Goal: Task Accomplishment & Management: Complete application form

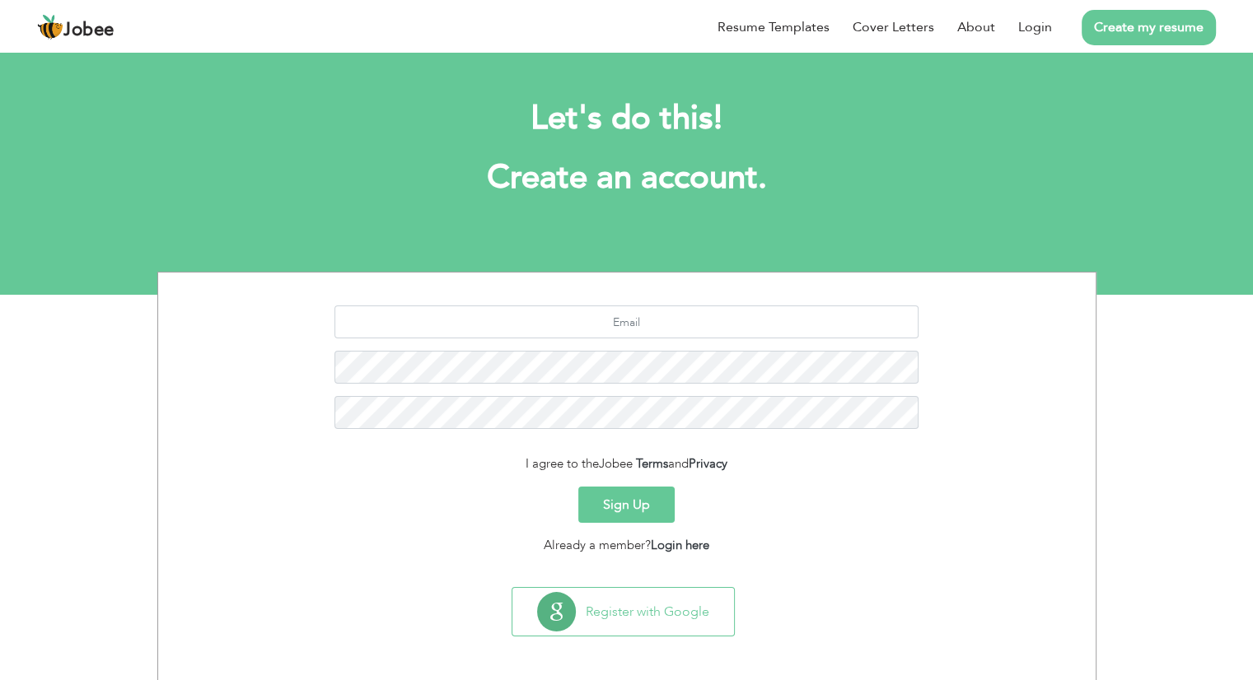
scroll to position [3, 0]
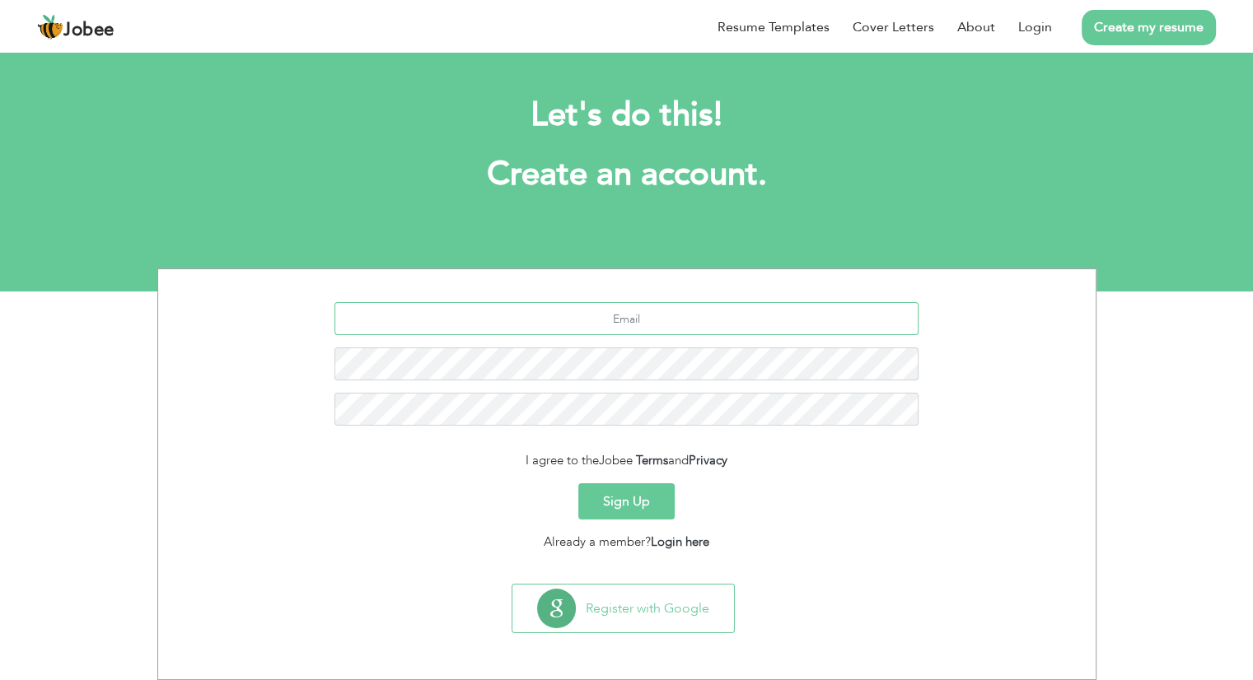
click at [643, 314] on input "text" at bounding box center [626, 318] width 584 height 33
type input "m.zohaib2314@gmail.com"
click at [638, 489] on button "Sign Up" at bounding box center [626, 502] width 96 height 36
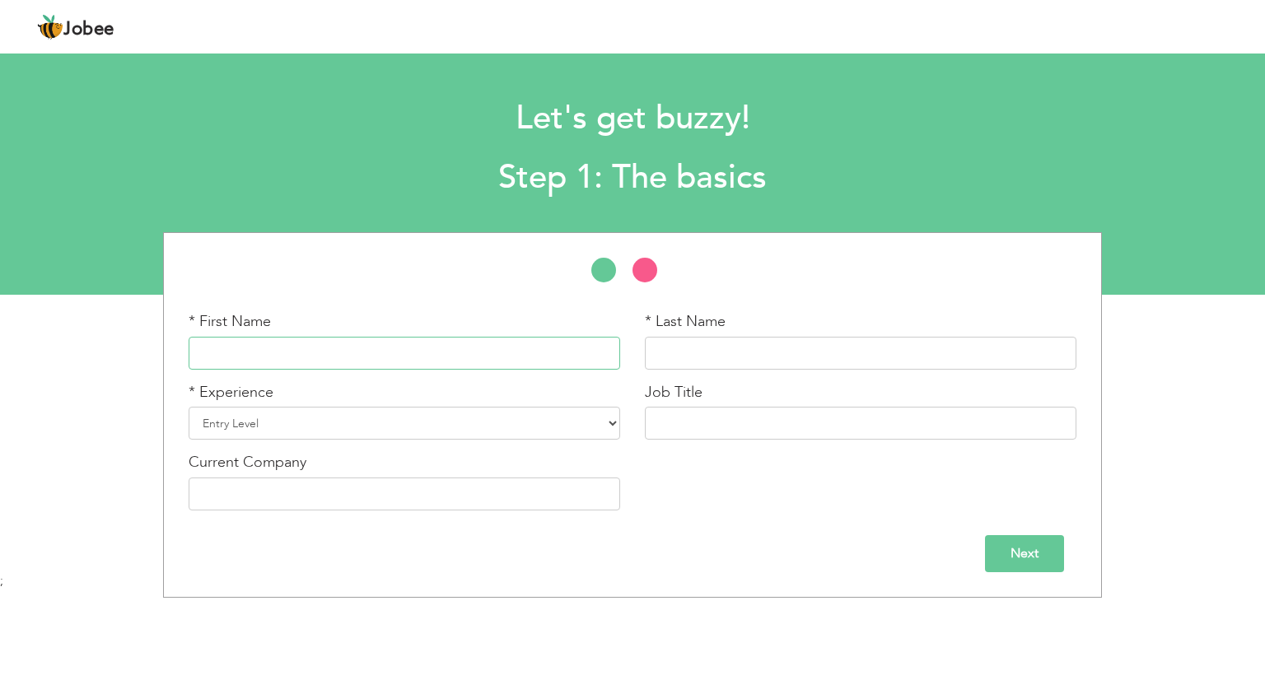
click at [399, 340] on input "text" at bounding box center [405, 353] width 432 height 33
click at [387, 347] on input "[PERSON_NAME]" at bounding box center [405, 353] width 432 height 33
type input "Muhammad"
type input "Zohaib"
click at [395, 427] on select "Entry Level Less than 1 Year 1 Year 2 Years 3 Years 4 Years 5 Years 6 Years 7 Y…" at bounding box center [405, 423] width 432 height 33
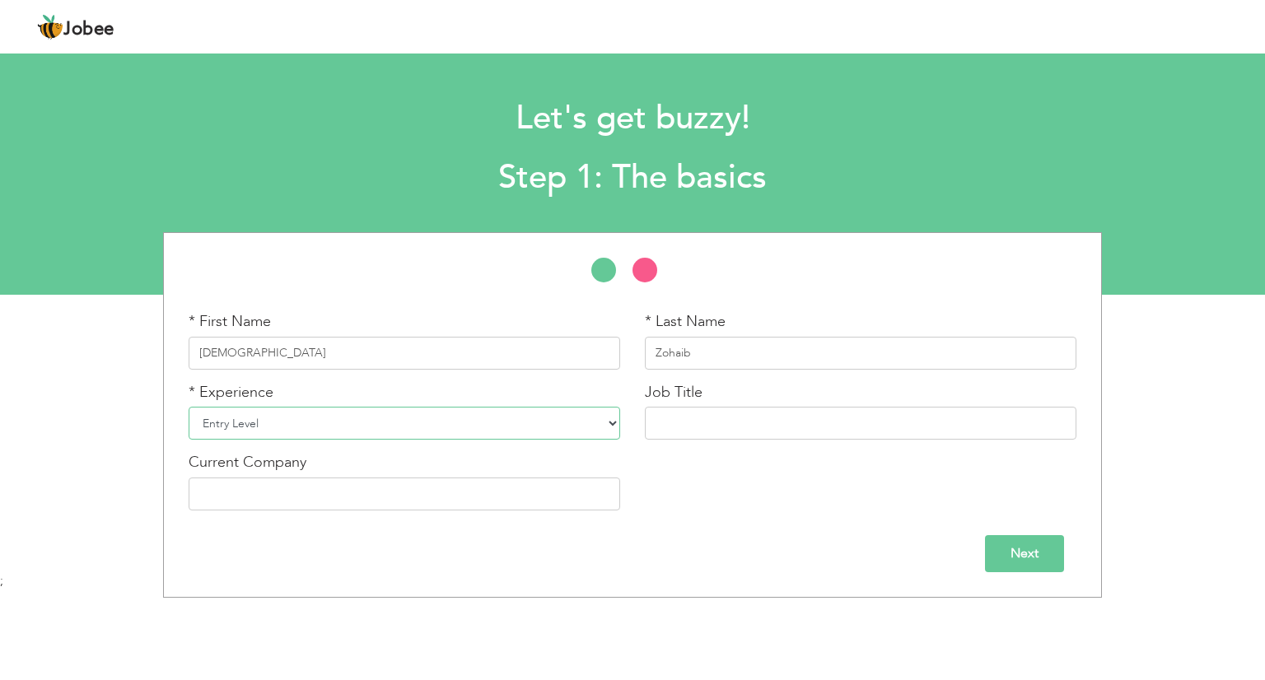
click at [320, 420] on select "Entry Level Less than 1 Year 1 Year 2 Years 3 Years 4 Years 5 Years 6 Years 7 Y…" at bounding box center [405, 423] width 432 height 33
select select "13"
click at [189, 407] on select "Entry Level Less than 1 Year 1 Year 2 Years 3 Years 4 Years 5 Years 6 Years 7 Y…" at bounding box center [405, 423] width 432 height 33
click at [677, 420] on input "text" at bounding box center [861, 423] width 432 height 33
type input "Deputy Regional Manager"
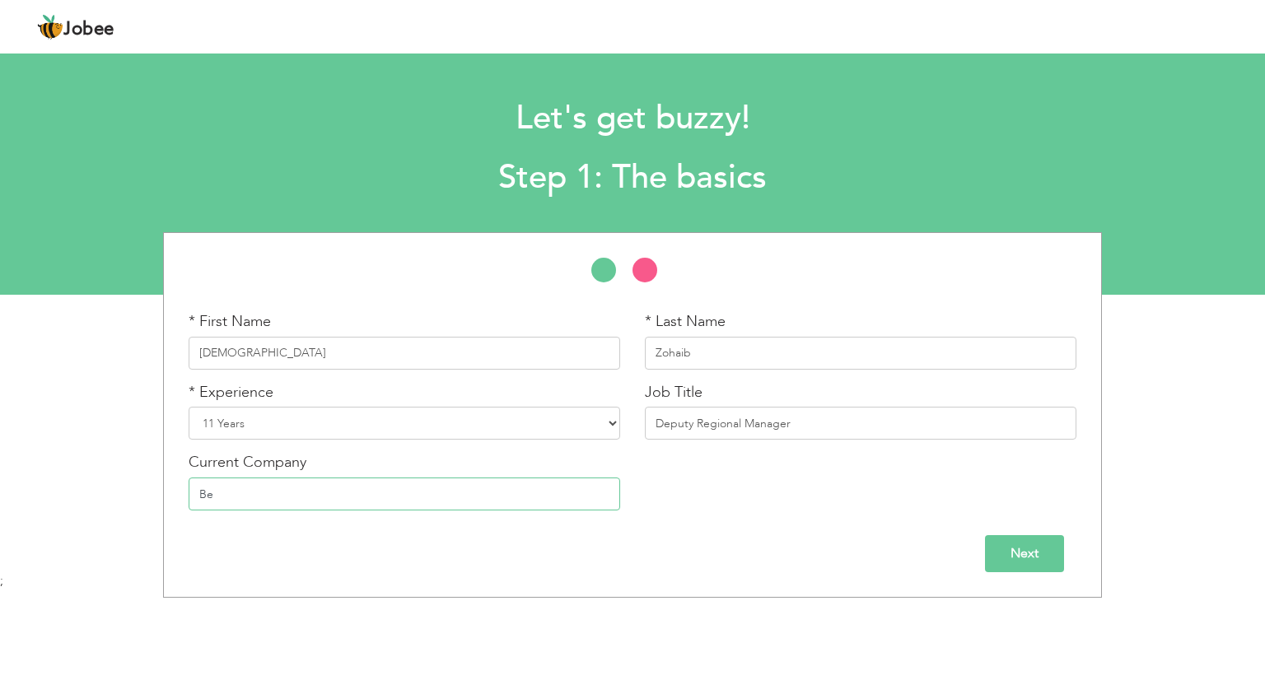
type input "B"
type input "Berlin Petroleum"
click at [1019, 560] on input "Next" at bounding box center [1024, 553] width 79 height 37
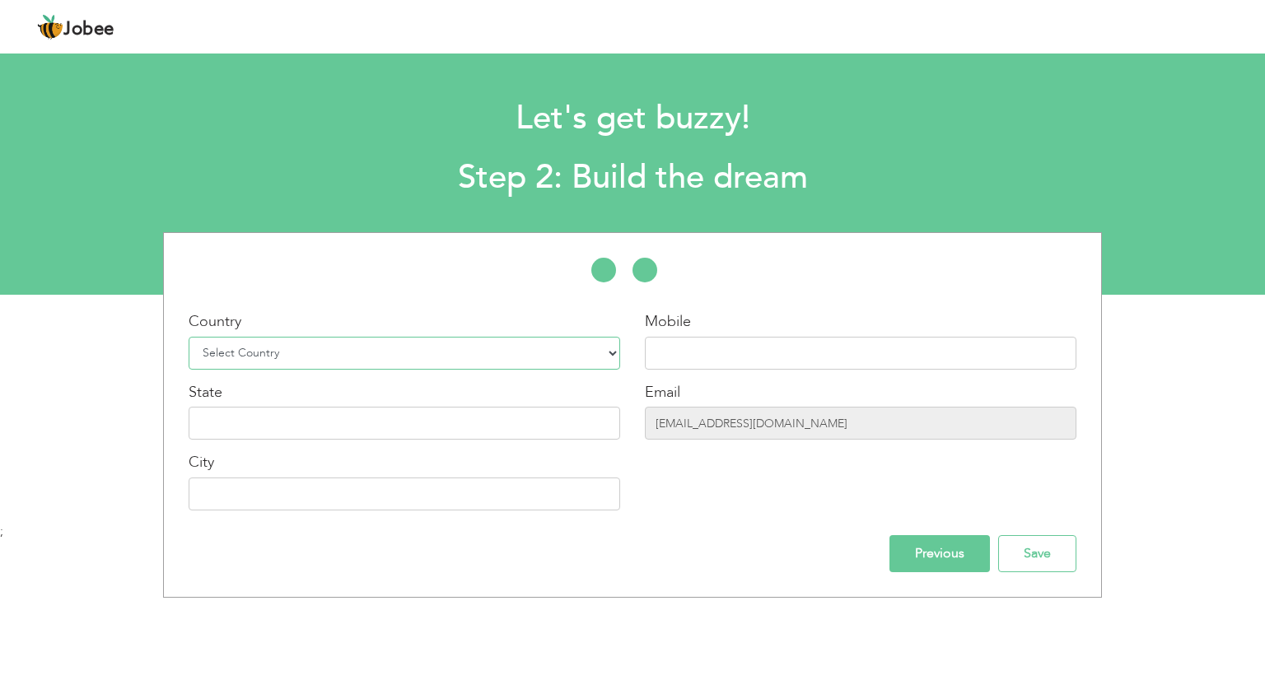
click at [362, 341] on select "Select Country Afghanistan Albania Algeria American Samoa Andorra Angola Anguil…" at bounding box center [405, 353] width 432 height 33
select select "166"
click at [189, 337] on select "Select Country Afghanistan Albania Algeria American Samoa Andorra Angola Anguil…" at bounding box center [405, 353] width 432 height 33
click at [678, 344] on input "text" at bounding box center [861, 353] width 432 height 33
type input "0322-4433204"
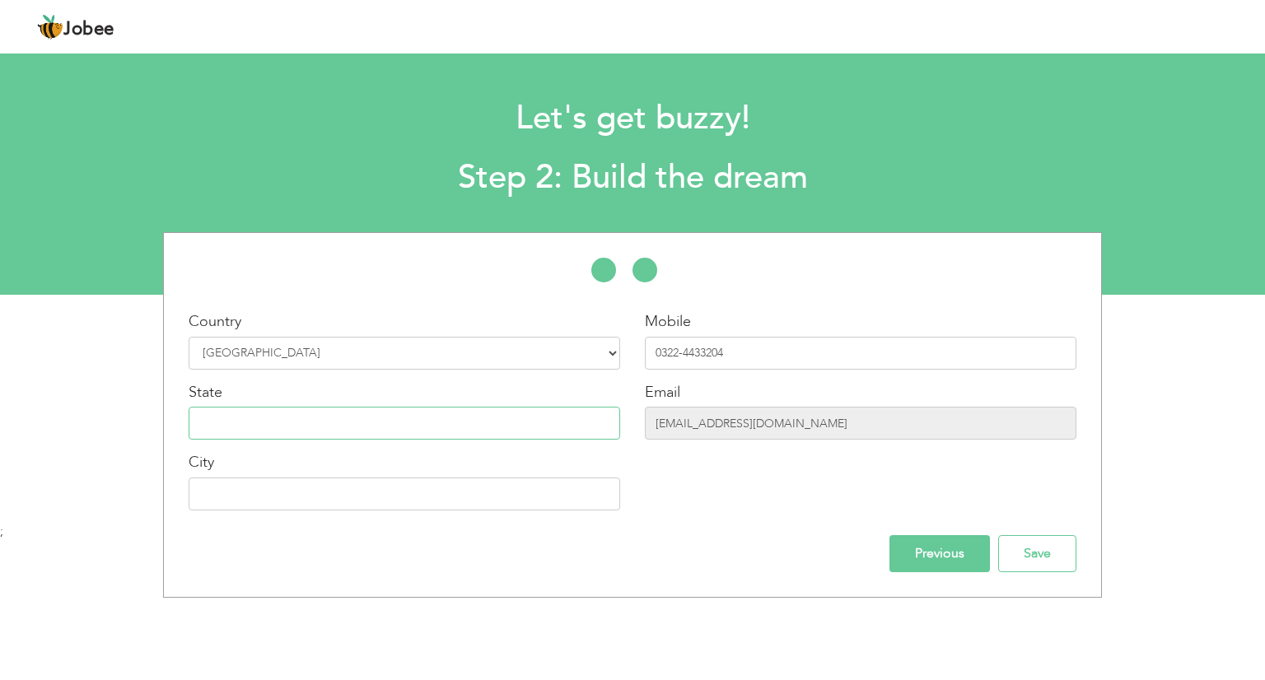
click at [265, 428] on input "text" at bounding box center [405, 423] width 432 height 33
type input "[GEOGRAPHIC_DATA]"
click at [1029, 545] on input "Save" at bounding box center [1037, 553] width 78 height 37
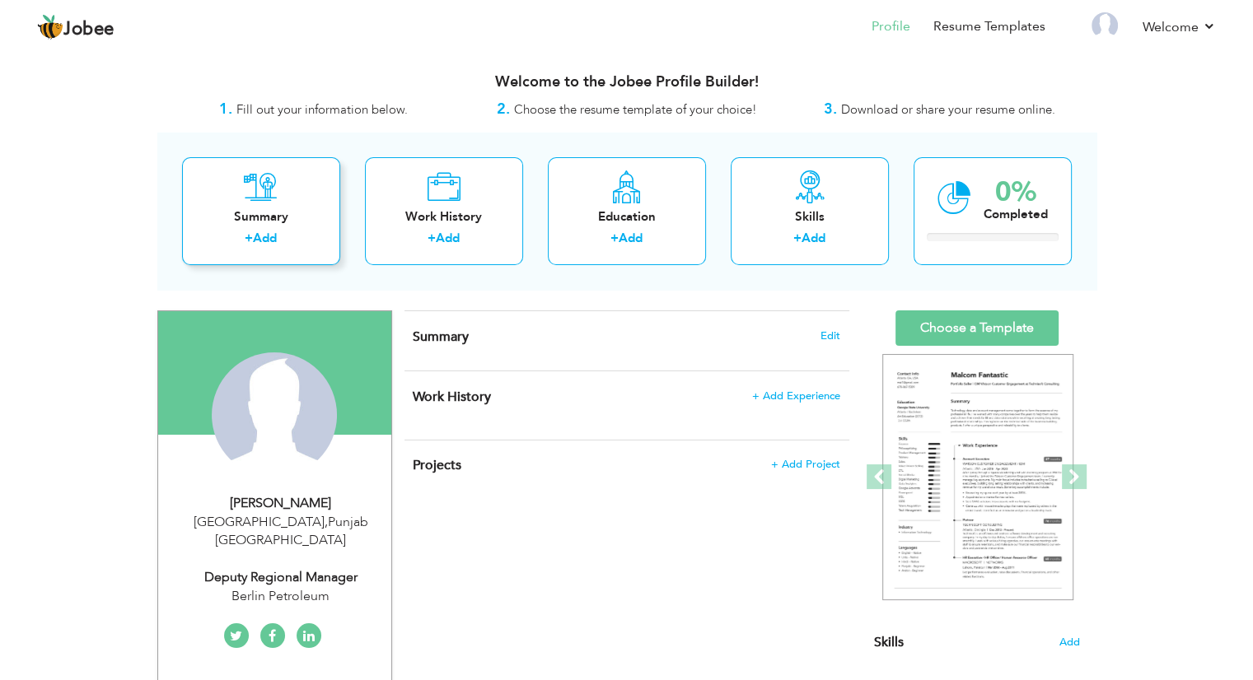
click at [273, 230] on link "Add" at bounding box center [265, 238] width 24 height 16
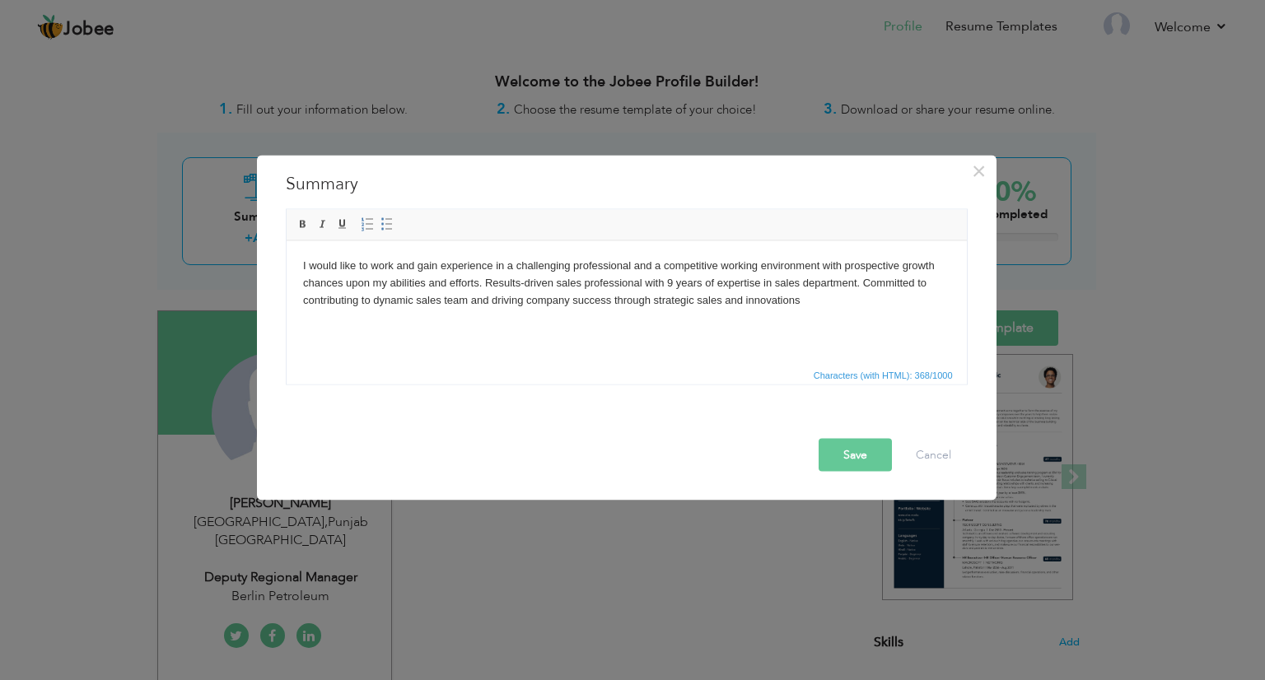
click at [859, 470] on button "Save" at bounding box center [855, 455] width 73 height 33
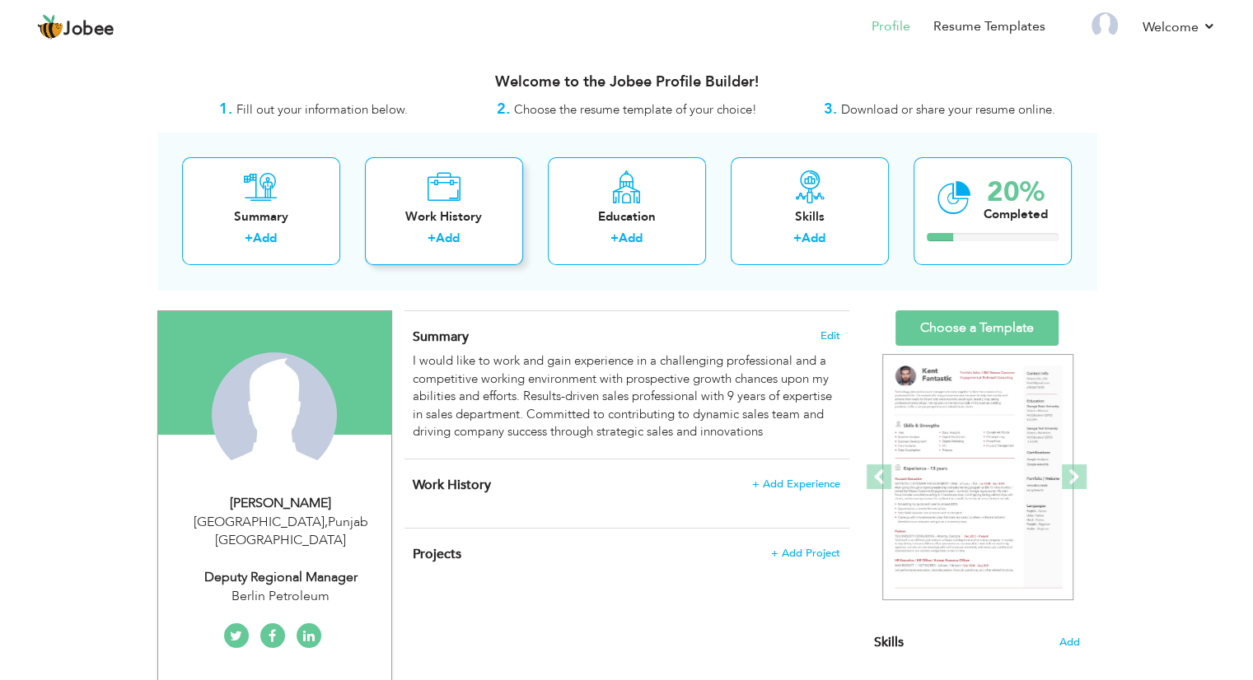
click at [451, 222] on div "Work History" at bounding box center [444, 216] width 132 height 17
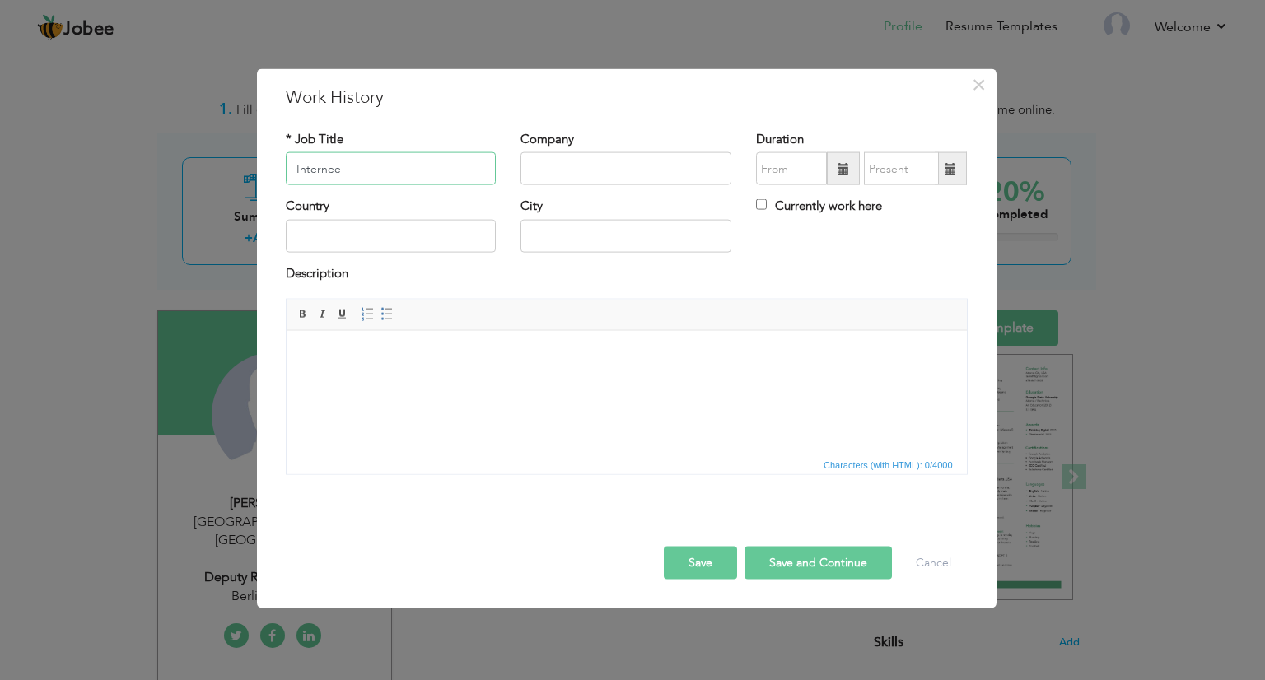
type input "Internee"
click at [559, 179] on input "text" at bounding box center [626, 168] width 211 height 33
type input "Barclays Bank"
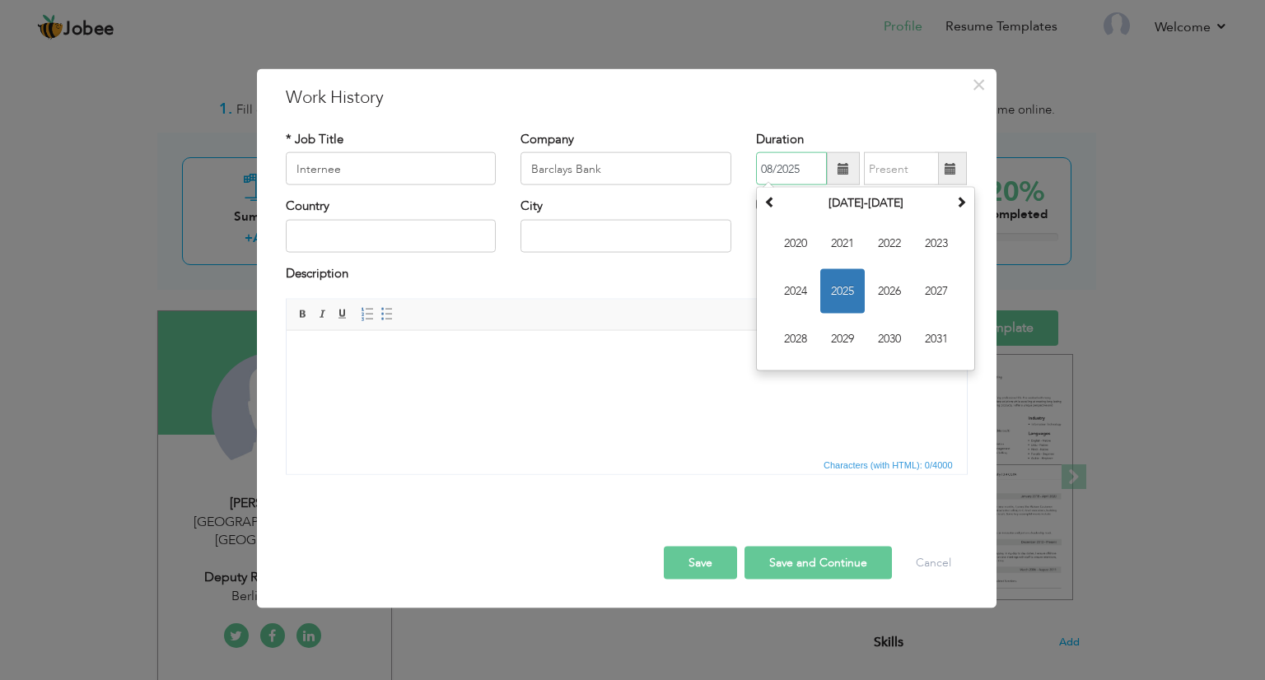
click at [794, 166] on input "08/2025" at bounding box center [791, 168] width 71 height 33
click at [758, 205] on div "August 2025 Su Mo Tu We Th Fr Sa 27 28 29 30 31 1 2 3 4 5 6 7 8 9 10 11 12 13 1…" at bounding box center [865, 279] width 219 height 185
click at [781, 175] on input "08/2025" at bounding box center [791, 168] width 71 height 33
click at [762, 212] on th at bounding box center [770, 203] width 20 height 25
click at [811, 287] on span "2014" at bounding box center [796, 291] width 44 height 44
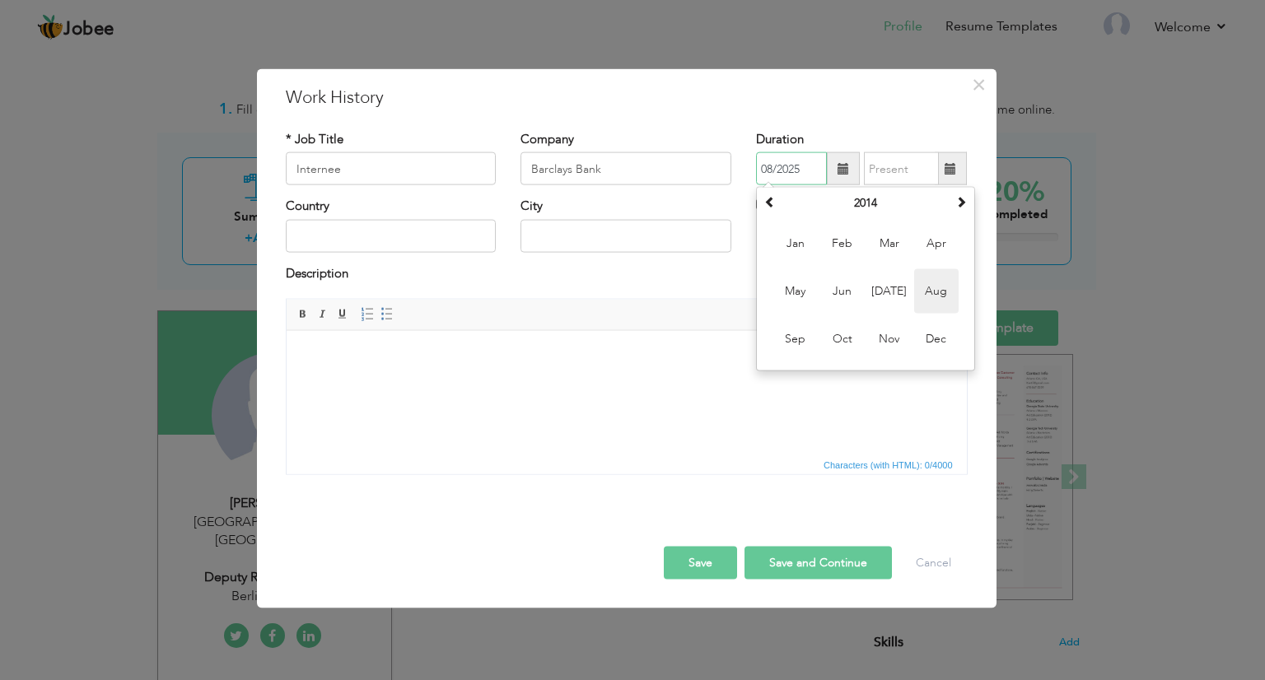
click at [921, 276] on span "Aug" at bounding box center [936, 291] width 44 height 44
type input "08/2014"
click at [951, 175] on span at bounding box center [951, 168] width 32 height 33
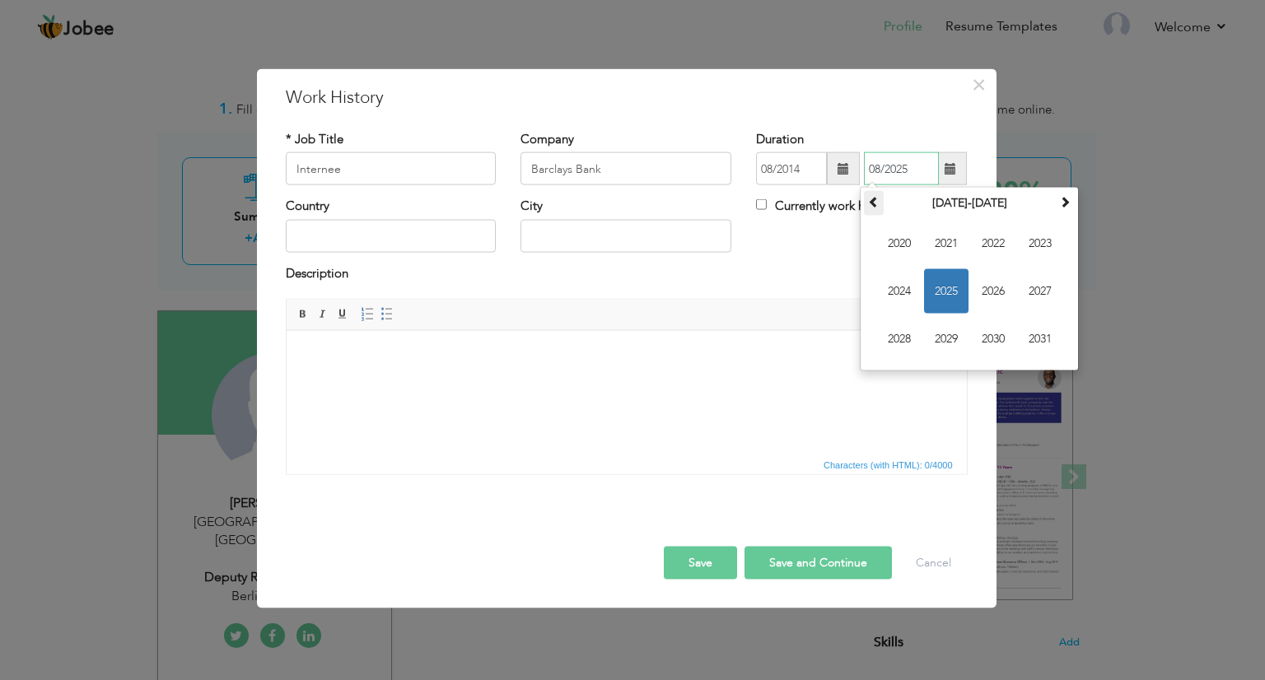
click at [883, 210] on th at bounding box center [874, 203] width 20 height 25
click at [909, 281] on span "2014" at bounding box center [899, 291] width 44 height 44
click at [903, 335] on span "Sep" at bounding box center [899, 339] width 44 height 44
type input "09/2014"
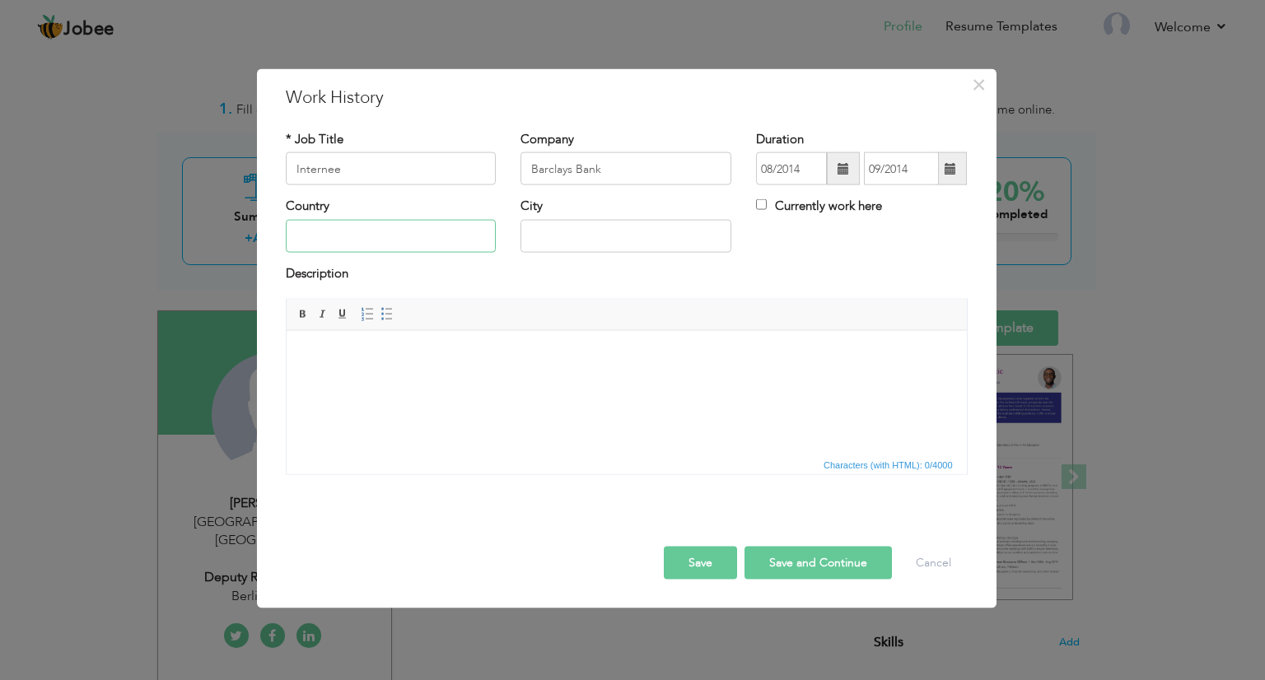
click at [445, 233] on input "text" at bounding box center [391, 235] width 211 height 33
type input "[GEOGRAPHIC_DATA]"
click at [348, 332] on html at bounding box center [626, 355] width 680 height 50
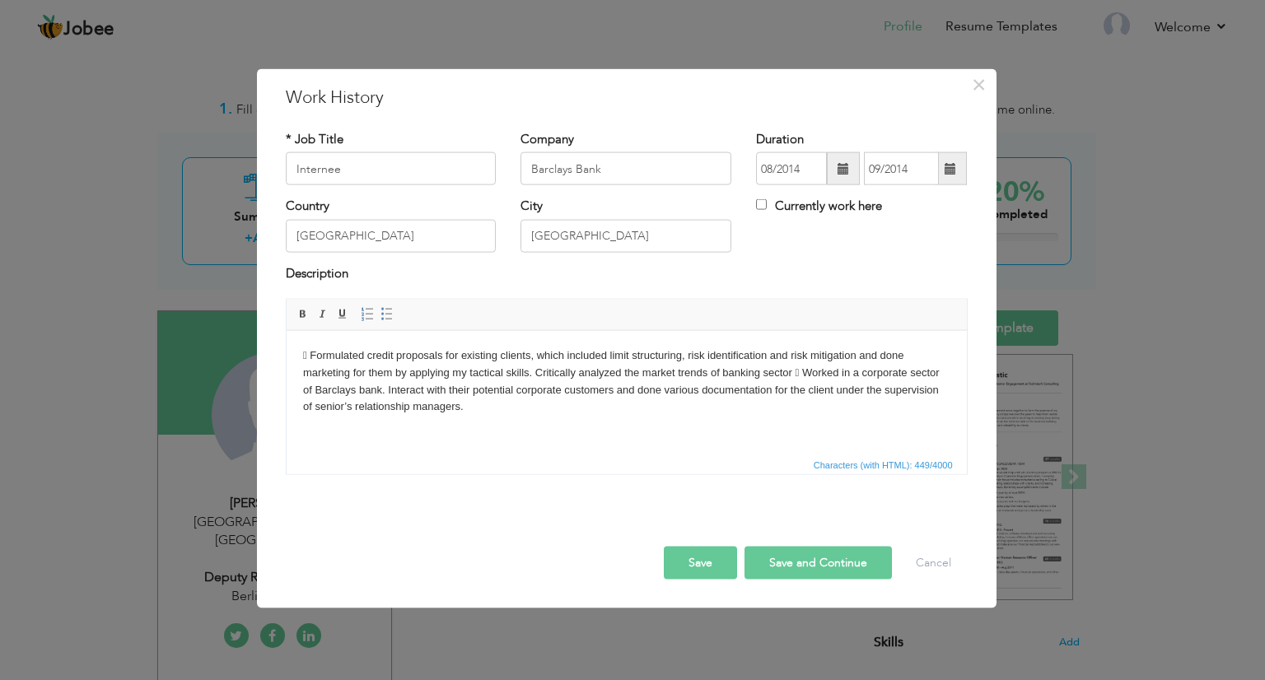
click at [316, 360] on body " Formulated credit proposals for existing clients, which included limit struct…" at bounding box center [625, 381] width 647 height 68
drag, startPoint x: 395, startPoint y: 306, endPoint x: 387, endPoint y: 310, distance: 9.2
click at [387, 310] on span "Paragraph Insert/Remove Numbered List Insert/Remove Bulleted List" at bounding box center [380, 317] width 44 height 24
click at [387, 310] on span at bounding box center [387, 314] width 13 height 13
click at [596, 372] on li "Formulated credit proposals for existing clients, which included limit structur…" at bounding box center [626, 381] width 582 height 68
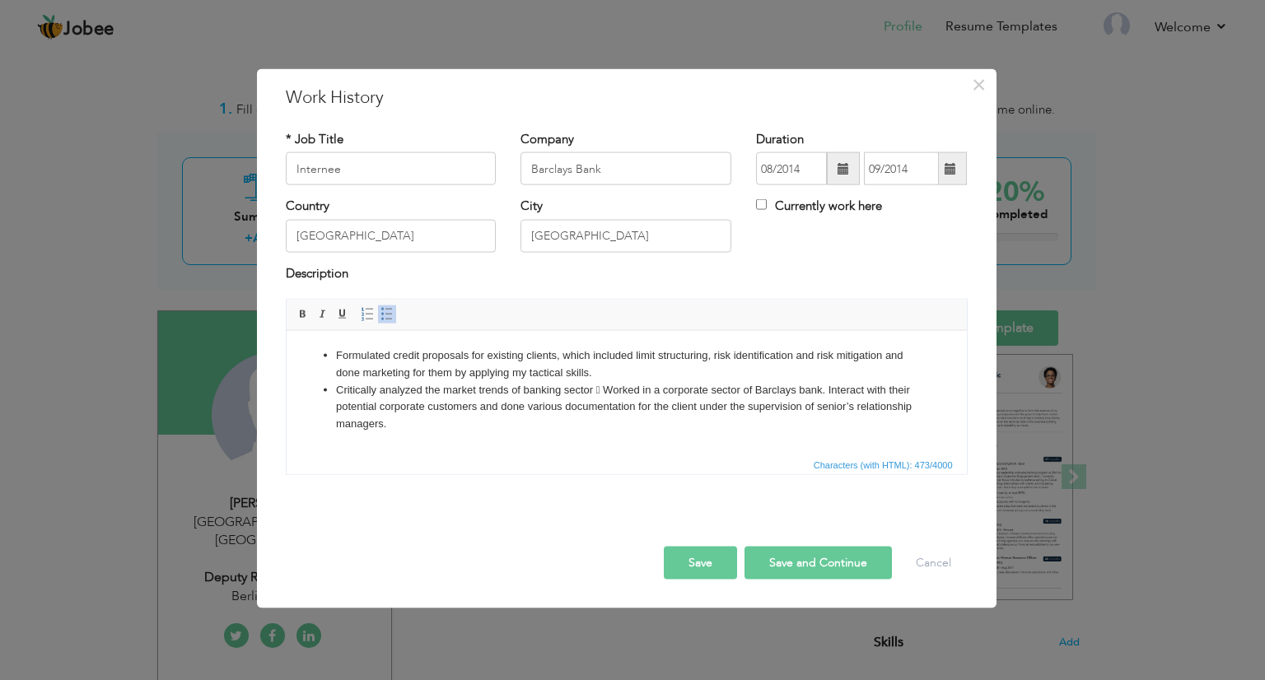
click at [602, 389] on li "Critically analyzed the market trends of banking sector  Worked in a corporate…" at bounding box center [626, 406] width 582 height 51
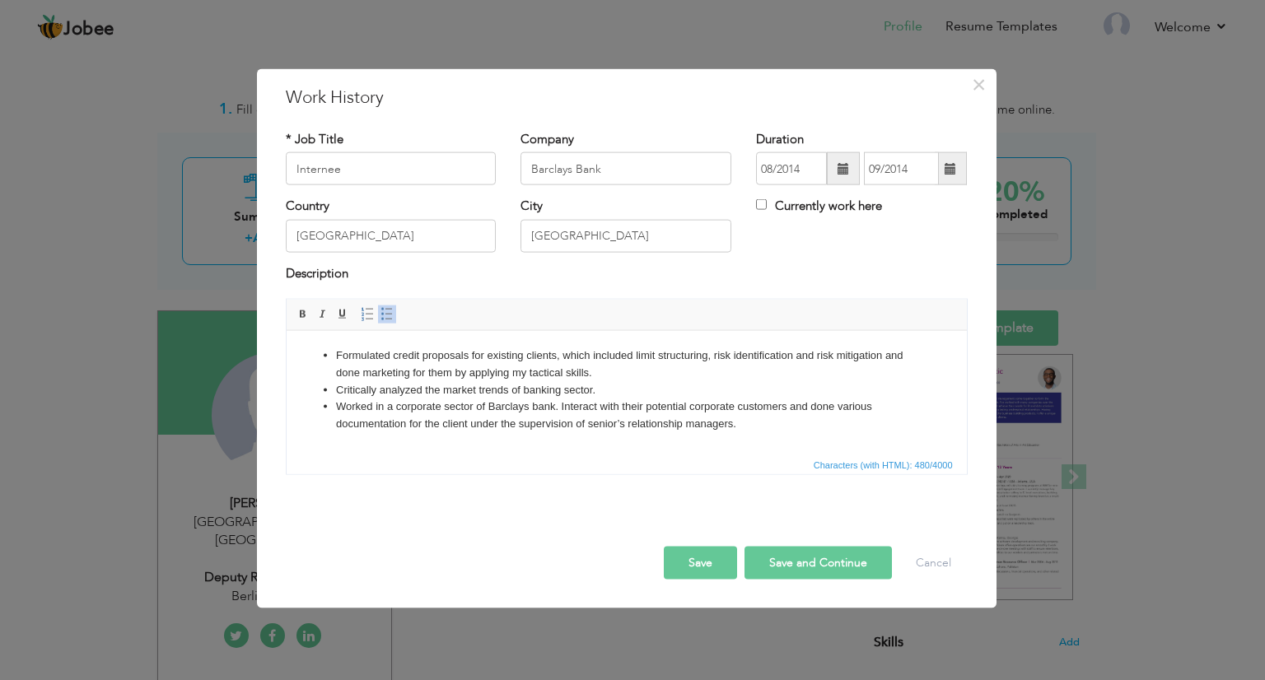
click at [803, 564] on button "Save and Continue" at bounding box center [818, 563] width 147 height 33
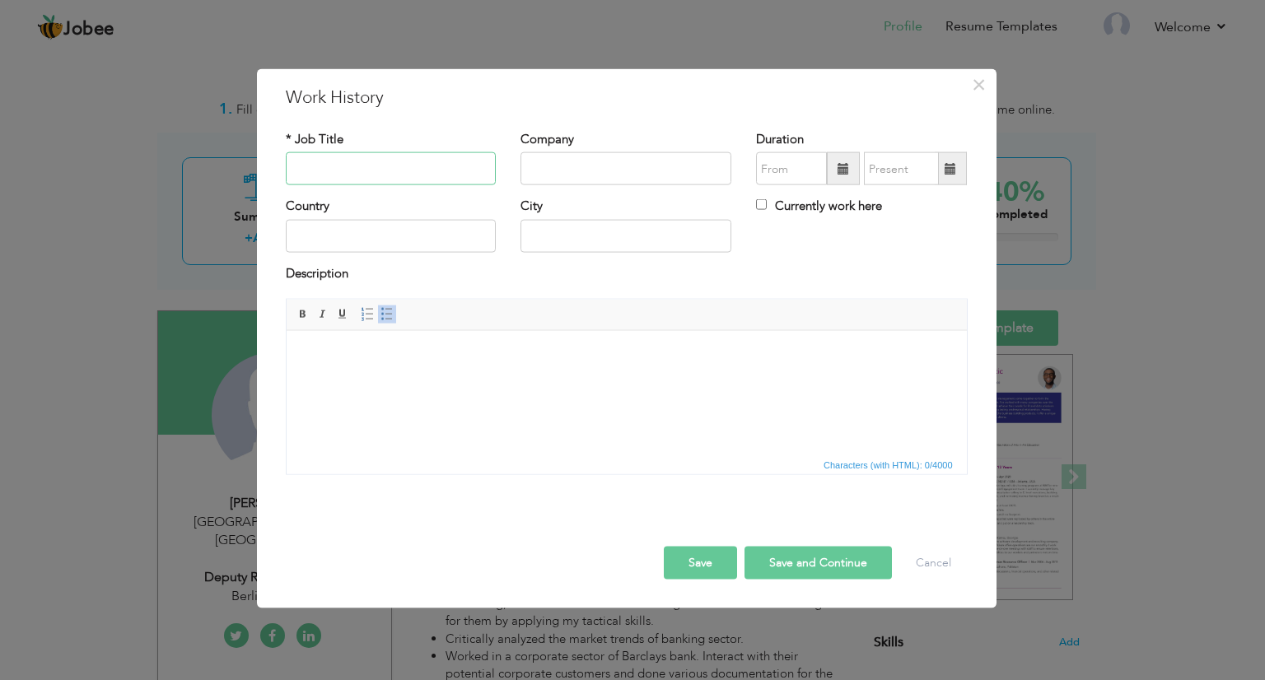
click at [380, 166] on input "text" at bounding box center [391, 168] width 211 height 33
type input "Sales Officer"
type input "Exide Pakistan Limited"
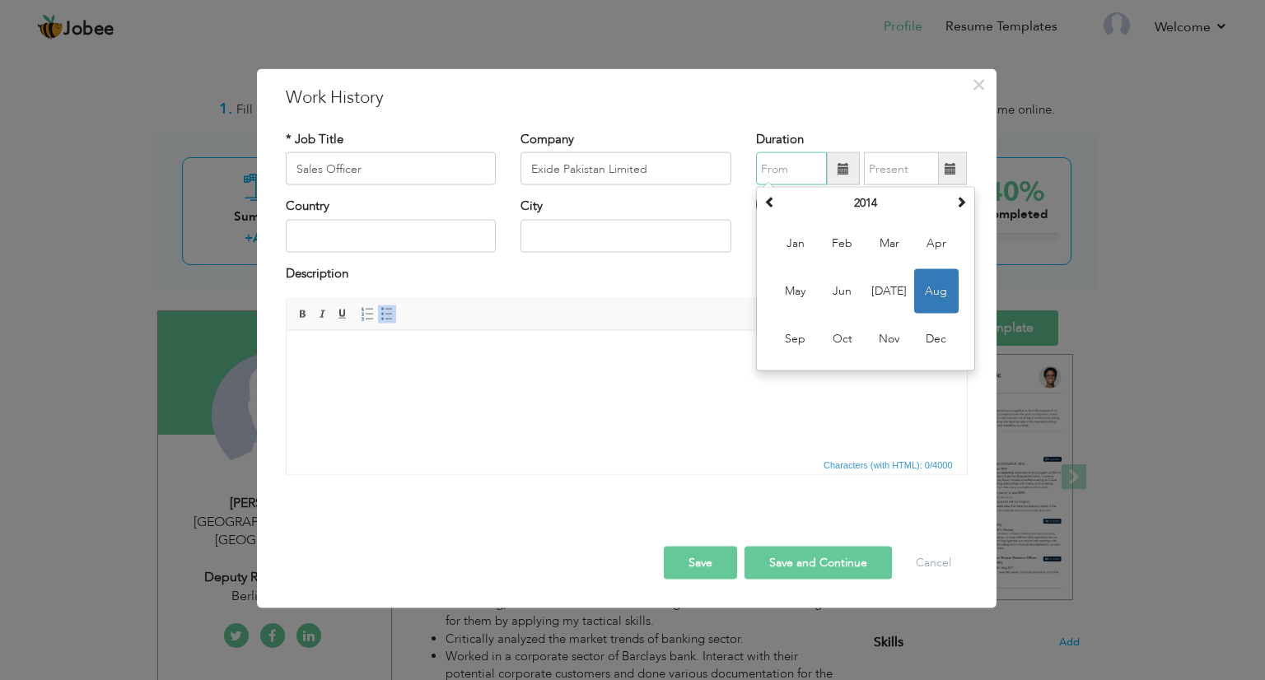
click at [804, 156] on input "text" at bounding box center [791, 168] width 71 height 33
click at [963, 206] on span at bounding box center [962, 202] width 12 height 12
click at [937, 230] on span "Apr" at bounding box center [936, 244] width 44 height 44
type input "04/2015"
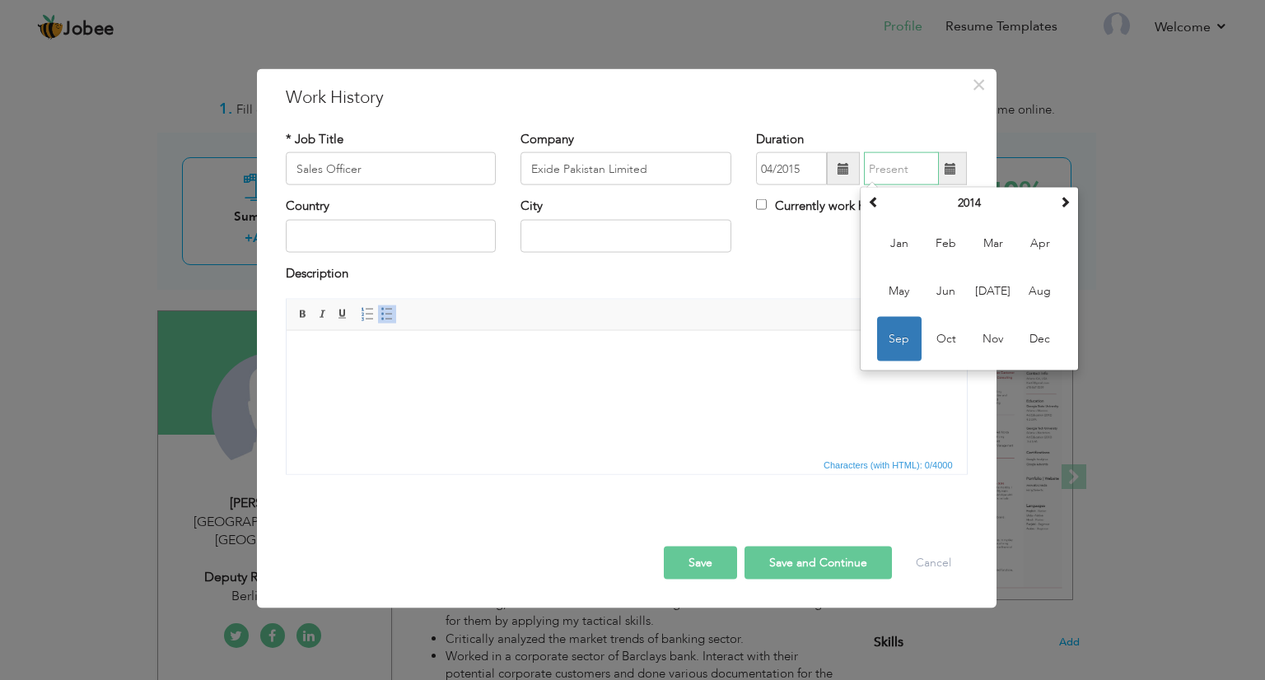
click at [909, 176] on input "text" at bounding box center [901, 168] width 75 height 33
click at [994, 201] on th "2014" at bounding box center [969, 203] width 171 height 25
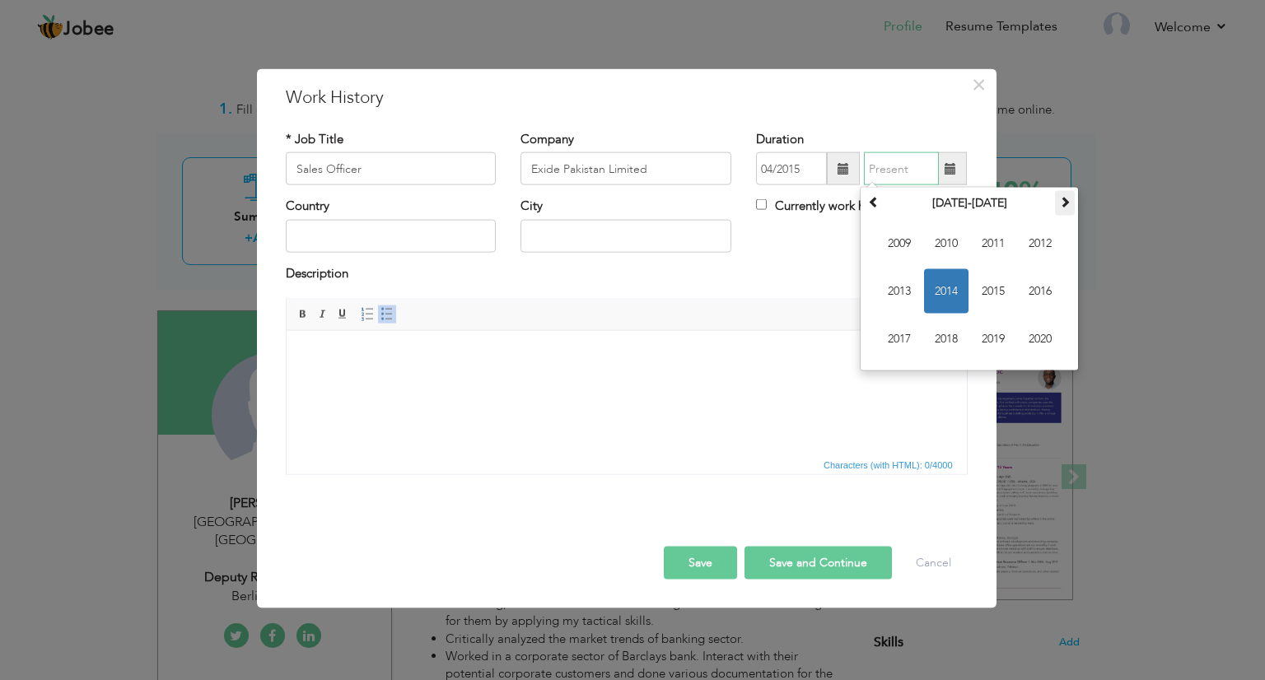
click at [1064, 208] on span at bounding box center [1065, 202] width 12 height 12
click at [902, 284] on span "2023" at bounding box center [899, 291] width 44 height 44
click at [903, 177] on input "text" at bounding box center [901, 168] width 75 height 33
click at [876, 199] on span at bounding box center [874, 202] width 12 height 12
click at [933, 329] on span "Oct" at bounding box center [946, 339] width 44 height 44
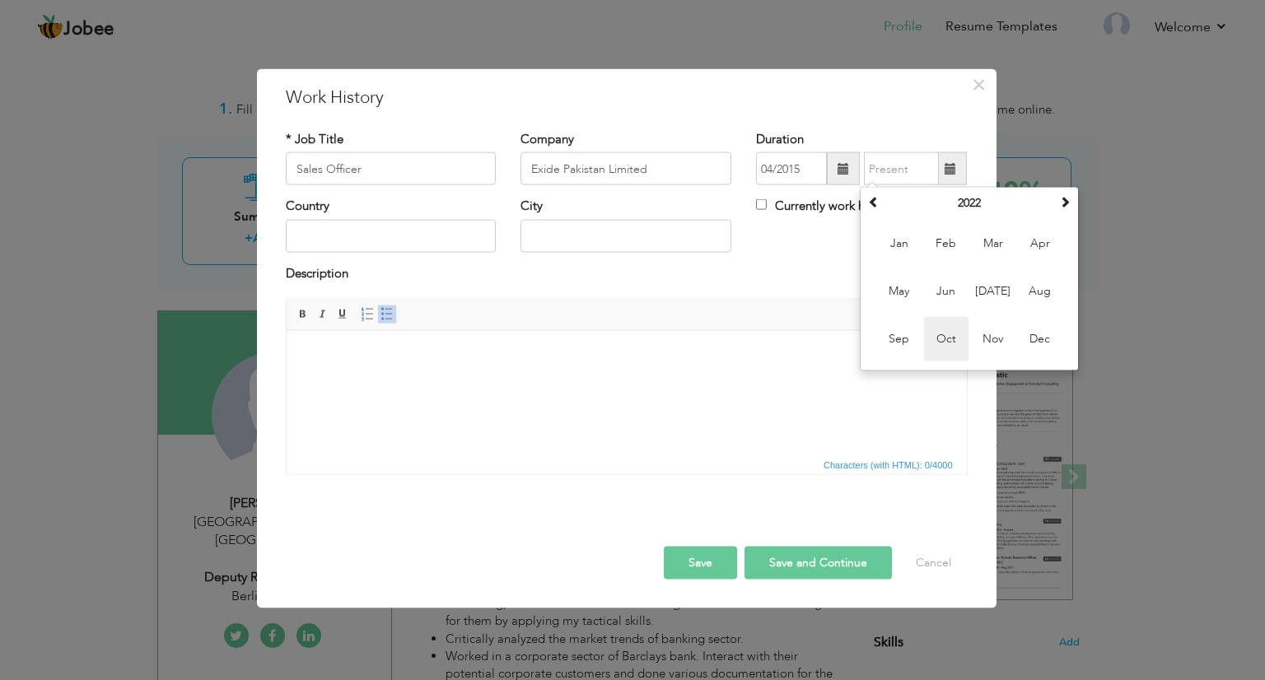
type input "10/2022"
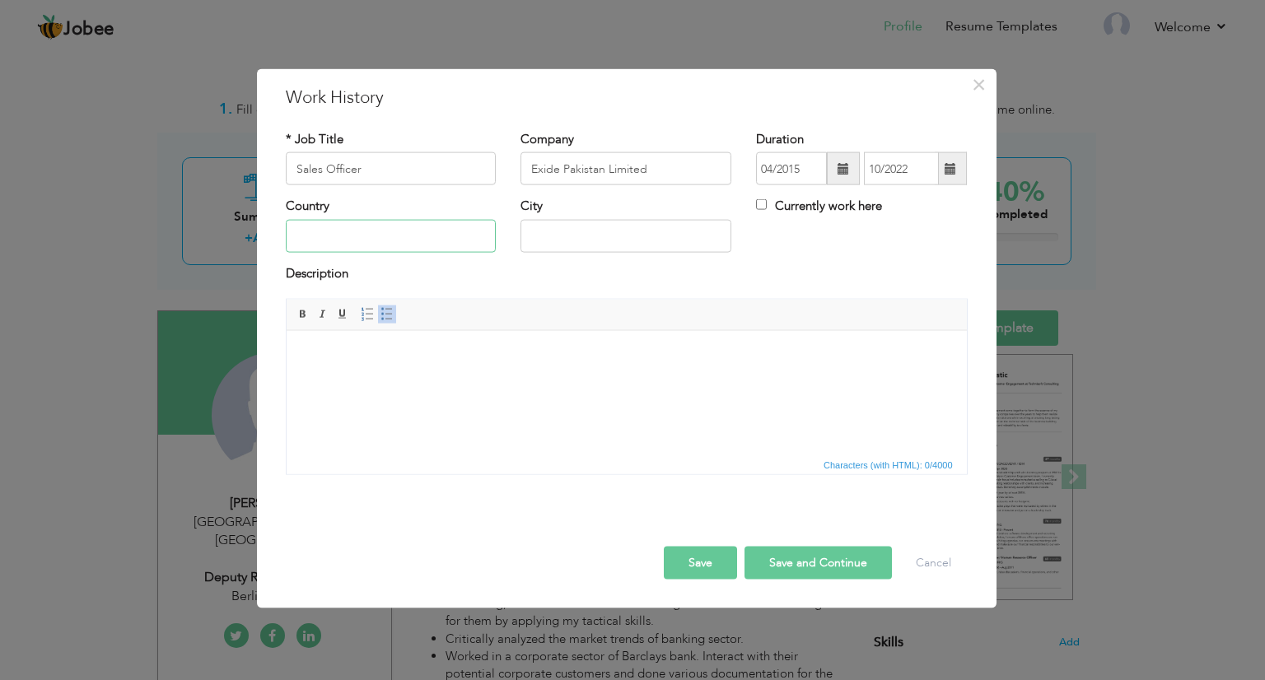
click at [427, 246] on input "text" at bounding box center [391, 235] width 211 height 33
type input "[GEOGRAPHIC_DATA]"
click at [416, 367] on html at bounding box center [626, 355] width 680 height 50
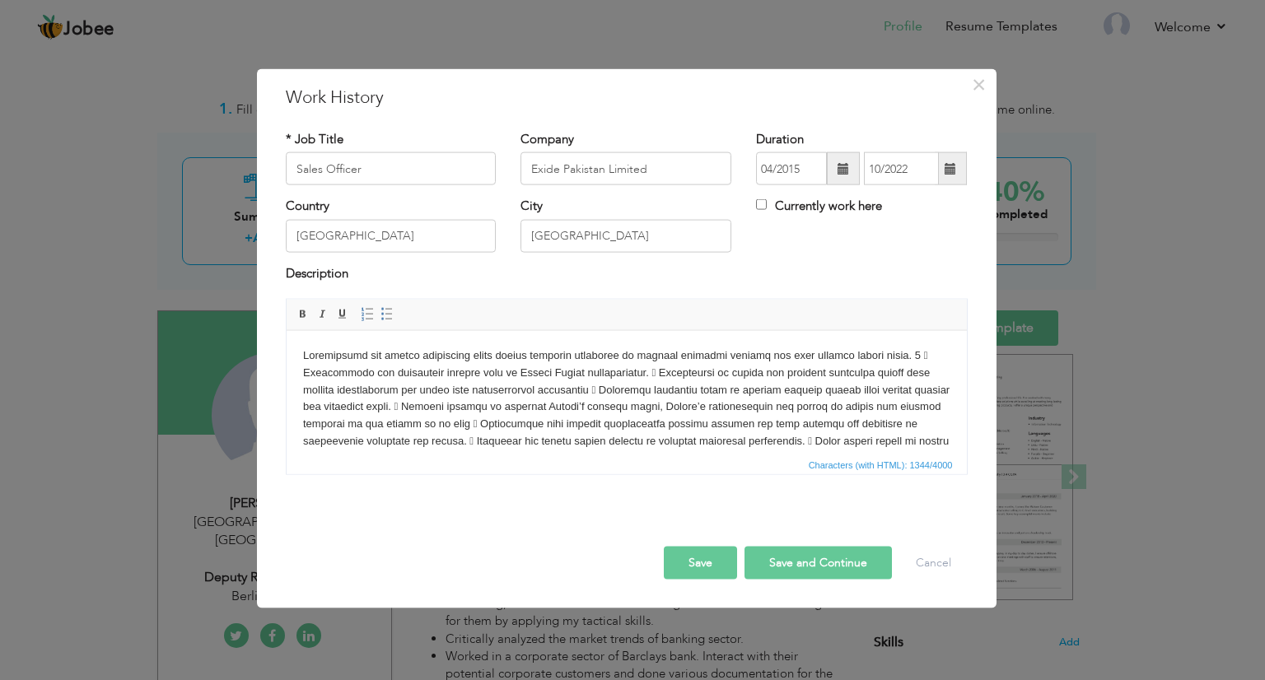
click at [303, 350] on body at bounding box center [625, 441] width 647 height 189
click at [386, 308] on span at bounding box center [387, 314] width 13 height 13
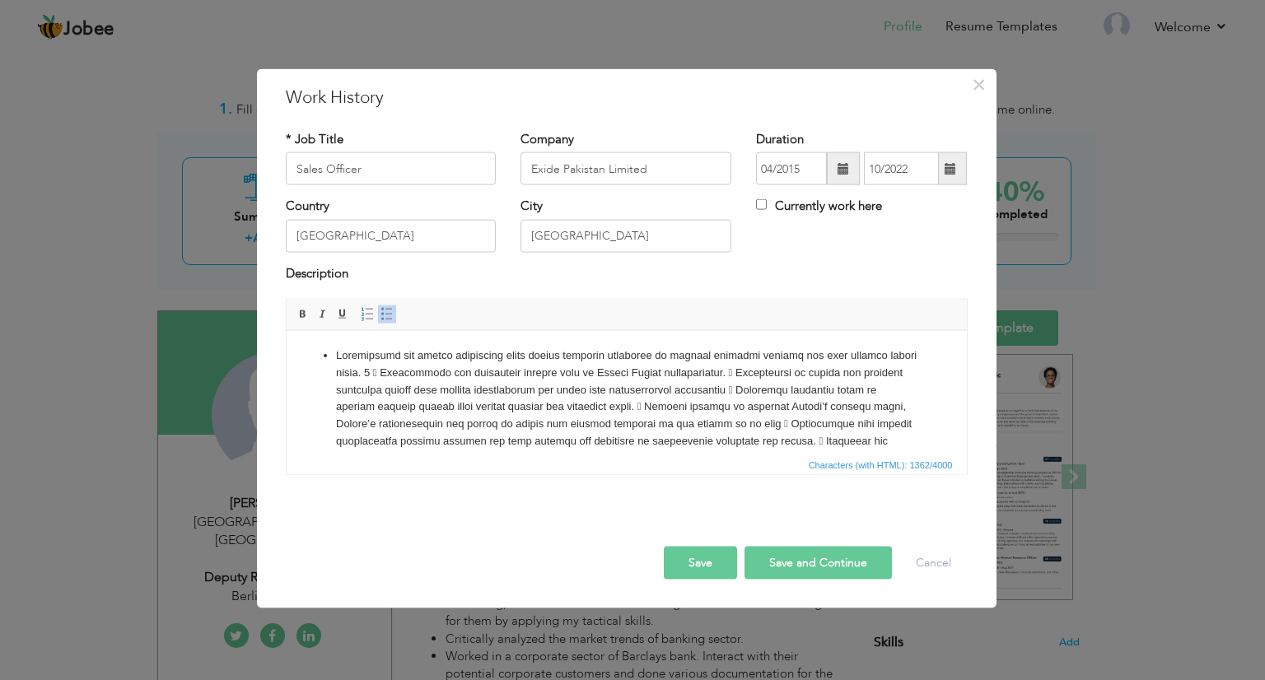
click at [406, 377] on li at bounding box center [626, 450] width 582 height 206
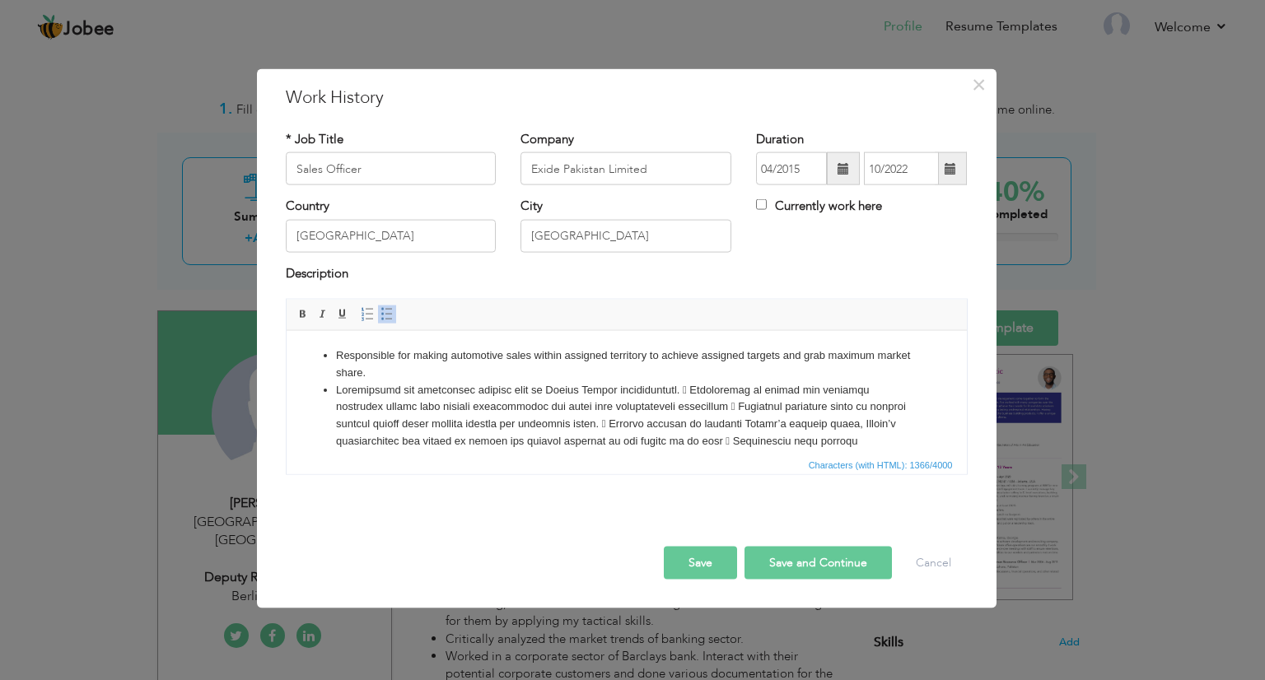
click at [698, 399] on li at bounding box center [626, 475] width 582 height 189
click at [342, 428] on li at bounding box center [626, 483] width 582 height 171
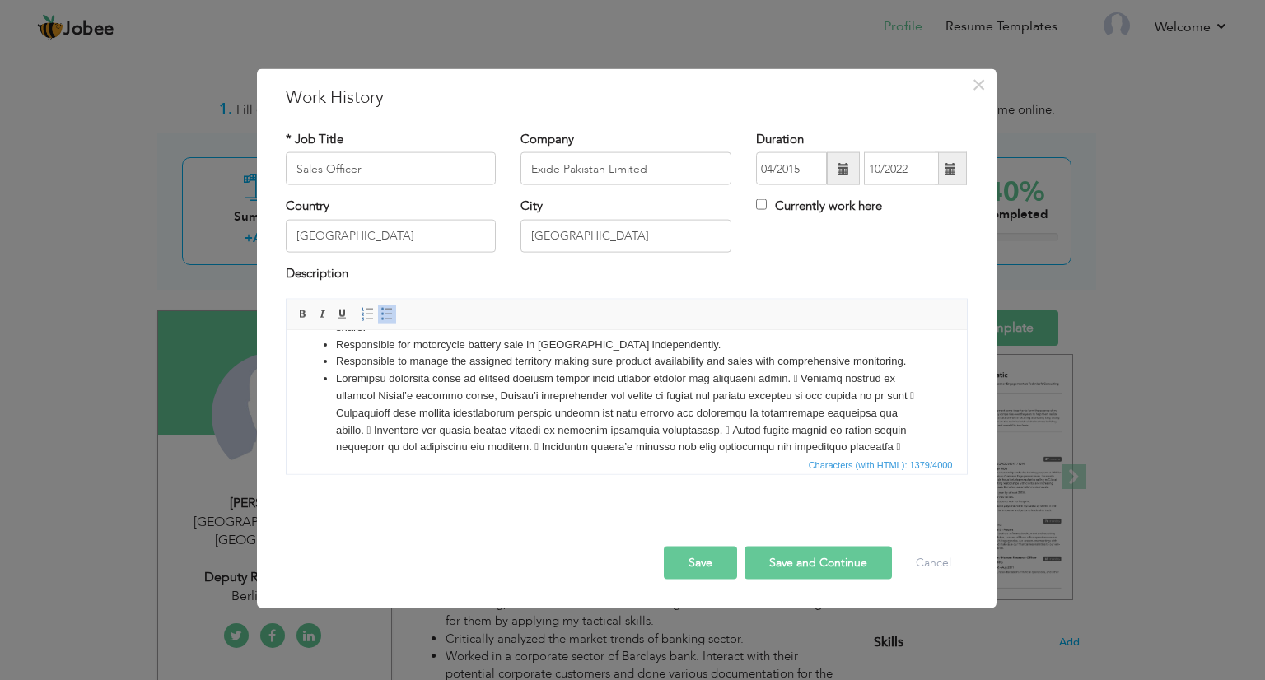
scroll to position [46, 0]
click at [820, 393] on li at bounding box center [626, 446] width 582 height 154
click at [444, 382] on li "Helping dealers in managing Dealer’s primary sales, Dealer’s profitability and …" at bounding box center [626, 405] width 582 height 137
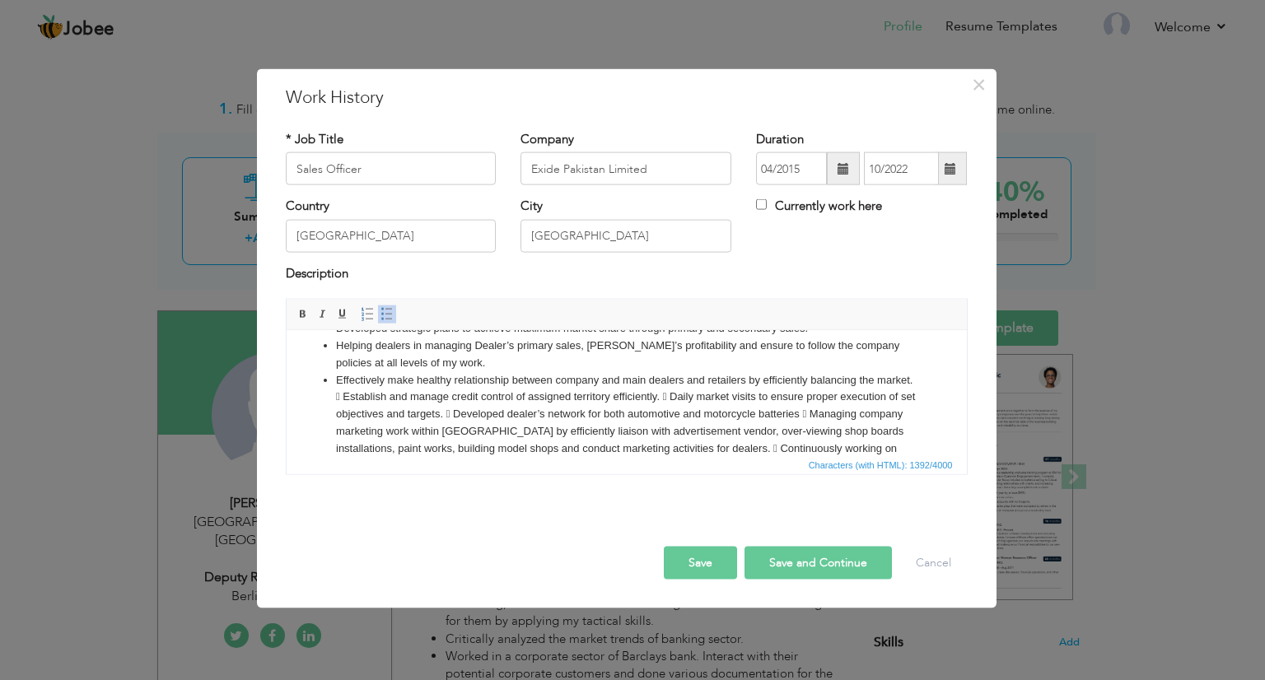
click at [378, 413] on li "Effectively make healthy relationship between company and main dealers and reta…" at bounding box center [626, 432] width 582 height 120
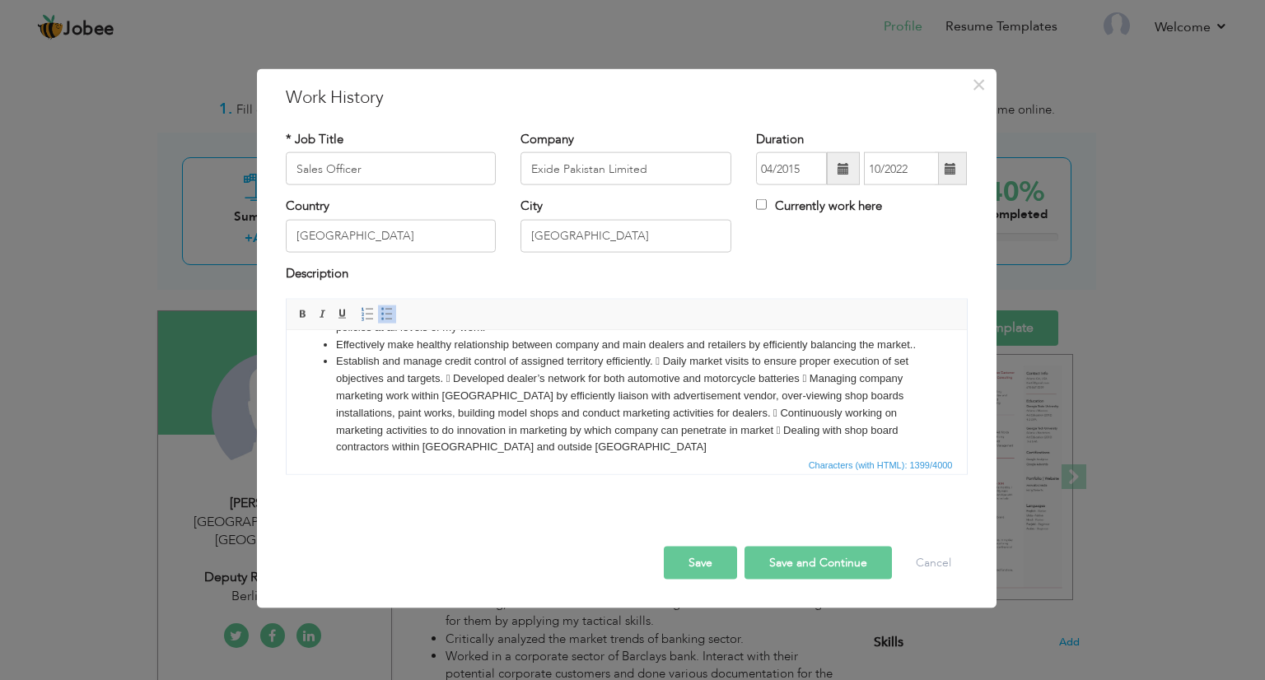
click at [667, 393] on li "Establish and manage credit control of assigned territory efficiently.  Daily …" at bounding box center [626, 404] width 582 height 103
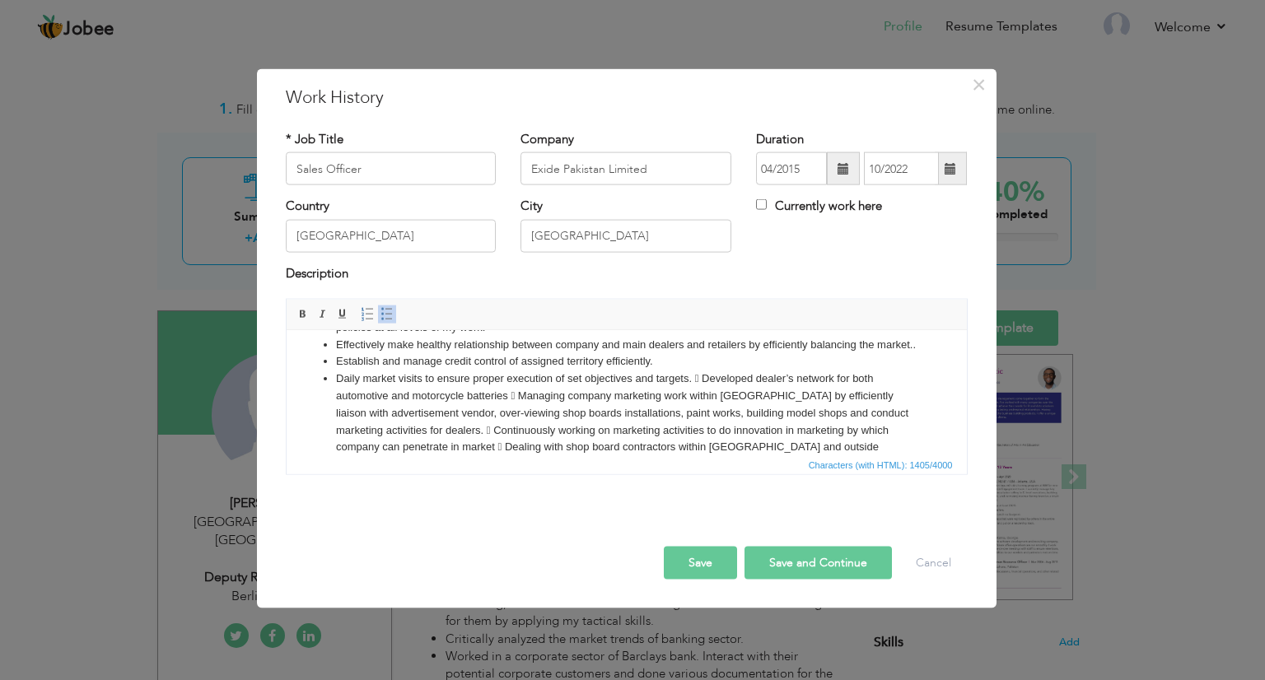
click at [708, 417] on li "Daily market visits to ensure proper execution of set objectives and targets. …" at bounding box center [626, 421] width 582 height 103
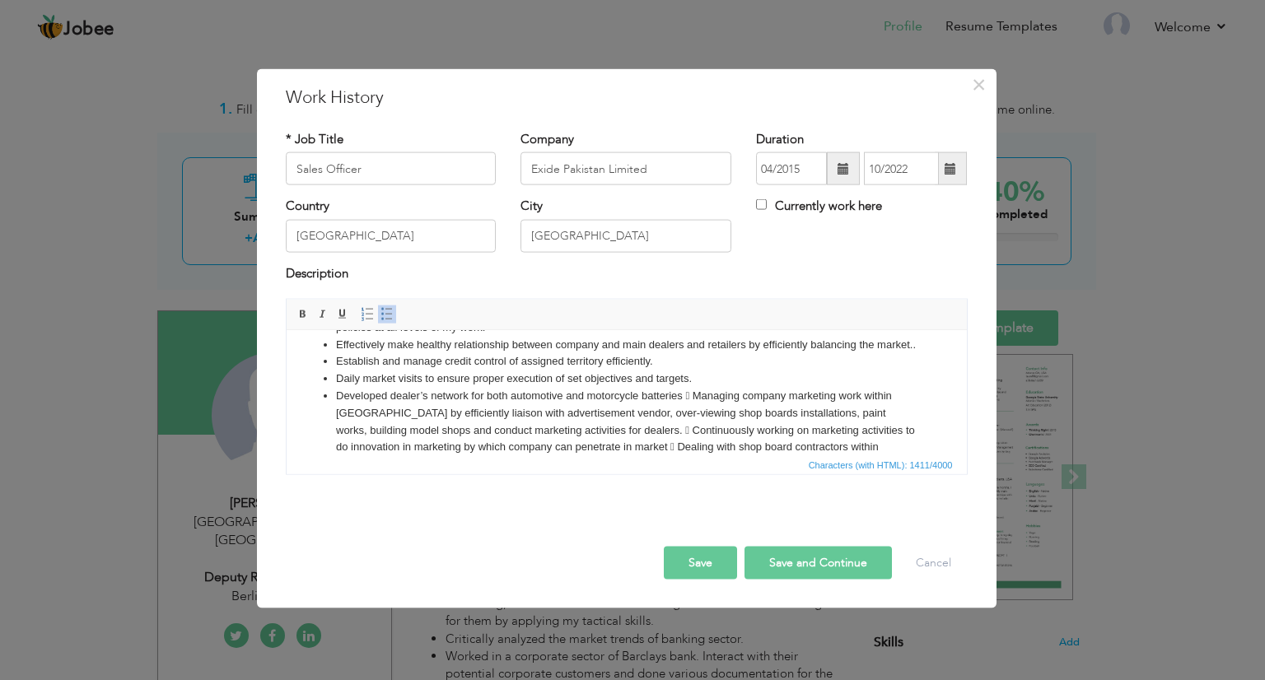
click at [699, 426] on li "Developed dealer’s network for both automotive and motorcycle batteries  Manag…" at bounding box center [626, 430] width 582 height 86
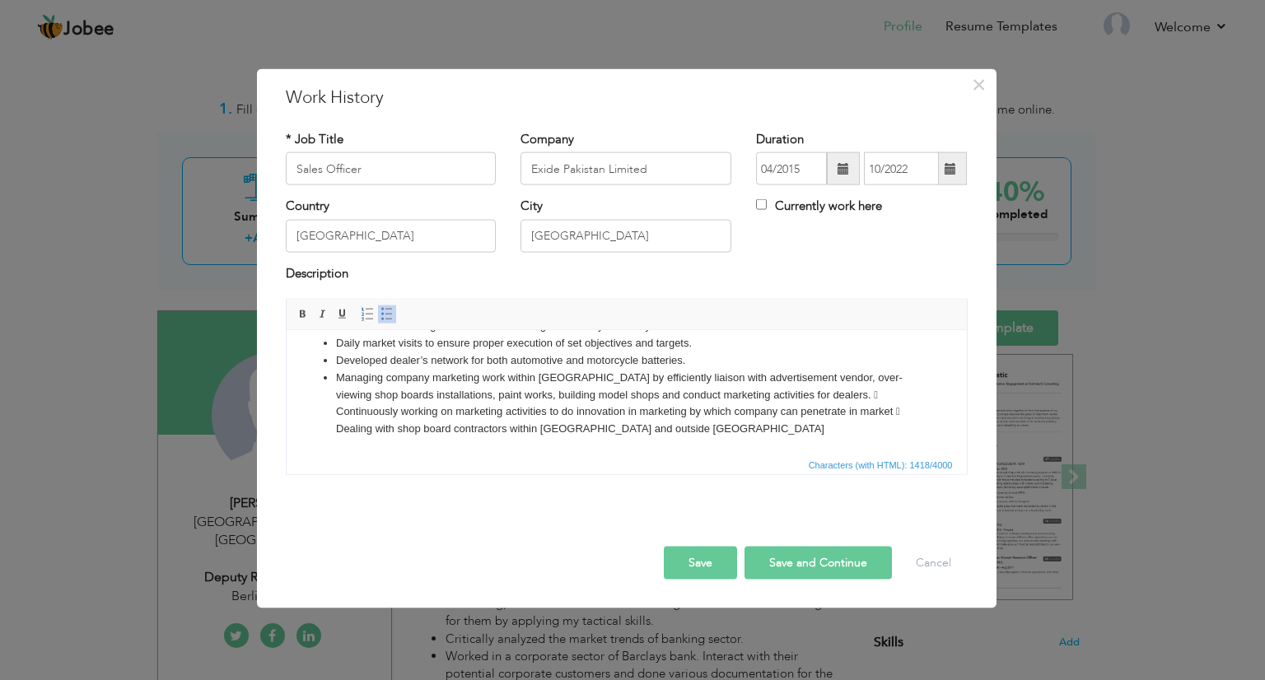
scroll to position [194, 0]
click at [330, 426] on ul "Responsible for making automotive sales within assigned territory to achieve as…" at bounding box center [625, 308] width 647 height 257
click at [339, 435] on li "Continuously working on marketing activities to do innovation in marketing by w…" at bounding box center [626, 420] width 582 height 35
click at [768, 555] on button "Save and Continue" at bounding box center [818, 563] width 147 height 33
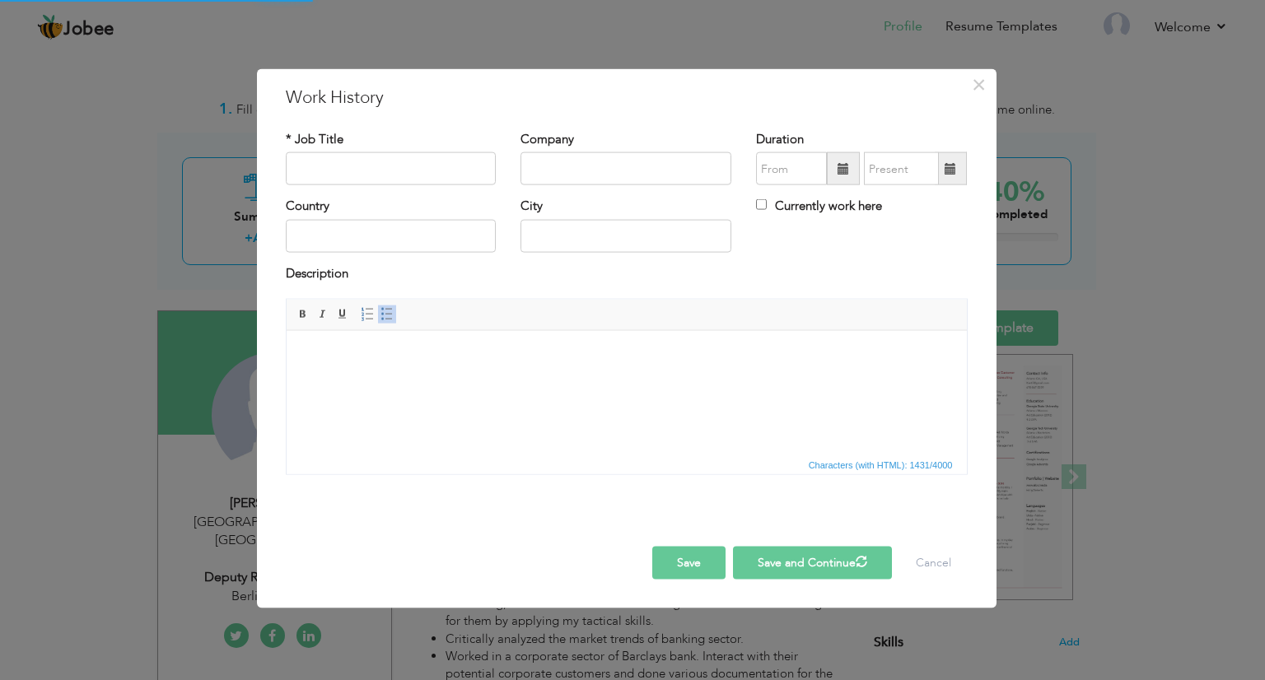
scroll to position [0, 0]
click at [372, 169] on input "text" at bounding box center [391, 168] width 211 height 33
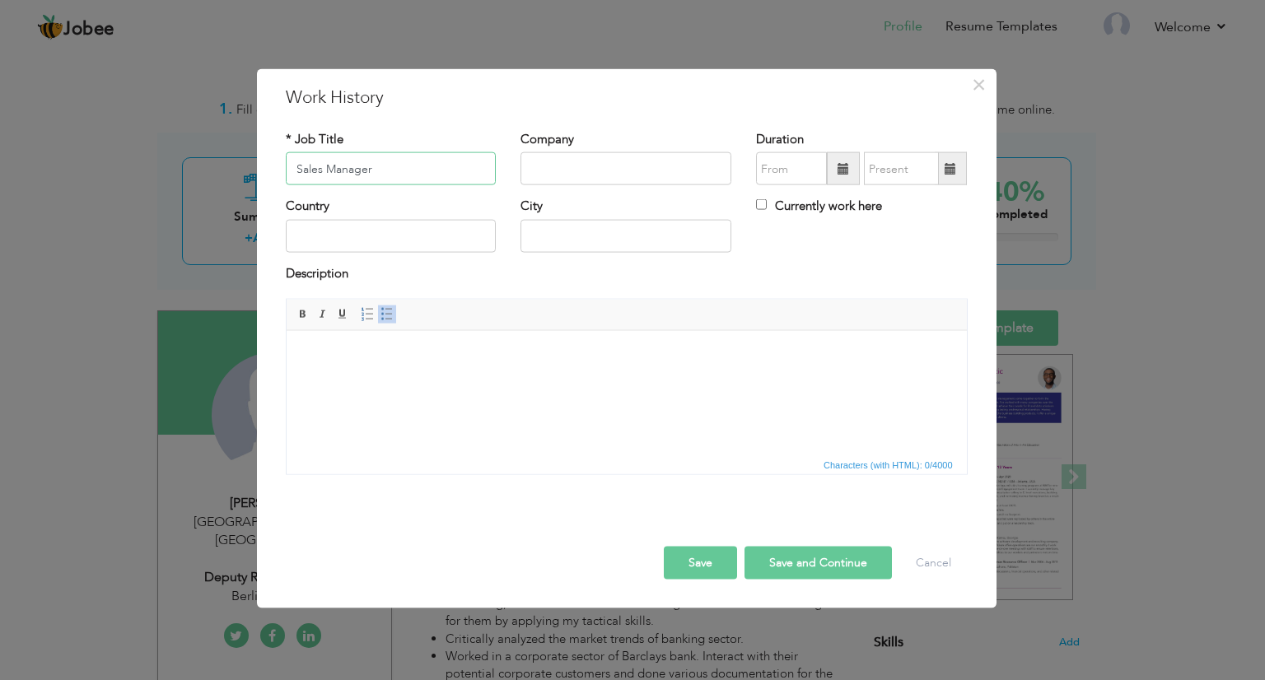
type input "Sales Manager"
type input "AM Solar Energy"
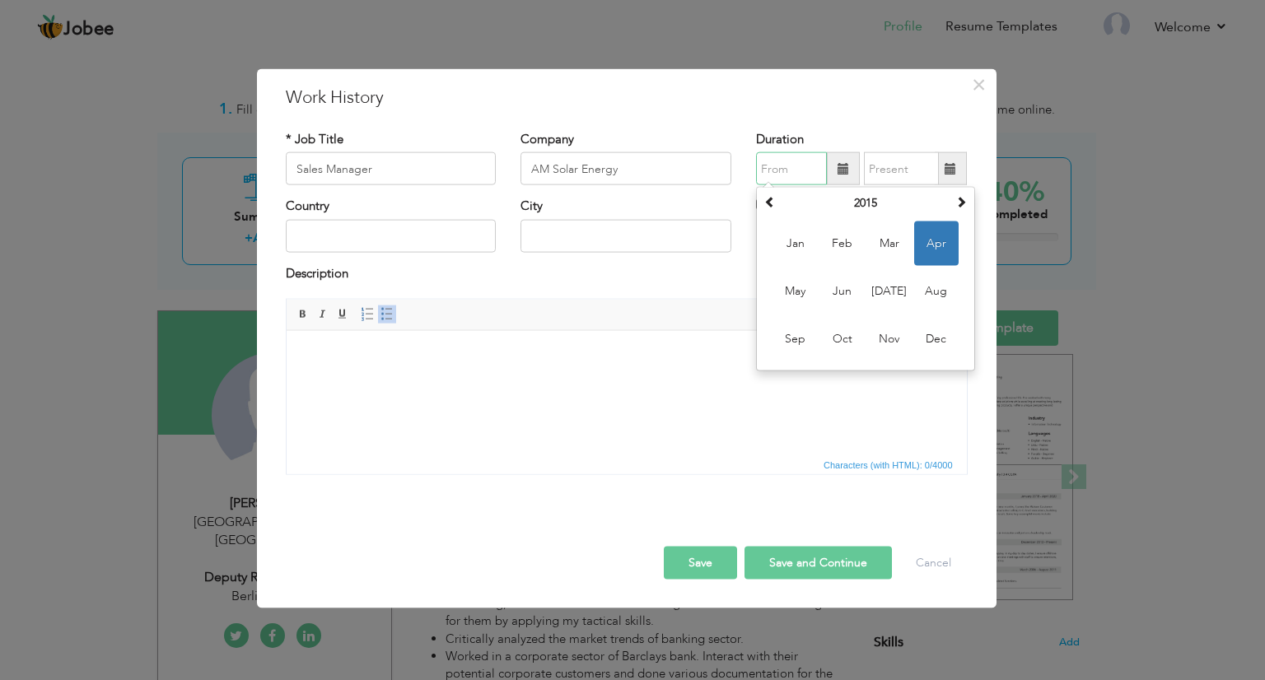
click at [792, 182] on input "text" at bounding box center [791, 168] width 71 height 33
click at [837, 205] on th "2015" at bounding box center [865, 203] width 171 height 25
click at [956, 200] on span at bounding box center [962, 202] width 12 height 12
click at [883, 243] on span "2022" at bounding box center [889, 244] width 44 height 44
click at [847, 336] on span "Oct" at bounding box center [842, 339] width 44 height 44
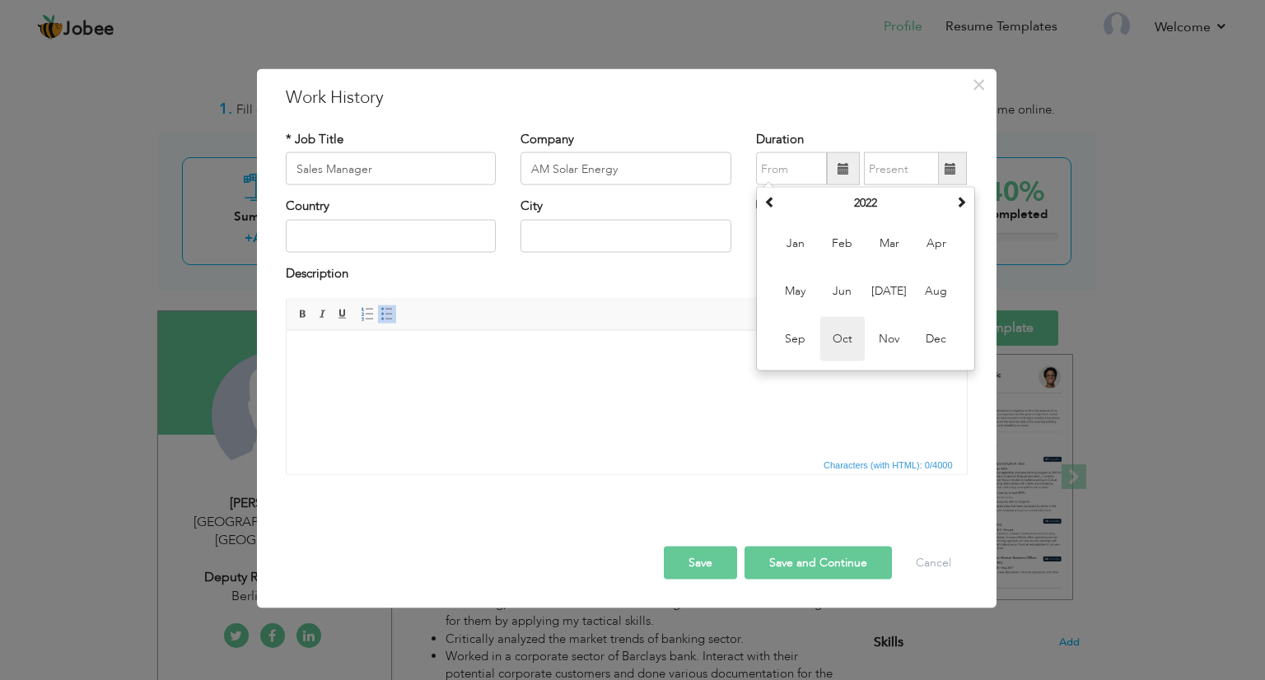
type input "10/2022"
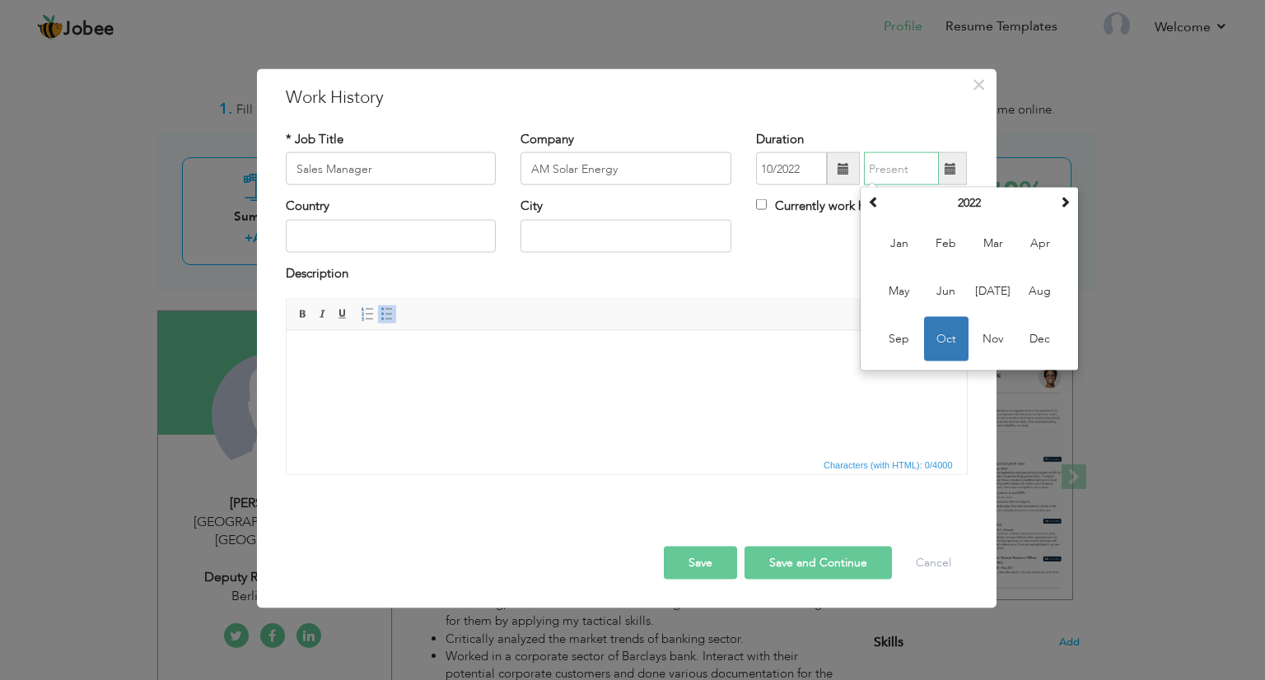
click at [900, 175] on input "text" at bounding box center [901, 168] width 75 height 33
click at [965, 212] on th "2022" at bounding box center [969, 203] width 171 height 25
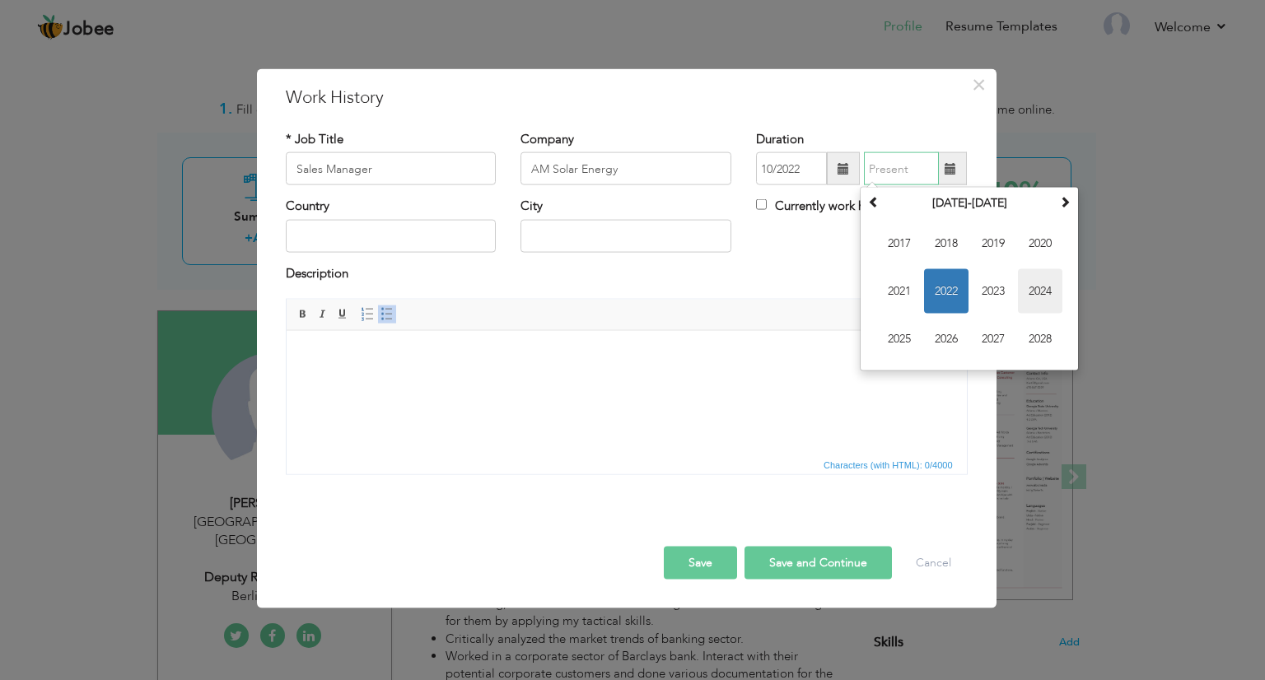
click at [1033, 289] on span "2024" at bounding box center [1040, 291] width 44 height 44
click at [975, 323] on span "Nov" at bounding box center [993, 339] width 44 height 44
type input "11/2024"
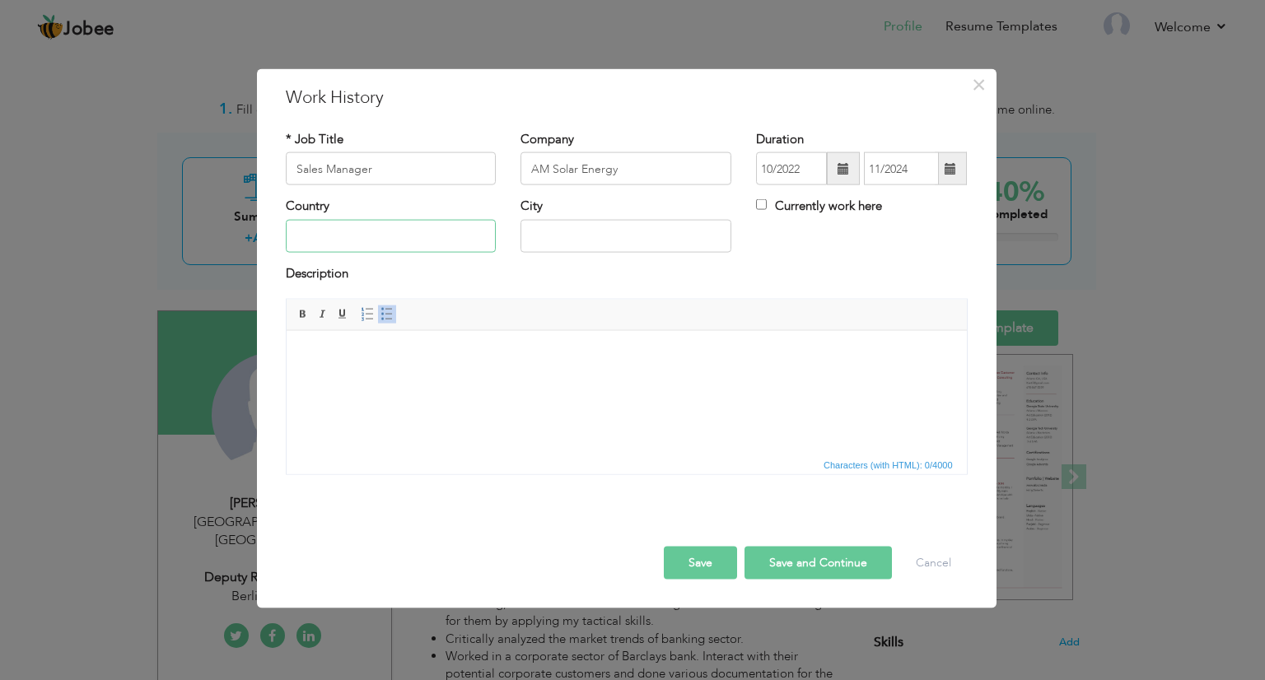
click at [372, 234] on input "text" at bounding box center [391, 235] width 211 height 33
type input "[GEOGRAPHIC_DATA]"
click at [411, 344] on html at bounding box center [626, 355] width 680 height 50
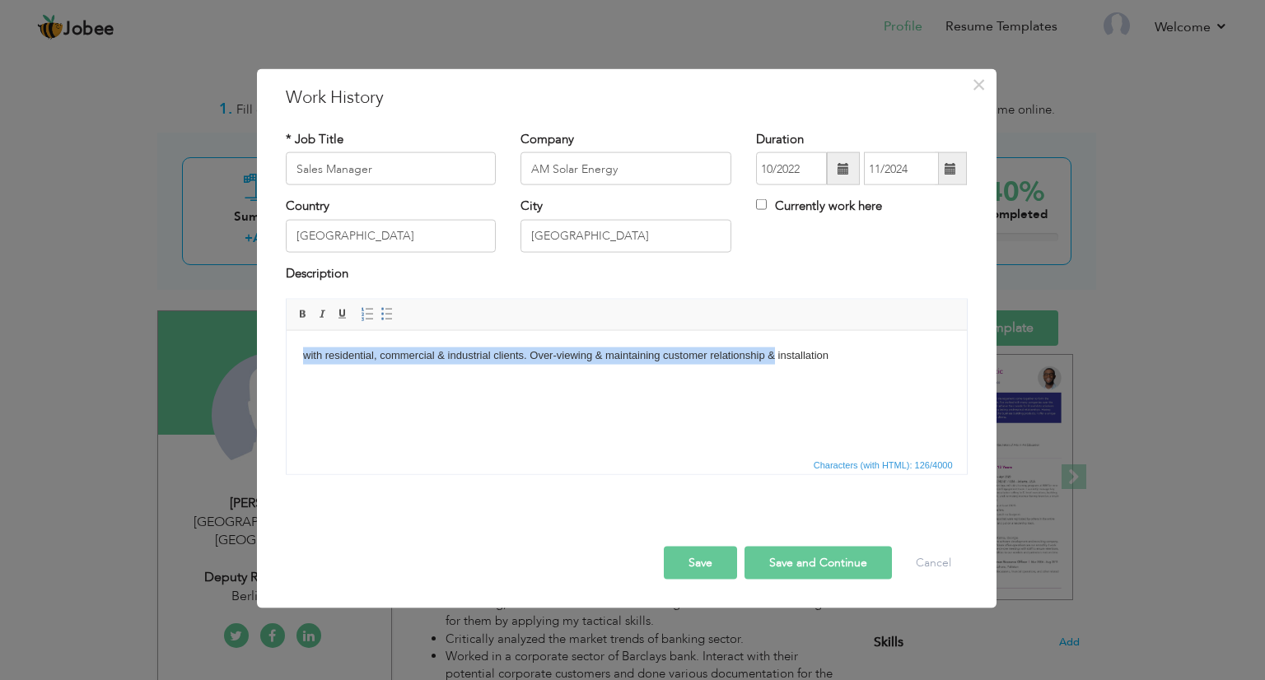
drag, startPoint x: 773, startPoint y: 375, endPoint x: 258, endPoint y: 339, distance: 516.1
click at [286, 339] on html "with residential, commercial & industrial clients. Over-viewing & maintaining c…" at bounding box center [626, 355] width 680 height 50
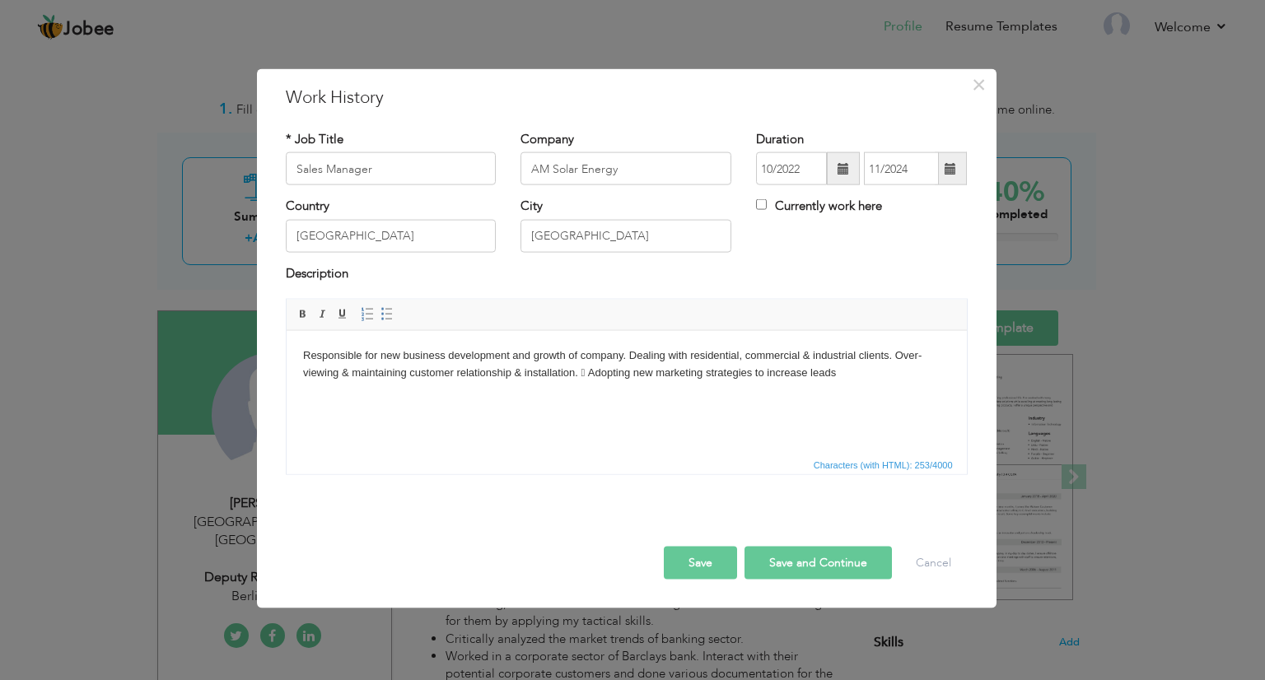
click at [464, 374] on body "Responsible for new business development and growth of company. Dealing with re…" at bounding box center [625, 364] width 647 height 35
click at [378, 314] on link "Insert/Remove Bulleted List" at bounding box center [387, 315] width 18 height 18
click at [689, 364] on li "Responsible for new business development and growth of company. Dealing with re…" at bounding box center [626, 372] width 582 height 51
click at [622, 396] on li "Adopting new marketing strategies to increase leads" at bounding box center [626, 389] width 582 height 17
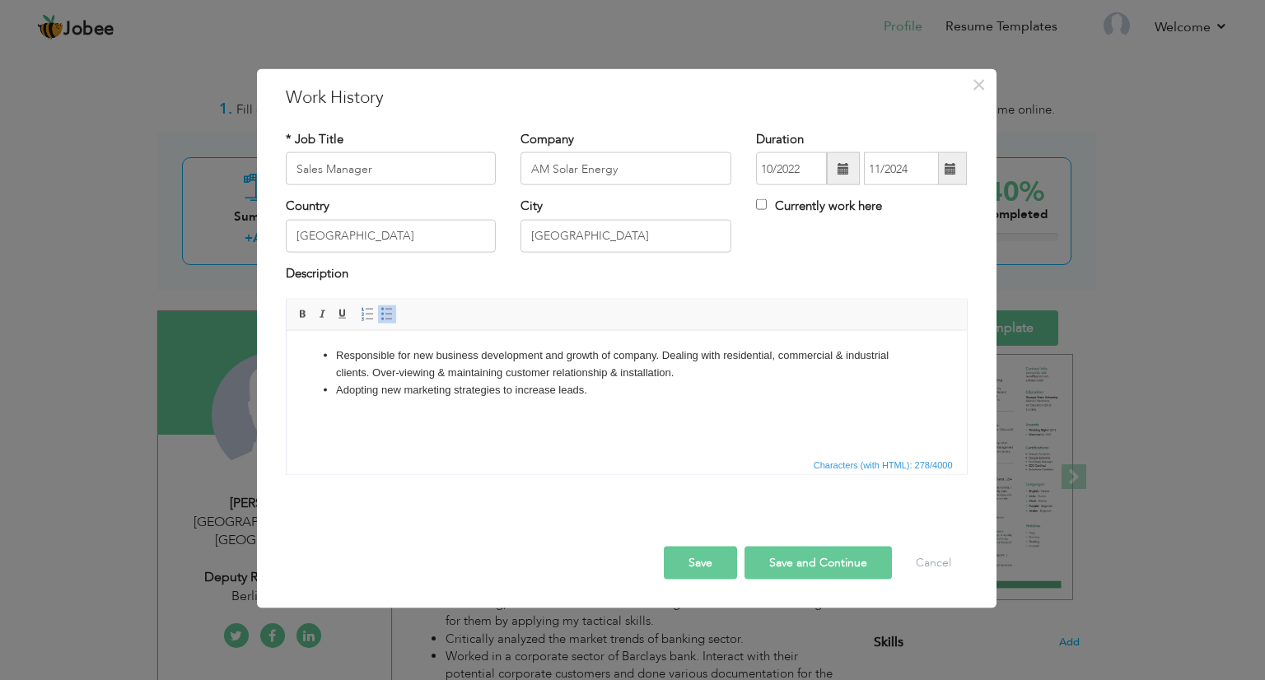
click at [368, 368] on li "Responsible for new business development and growth of company. Dealing with re…" at bounding box center [626, 364] width 582 height 35
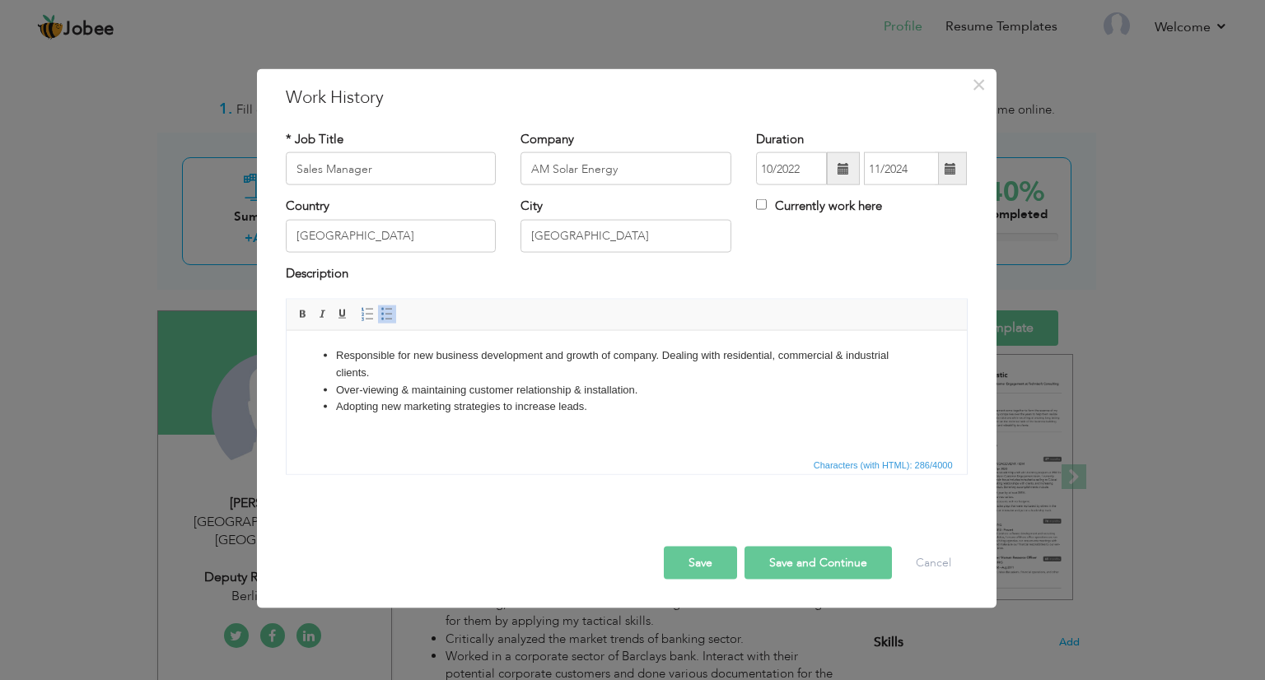
click at [781, 559] on button "Save and Continue" at bounding box center [818, 563] width 147 height 33
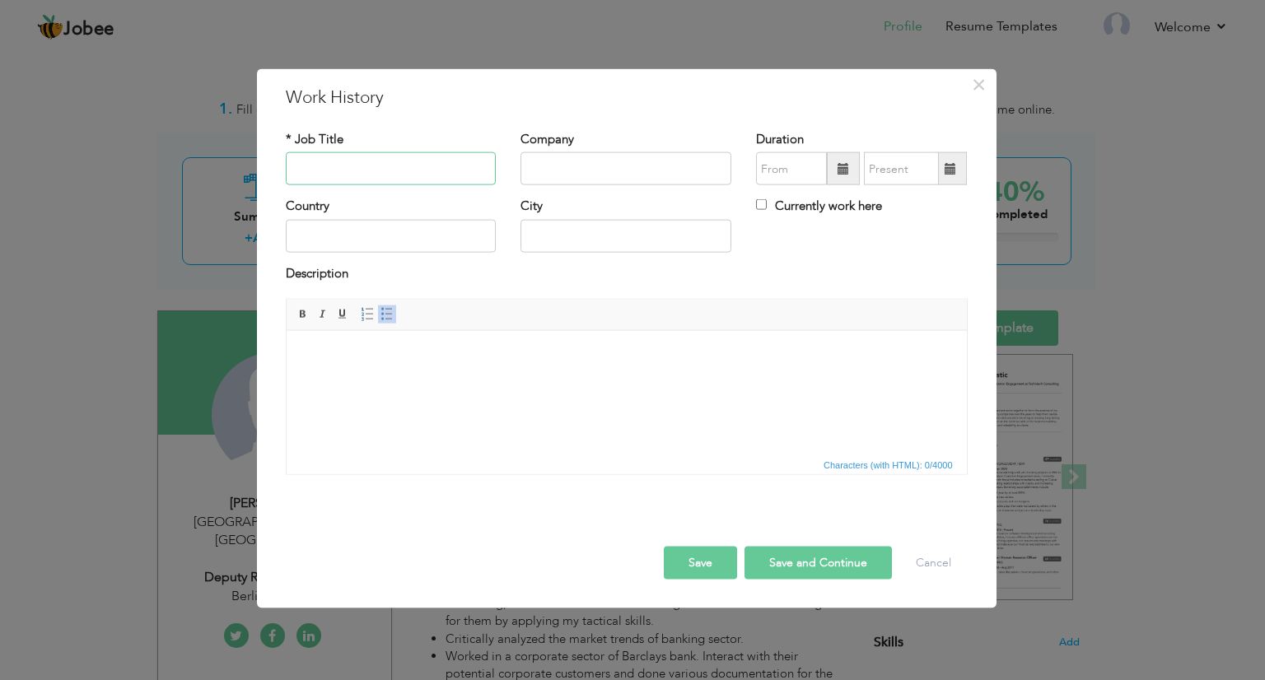
click at [357, 163] on input "text" at bounding box center [391, 168] width 211 height 33
type input "Deputy Regional Manager"
click at [559, 163] on input "BerlinPetroleum" at bounding box center [626, 168] width 211 height 33
type input "Berlin Petroleum"
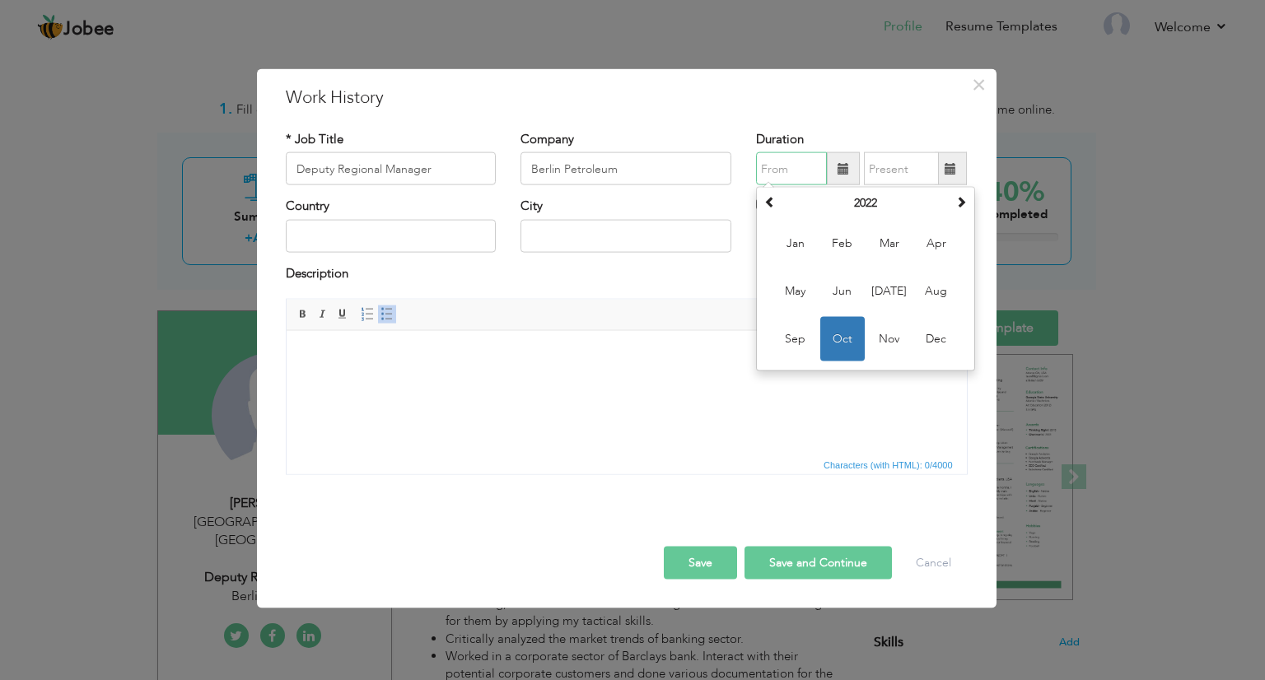
click at [781, 156] on input "text" at bounding box center [791, 168] width 71 height 33
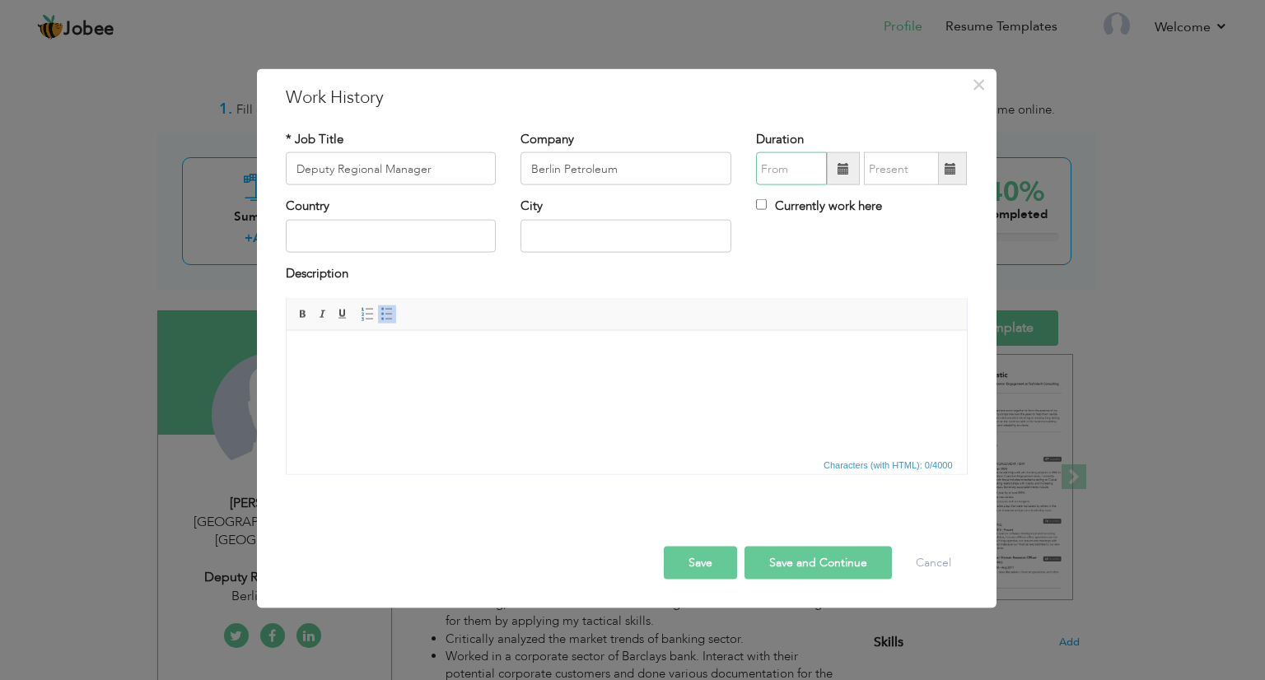
click at [811, 165] on input "text" at bounding box center [791, 168] width 71 height 33
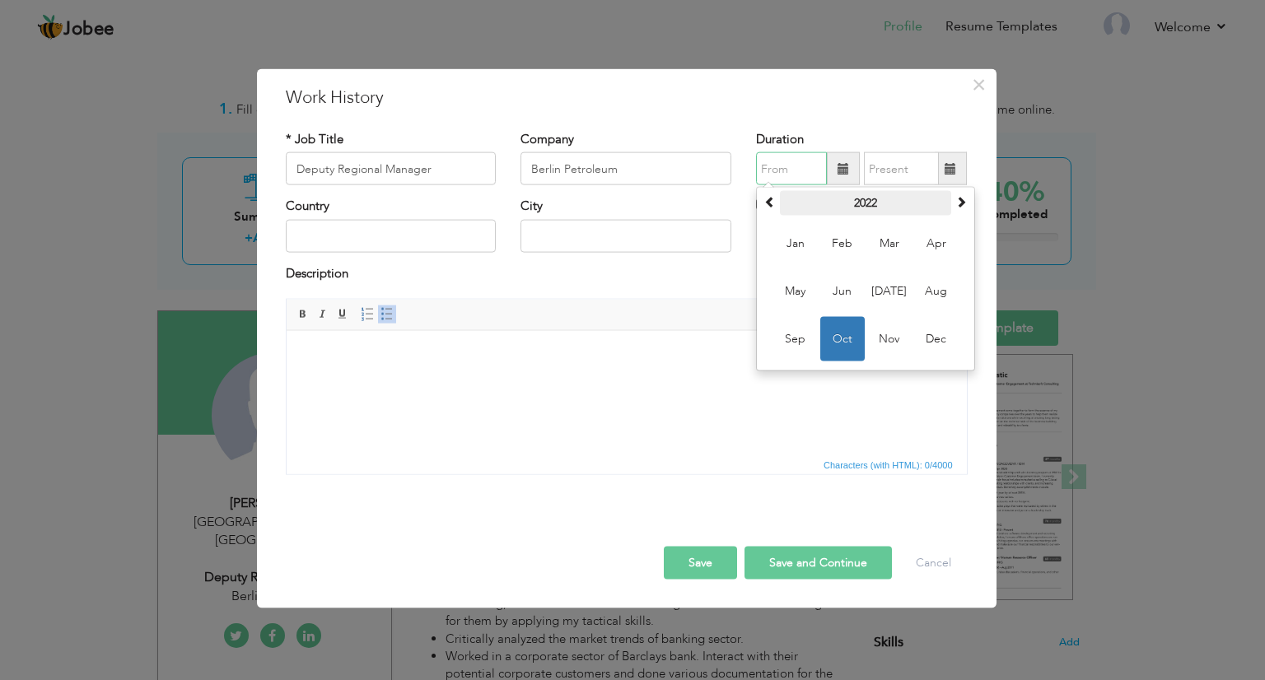
click at [880, 203] on th "2022" at bounding box center [865, 203] width 171 height 25
click at [929, 286] on span "2024" at bounding box center [936, 291] width 44 height 44
click at [937, 334] on span "Dec" at bounding box center [936, 339] width 44 height 44
type input "12/2024"
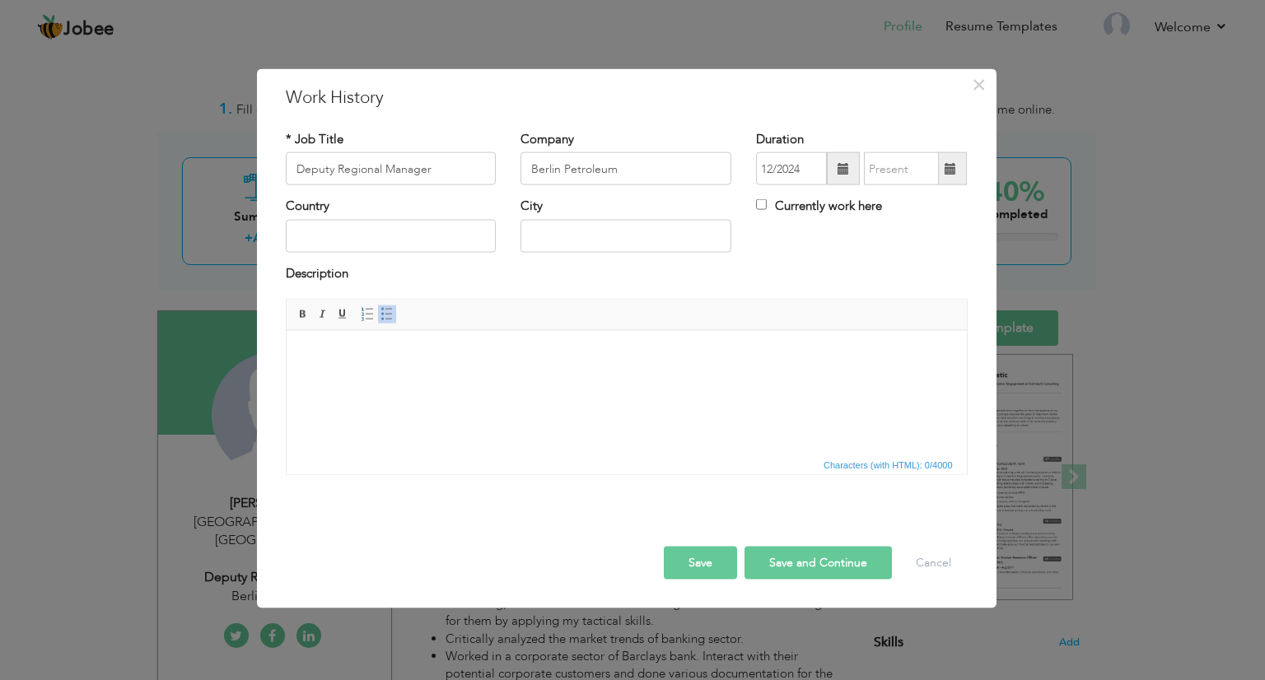
click at [765, 212] on label "Currently work here" at bounding box center [819, 206] width 126 height 17
click at [765, 210] on input "Currently work here" at bounding box center [761, 204] width 11 height 11
checkbox input "true"
click at [415, 236] on input "text" at bounding box center [391, 235] width 211 height 33
type input "[GEOGRAPHIC_DATA]"
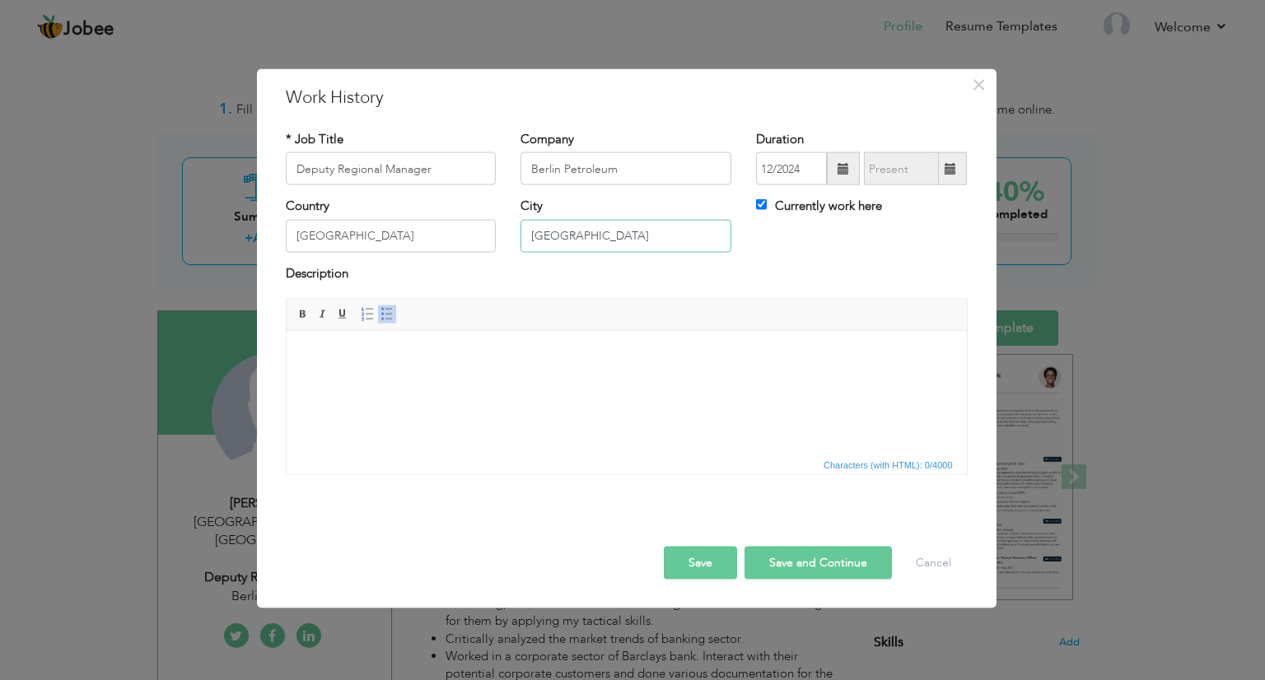
type input "[GEOGRAPHIC_DATA]"
click at [398, 362] on body at bounding box center [625, 355] width 647 height 17
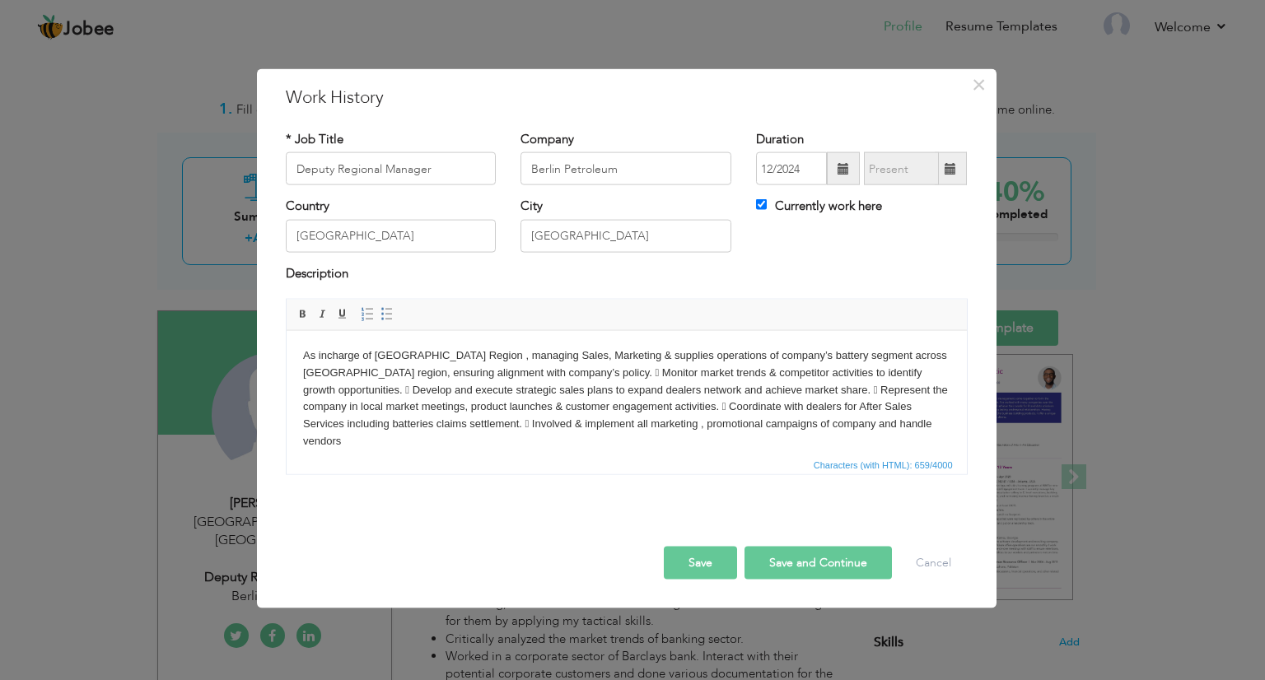
click at [296, 358] on html "As incharge of Lahore Region , managing Sales, Marketing & supplies operations …" at bounding box center [626, 398] width 680 height 136
click at [389, 314] on span at bounding box center [387, 314] width 13 height 13
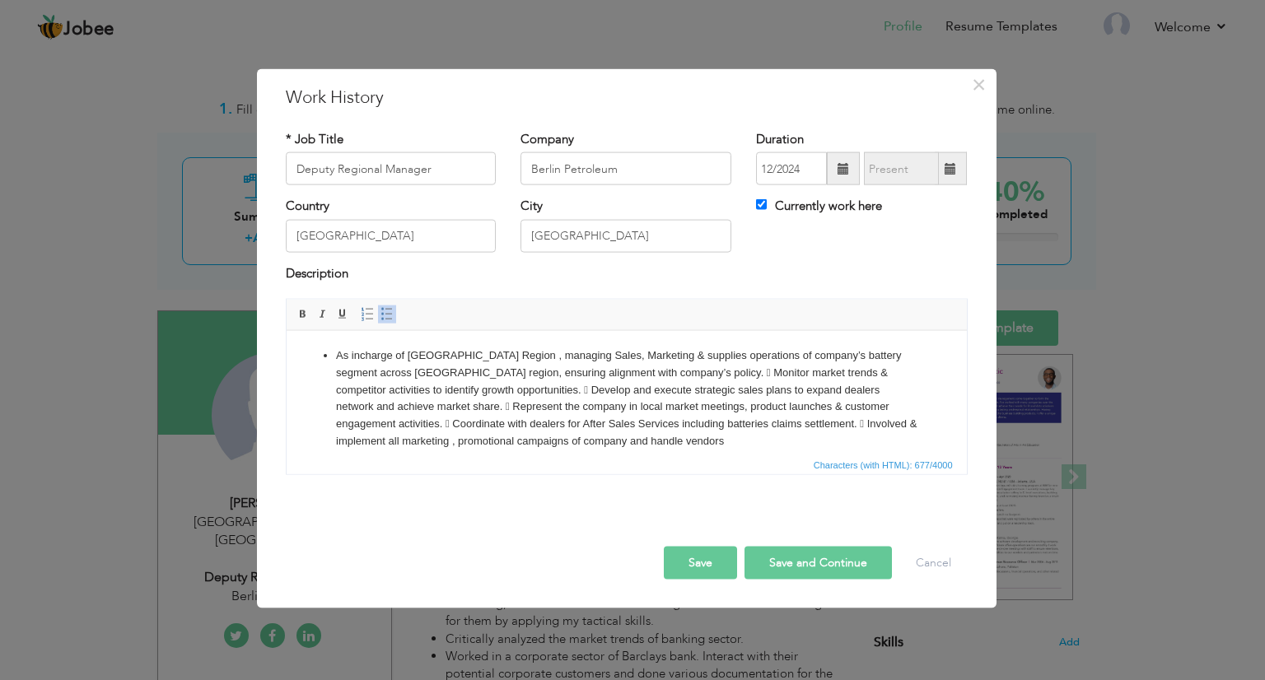
click at [614, 372] on li "As incharge of Lahore Region , managing Sales, Marketing & supplies operations …" at bounding box center [626, 398] width 582 height 103
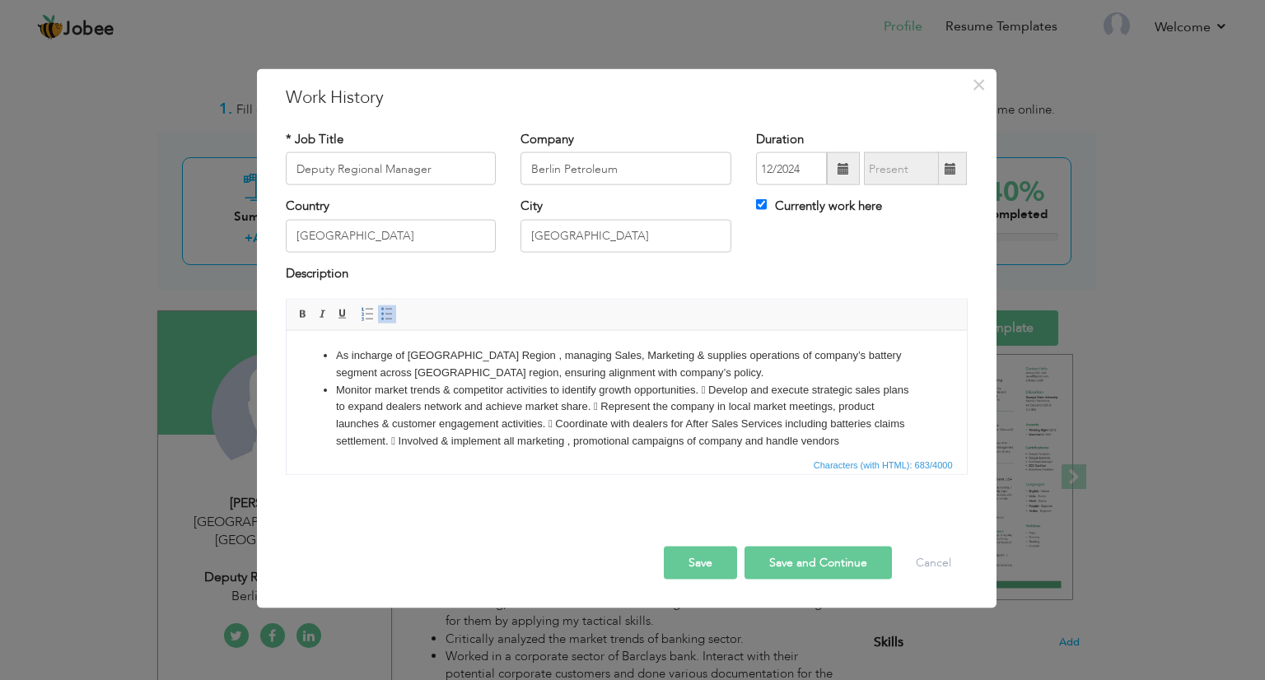
click at [718, 384] on li "Monitor market trends & competitor activities to identify growth opportunities.…" at bounding box center [626, 415] width 582 height 68
click at [814, 409] on li "Develop and execute strategic sales plans to expand dealers network and achieve…" at bounding box center [626, 432] width 582 height 68
click at [834, 425] on li "Represent the company in local market meetings, product launches & customer eng…" at bounding box center [626, 440] width 582 height 51
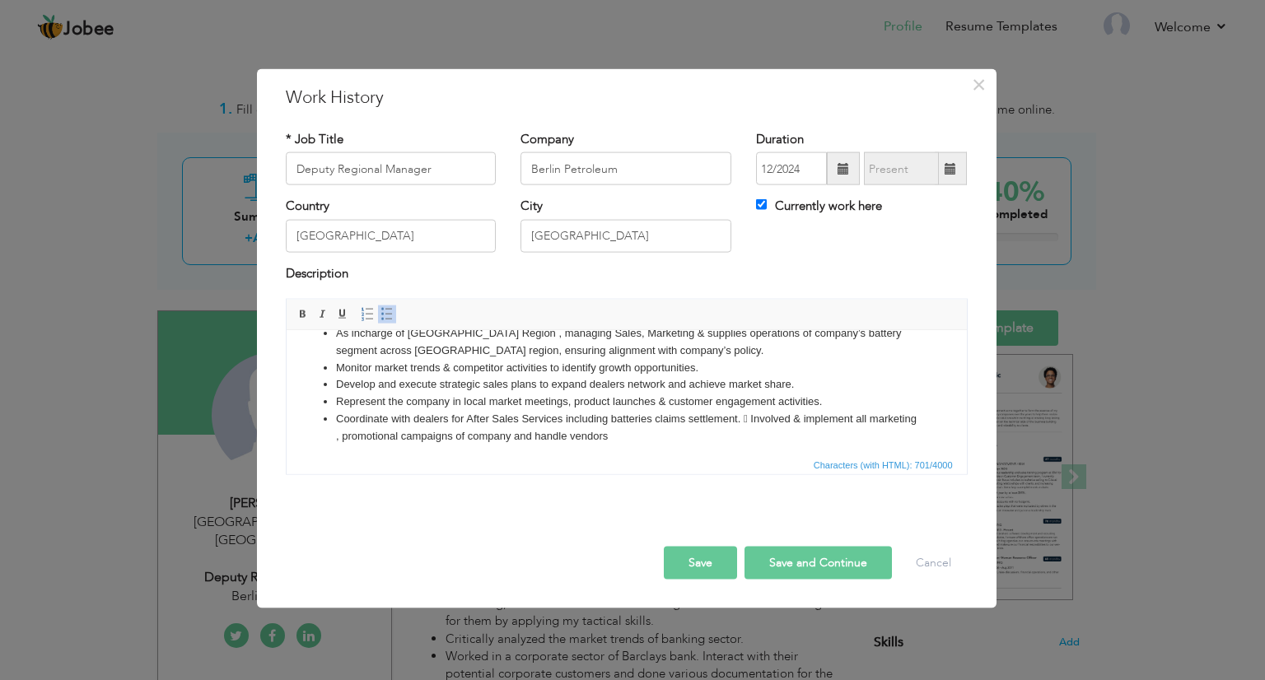
scroll to position [29, 0]
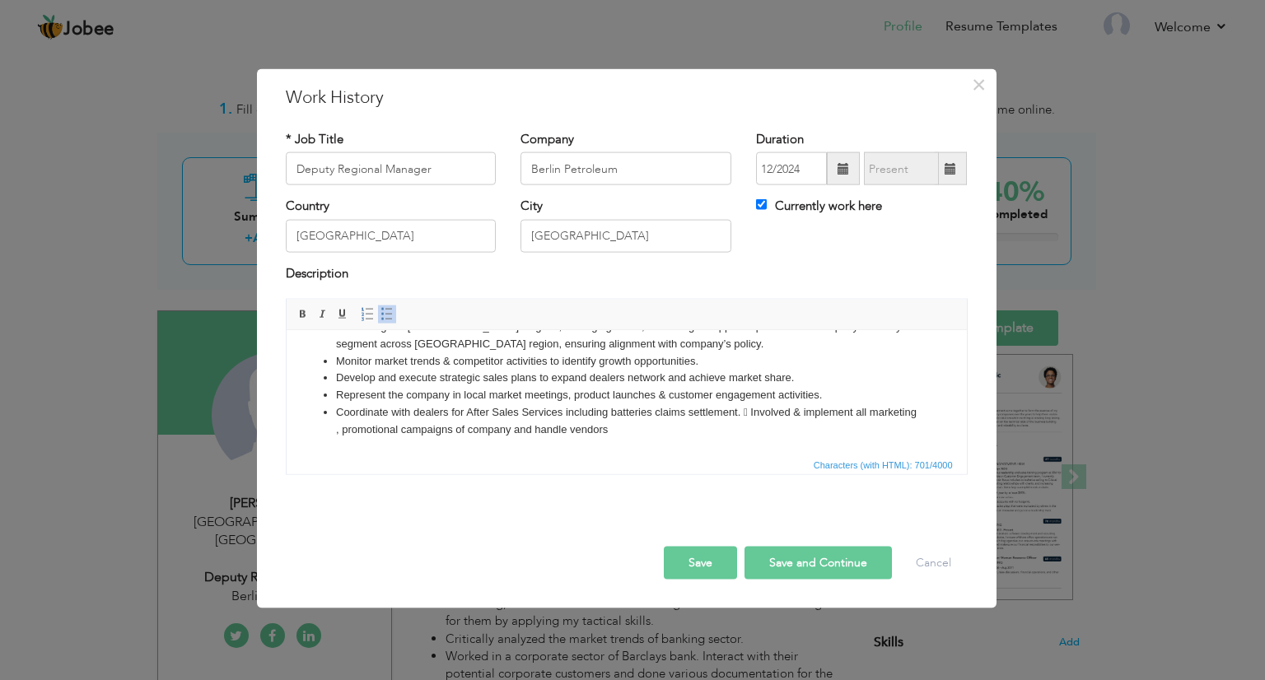
click at [758, 412] on li "Coordinate with dealers for After Sales Services including batteries claims set…" at bounding box center [626, 421] width 582 height 35
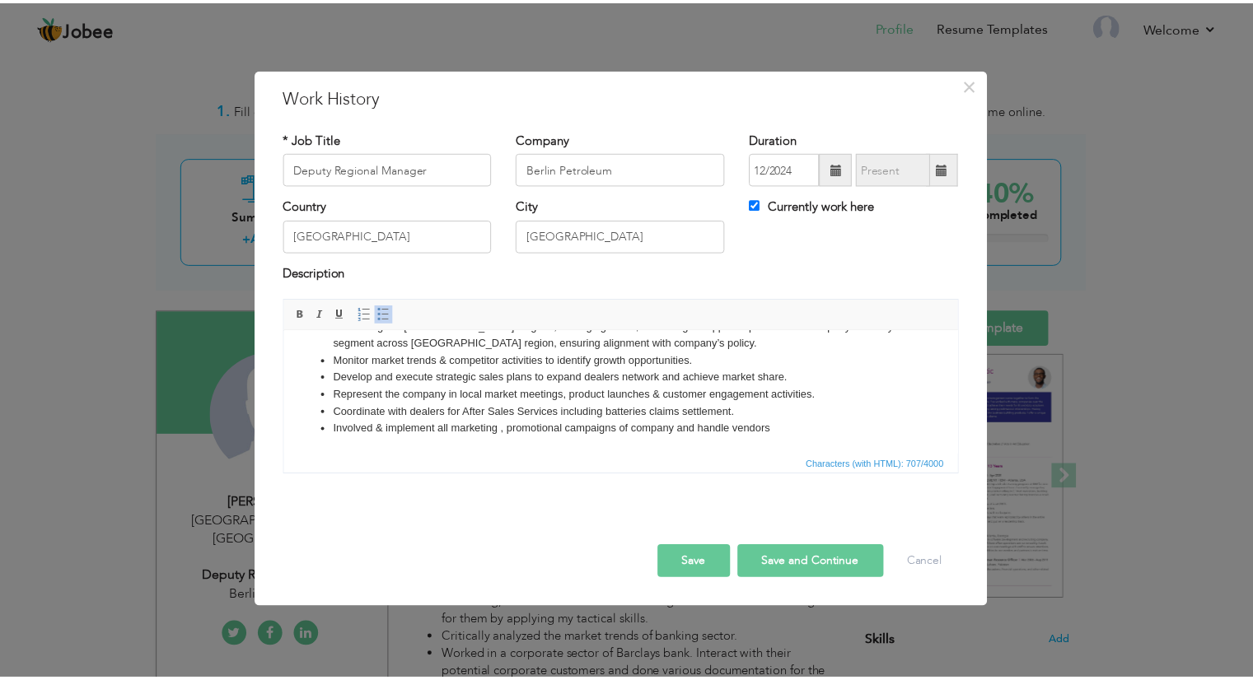
scroll to position [0, 0]
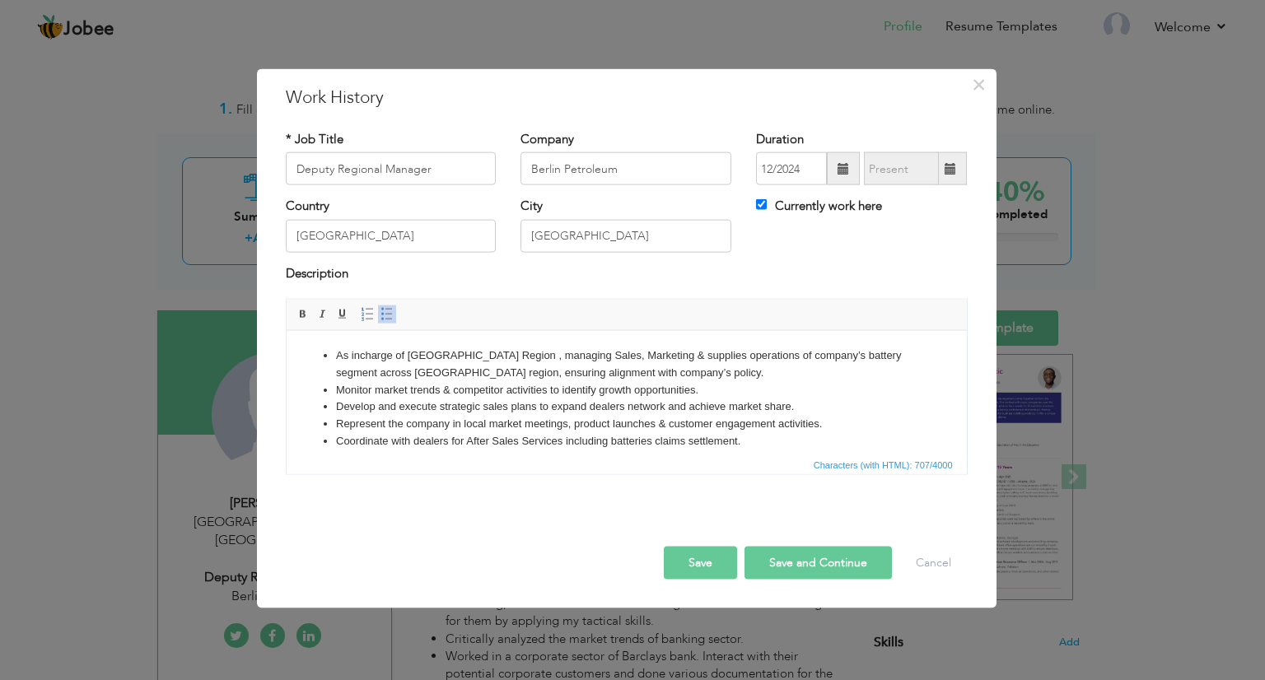
click at [705, 561] on button "Save" at bounding box center [700, 563] width 73 height 33
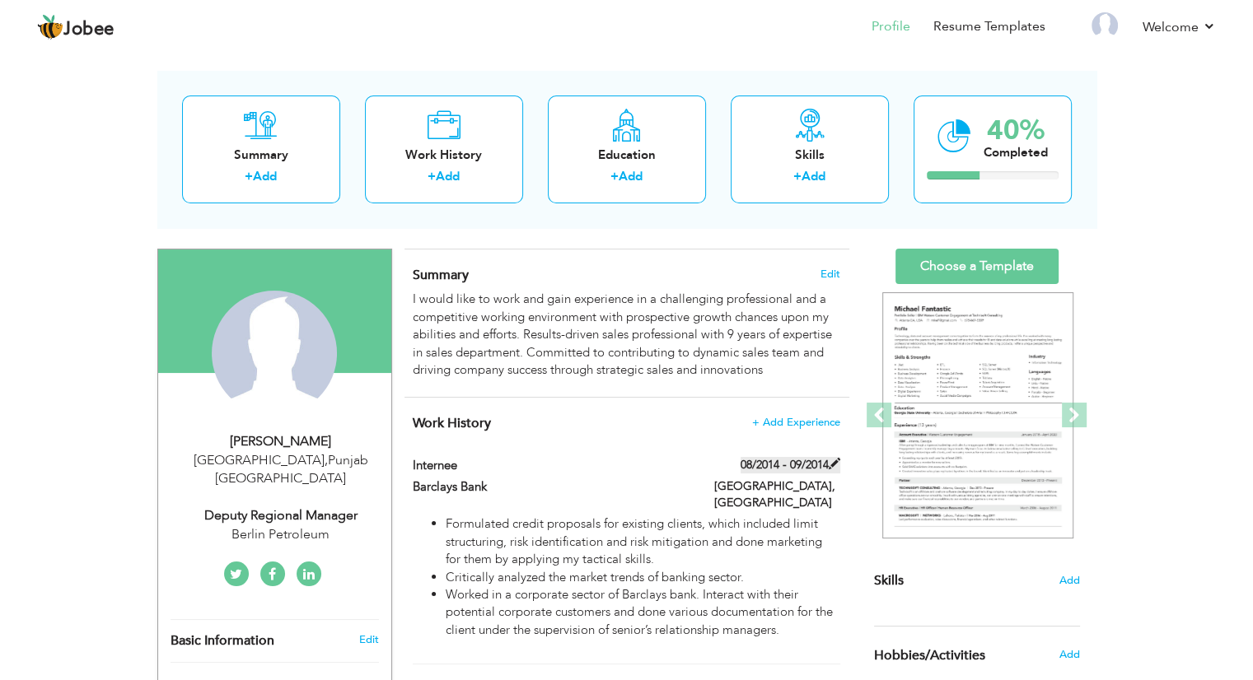
scroll to position [63, 0]
click at [633, 192] on div "Education + Add" at bounding box center [627, 149] width 158 height 108
radio input "true"
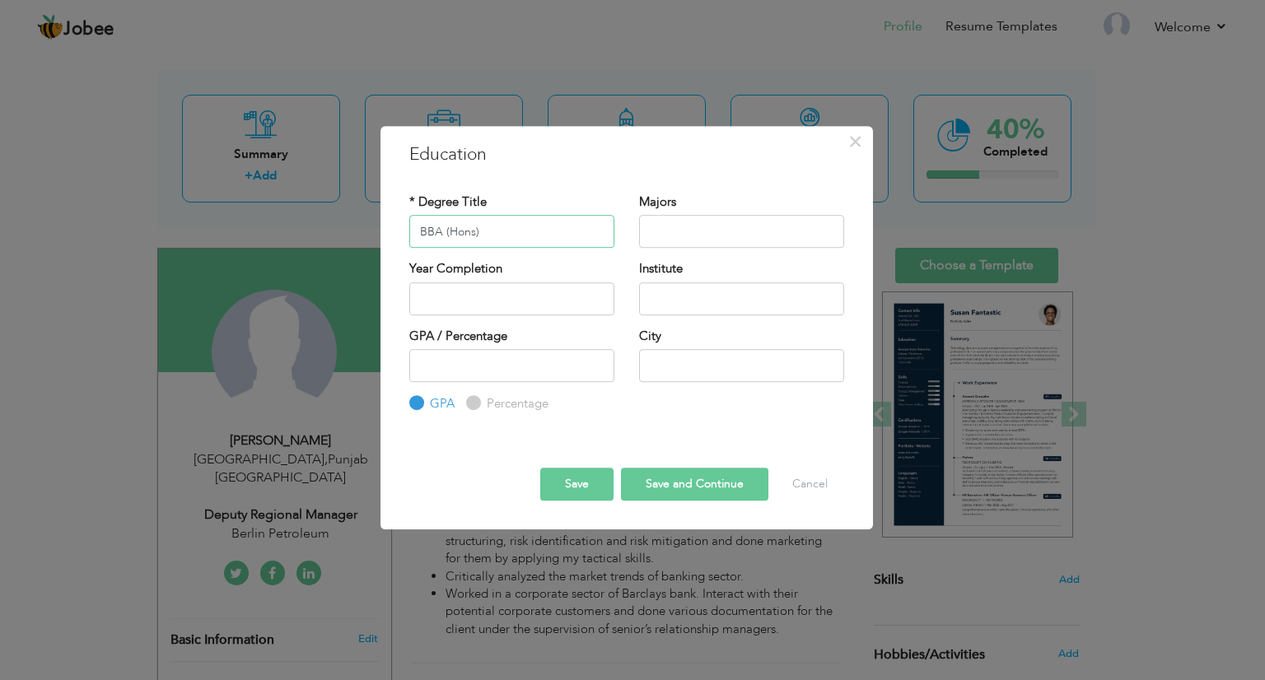
type input "BBA (Hons)"
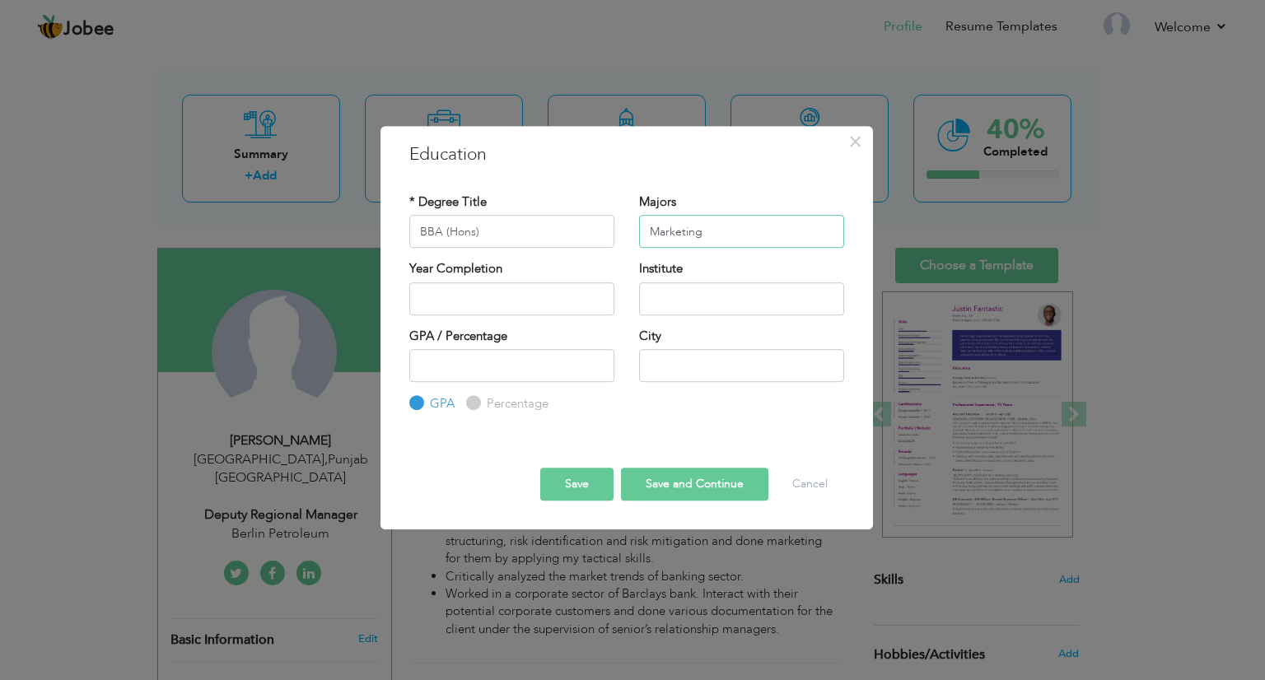
type input "Marketing"
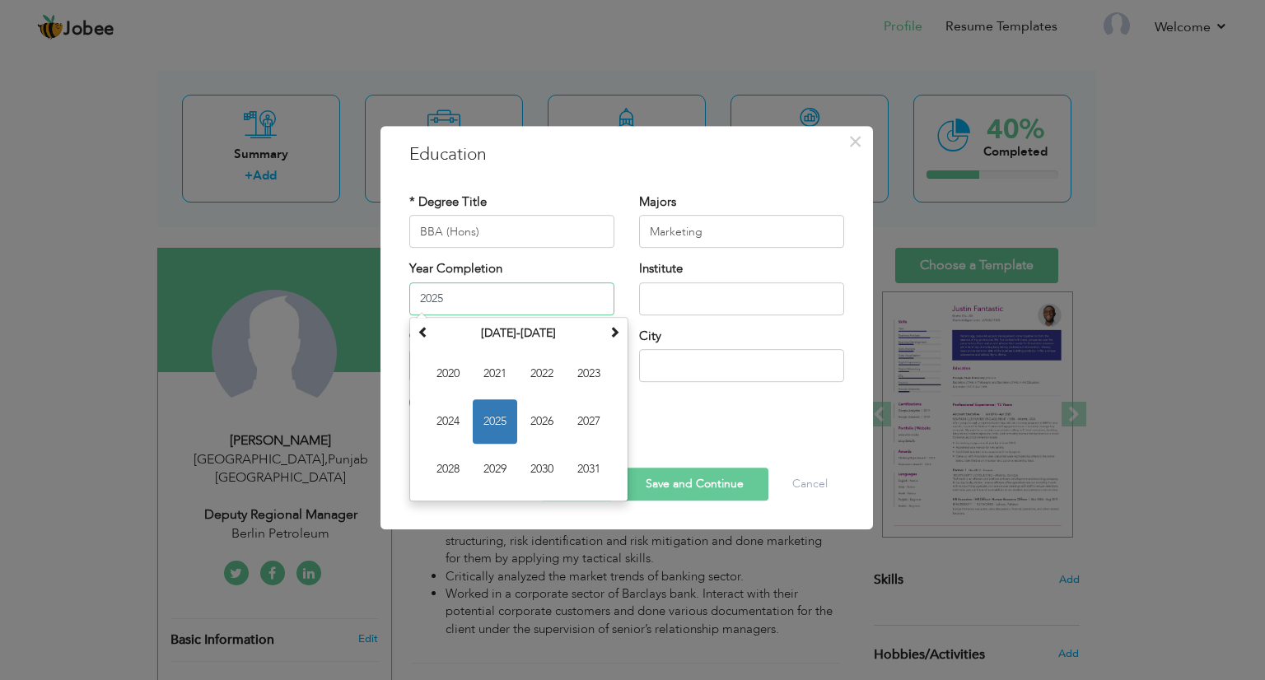
click at [447, 294] on input "2025" at bounding box center [511, 299] width 205 height 33
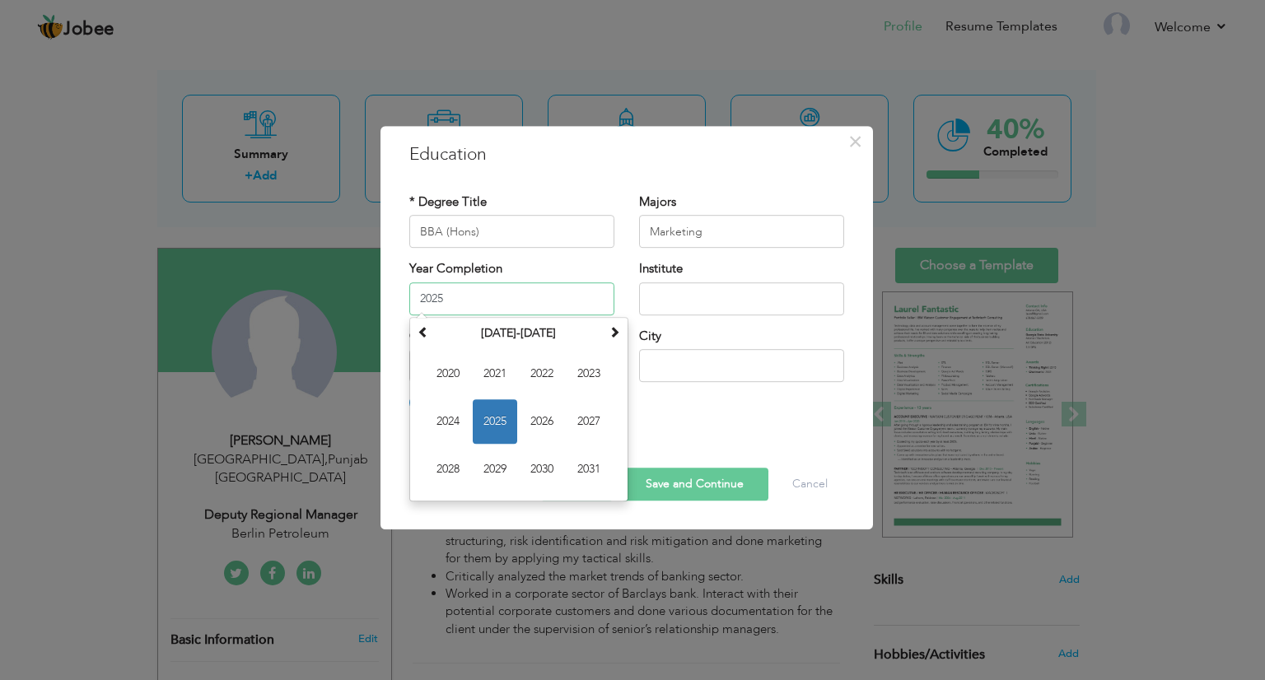
click at [474, 293] on input "2025" at bounding box center [511, 299] width 205 height 33
click at [425, 346] on td "2020 2021 2022 2023 2024 2025 2026 2027 2028 2029 2030 2031" at bounding box center [519, 422] width 211 height 152
click at [425, 344] on th at bounding box center [424, 333] width 20 height 25
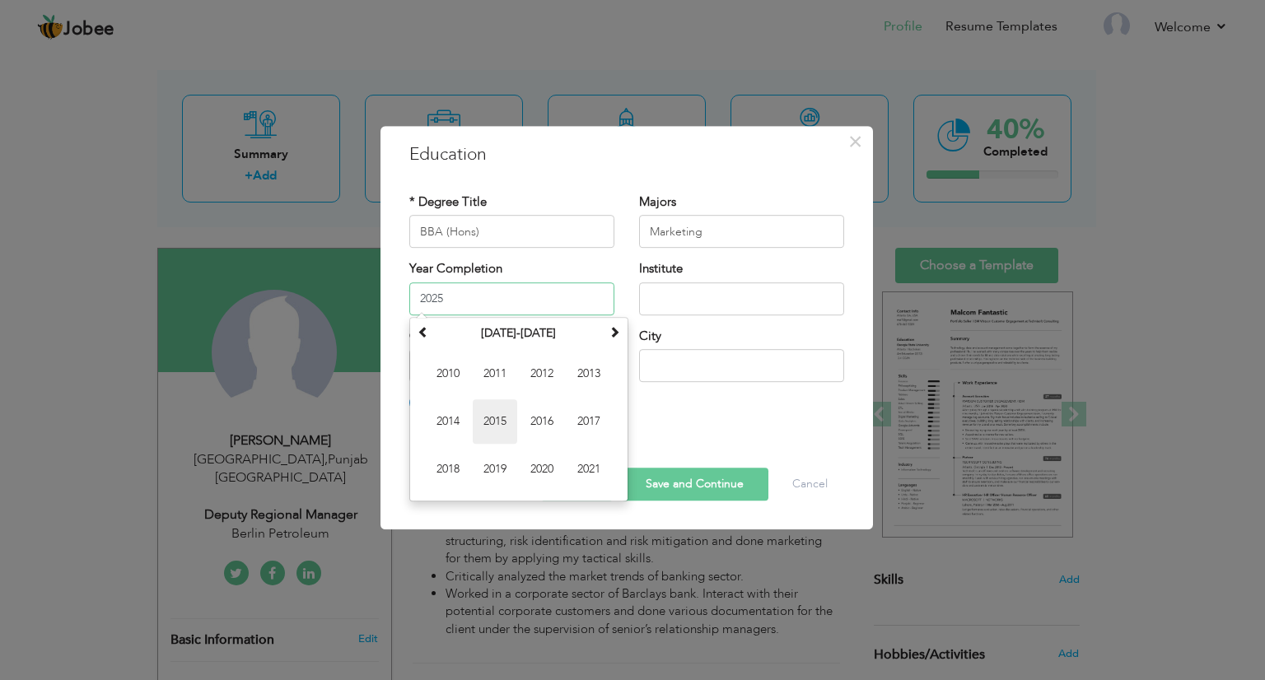
click at [498, 416] on span "2015" at bounding box center [495, 422] width 44 height 44
type input "2015"
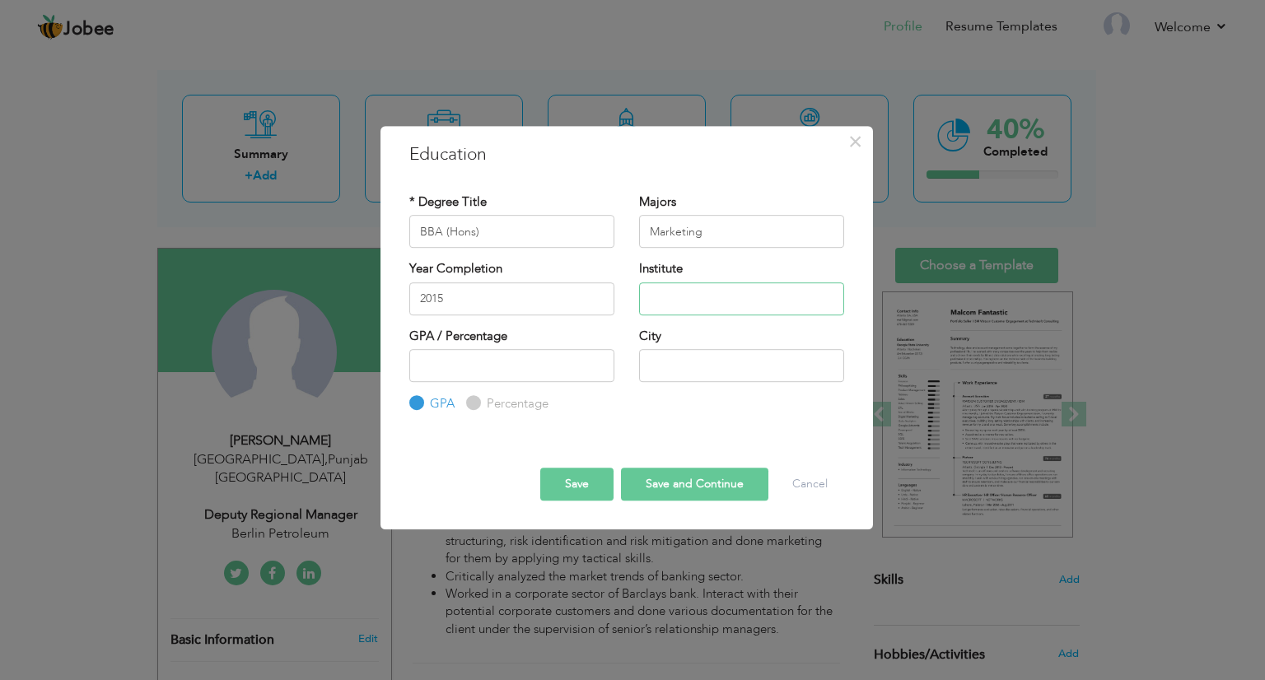
click at [730, 292] on input "text" at bounding box center [741, 299] width 205 height 33
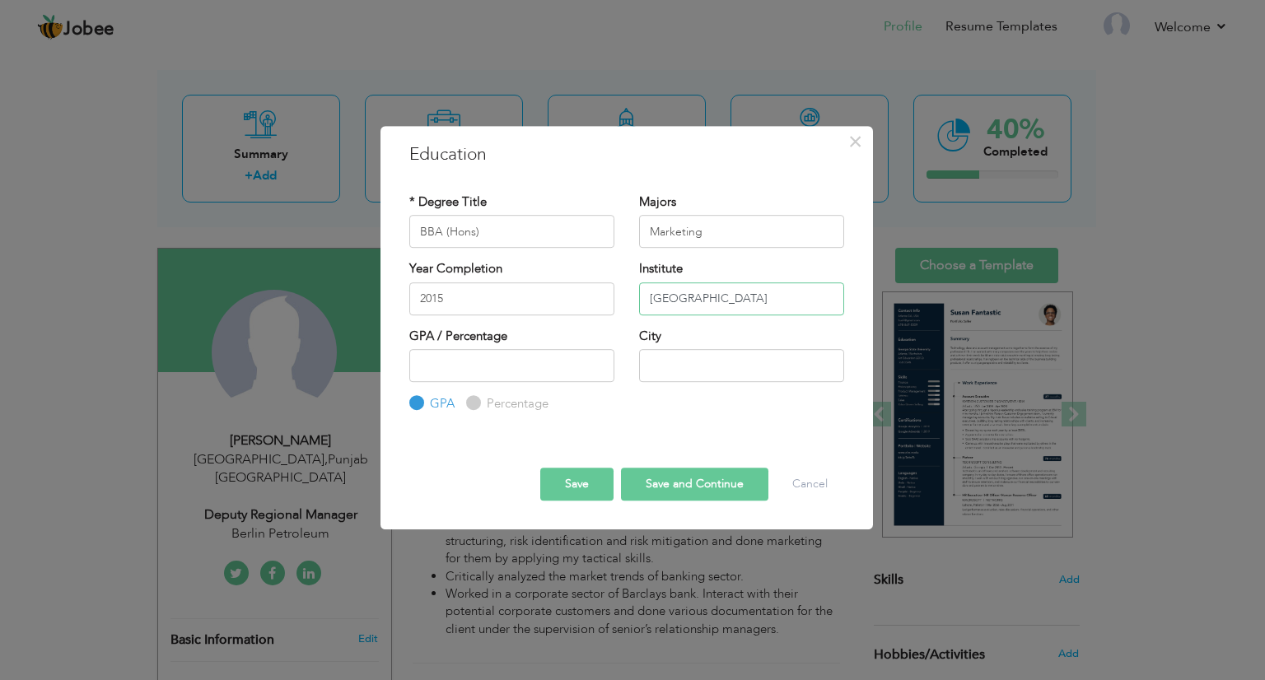
type input "University of Central Punjab"
click at [582, 364] on input "number" at bounding box center [511, 365] width 205 height 33
click at [665, 363] on input "text" at bounding box center [741, 365] width 205 height 33
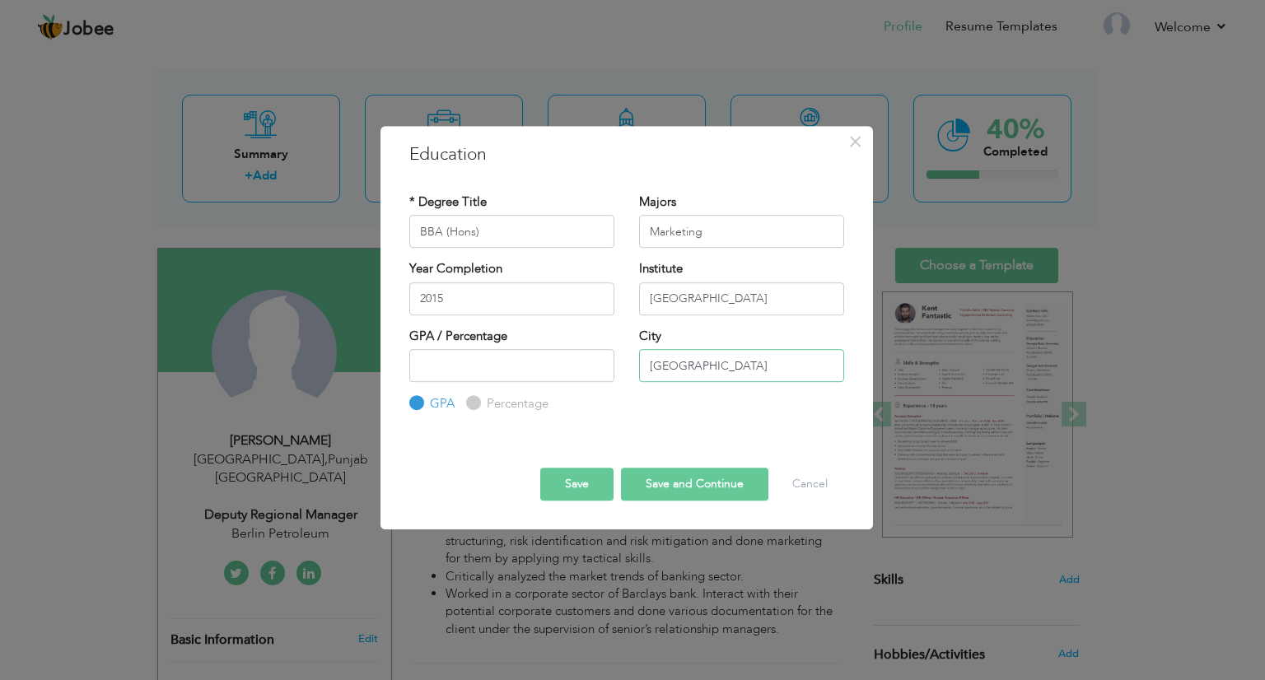
type input "[GEOGRAPHIC_DATA]"
click at [553, 486] on button "Save" at bounding box center [576, 484] width 73 height 33
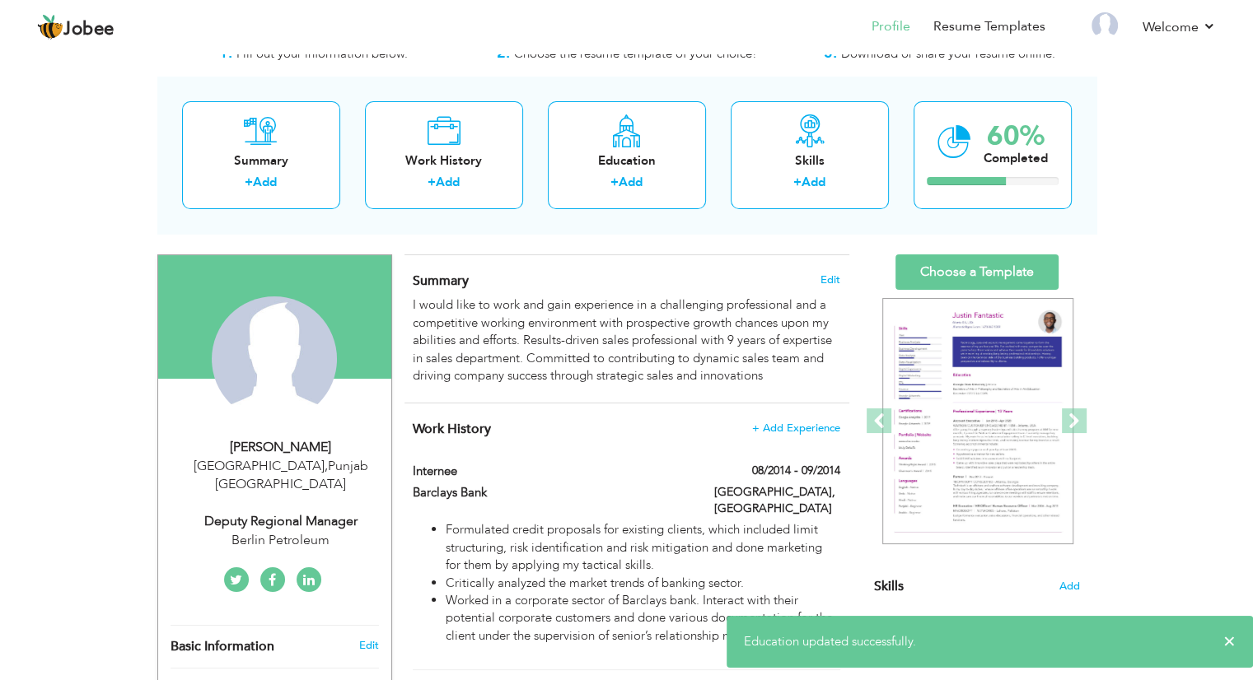
scroll to position [0, 0]
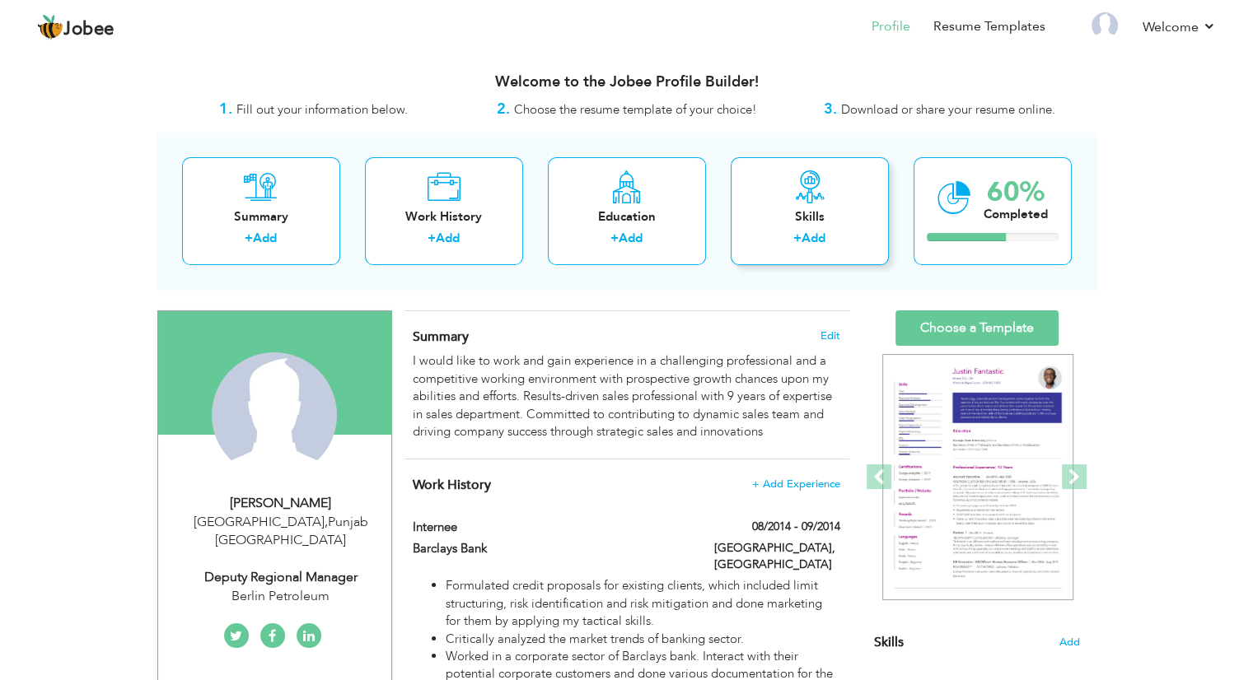
click at [763, 231] on div "+ Add" at bounding box center [810, 240] width 132 height 21
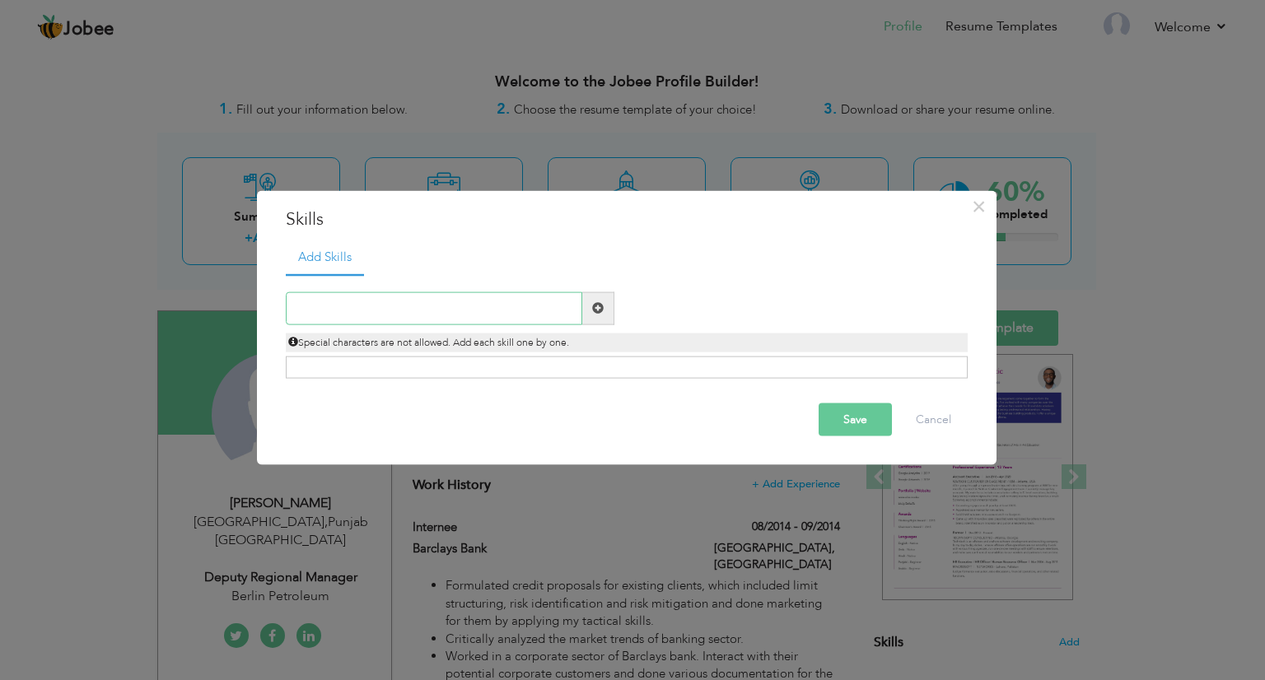
click at [533, 307] on input "text" at bounding box center [434, 308] width 297 height 33
type input "s"
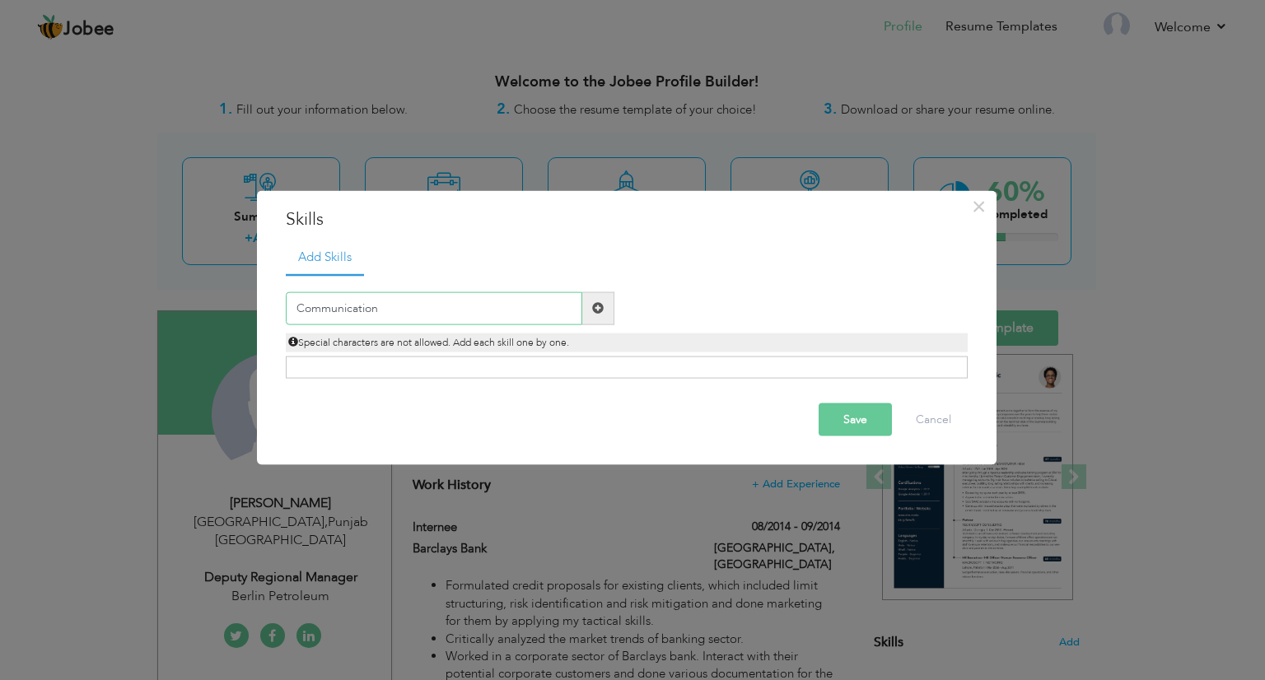
type input "Communication"
click at [597, 307] on span at bounding box center [598, 308] width 12 height 12
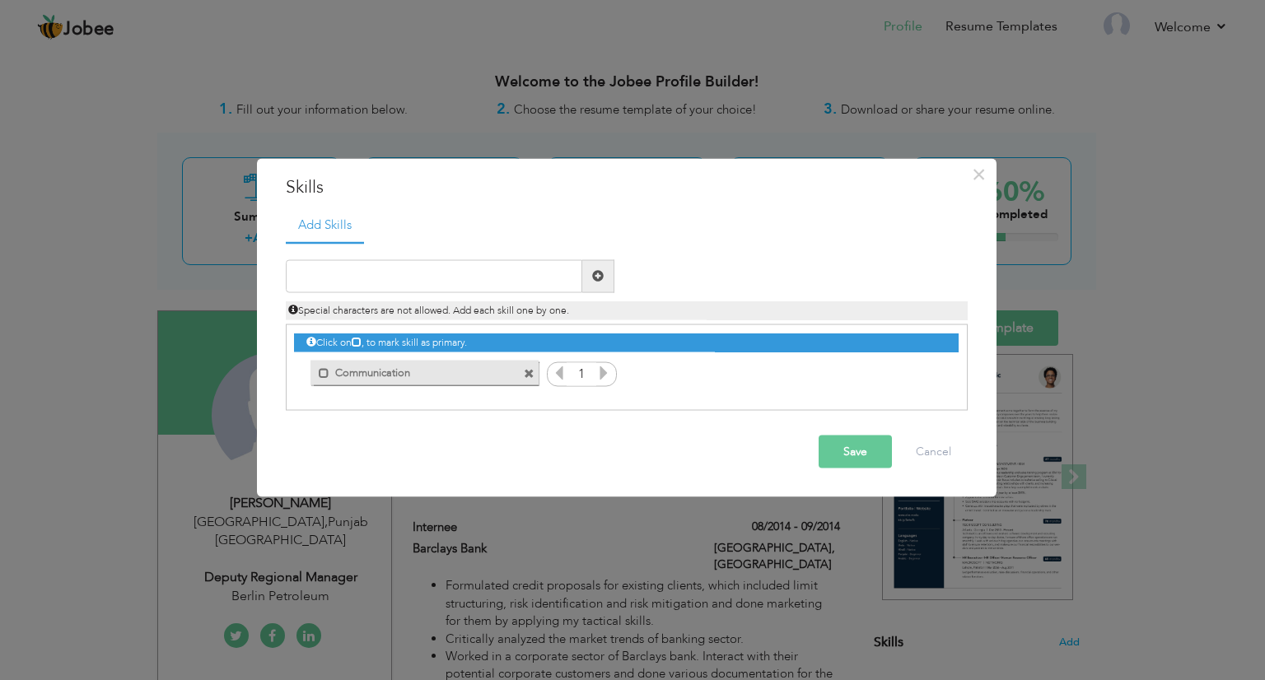
click at [596, 372] on icon at bounding box center [603, 372] width 15 height 15
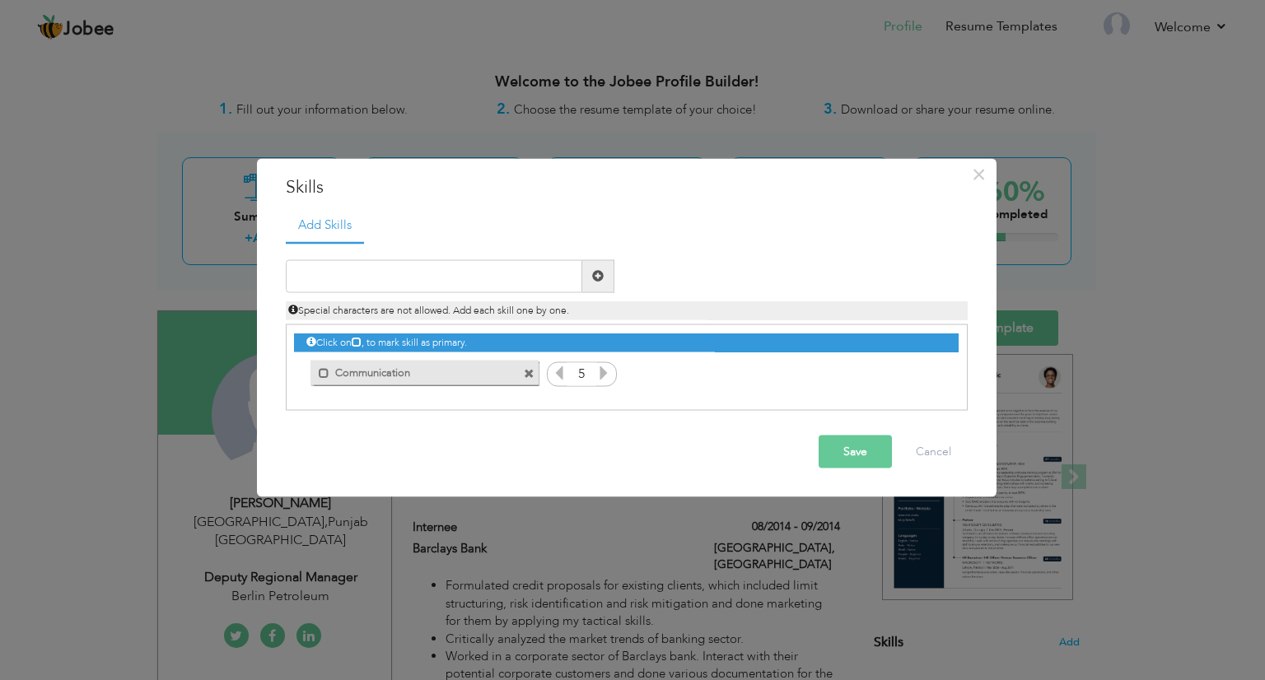
click at [596, 372] on icon at bounding box center [603, 372] width 15 height 15
click at [445, 269] on input "text" at bounding box center [434, 275] width 297 height 33
type input "Objection Handling"
click at [605, 284] on span at bounding box center [598, 275] width 32 height 33
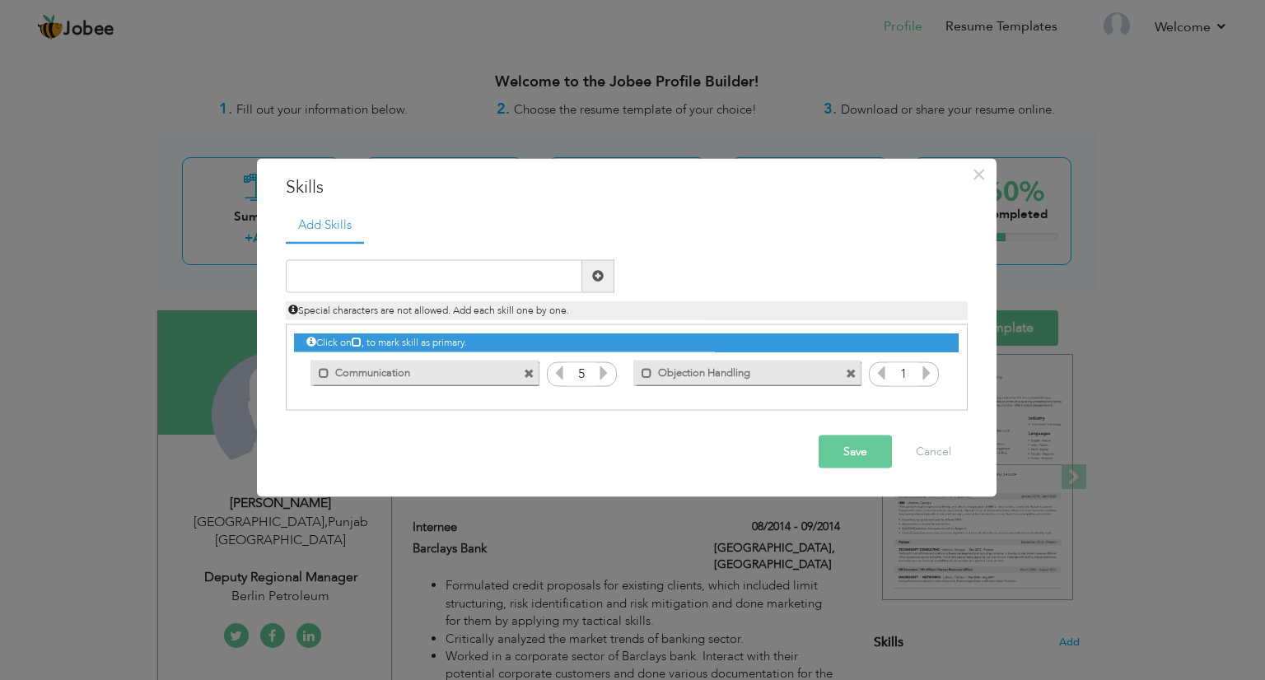
click at [926, 376] on icon at bounding box center [926, 372] width 15 height 15
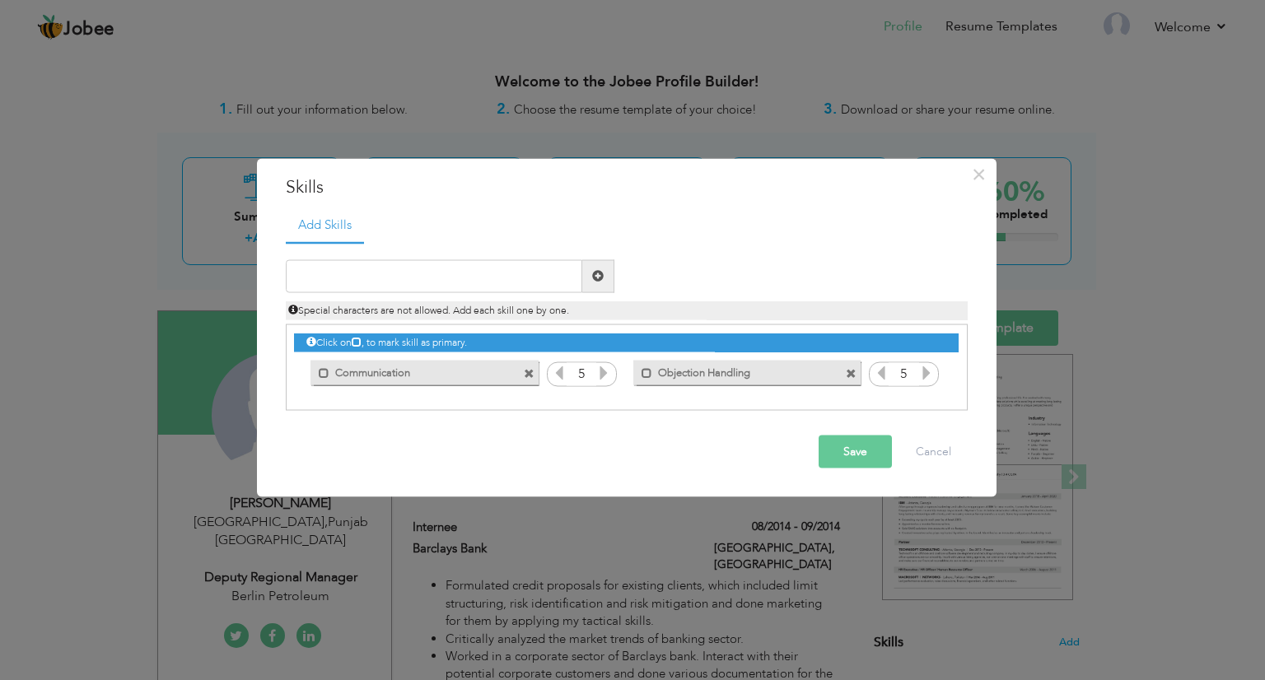
click at [926, 376] on icon at bounding box center [926, 372] width 15 height 15
click at [339, 273] on input "text" at bounding box center [434, 275] width 297 height 33
type input "Time Management and Planning"
click at [591, 265] on span at bounding box center [598, 275] width 32 height 33
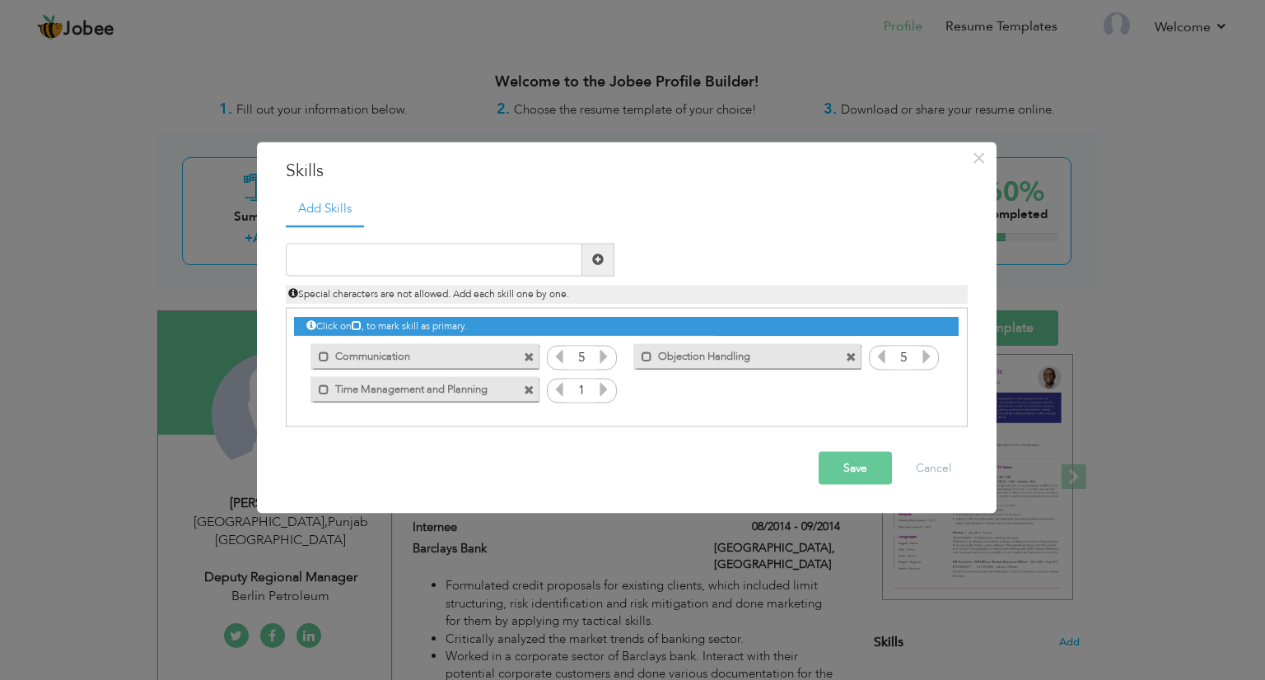
click at [602, 386] on icon at bounding box center [603, 388] width 15 height 15
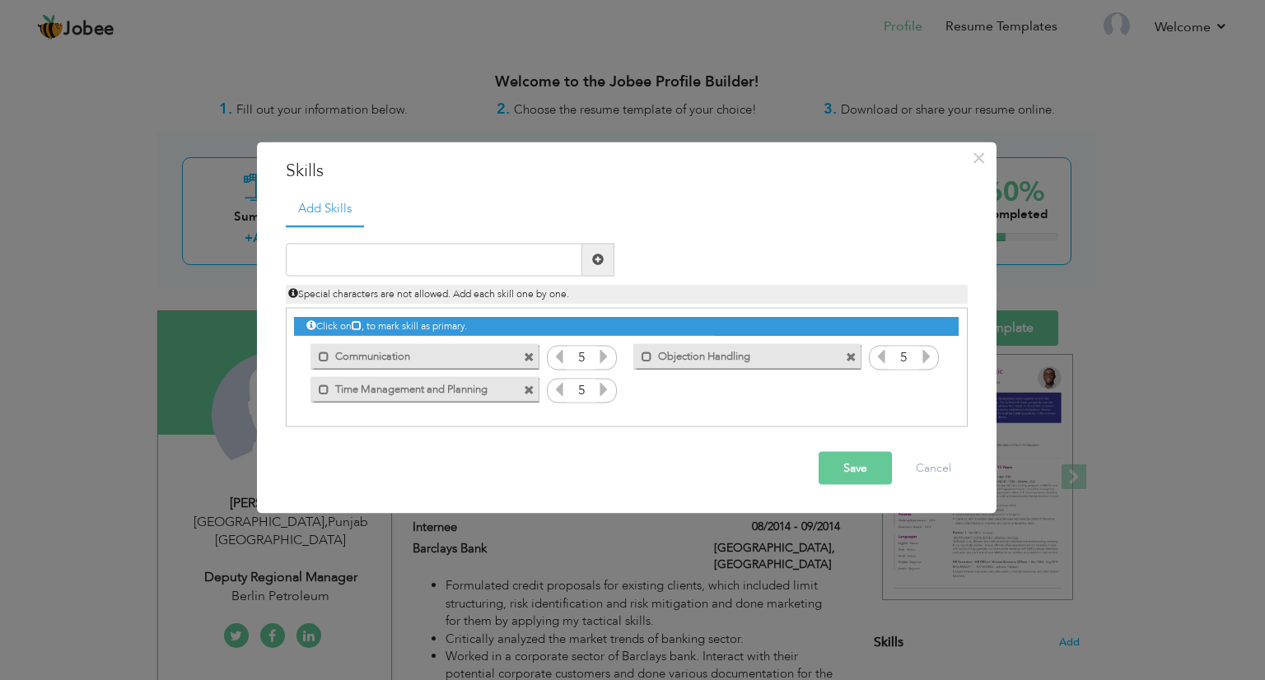
click at [602, 386] on icon at bounding box center [603, 388] width 15 height 15
click at [863, 477] on button "Save" at bounding box center [855, 467] width 73 height 33
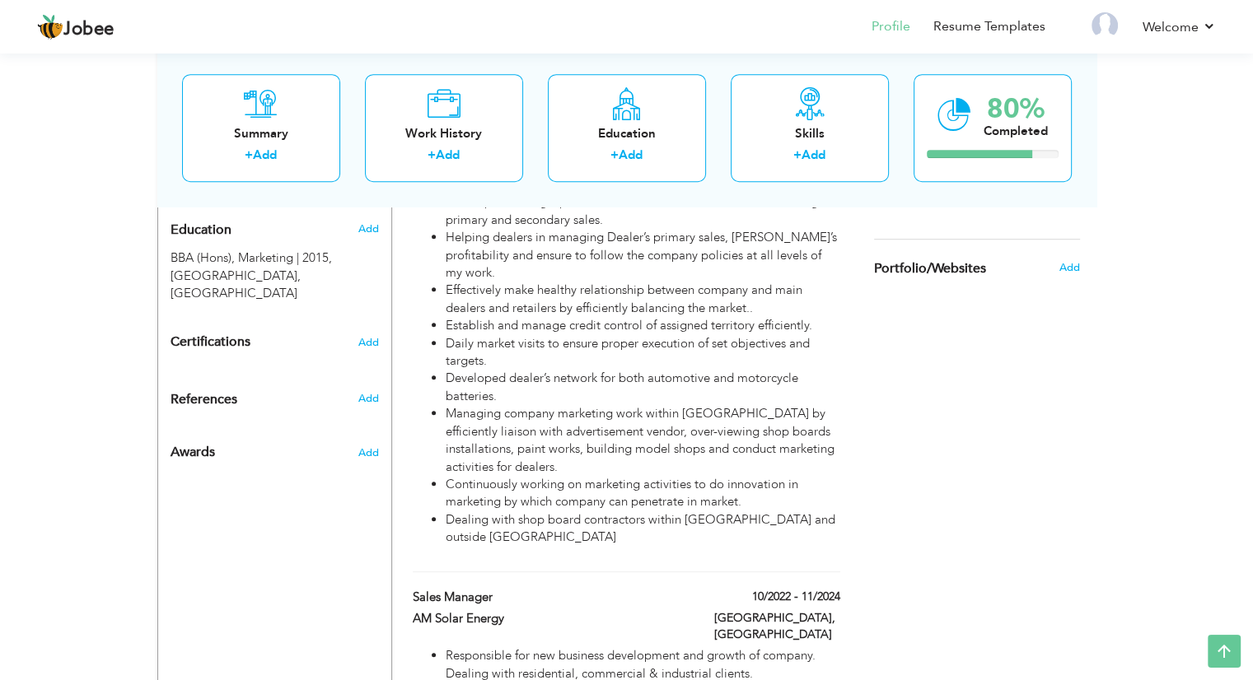
scroll to position [715, 0]
click at [377, 336] on span "Add" at bounding box center [368, 342] width 21 height 12
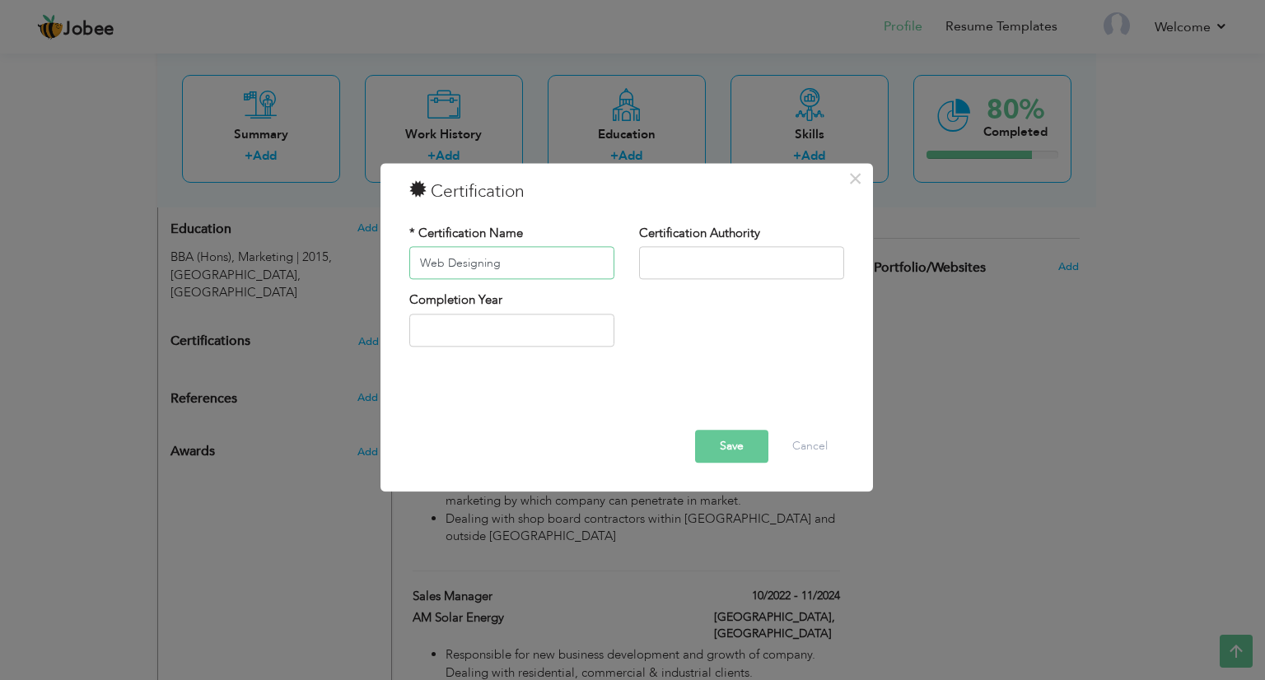
type input "Web Designing"
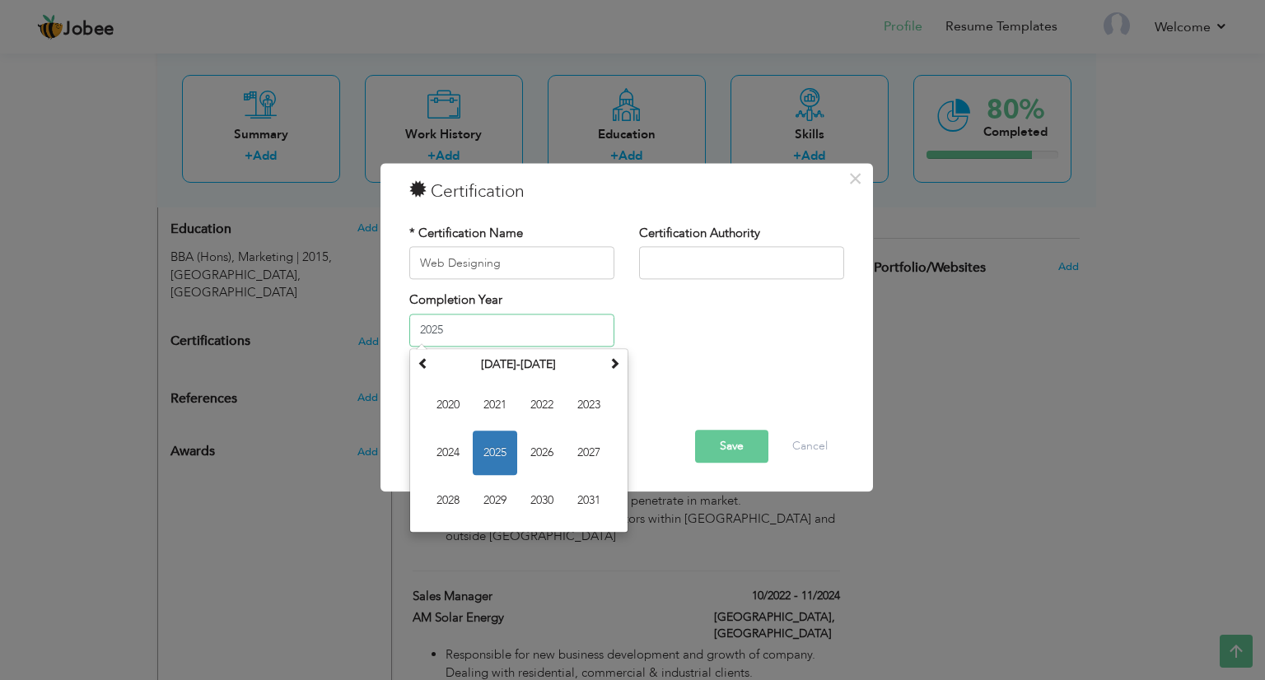
click at [468, 315] on input "2025" at bounding box center [511, 330] width 205 height 33
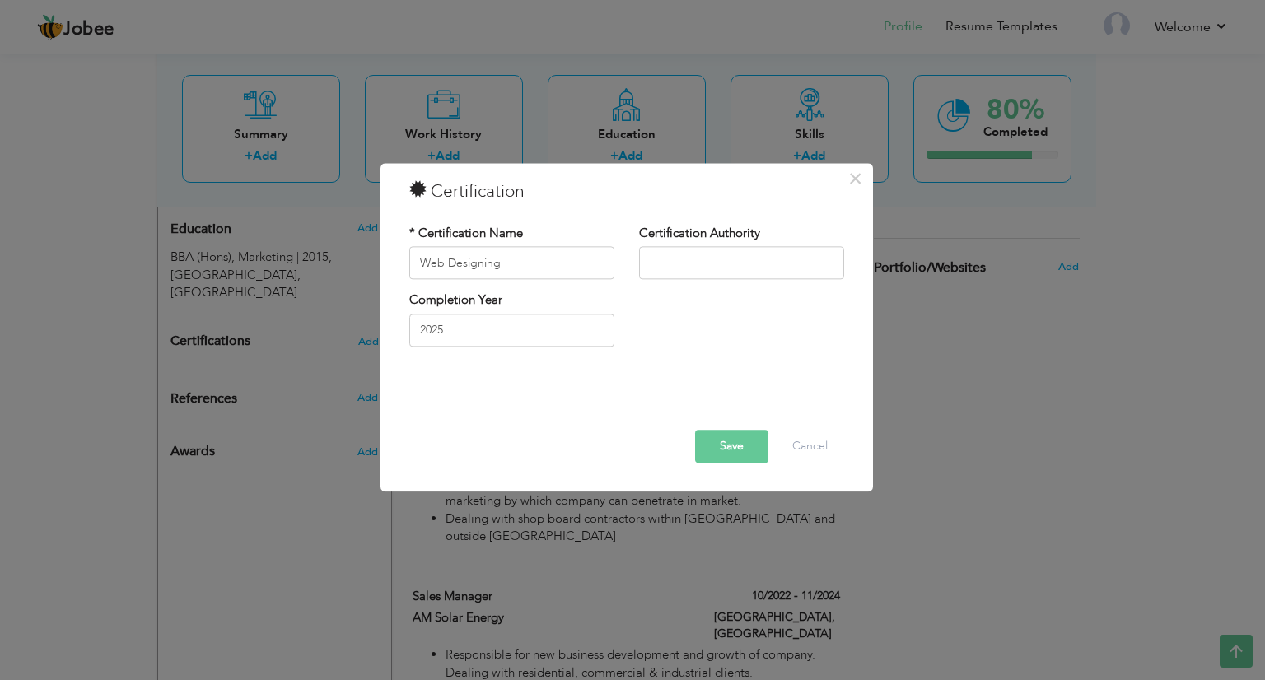
click at [503, 347] on div "Completion Year 2025" at bounding box center [512, 325] width 230 height 67
drag, startPoint x: 503, startPoint y: 347, endPoint x: 550, endPoint y: 324, distance: 52.3
click at [550, 324] on div "Completion Year 2025" at bounding box center [512, 325] width 230 height 67
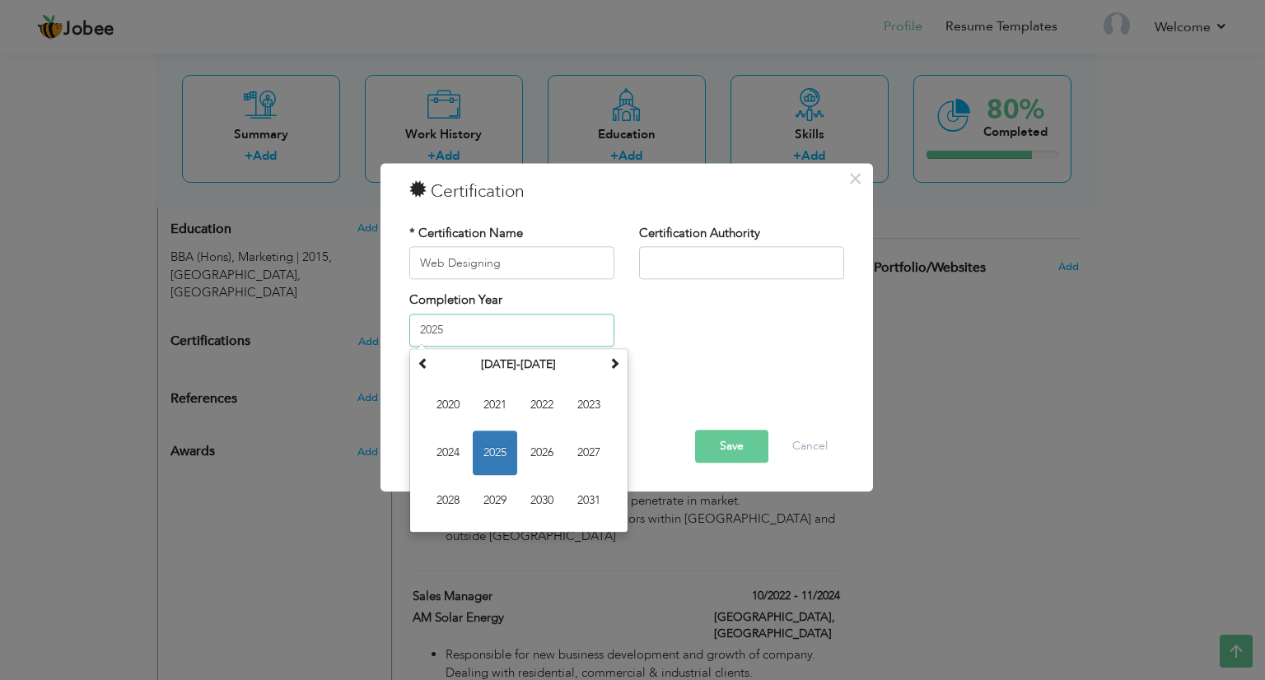
click at [550, 324] on input "2025" at bounding box center [511, 330] width 205 height 33
click at [544, 353] on th "2020-2031" at bounding box center [518, 365] width 171 height 25
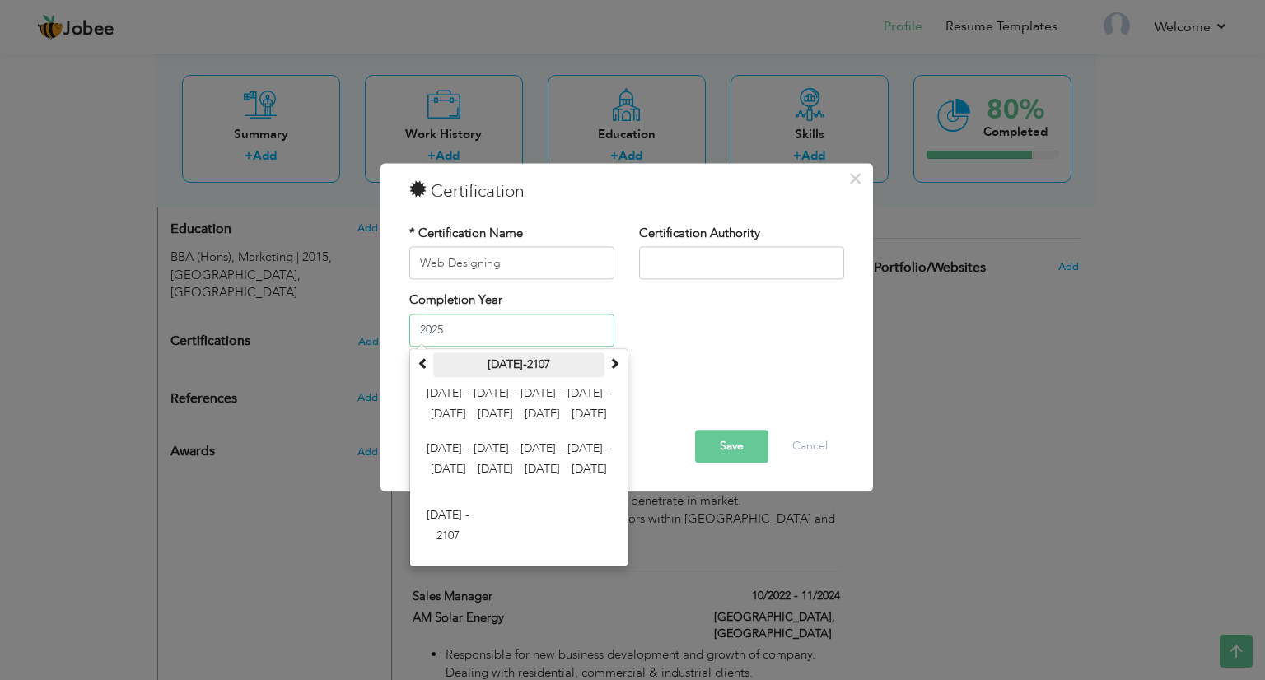
click at [477, 363] on th "2000-2107" at bounding box center [518, 365] width 171 height 25
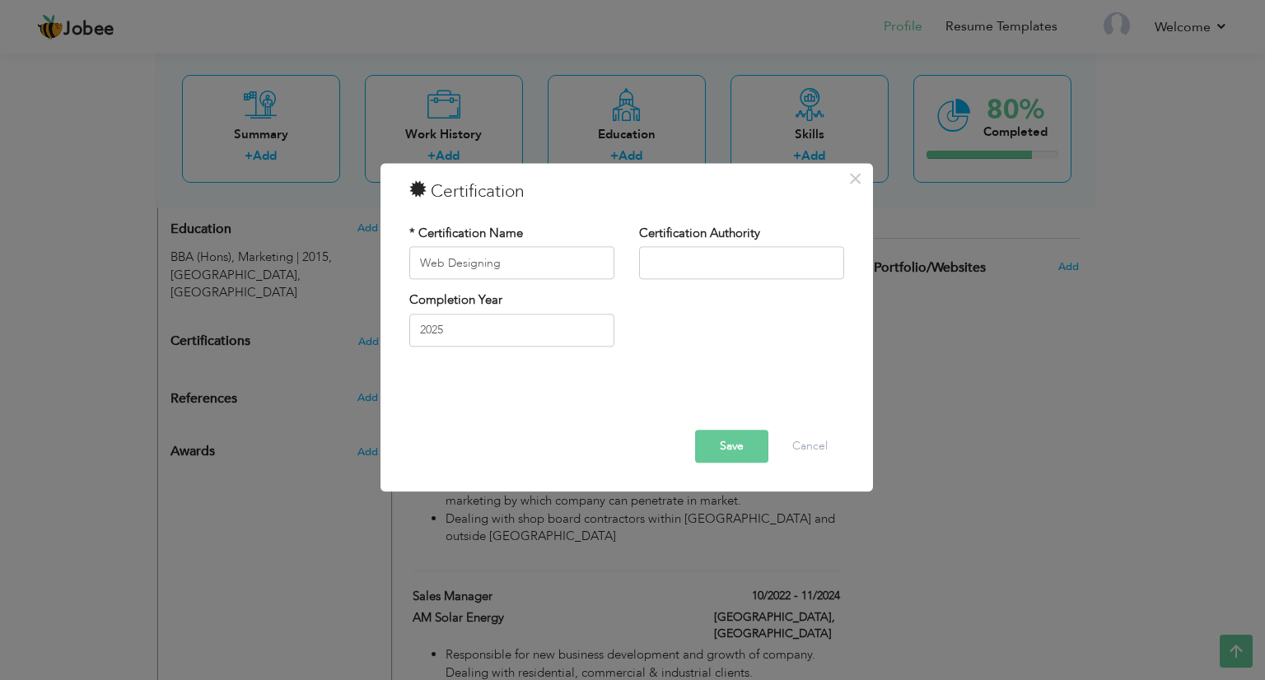
click at [665, 388] on div at bounding box center [627, 394] width 460 height 21
drag, startPoint x: 548, startPoint y: 312, endPoint x: 527, endPoint y: 330, distance: 27.4
click at [527, 330] on div "Completion Year 2025" at bounding box center [511, 319] width 205 height 54
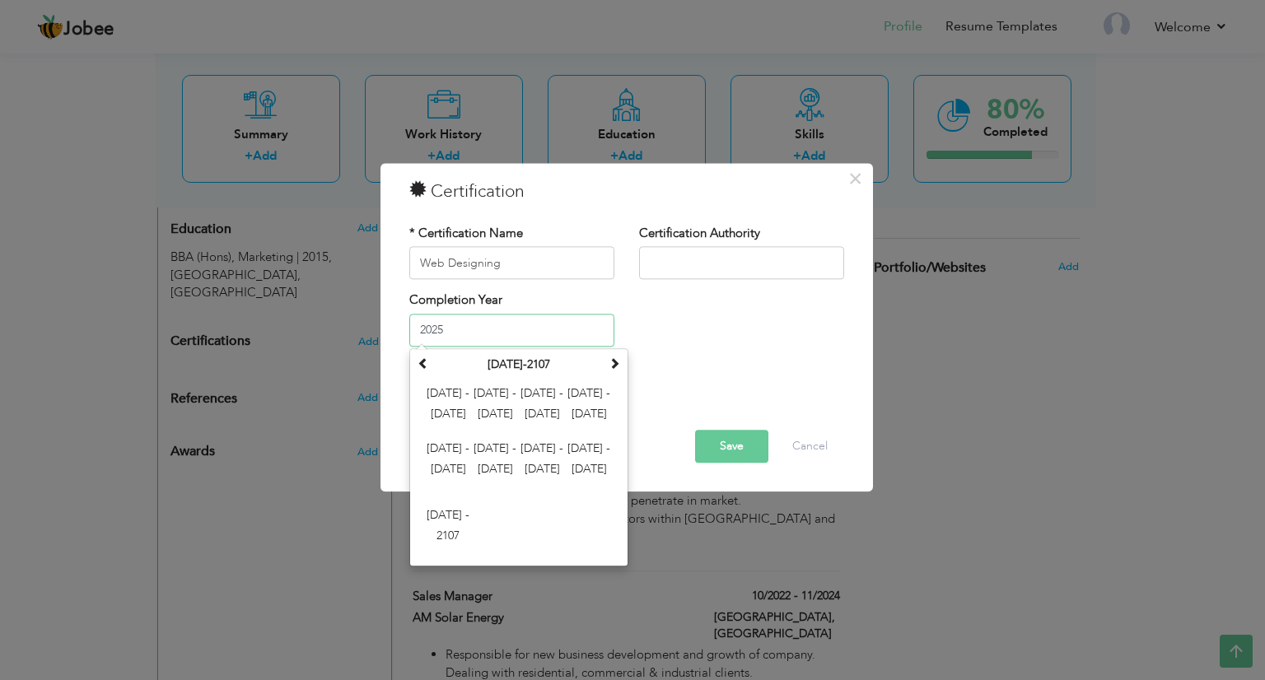
click at [527, 330] on input "2025" at bounding box center [511, 330] width 205 height 33
type input "2011"
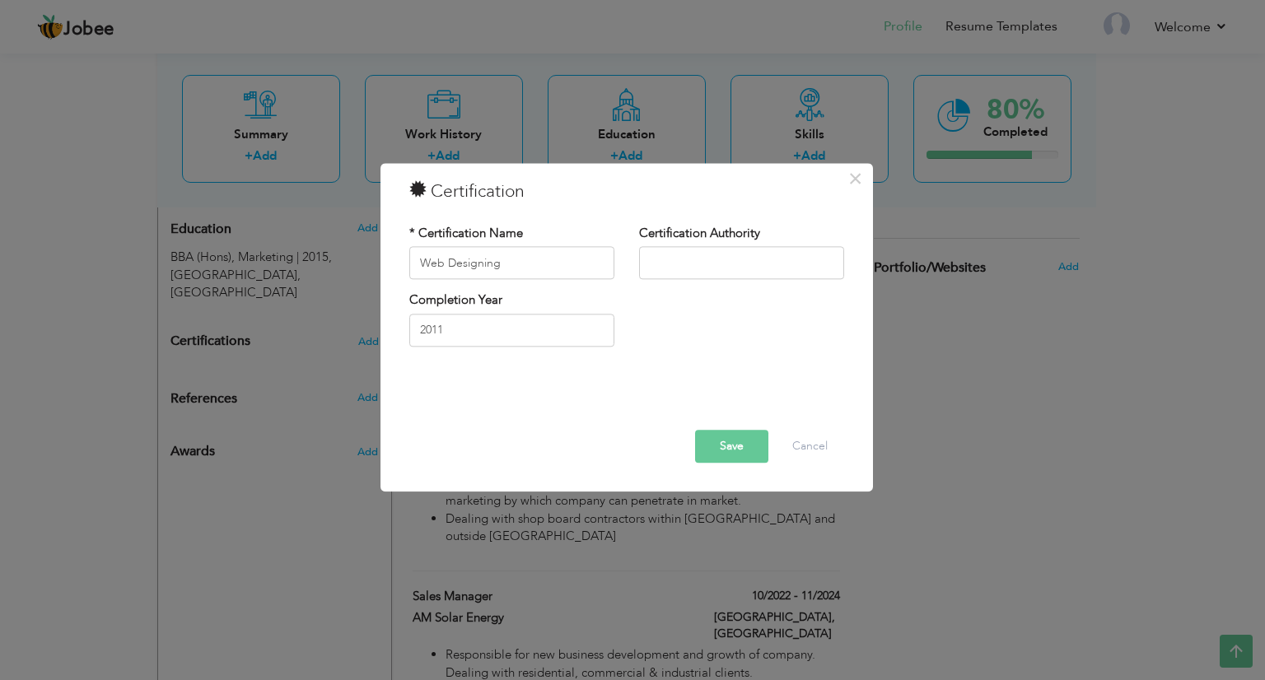
click at [708, 401] on div at bounding box center [627, 394] width 460 height 21
click at [746, 445] on button "Save" at bounding box center [731, 447] width 73 height 33
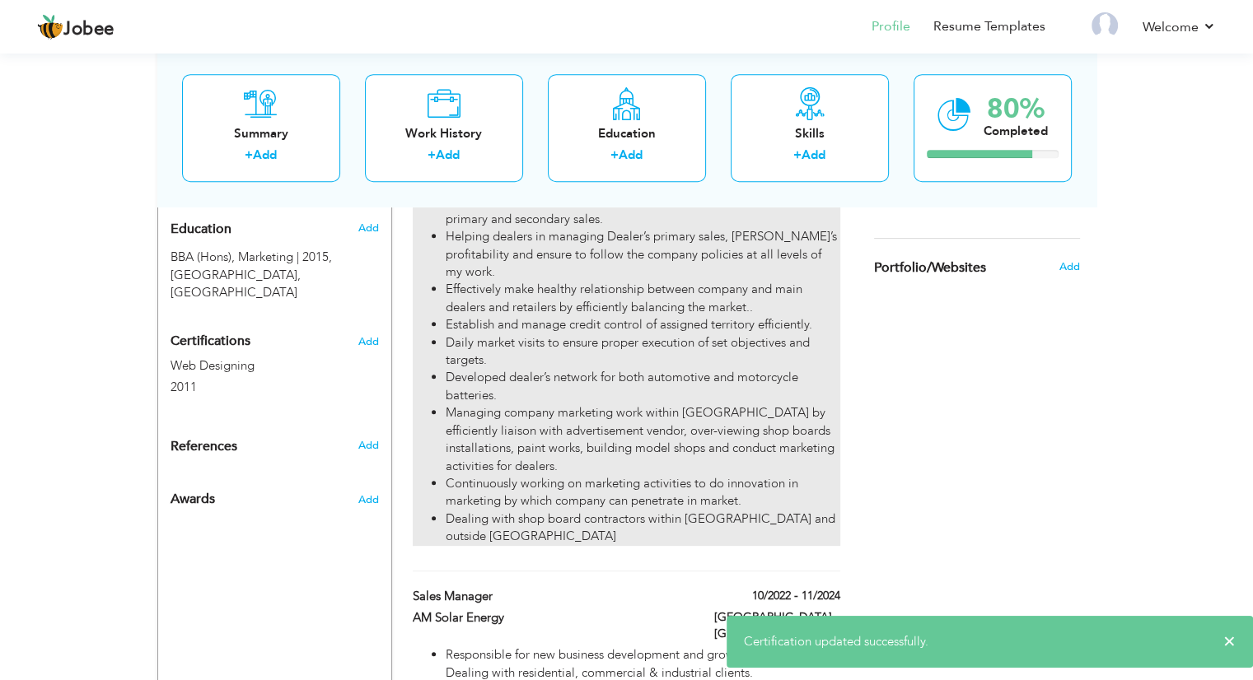
scroll to position [470, 0]
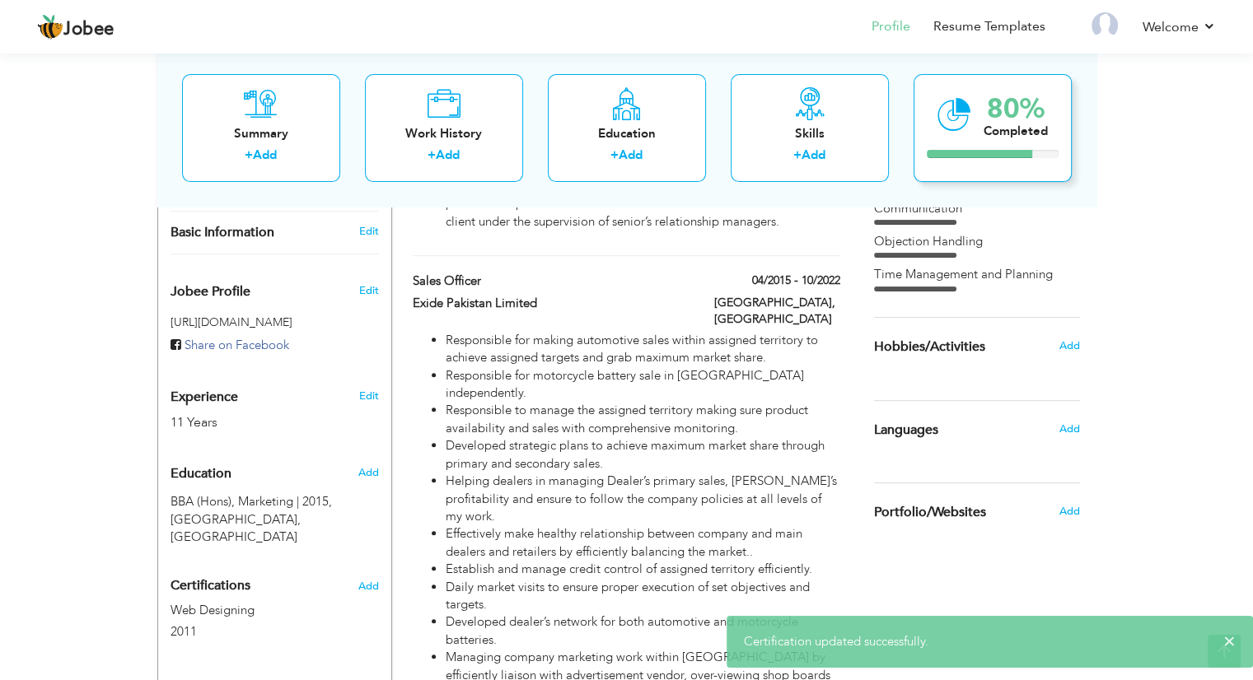
click at [952, 116] on icon at bounding box center [954, 114] width 34 height 55
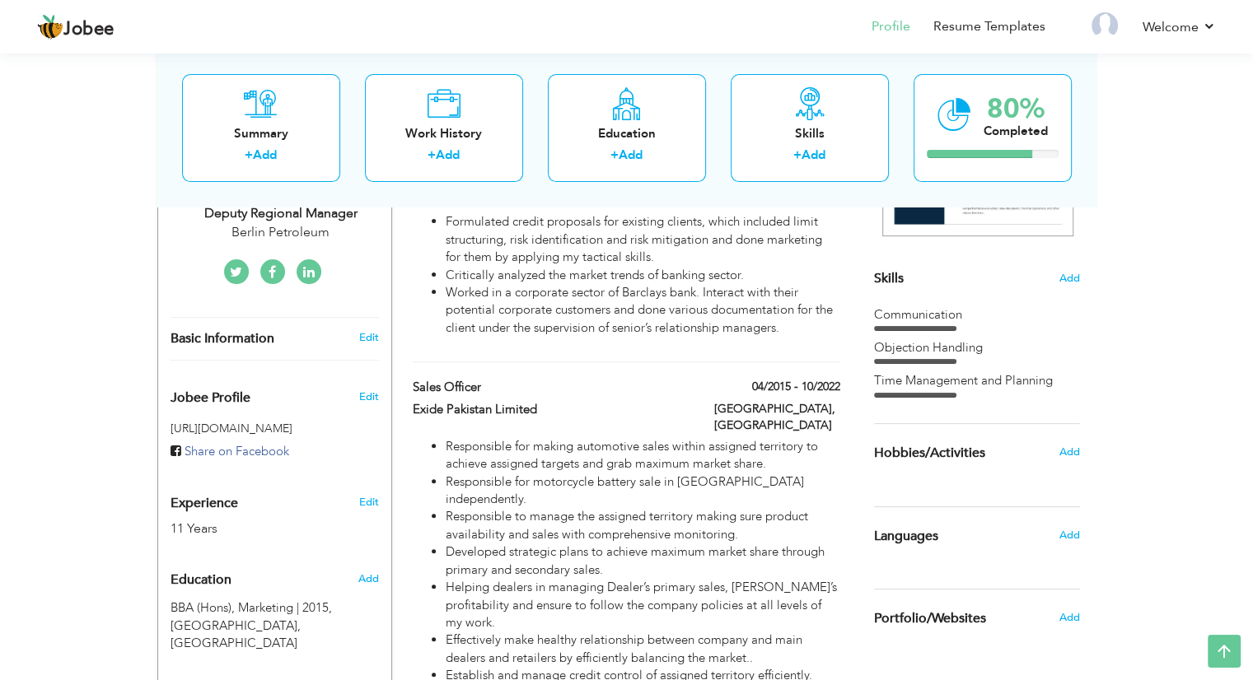
scroll to position [361, 0]
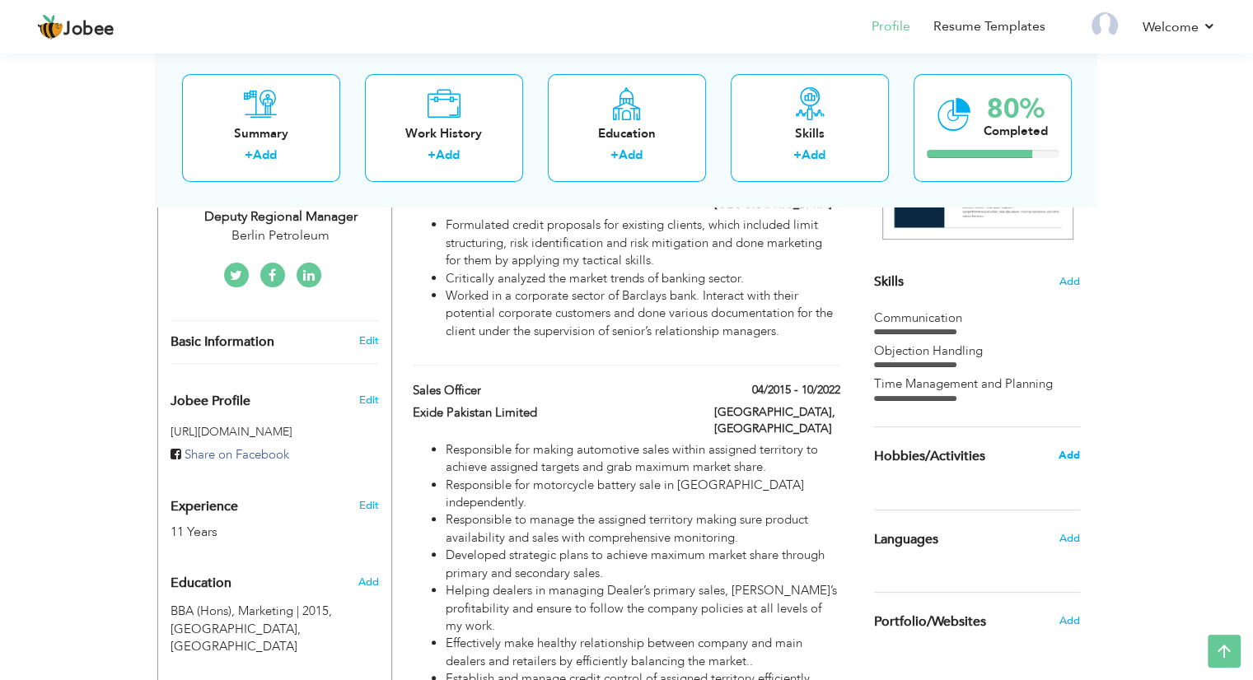
click at [1075, 457] on span "Add" at bounding box center [1068, 455] width 21 height 15
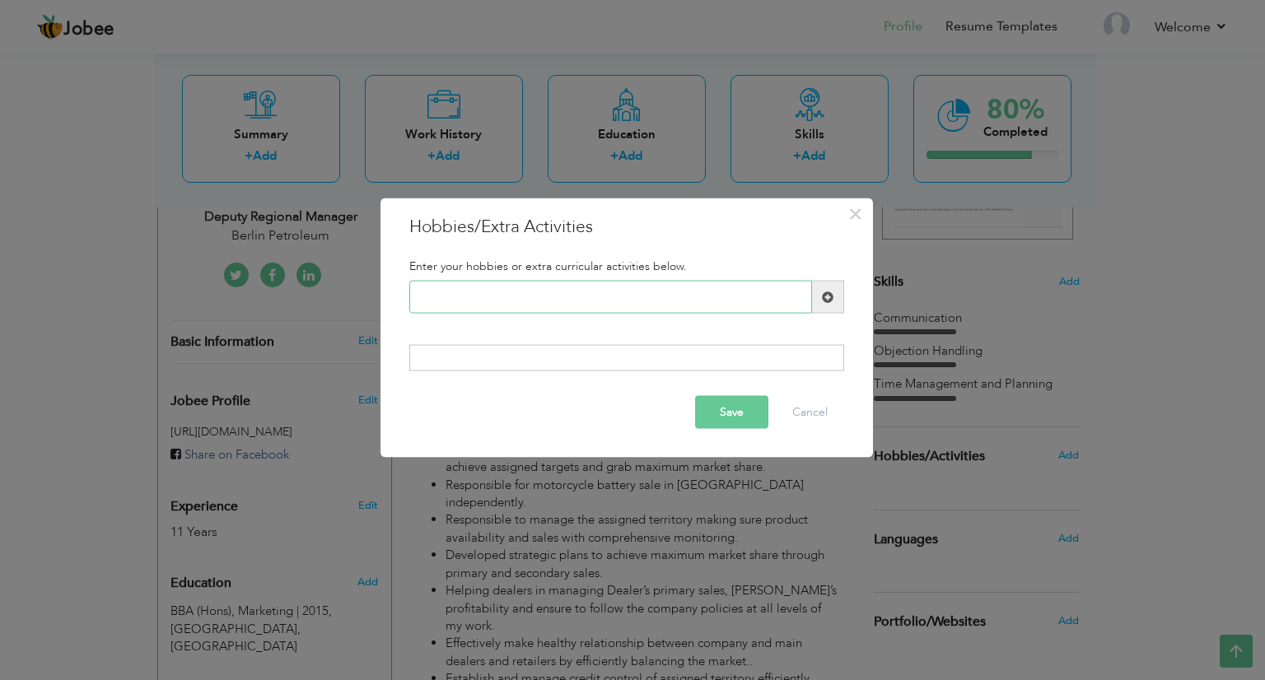
click at [614, 286] on input "text" at bounding box center [610, 297] width 403 height 33
type input "C"
type input "Cricket"
click at [820, 303] on span at bounding box center [828, 297] width 32 height 33
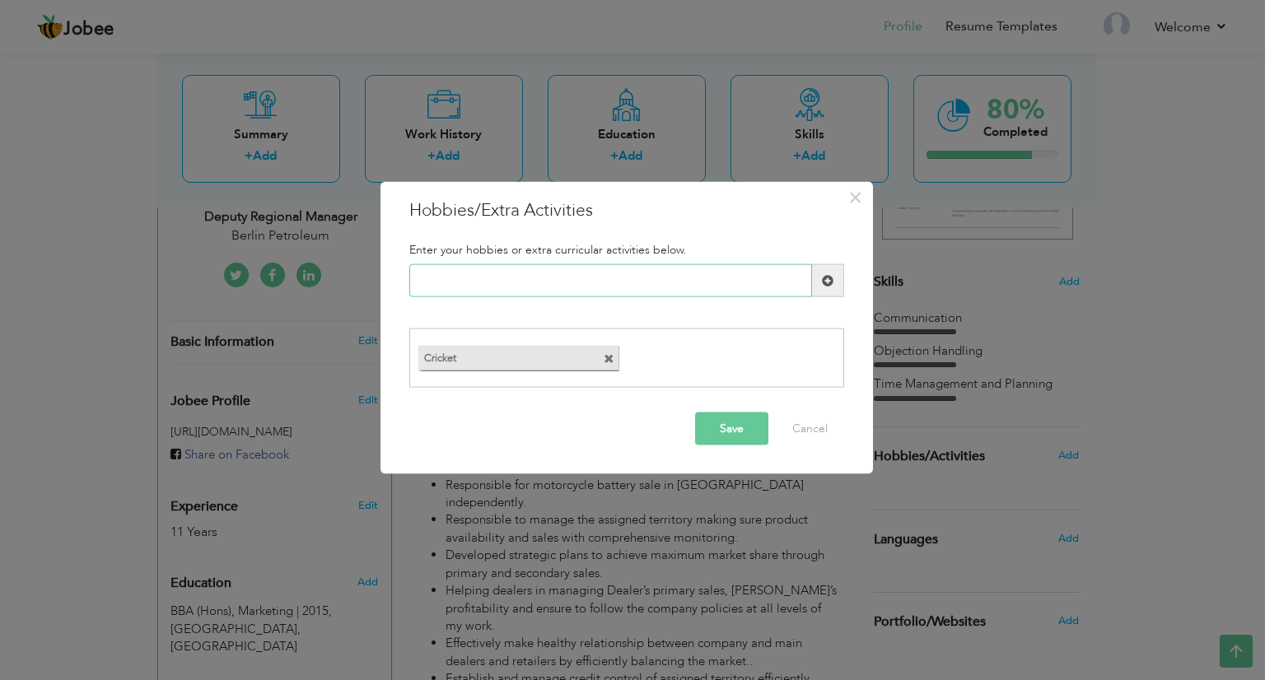
click at [694, 289] on input "text" at bounding box center [610, 280] width 403 height 33
type input "Table Tennis"
click at [827, 283] on span at bounding box center [828, 280] width 12 height 12
click at [758, 436] on button "Save" at bounding box center [731, 428] width 73 height 33
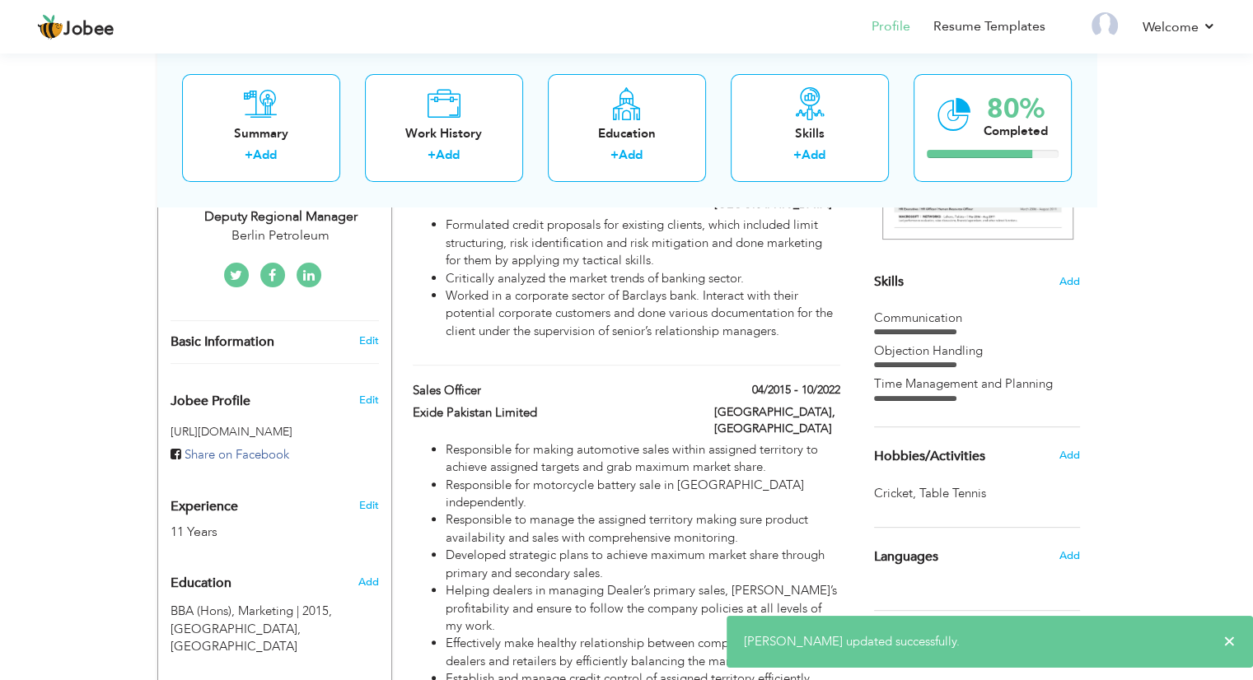
scroll to position [489, 0]
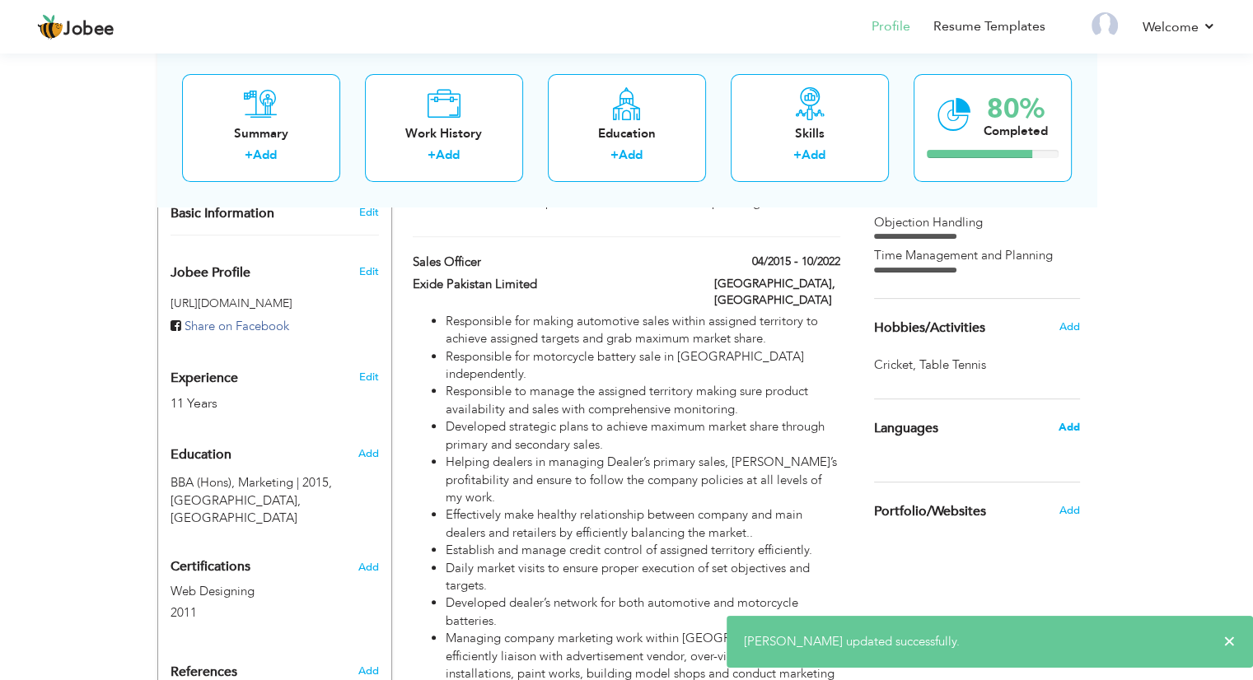
click at [1064, 432] on span "Add" at bounding box center [1068, 427] width 21 height 15
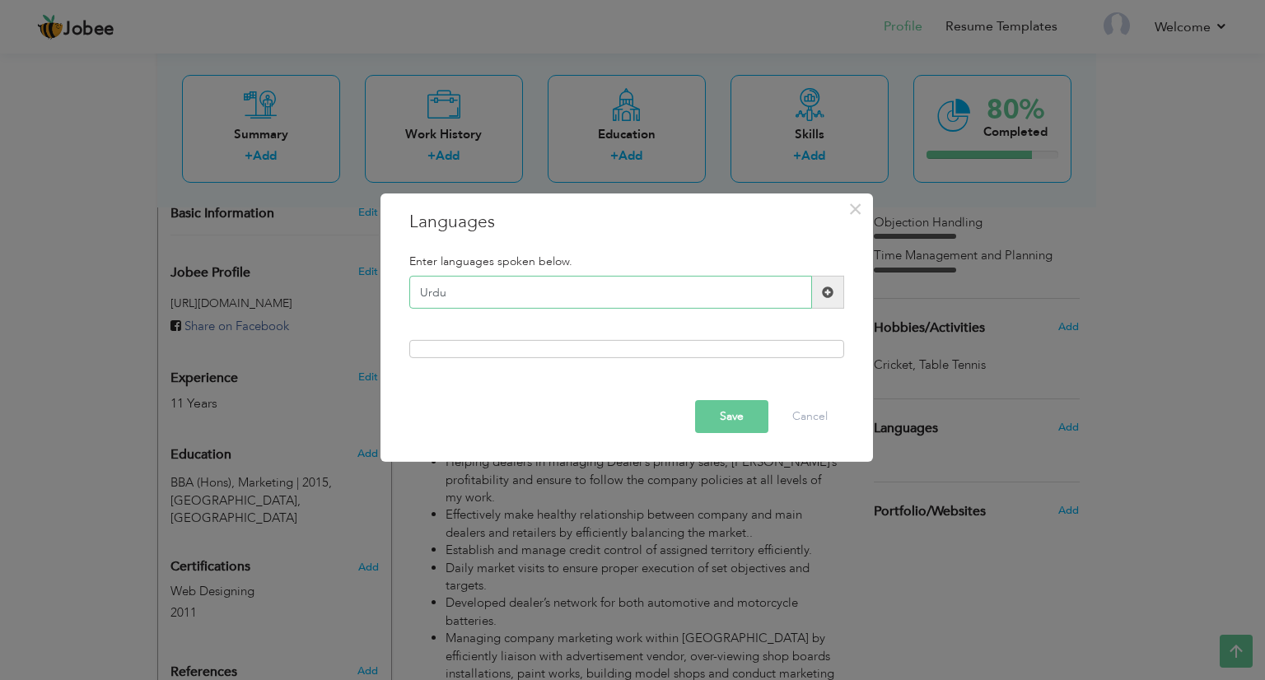
type input "Urdu"
click at [837, 297] on span at bounding box center [828, 292] width 32 height 33
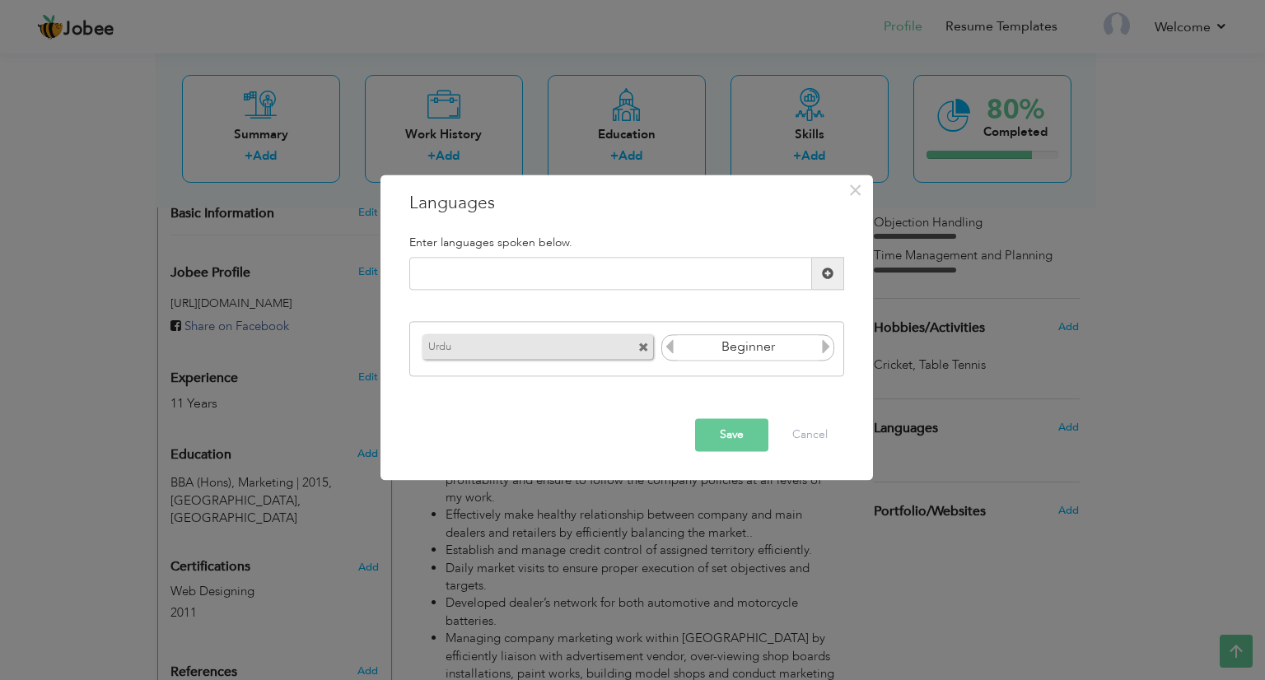
click at [830, 350] on icon at bounding box center [826, 346] width 15 height 15
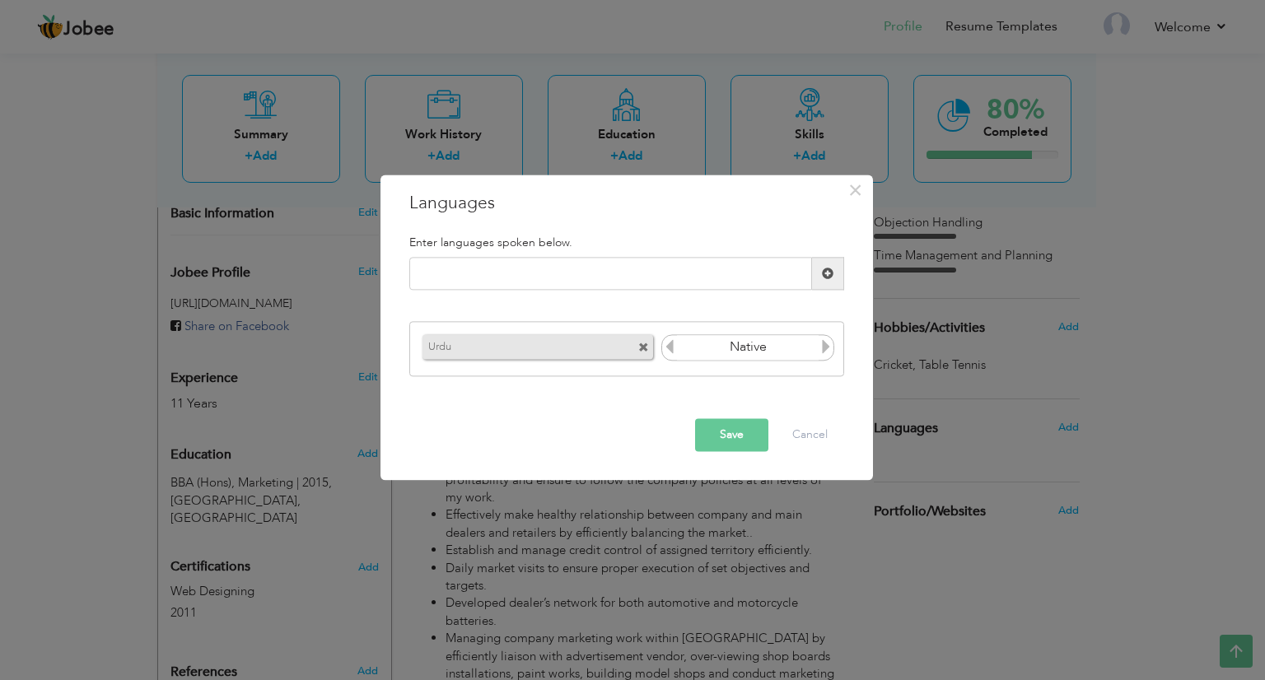
click at [830, 350] on icon at bounding box center [826, 346] width 15 height 15
click at [708, 273] on input "text" at bounding box center [610, 274] width 403 height 33
type input "English"
click at [820, 268] on span at bounding box center [828, 274] width 32 height 33
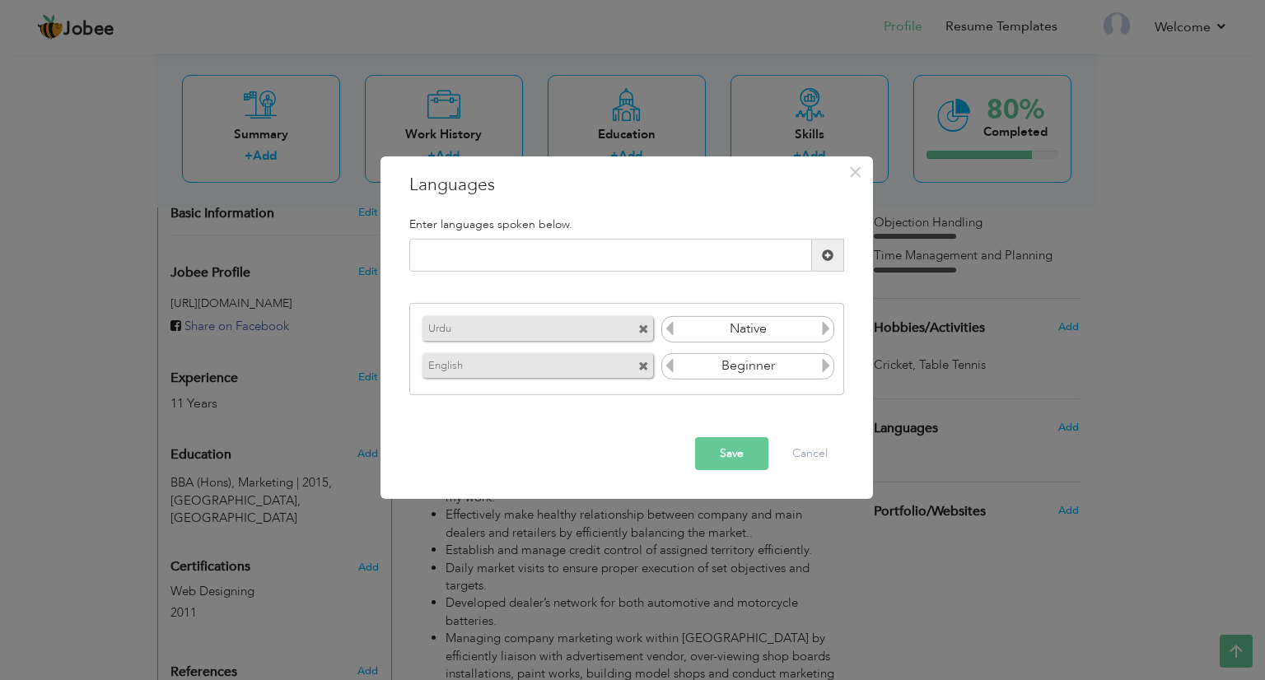
click at [827, 360] on icon at bounding box center [826, 365] width 15 height 15
click at [664, 358] on span at bounding box center [669, 368] width 15 height 21
click at [727, 460] on button "Save" at bounding box center [731, 453] width 73 height 33
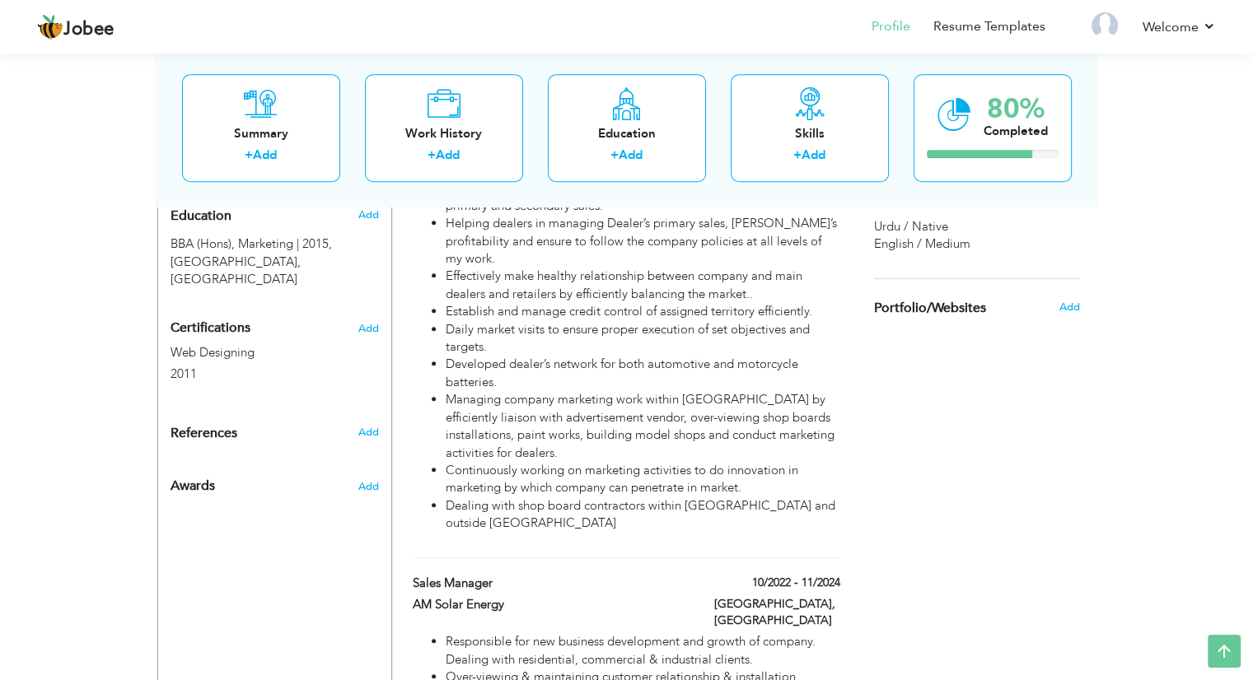
scroll to position [730, 0]
click at [1017, 168] on div "80% Completed" at bounding box center [993, 128] width 158 height 108
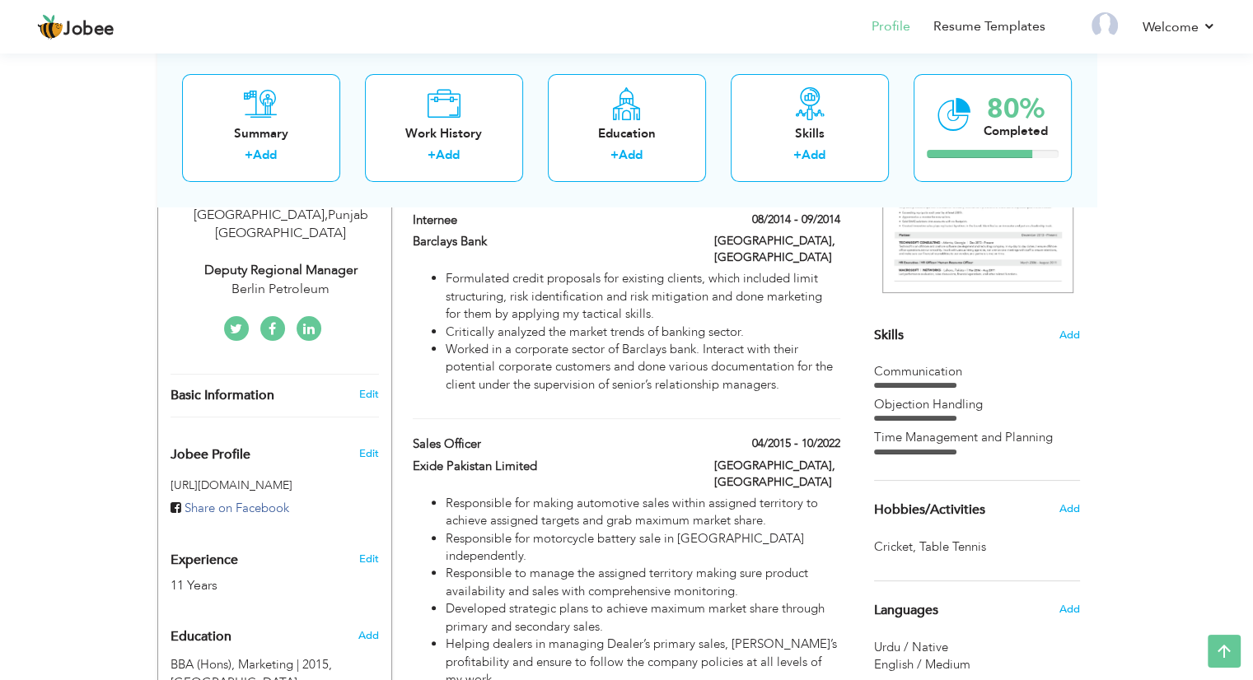
scroll to position [308, 0]
click at [1059, 339] on span "Add" at bounding box center [1069, 335] width 21 height 16
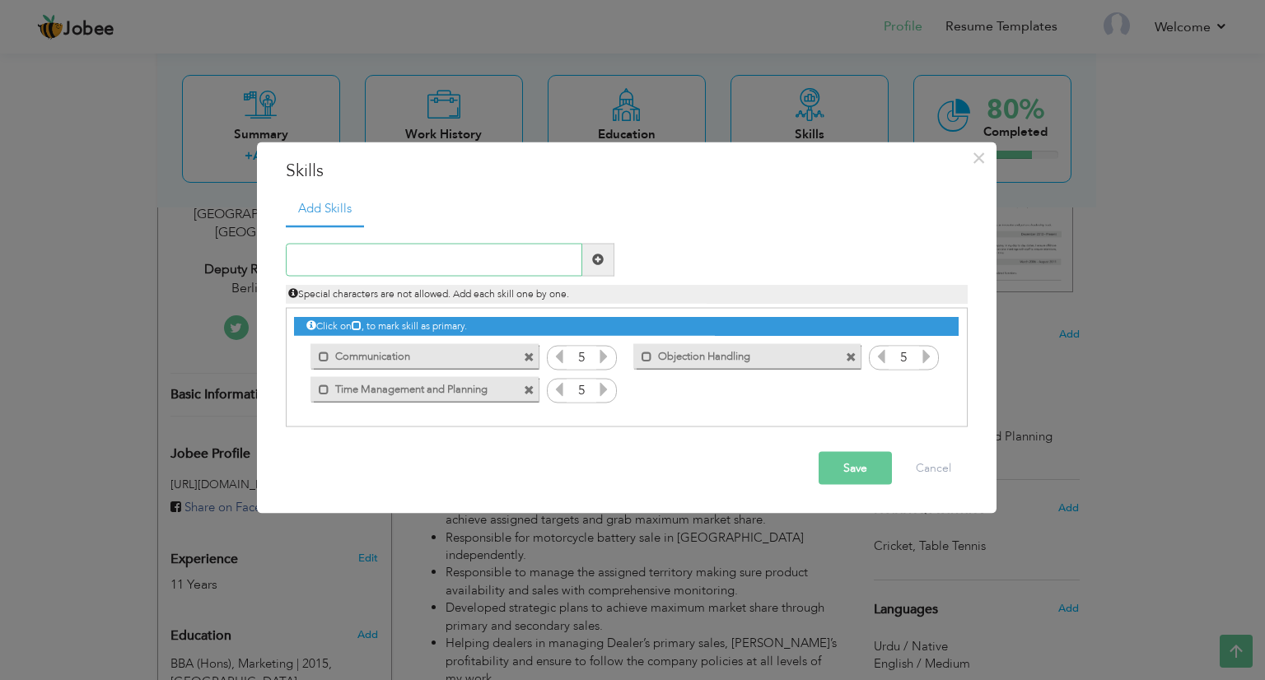
paste input "Tactical Decision Making"
type input "Tactical Decision Making"
click at [587, 260] on span at bounding box center [598, 259] width 32 height 33
click at [928, 387] on icon at bounding box center [926, 388] width 15 height 15
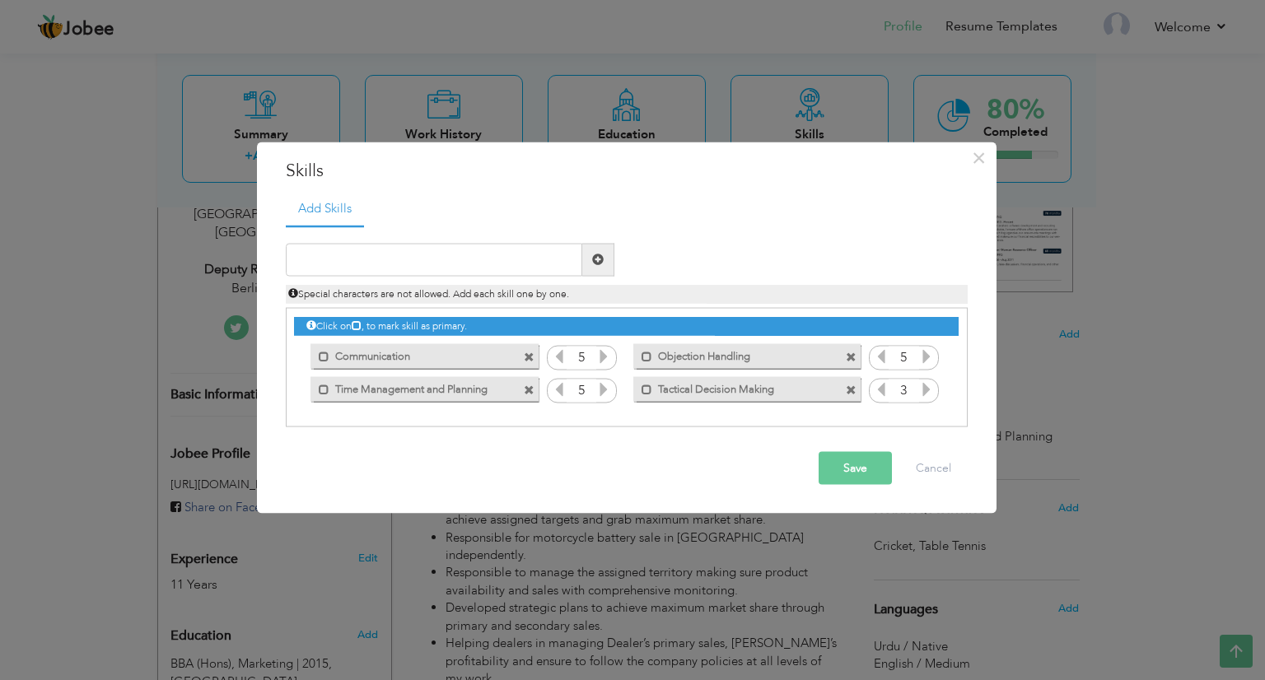
click at [928, 387] on icon at bounding box center [926, 388] width 15 height 15
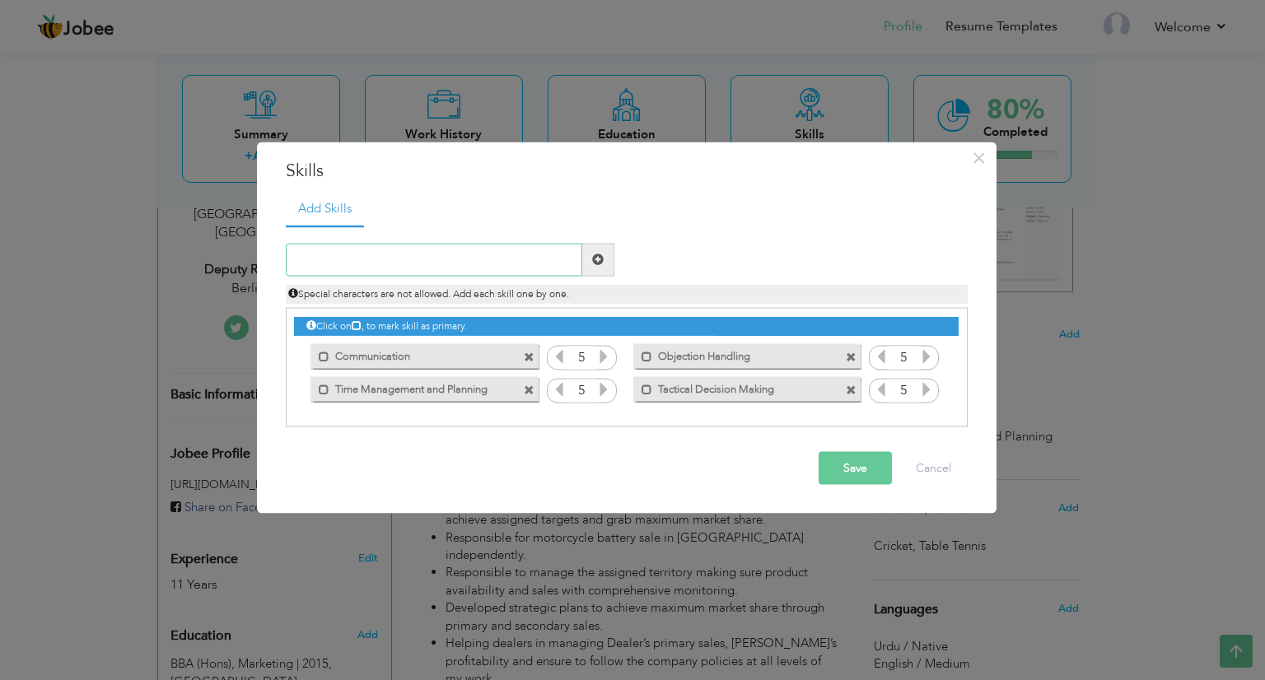
click at [512, 245] on input "text" at bounding box center [434, 259] width 297 height 33
paste input "Relationship with dealers"
type input "Relationship with dealers"
click at [592, 249] on span at bounding box center [598, 259] width 32 height 33
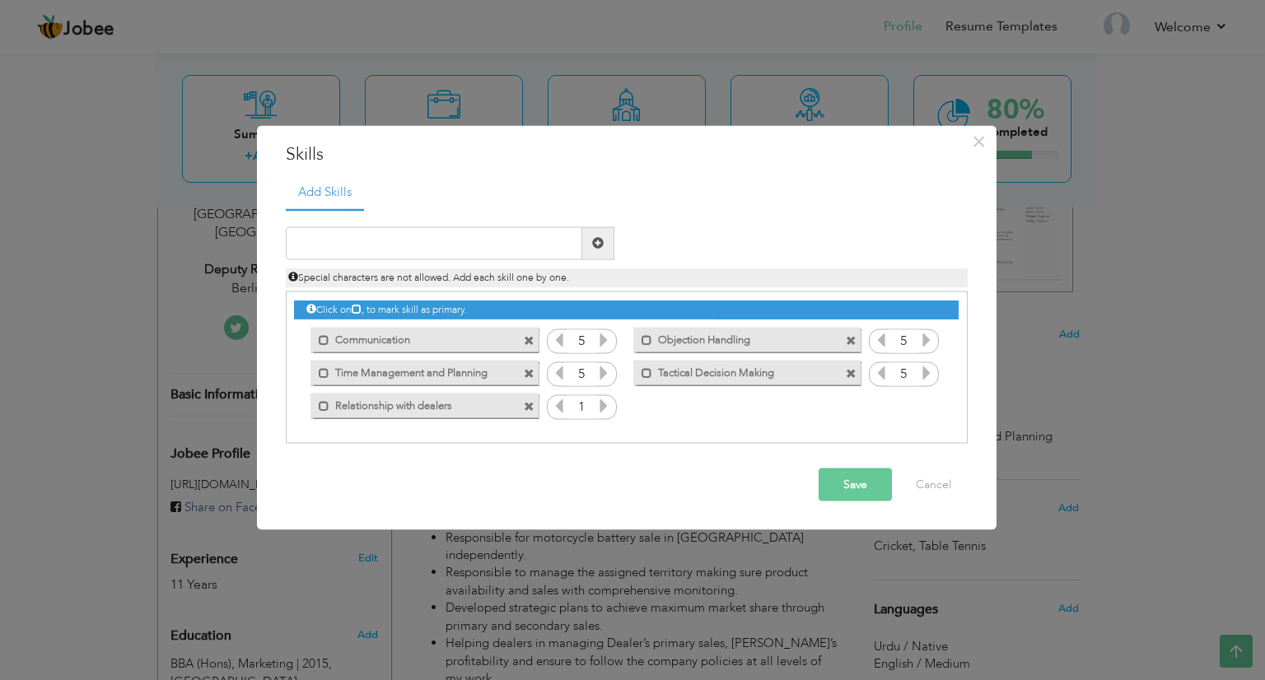
click at [602, 413] on icon at bounding box center [603, 405] width 15 height 15
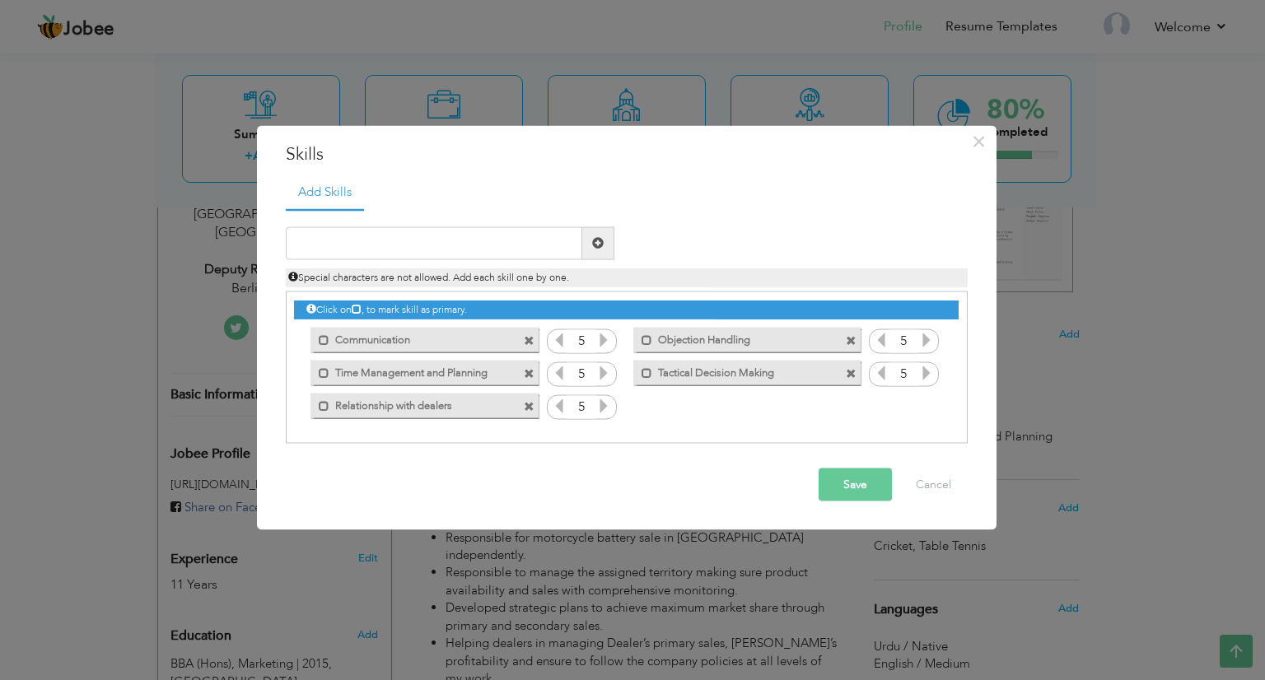
click at [602, 413] on icon at bounding box center [603, 405] width 15 height 15
click at [644, 373] on span at bounding box center [647, 373] width 11 height 11
click at [868, 504] on div "Save Cancel" at bounding box center [626, 485] width 707 height 58
click at [876, 476] on button "Save" at bounding box center [855, 484] width 73 height 33
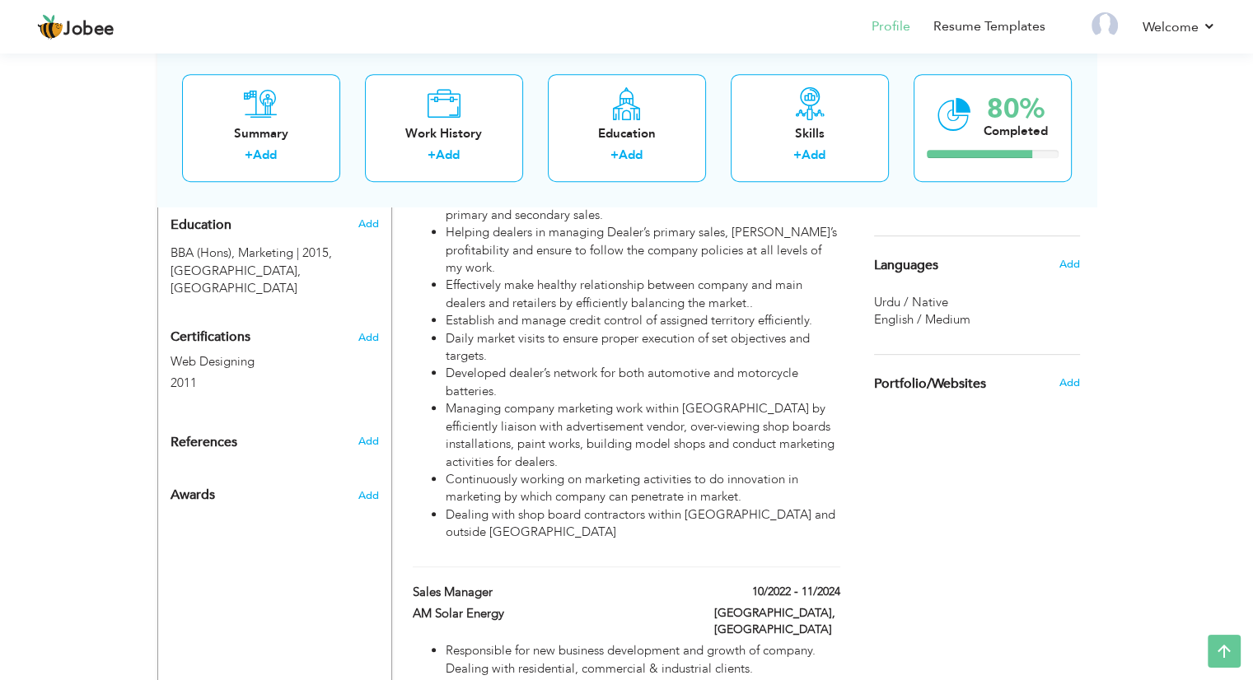
scroll to position [616, 0]
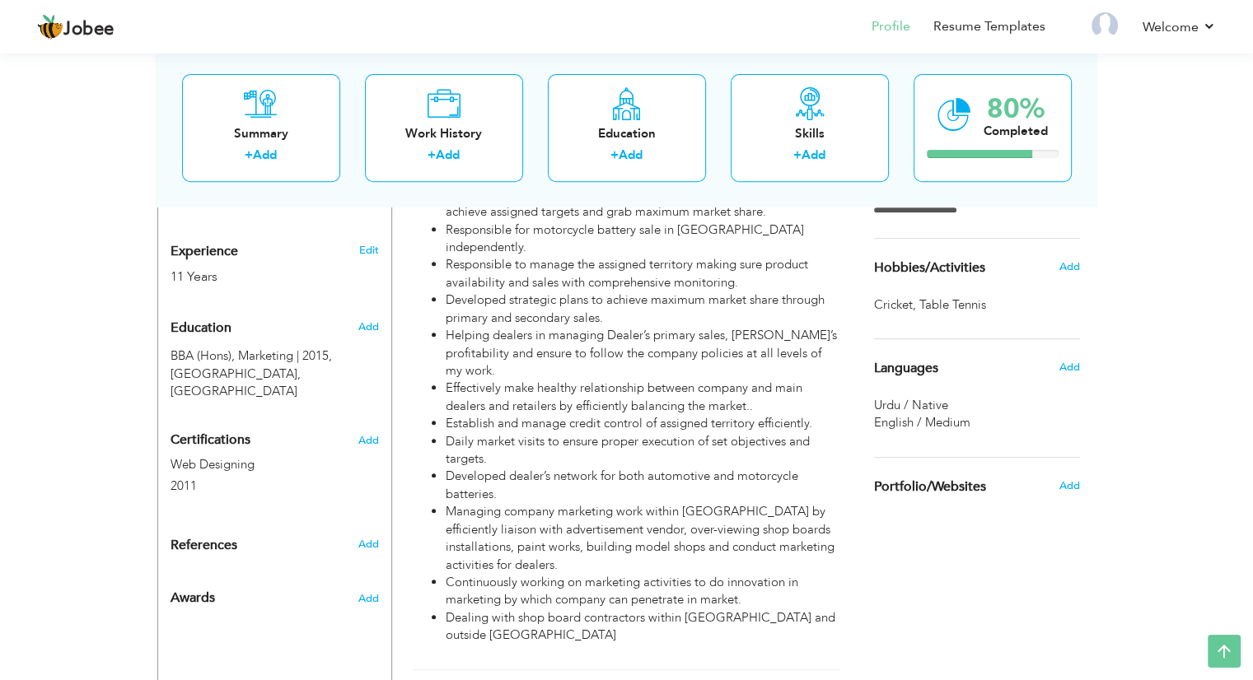
click at [362, 575] on div "Add" at bounding box center [371, 595] width 39 height 40
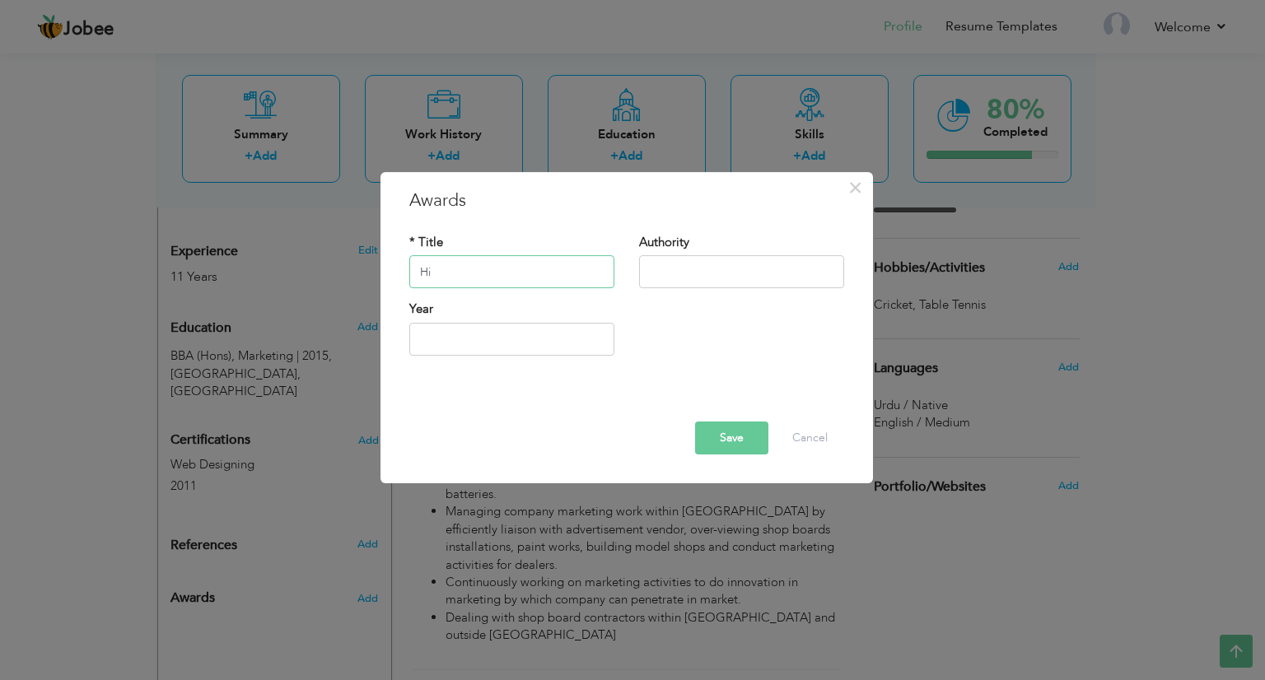
type input "H"
type input "Highest Sales Achiver"
type input "Exide Pakistan Limited"
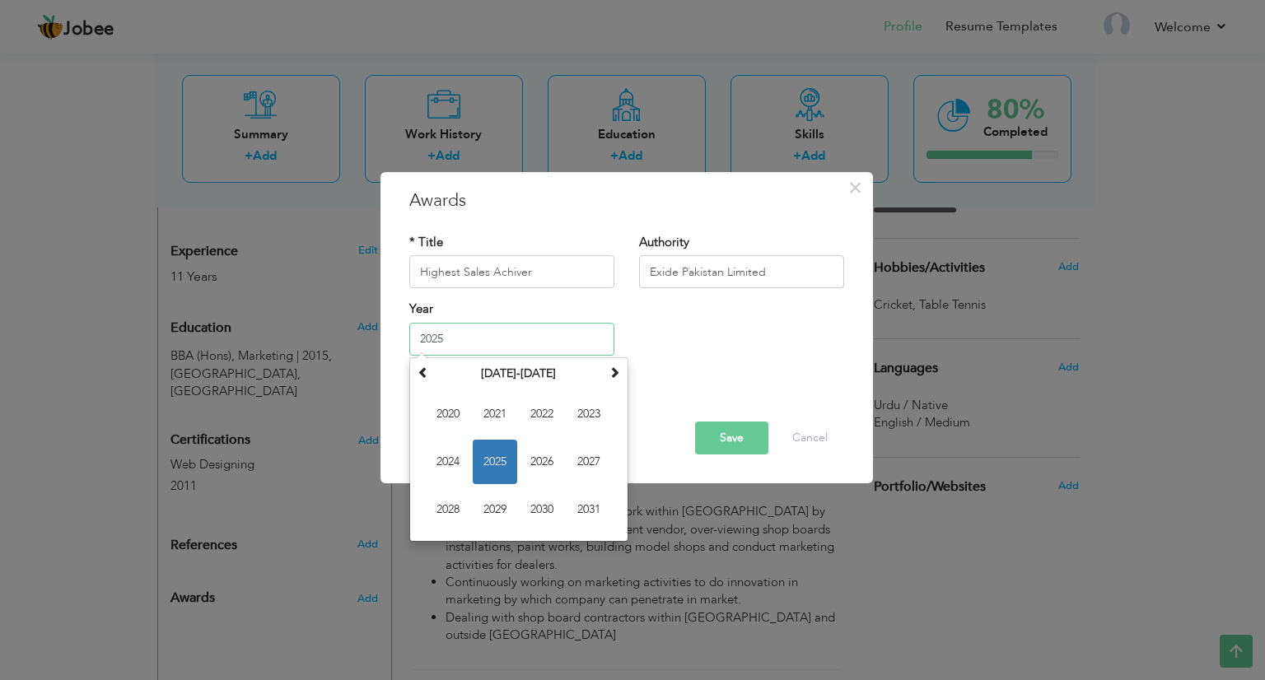
click at [523, 344] on input "2025" at bounding box center [511, 339] width 205 height 33
click at [513, 348] on input "2025" at bounding box center [511, 339] width 205 height 33
type input "2019"
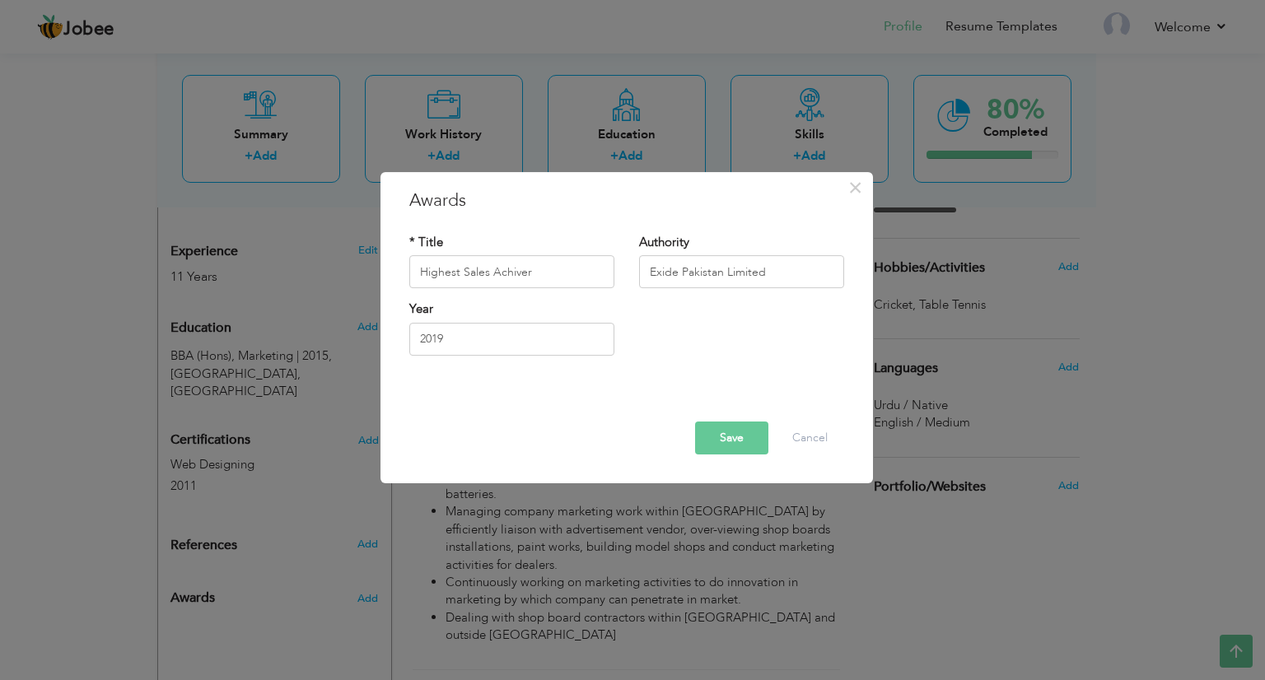
click at [728, 442] on button "Save" at bounding box center [731, 438] width 73 height 33
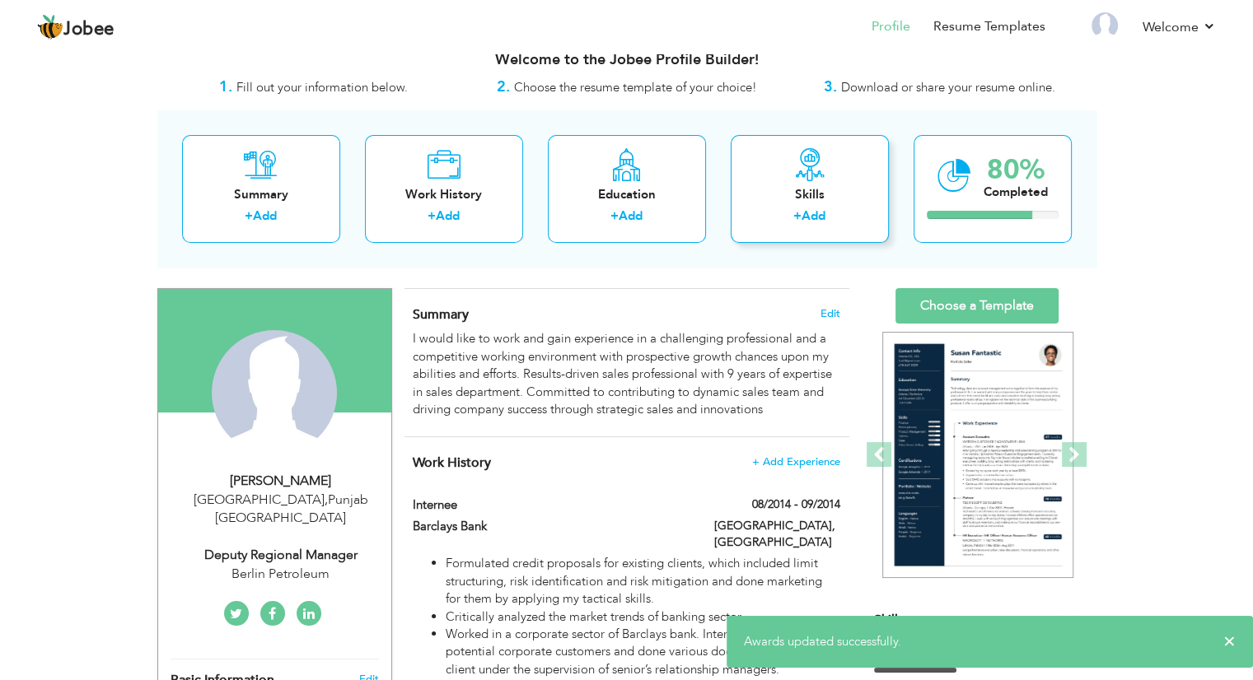
scroll to position [0, 0]
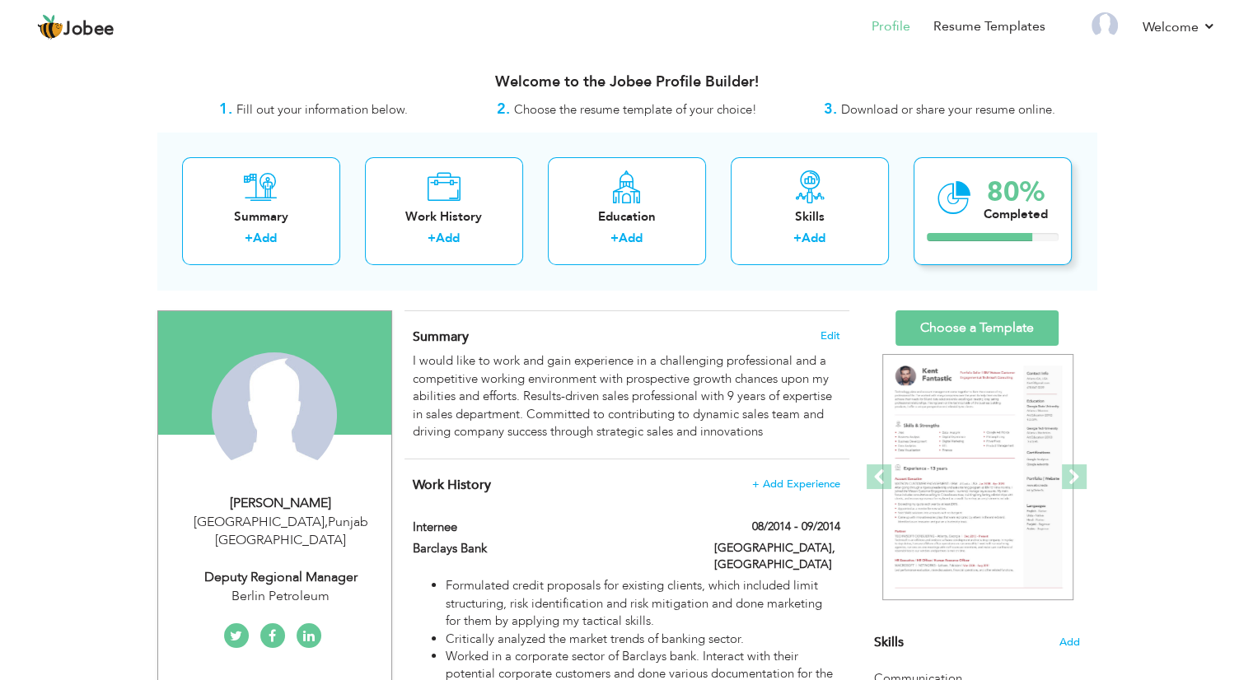
click at [937, 250] on div "80% Completed" at bounding box center [993, 211] width 158 height 108
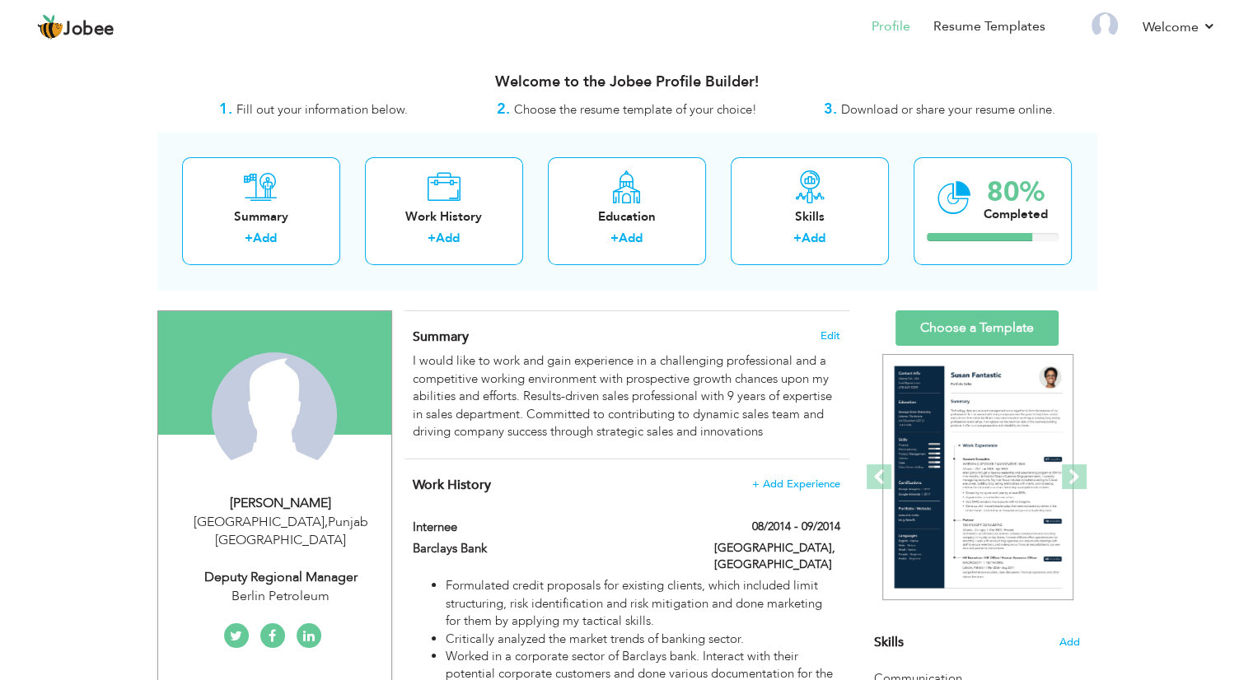
click at [948, 334] on link "Choose a Template" at bounding box center [976, 328] width 163 height 35
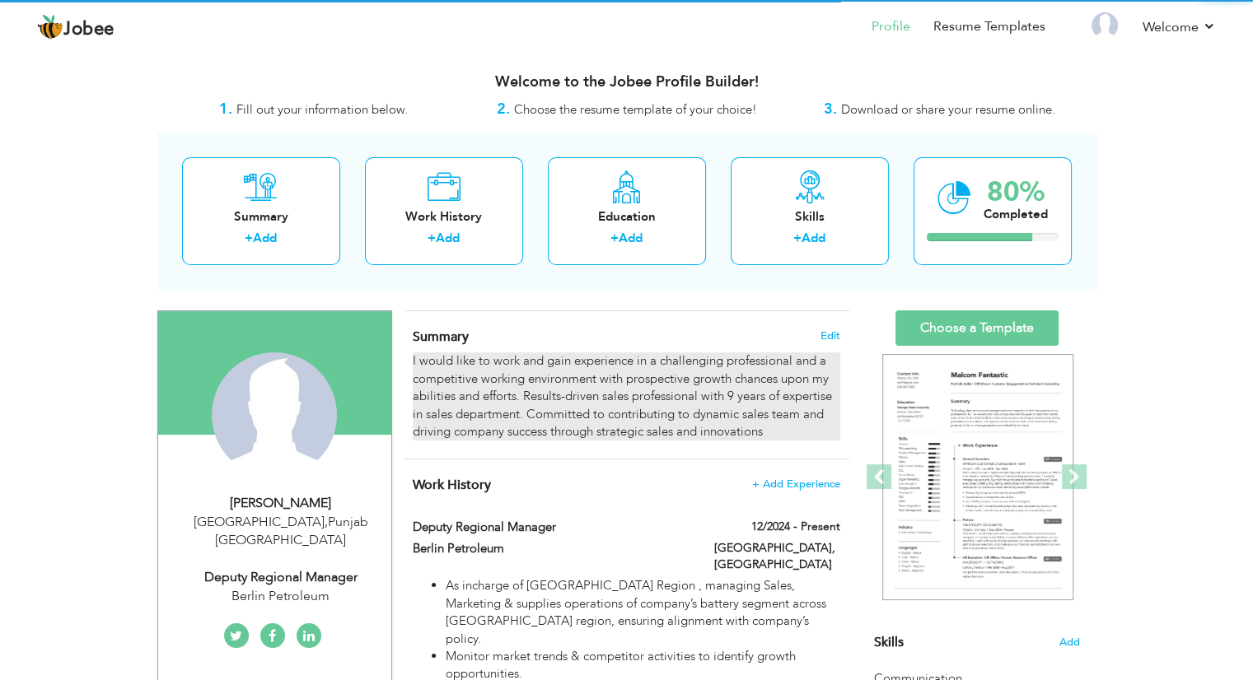
click at [737, 404] on div "I would like to work and gain experience in a challenging professional and a co…" at bounding box center [626, 397] width 427 height 88
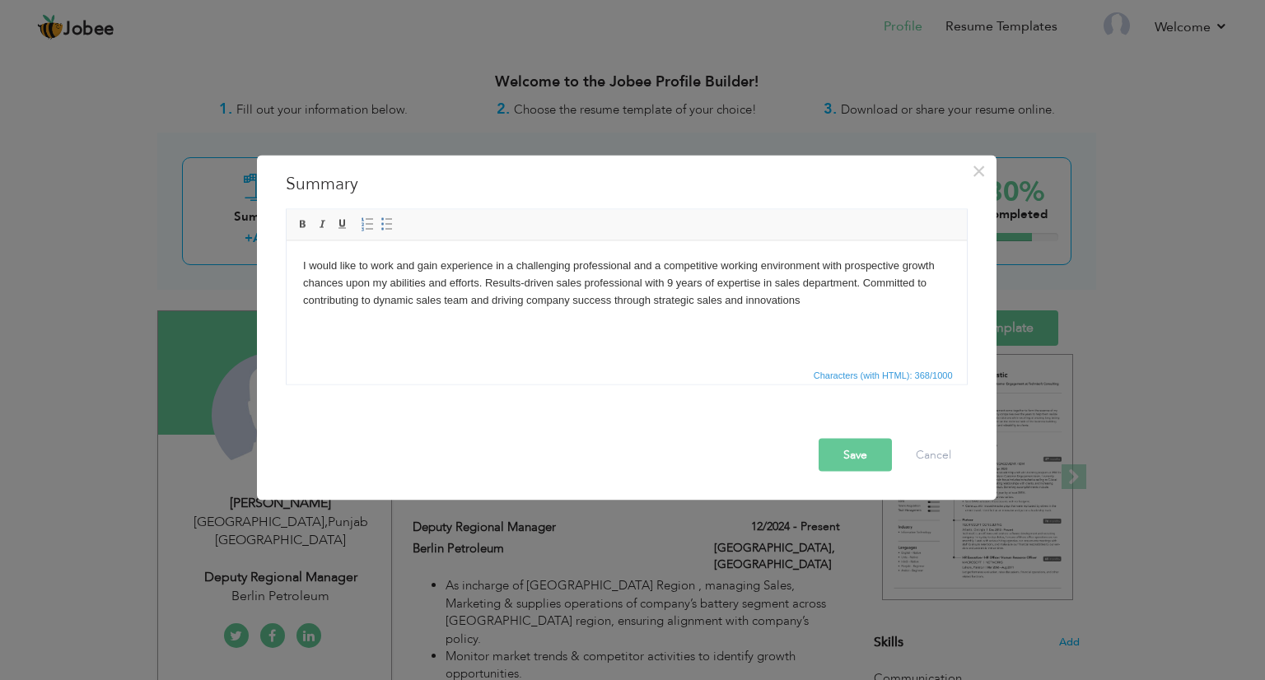
click at [667, 281] on body "I would like to work and gain experience in a challenging professional and a co…" at bounding box center [625, 282] width 647 height 51
click at [866, 459] on button "Save" at bounding box center [855, 455] width 73 height 33
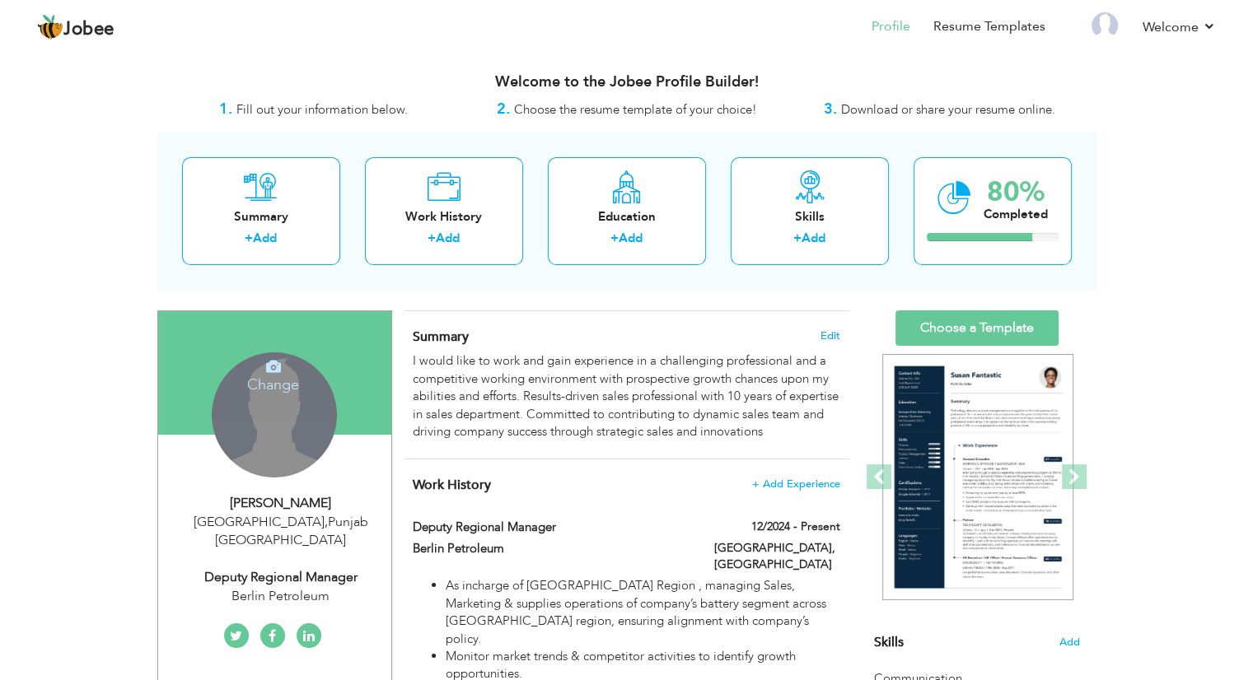
click at [293, 417] on div "Change Remove" at bounding box center [274, 415] width 125 height 125
click at [277, 381] on h4 "Change" at bounding box center [273, 374] width 118 height 40
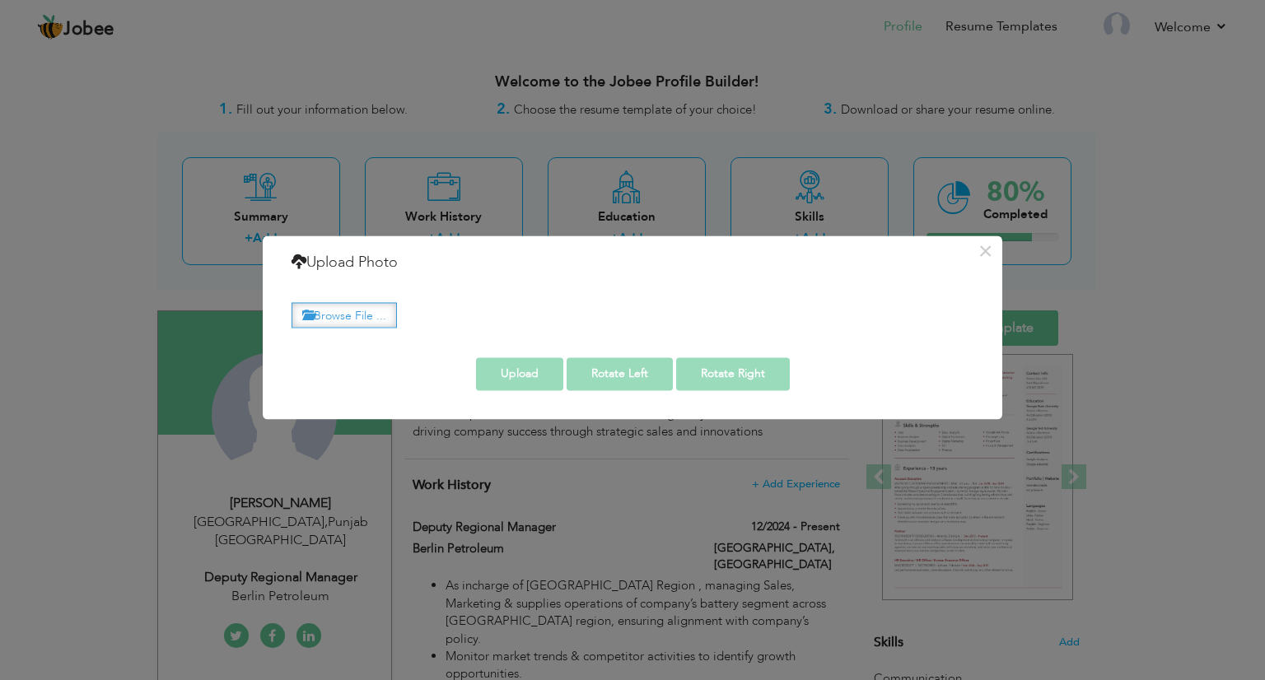
click at [330, 318] on label "Browse File ..." at bounding box center [344, 315] width 105 height 26
click at [0, 0] on input "Browse File ..." at bounding box center [0, 0] width 0 height 0
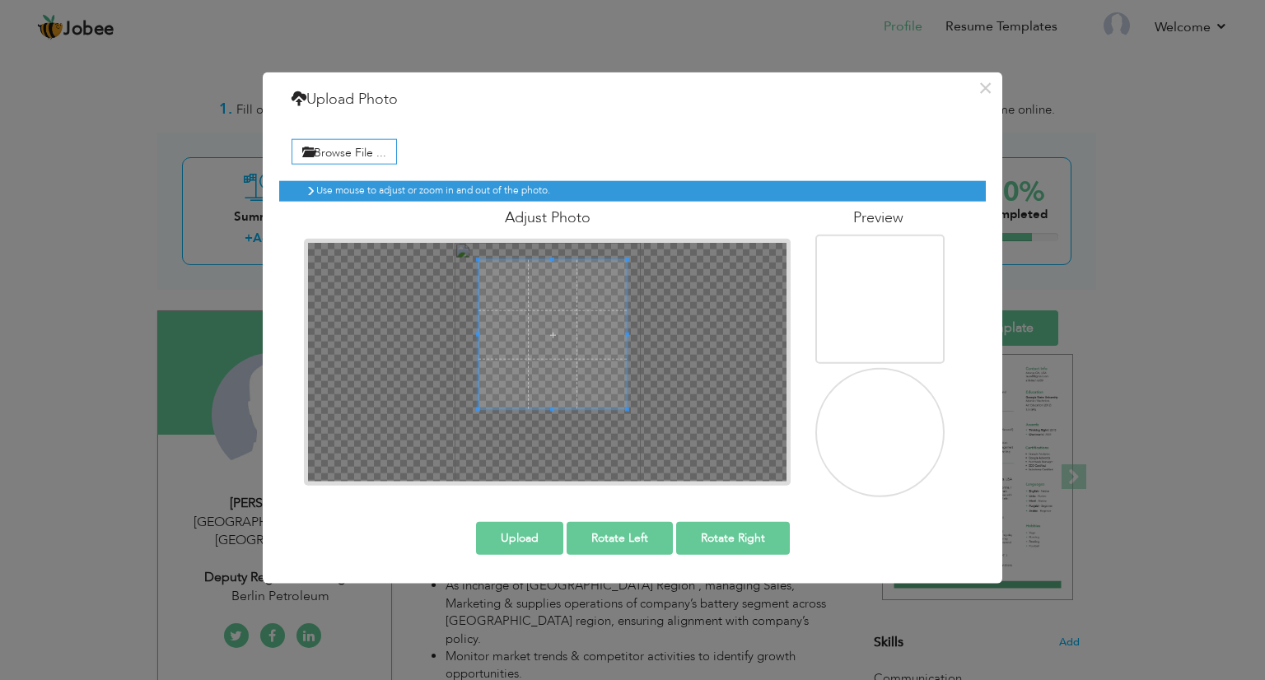
click at [526, 297] on span at bounding box center [553, 334] width 149 height 149
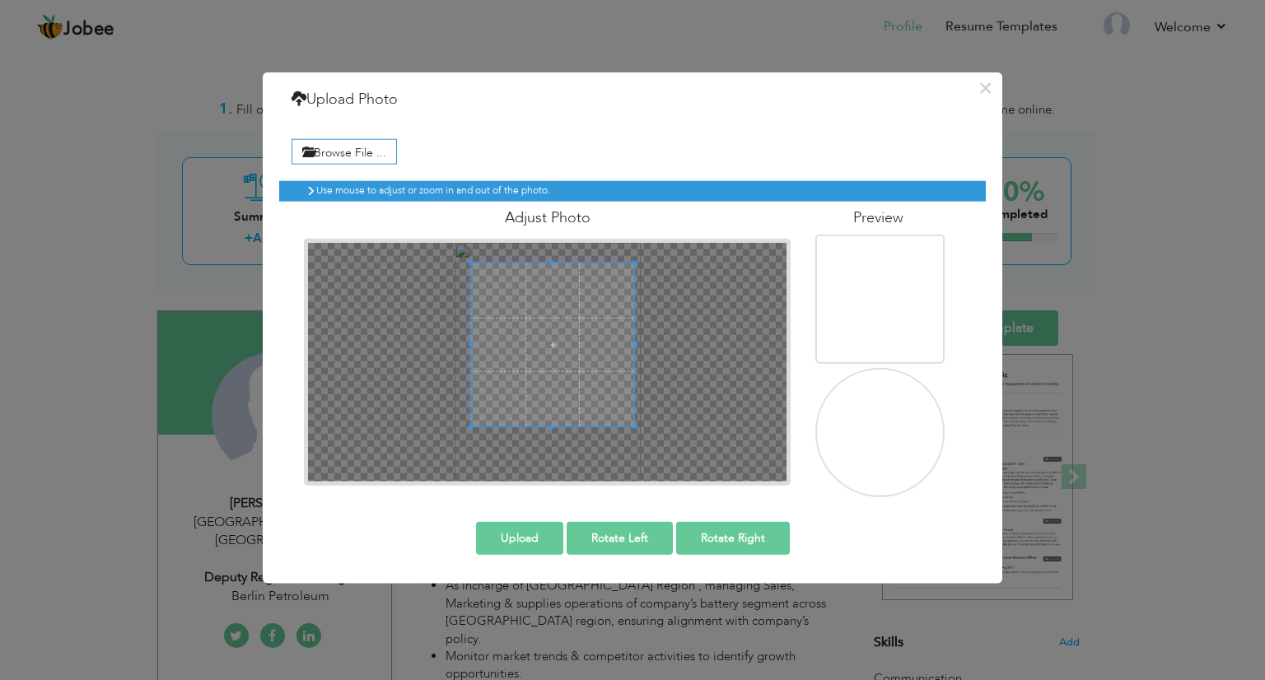
click at [553, 426] on span at bounding box center [552, 426] width 4 height 4
click at [552, 380] on span at bounding box center [552, 336] width 165 height 165
click at [553, 425] on div at bounding box center [552, 341] width 175 height 175
click at [542, 528] on button "Upload" at bounding box center [519, 537] width 87 height 33
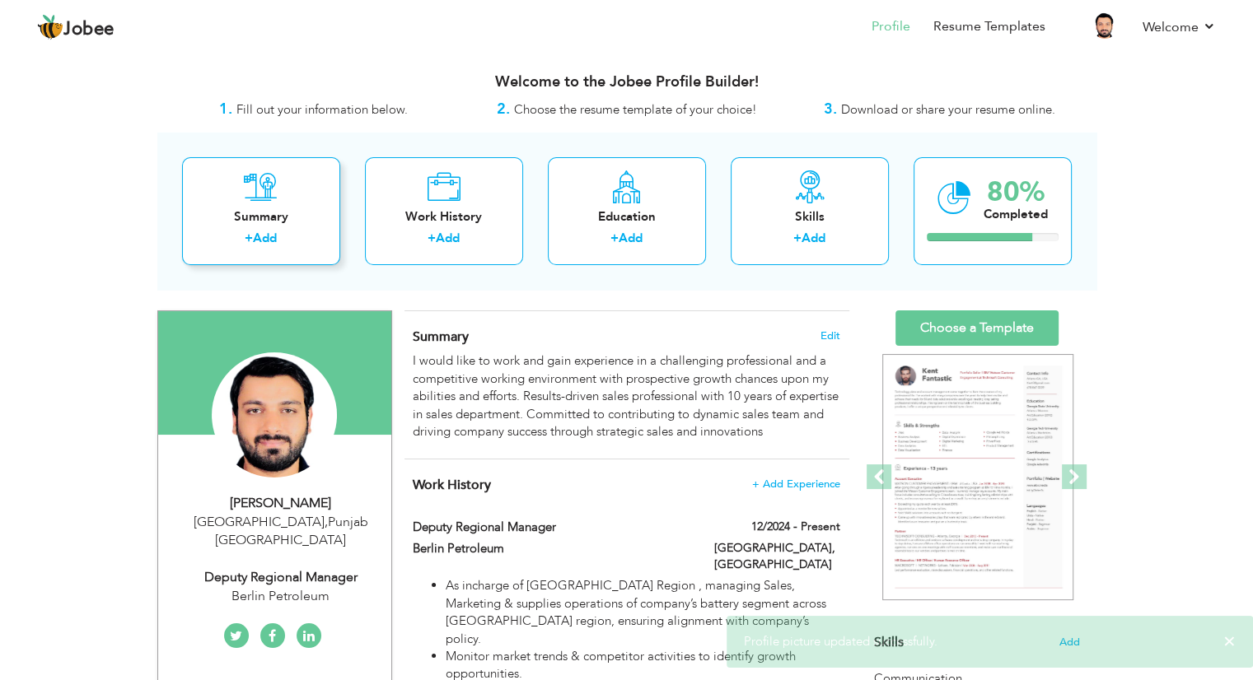
click at [271, 227] on div "Summary + Add" at bounding box center [261, 211] width 158 height 108
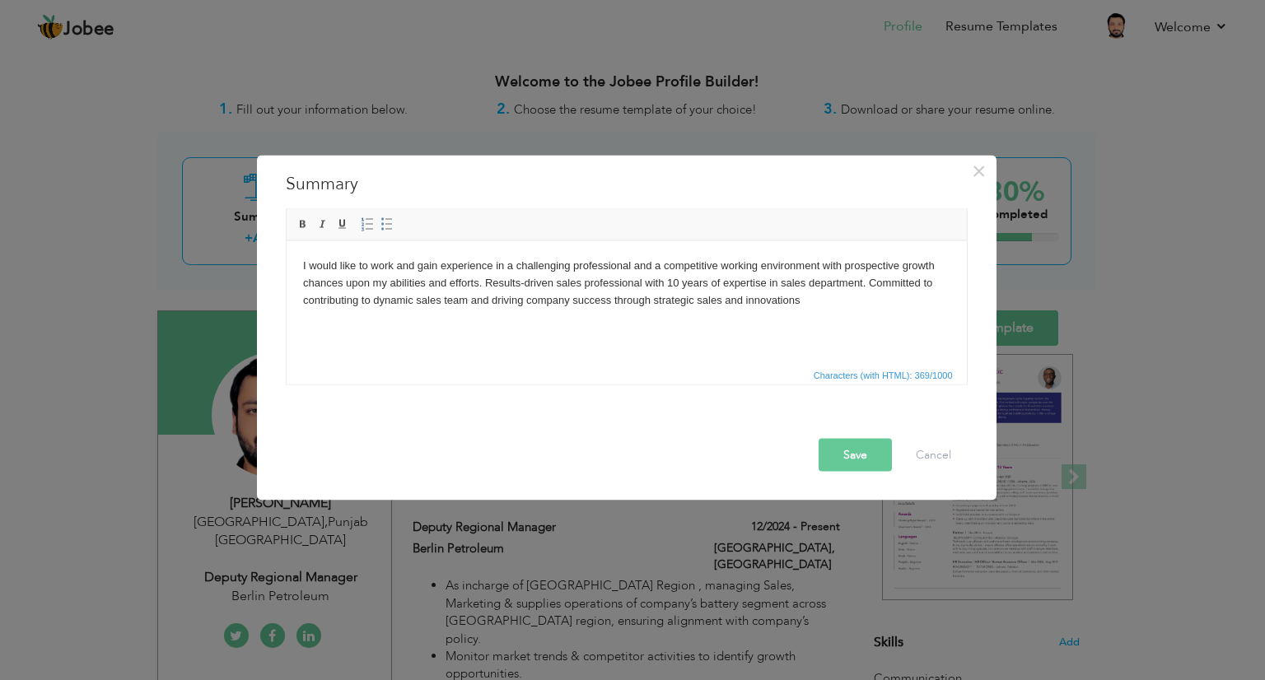
click at [1134, 297] on div "× Summary I would like to work and gain experience in a challenging professiona…" at bounding box center [632, 340] width 1265 height 680
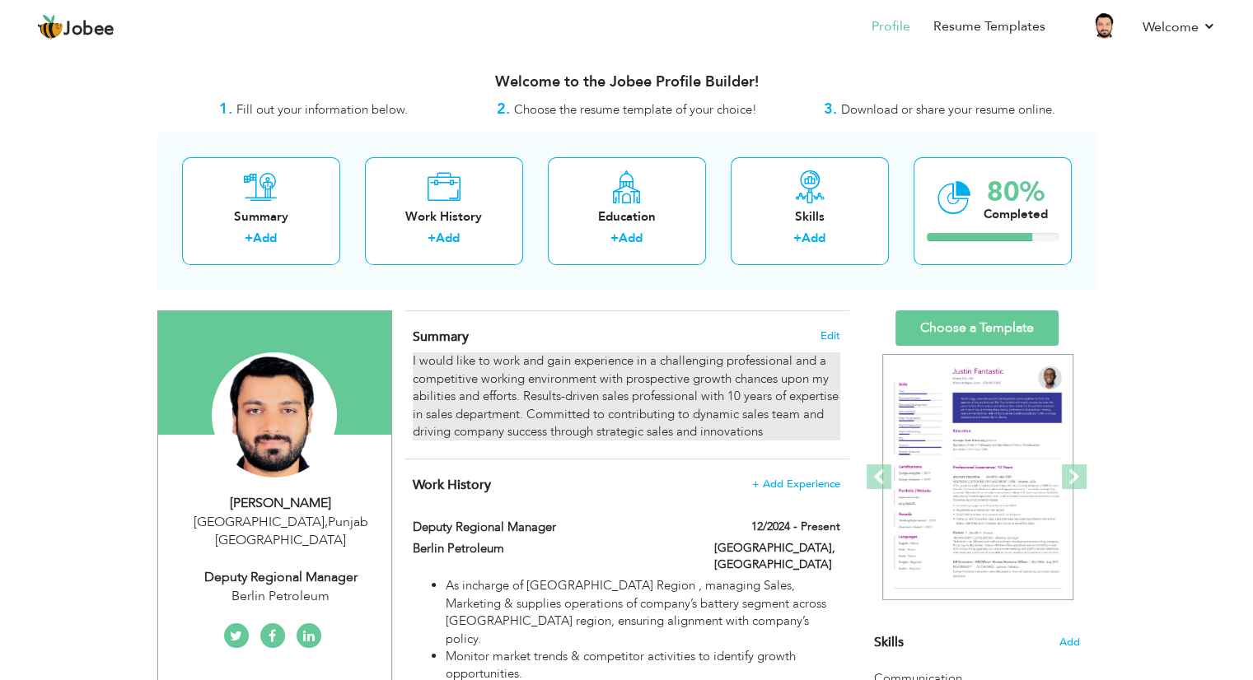
click at [804, 410] on div "I would like to work and gain experience in a challenging professional and a co…" at bounding box center [626, 397] width 427 height 88
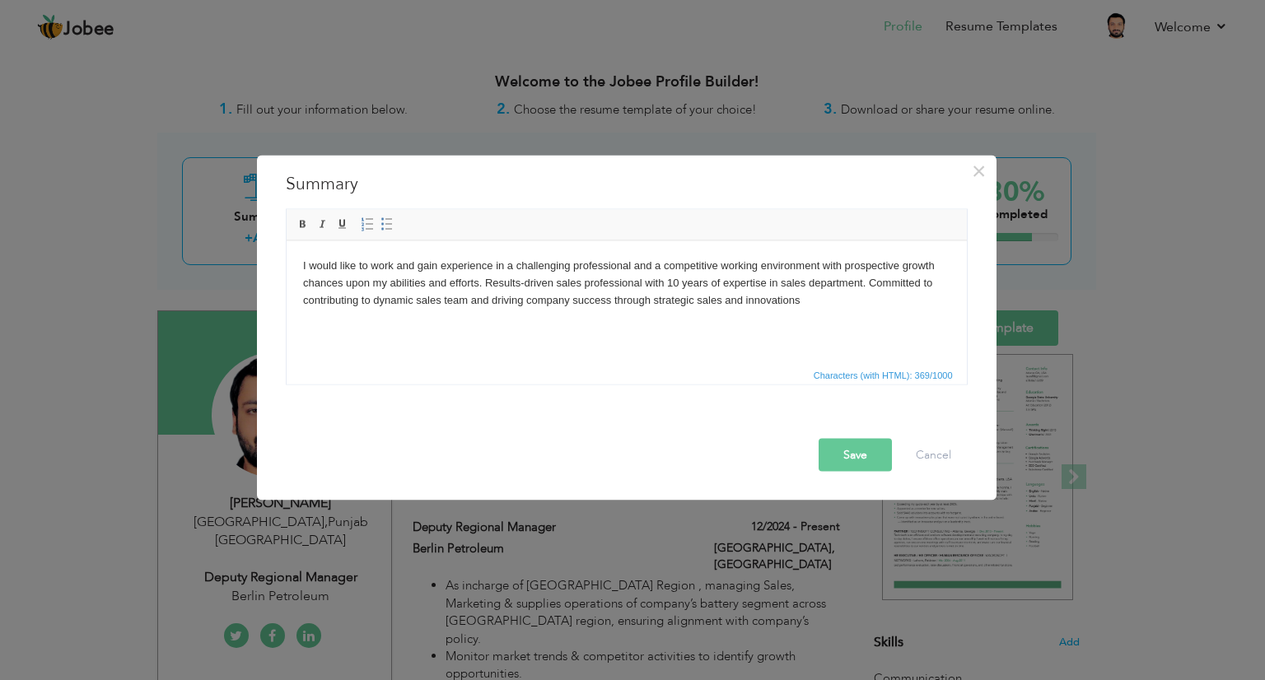
click at [710, 325] on html "I would like to work and gain experience in a challenging professional and a co…" at bounding box center [626, 283] width 680 height 84
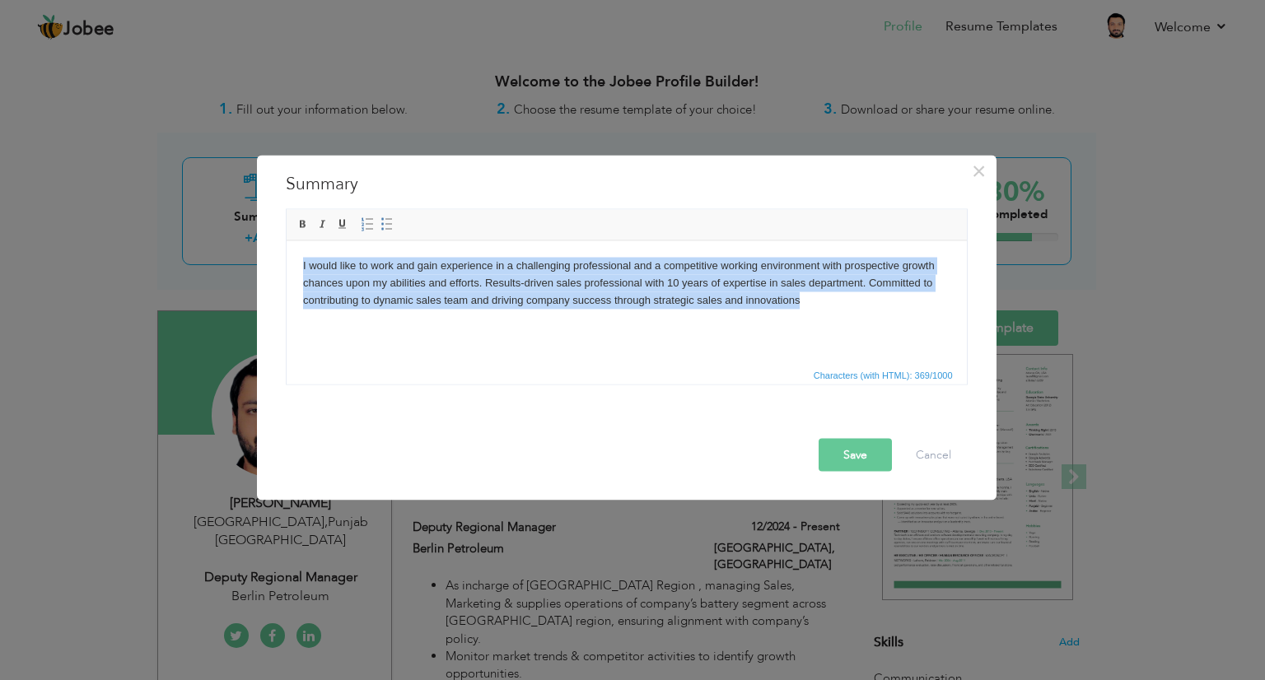
copy body "I would like to work and gain experience in a challenging professional and a co…"
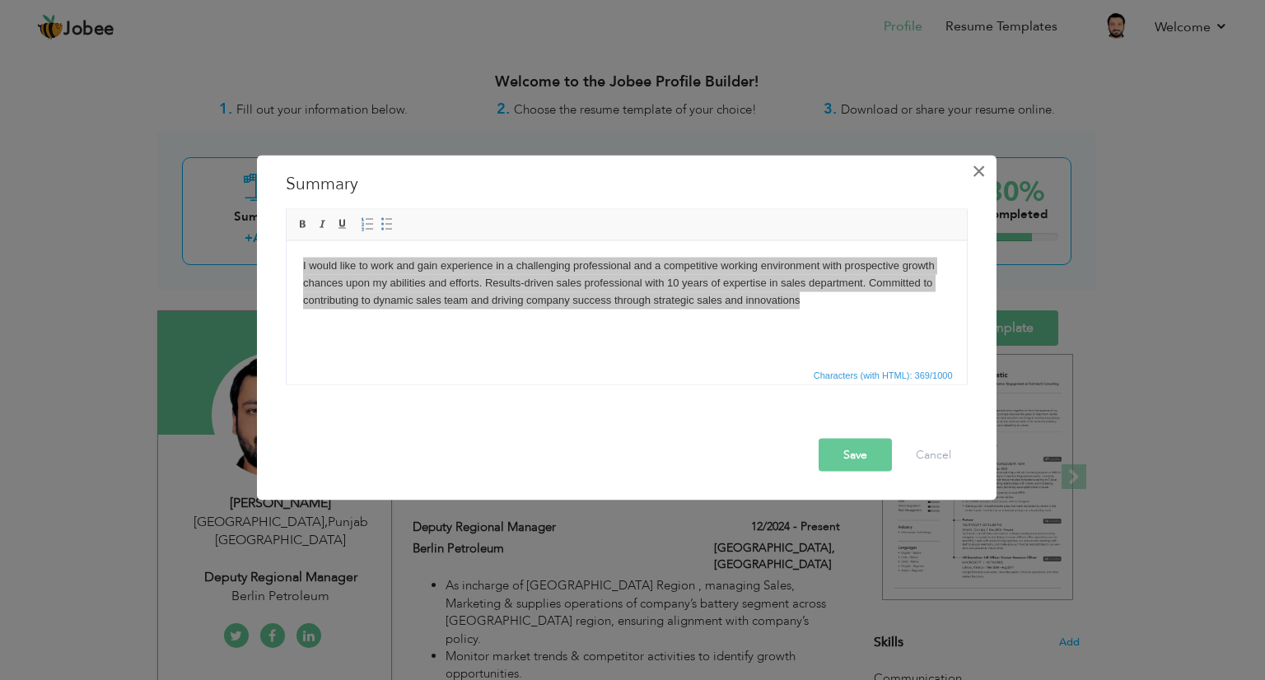
click at [989, 182] on button "×" at bounding box center [979, 171] width 26 height 26
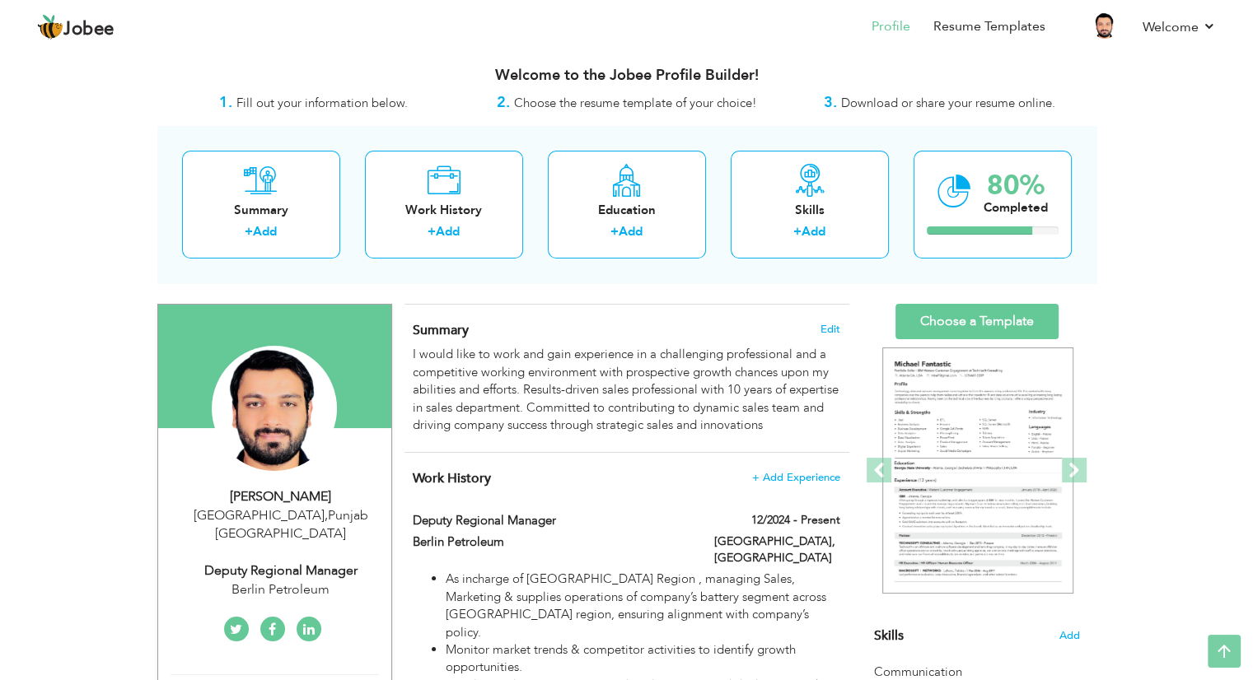
scroll to position [6, 0]
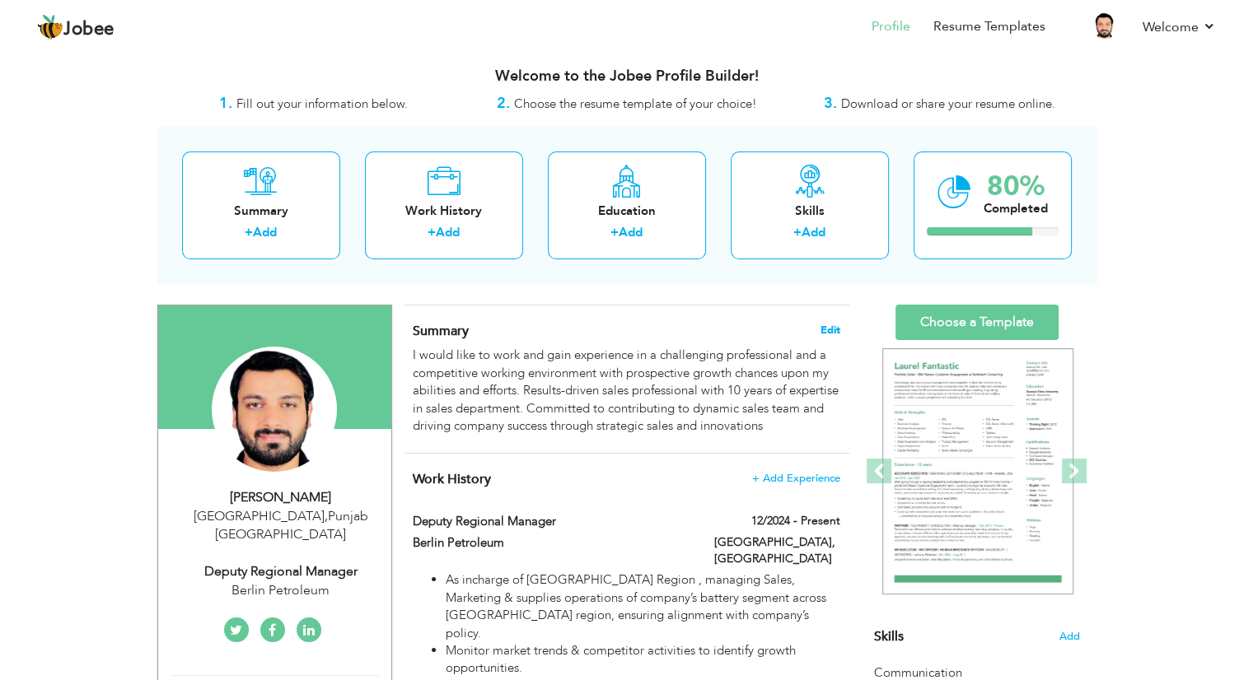
click at [830, 329] on span "Edit" at bounding box center [830, 331] width 20 height 12
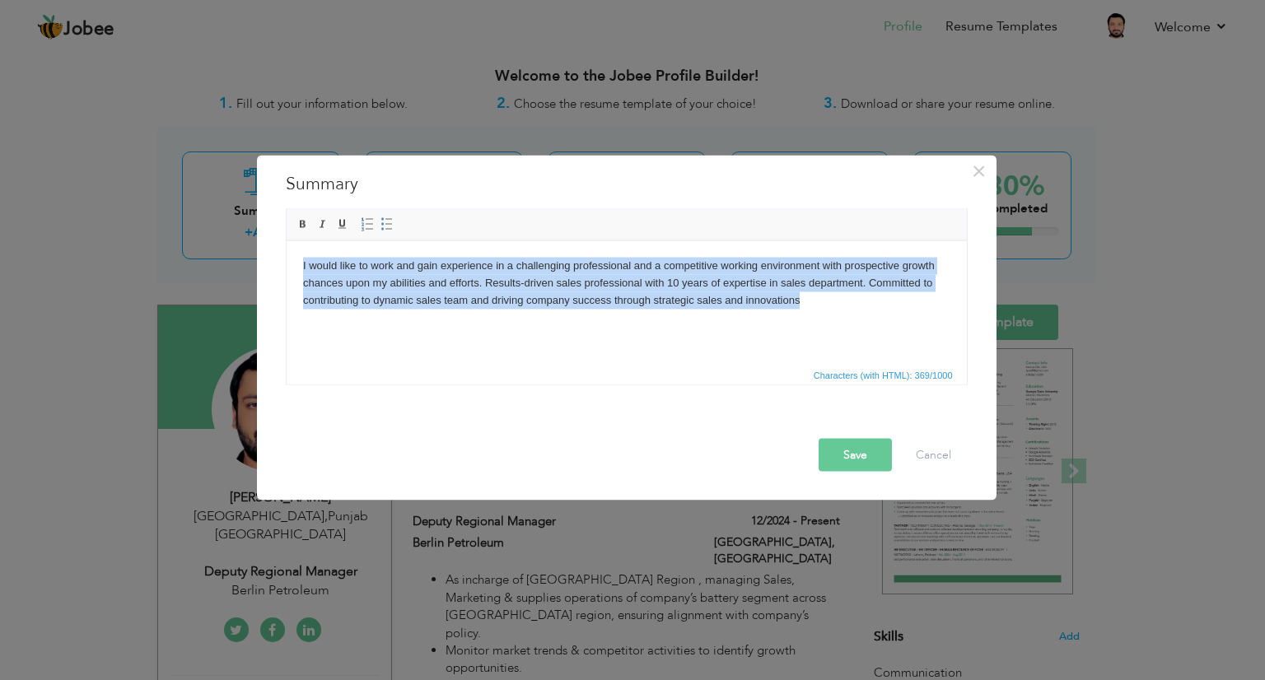
drag, startPoint x: 802, startPoint y: 311, endPoint x: 487, endPoint y: 497, distance: 366.3
click at [286, 256] on html "I would like to work and gain experience in a challenging professional and a co…" at bounding box center [626, 283] width 680 height 84
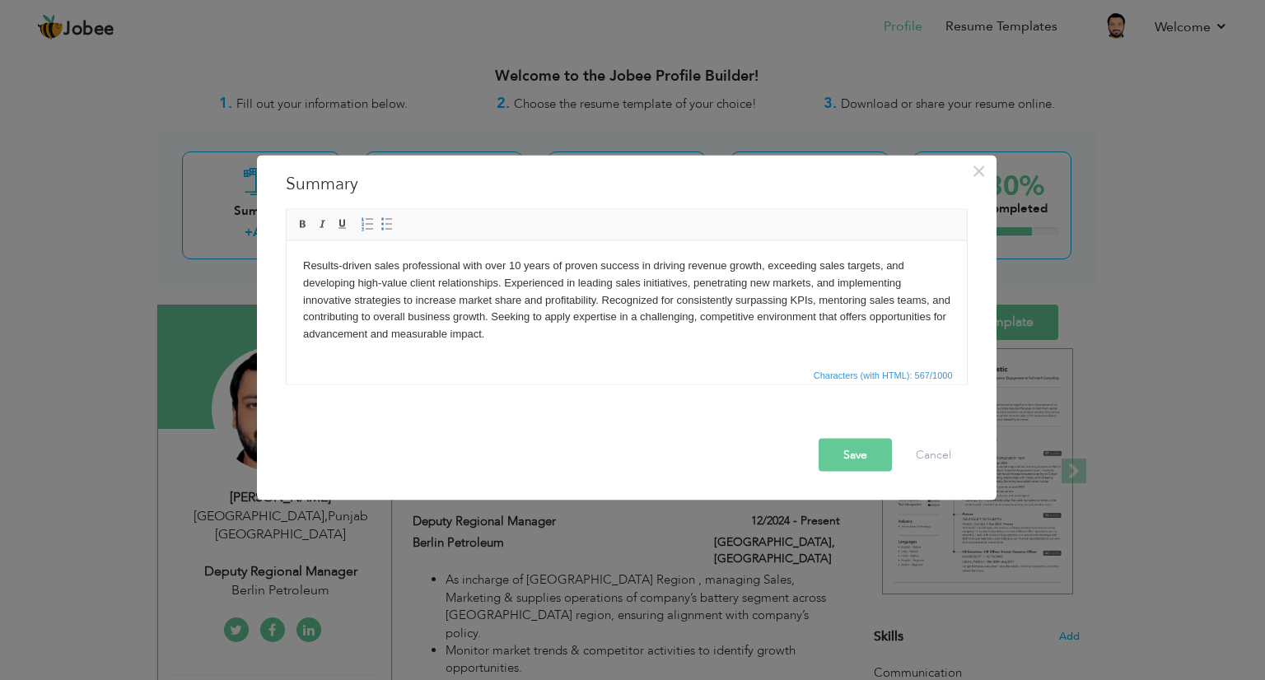
click at [852, 442] on button "Save" at bounding box center [855, 455] width 73 height 33
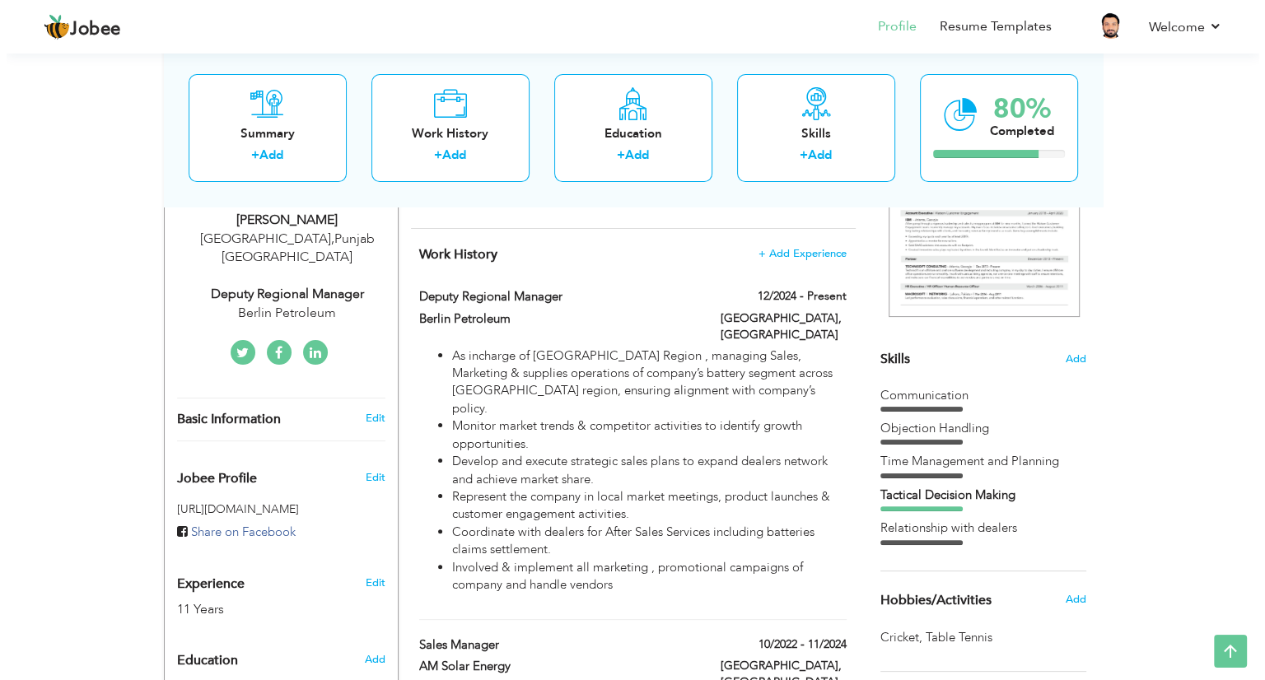
scroll to position [344, 0]
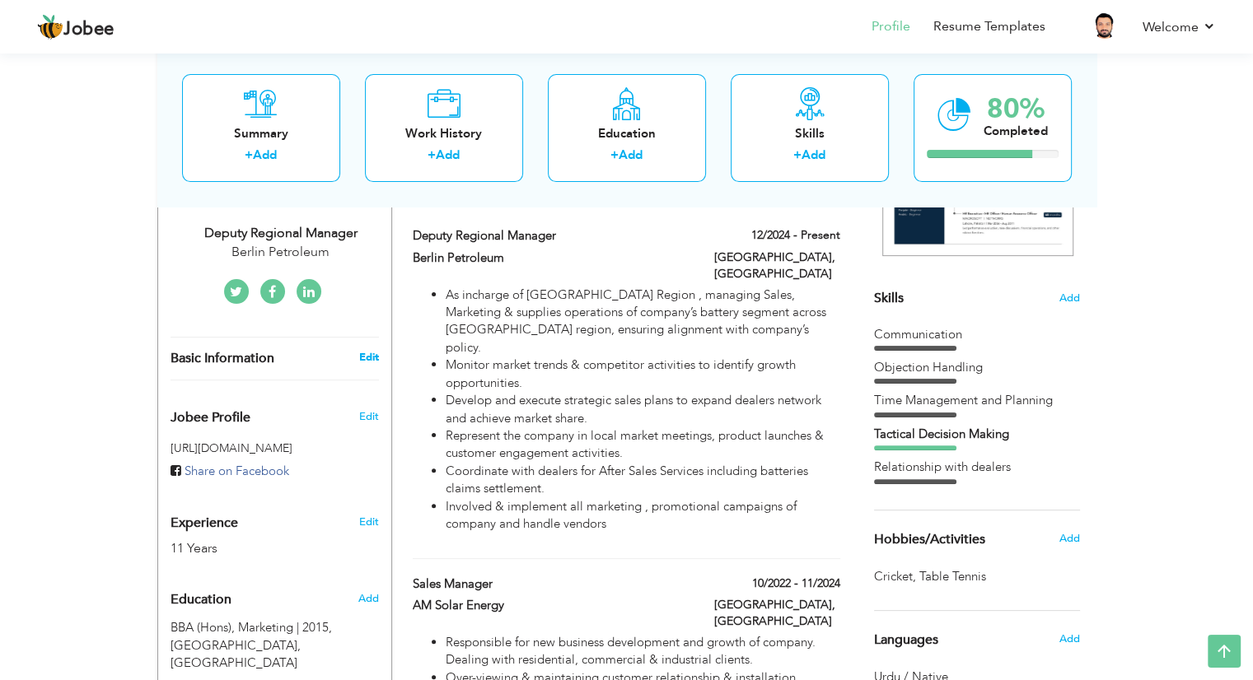
click at [369, 350] on link "Edit" at bounding box center [368, 357] width 20 height 15
type input "[DEMOGRAPHIC_DATA]"
type input "Zohaib"
type input "0322-4433204"
select select "number:166"
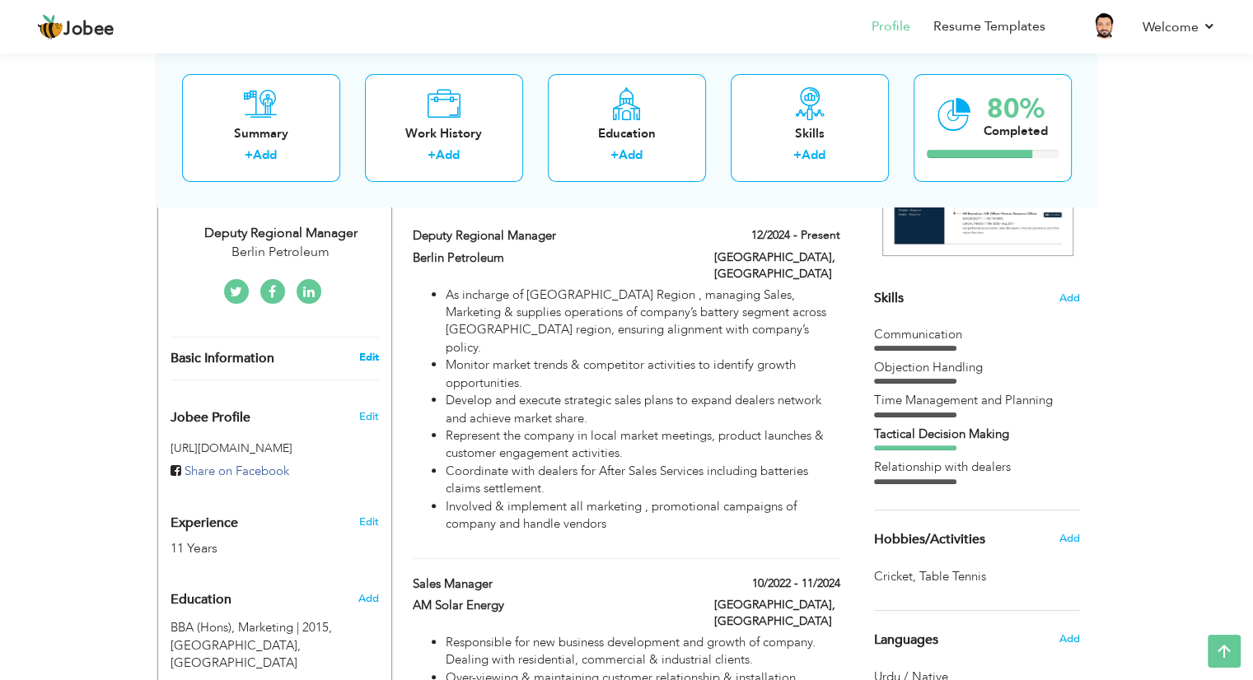
type input "[GEOGRAPHIC_DATA]"
select select "number:13"
type input "Berlin Petroleum"
type input "Deputy Regional Manager"
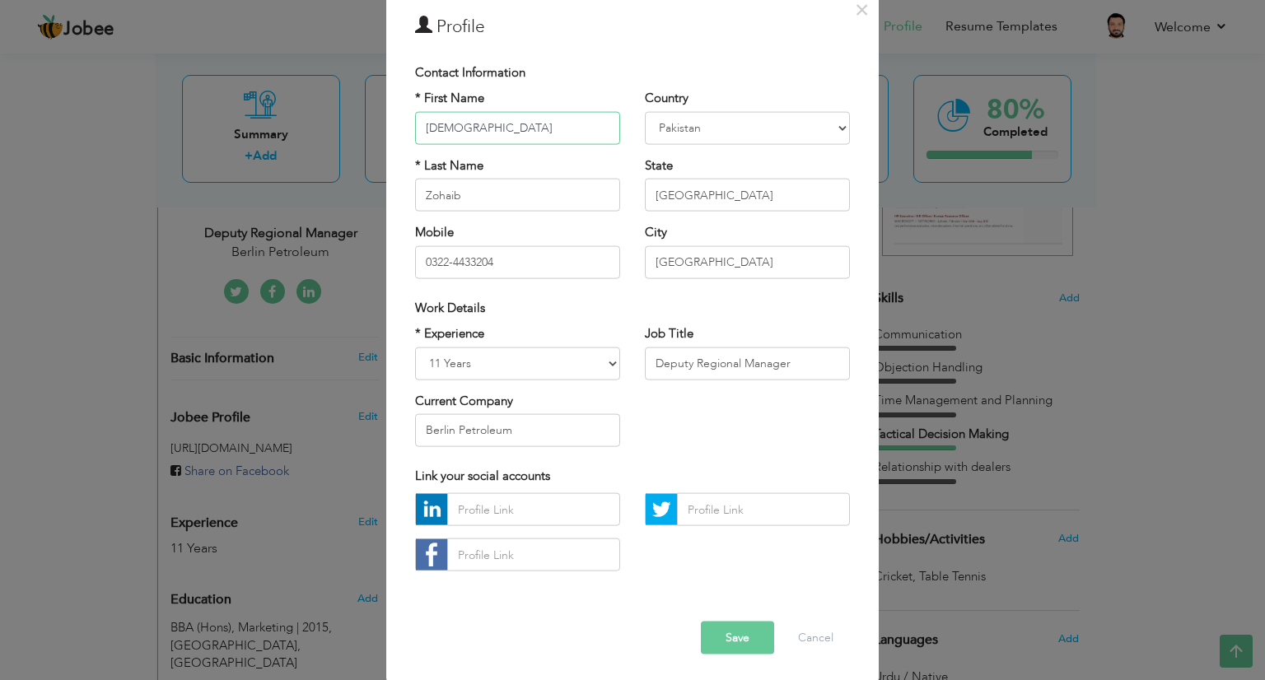
scroll to position [78, 0]
click at [723, 620] on button "Save" at bounding box center [737, 635] width 73 height 33
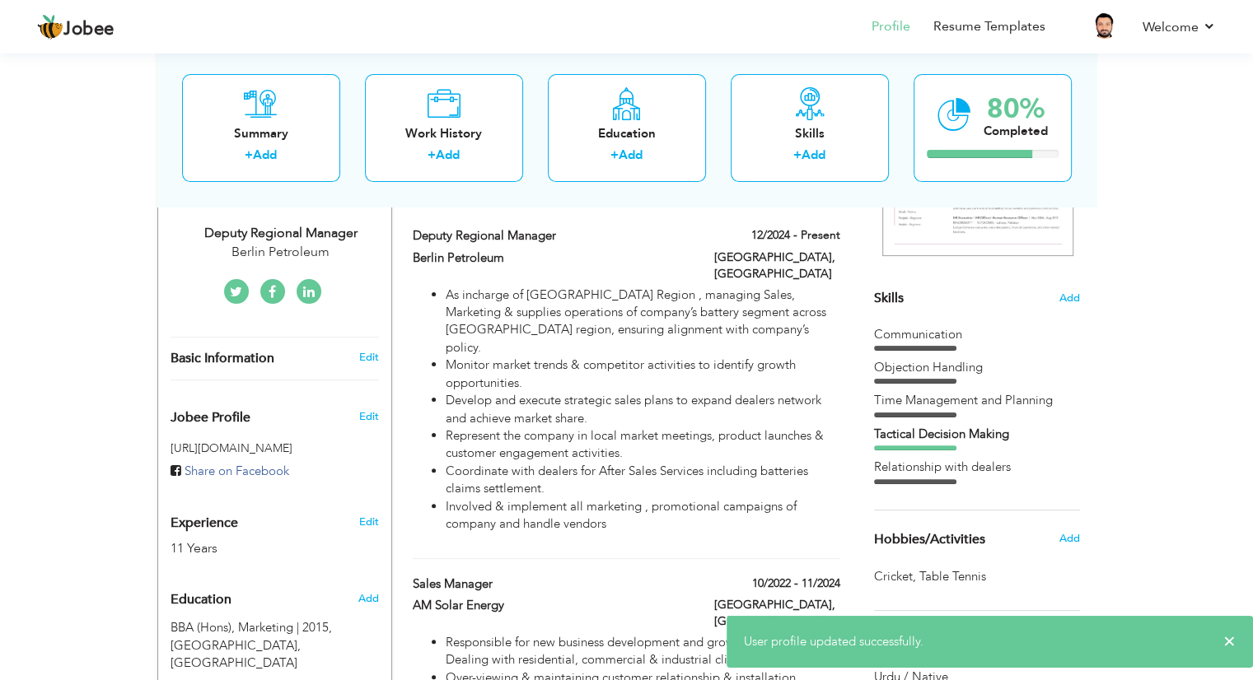
click at [376, 338] on div "Basic Information Edit" at bounding box center [274, 359] width 233 height 42
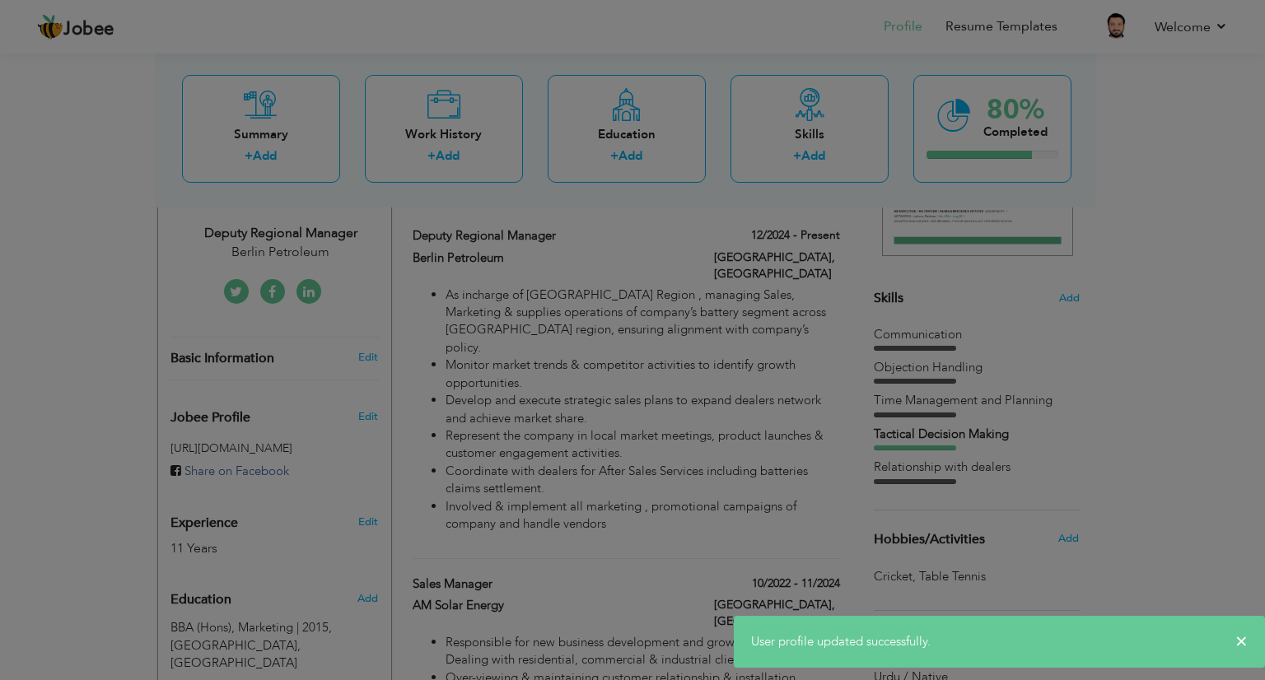
scroll to position [0, 0]
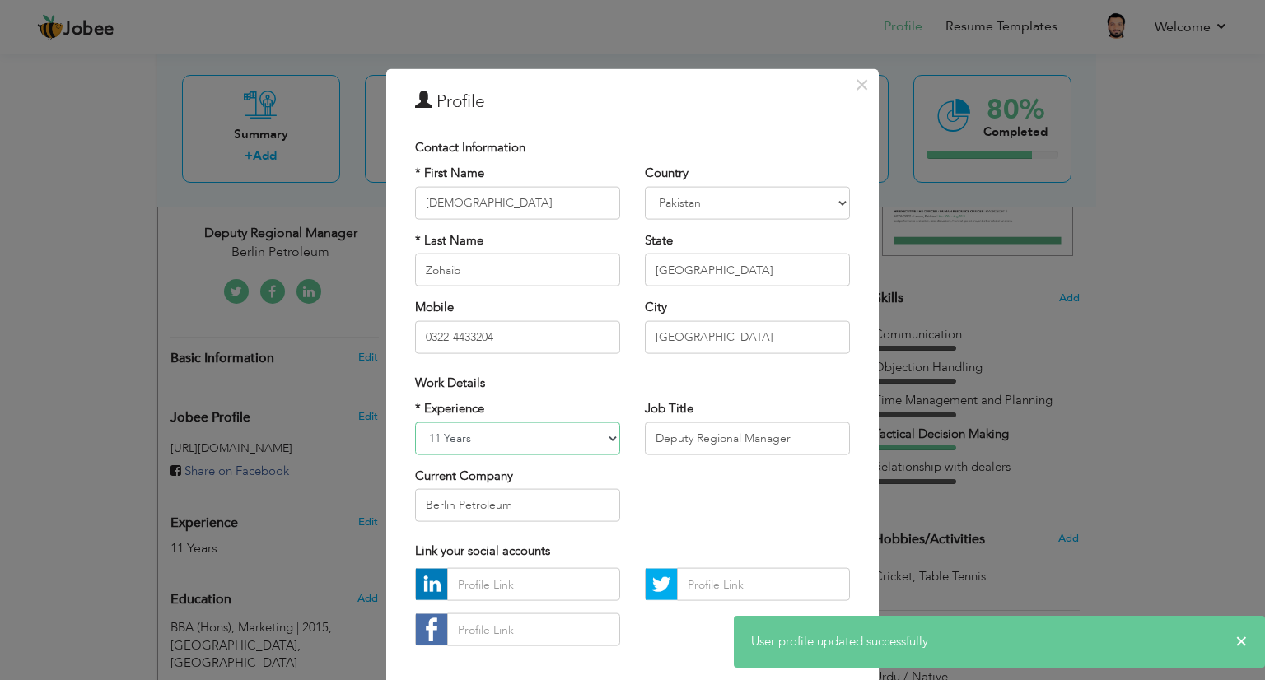
click at [503, 446] on select "Entry Level Less than 1 Year 1 Year 2 Years 3 Years 4 Years 5 Years 6 Years 7 Y…" at bounding box center [517, 438] width 205 height 33
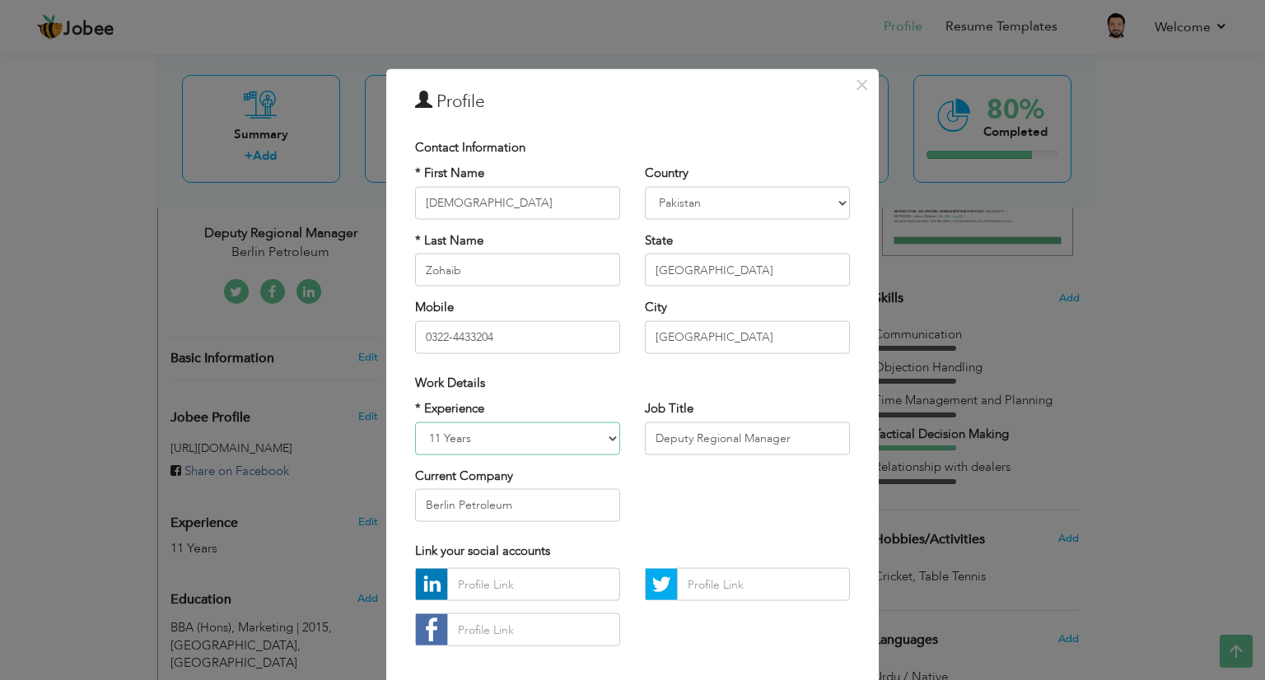
select select "number:12"
click at [415, 422] on select "Entry Level Less than 1 Year 1 Year 2 Years 3 Years 4 Years 5 Years 6 Years 7 Y…" at bounding box center [517, 438] width 205 height 33
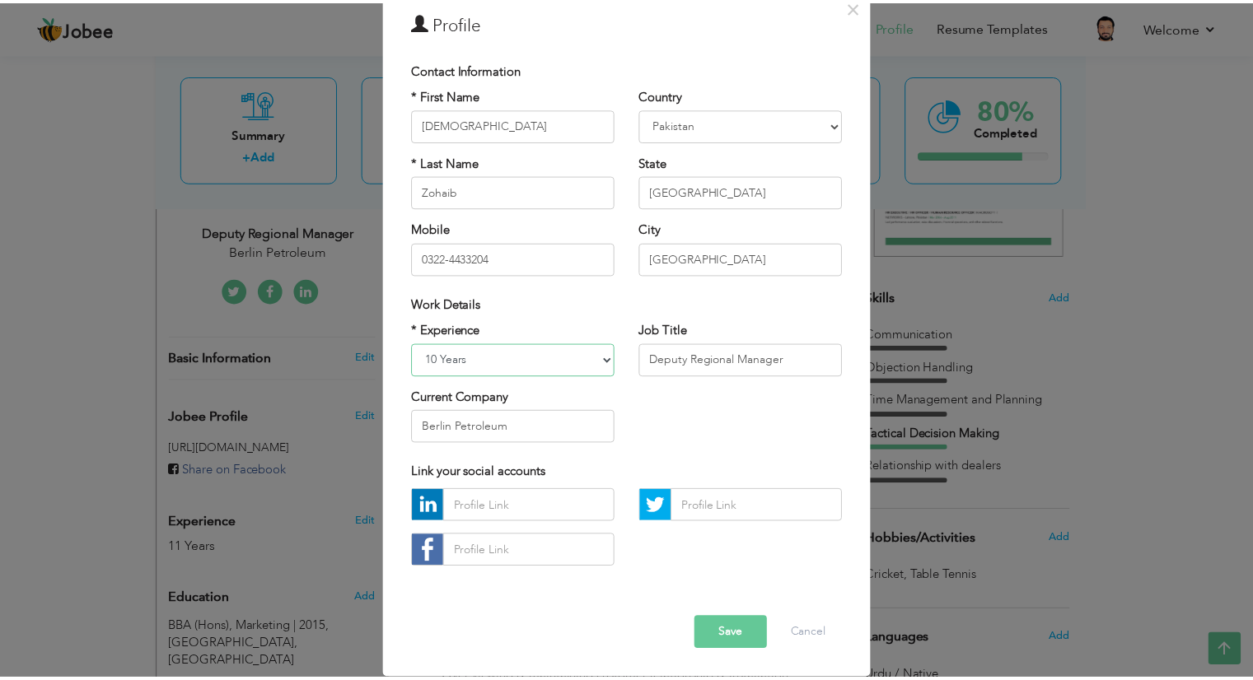
scroll to position [77, 0]
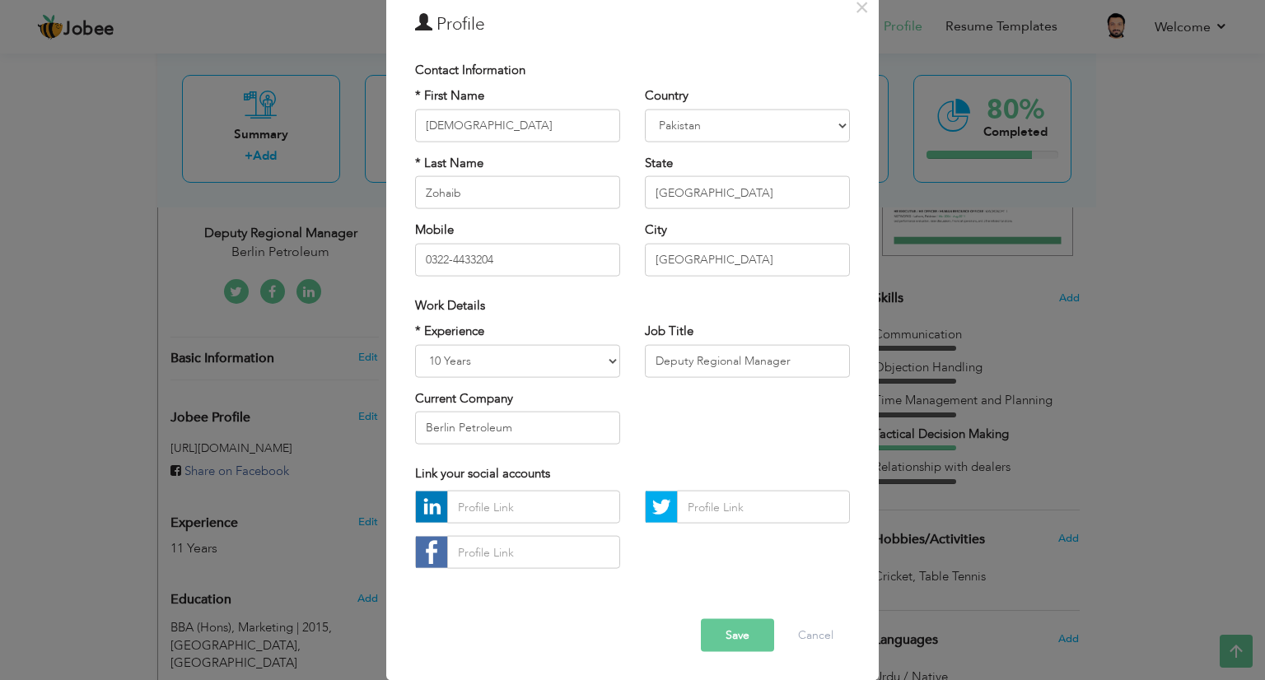
click at [732, 622] on button "Save" at bounding box center [737, 635] width 73 height 33
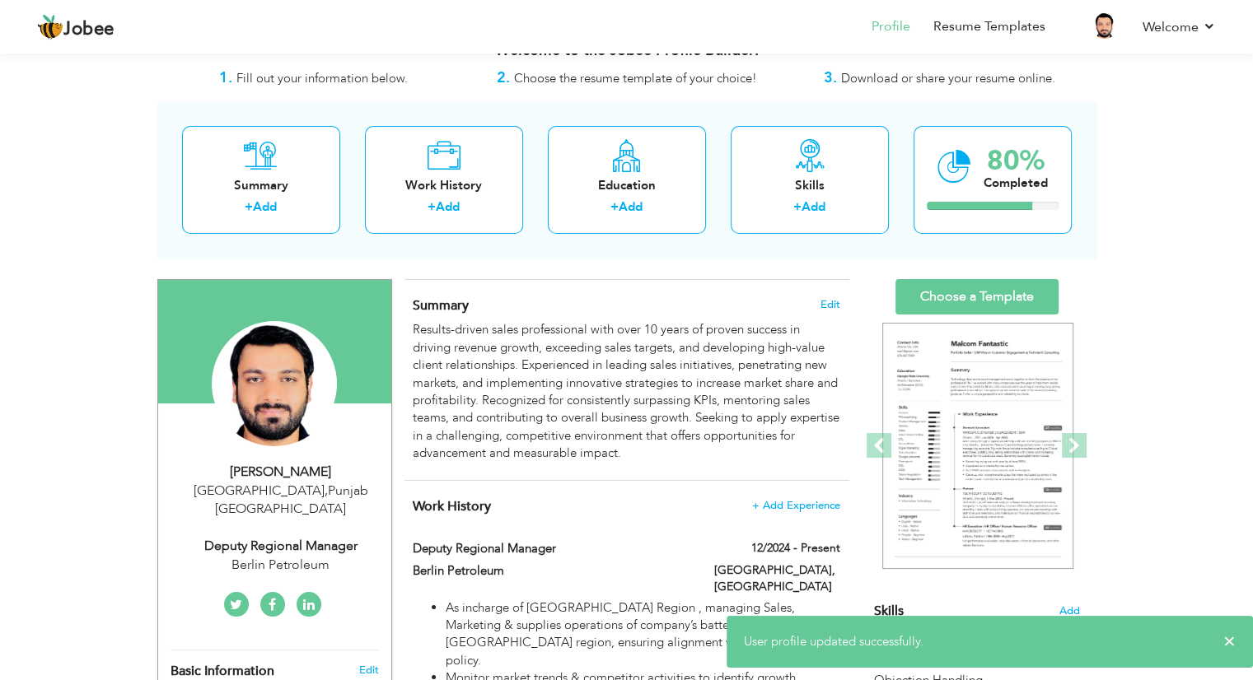
scroll to position [0, 0]
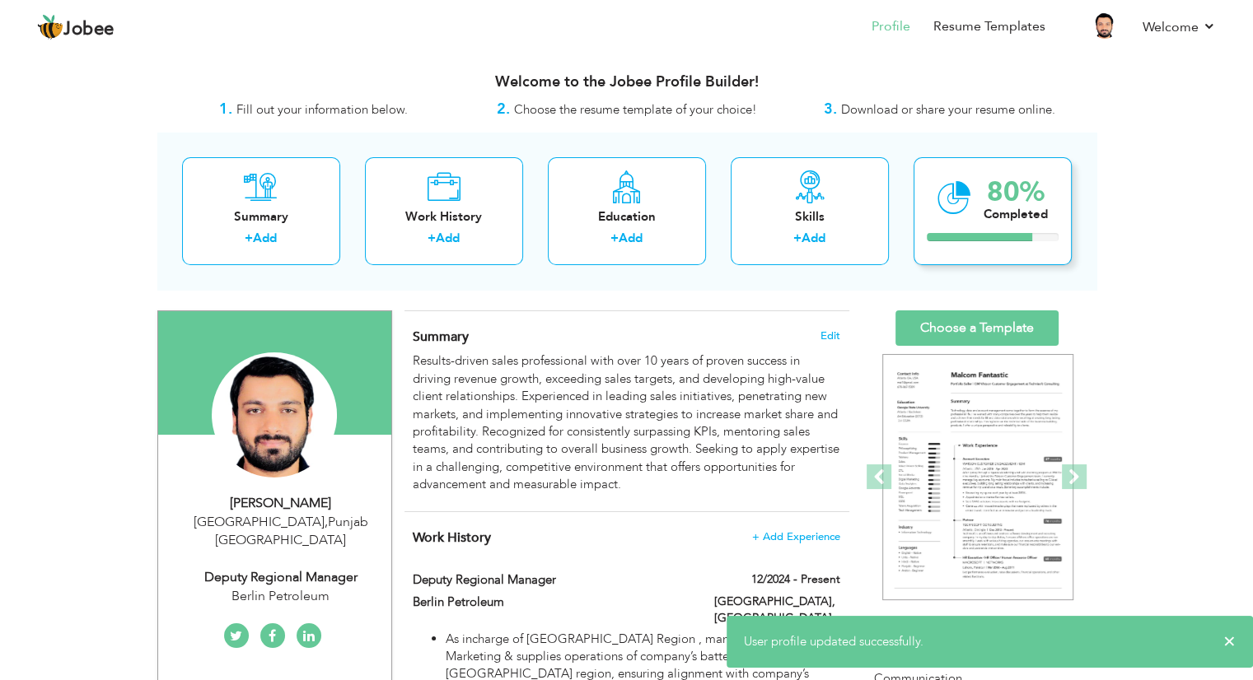
click at [999, 208] on div "Completed" at bounding box center [1016, 214] width 64 height 17
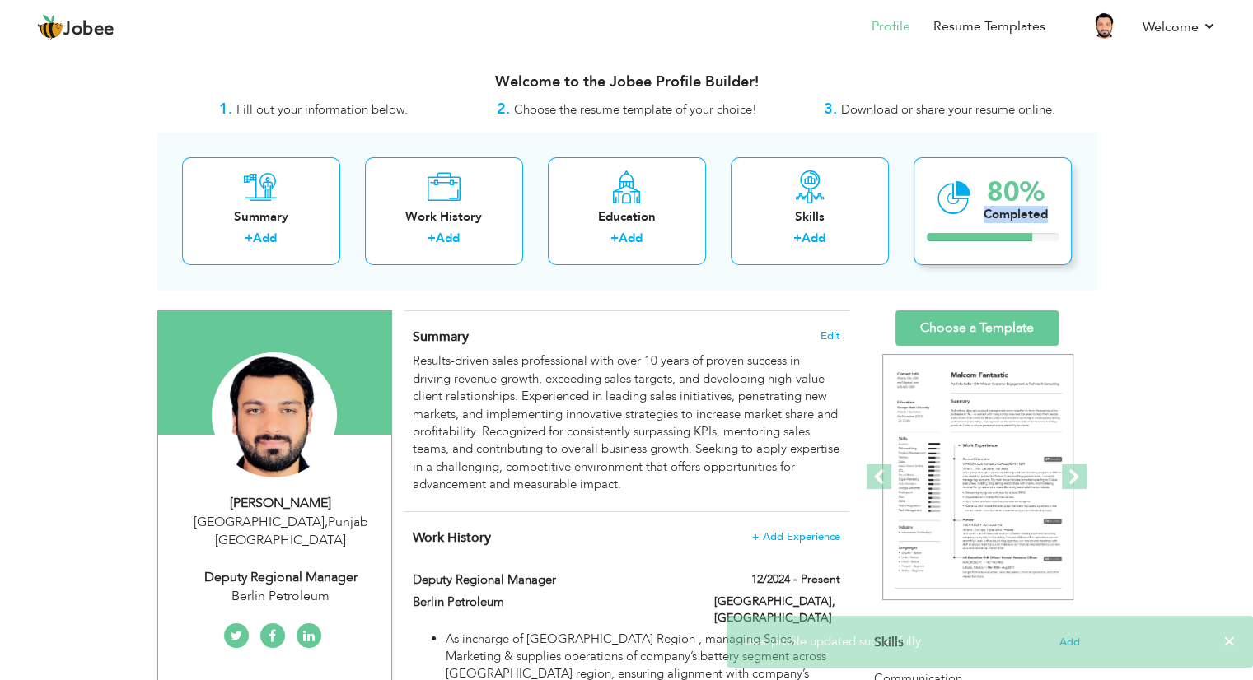
click at [999, 208] on div "Completed" at bounding box center [1016, 214] width 64 height 17
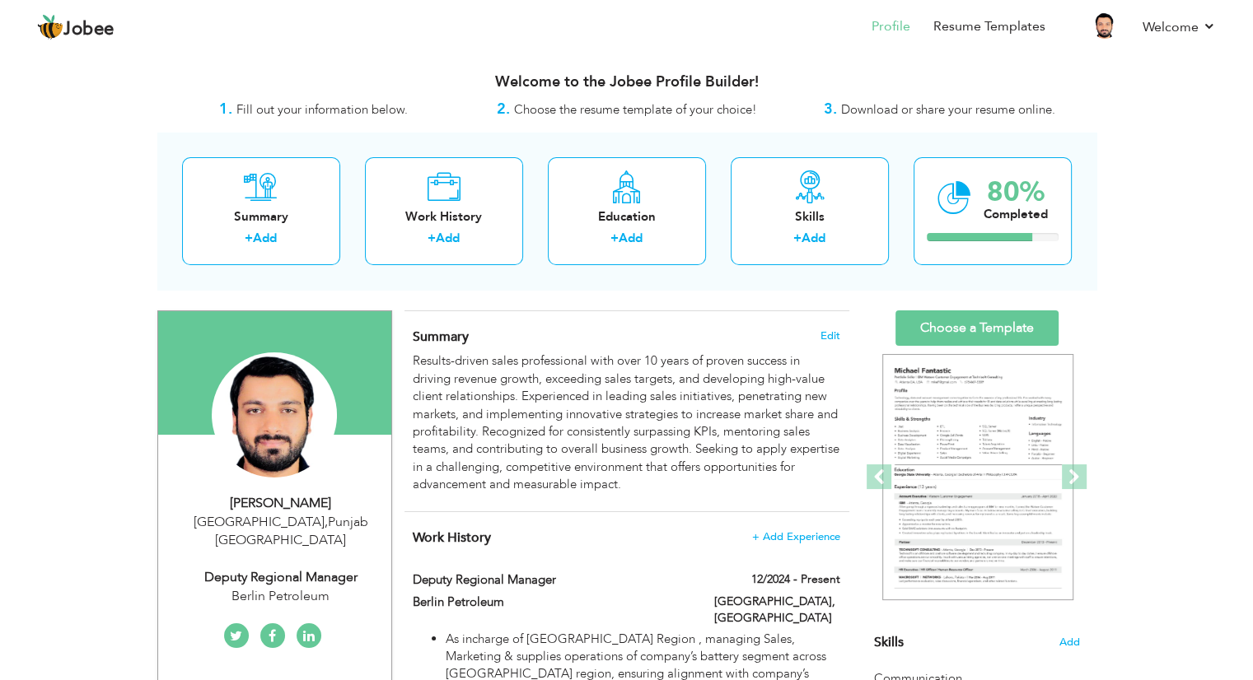
click at [894, 287] on div "Summary + Add Work History + Add Education + Add Skills + Add 80% Completed" at bounding box center [626, 211] width 939 height 157
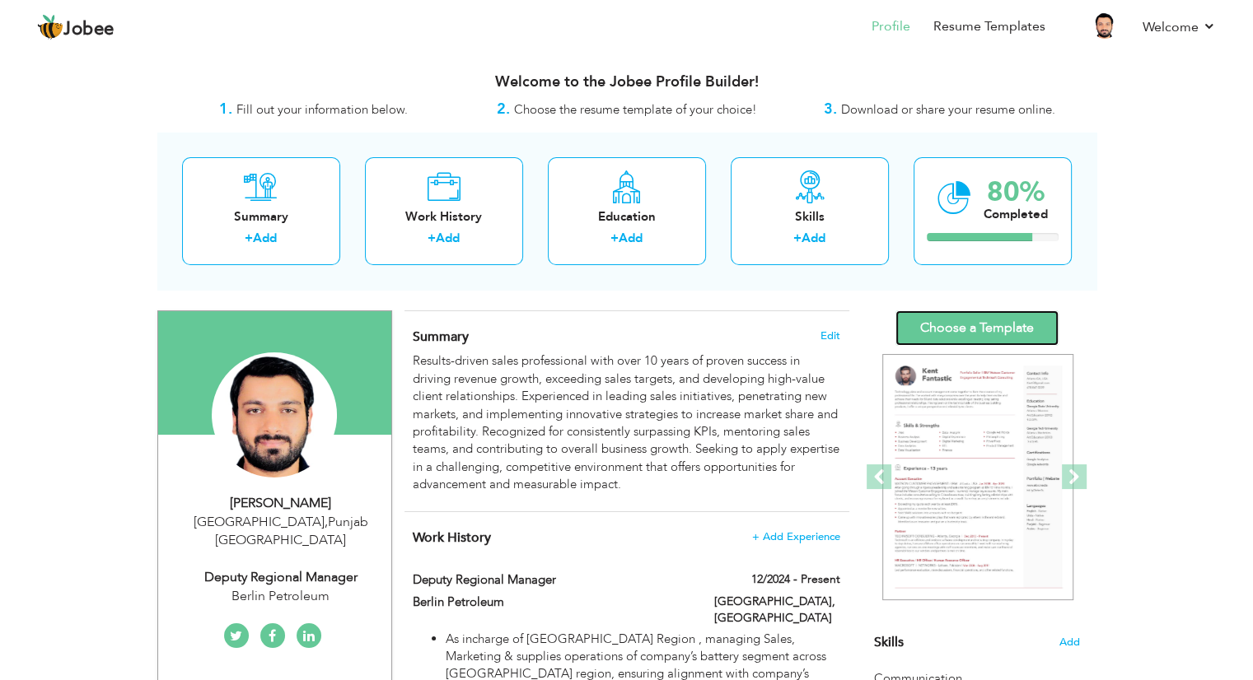
click at [984, 334] on link "Choose a Template" at bounding box center [976, 328] width 163 height 35
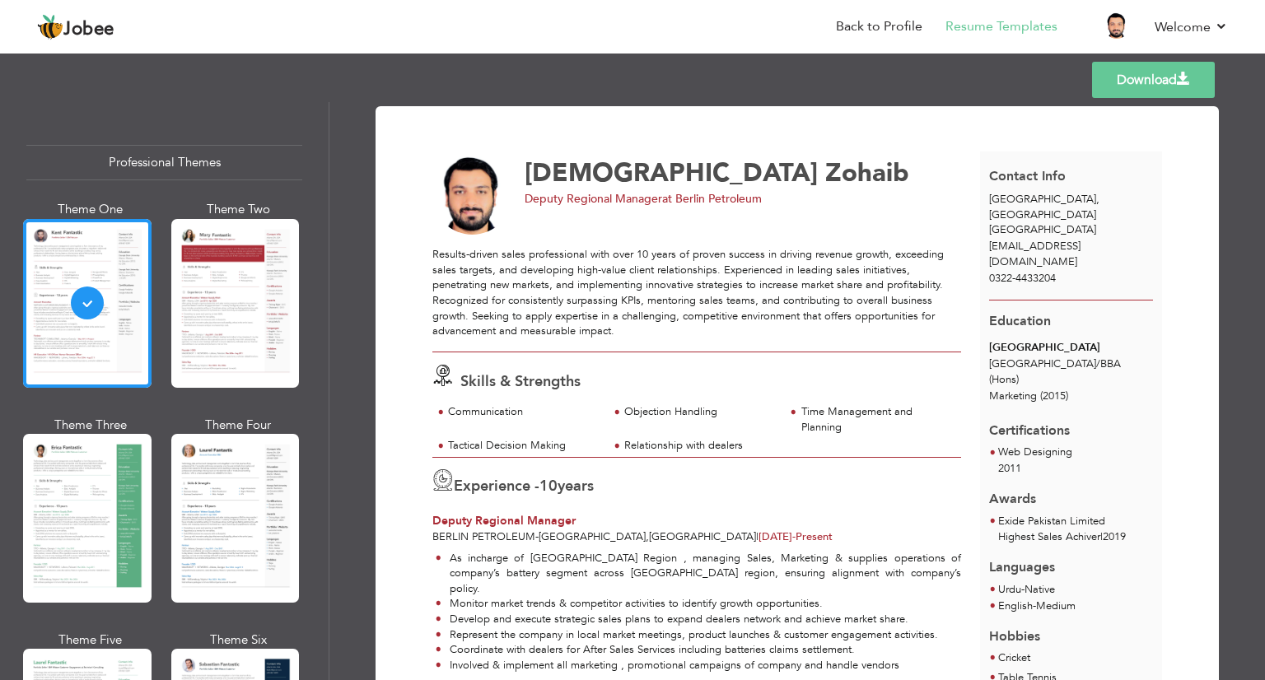
click at [609, 345] on div "Results-driven sales professional with over 10 years of proven success in drivi…" at bounding box center [696, 299] width 529 height 105
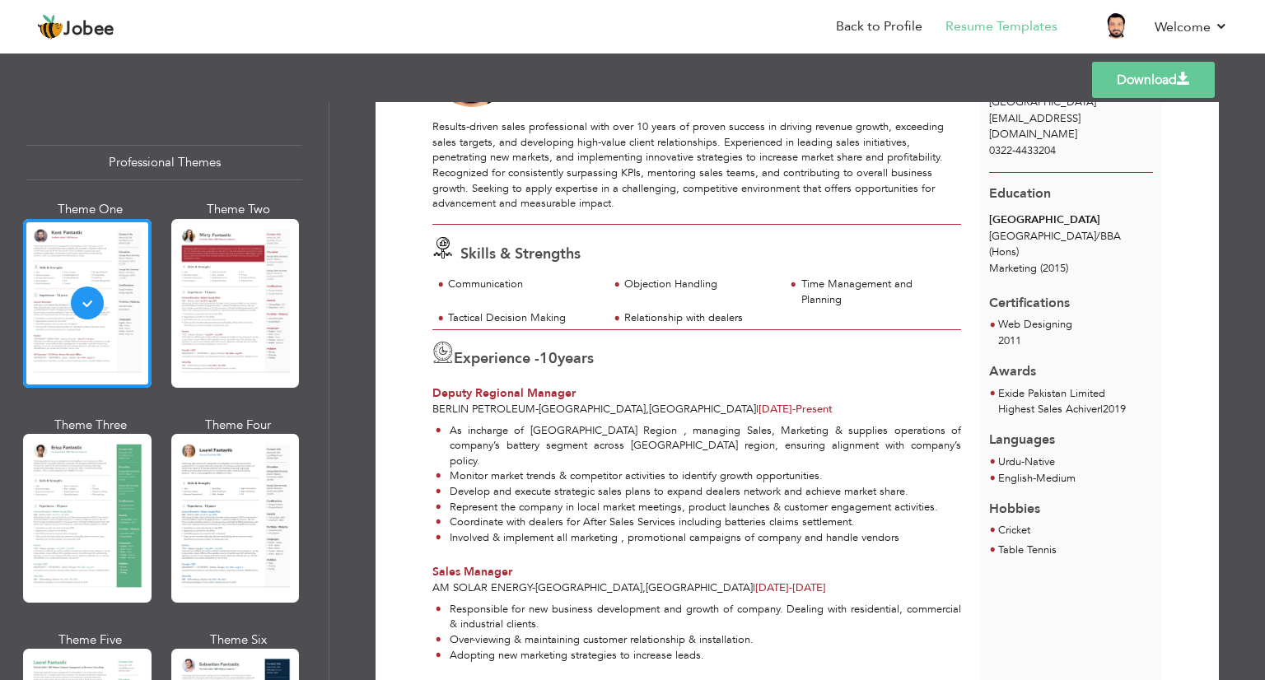
scroll to position [129, 0]
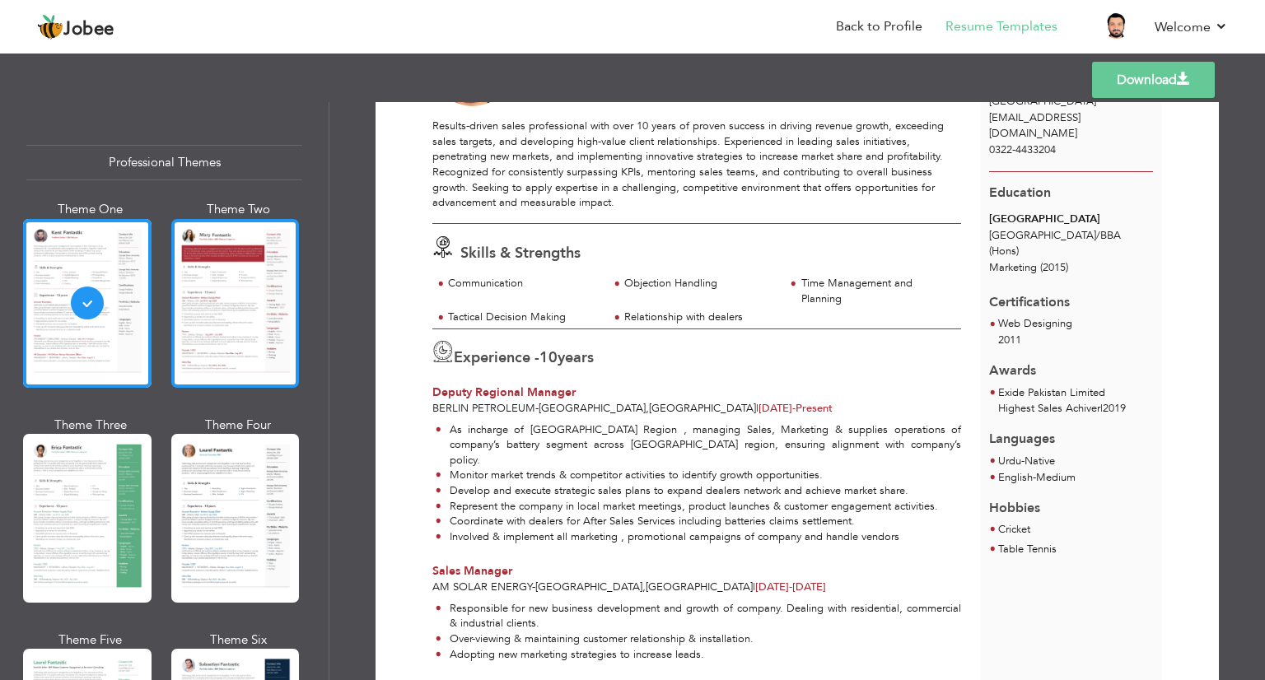
click at [283, 320] on div at bounding box center [235, 303] width 129 height 169
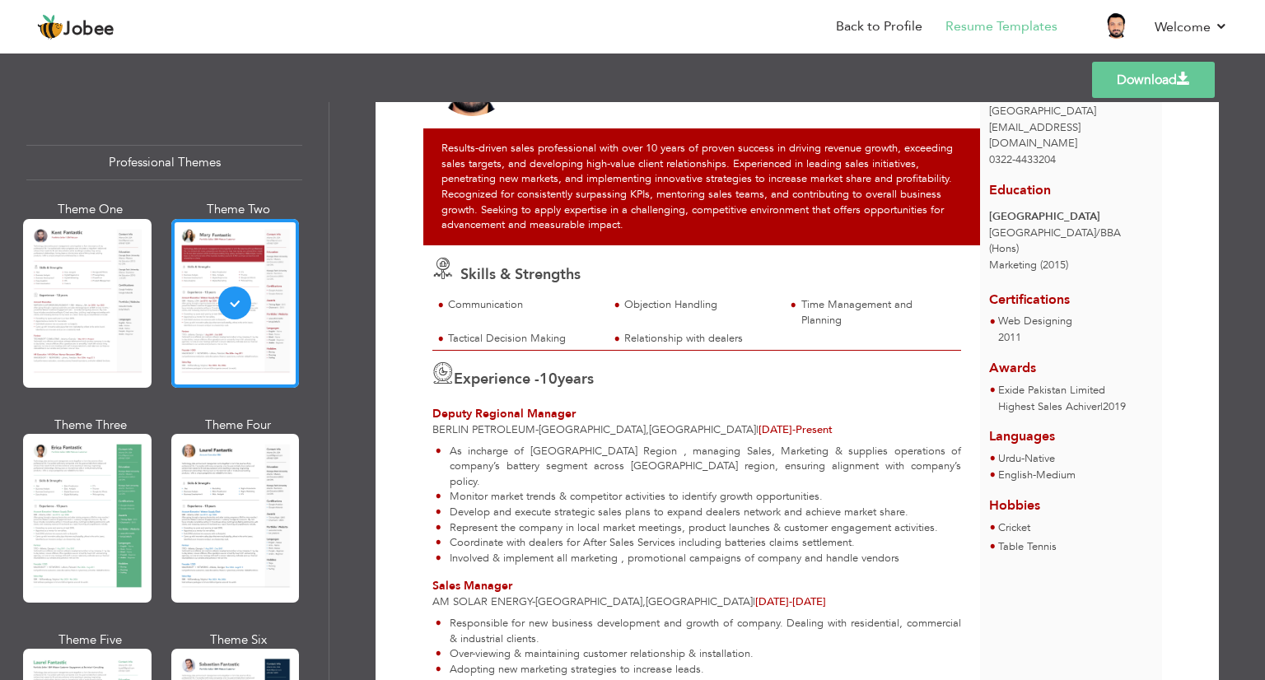
scroll to position [0, 0]
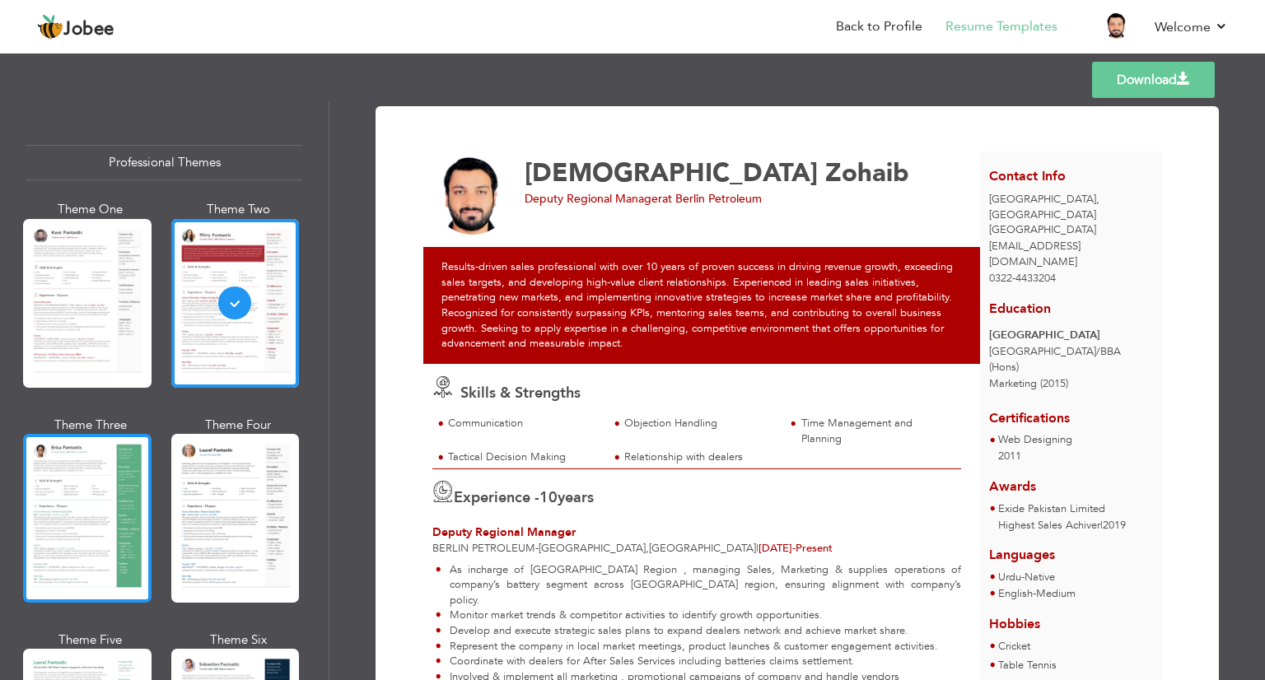
click at [101, 483] on div at bounding box center [87, 518] width 129 height 169
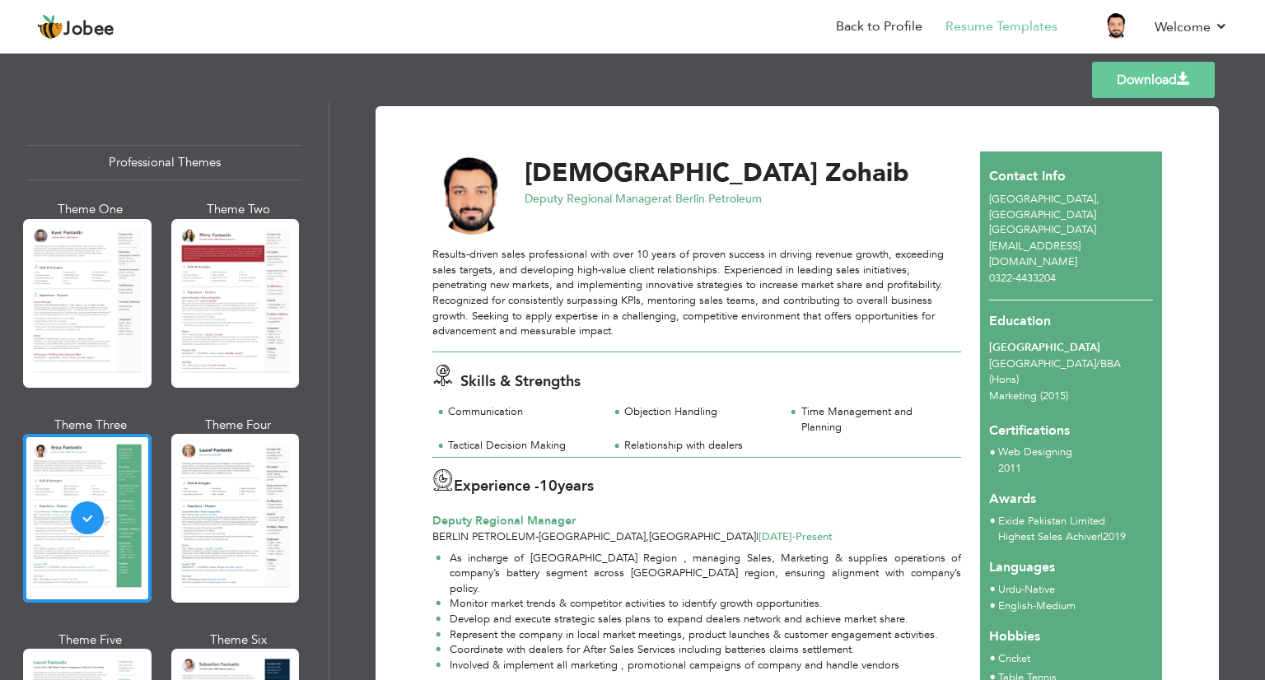
click at [1127, 77] on link "Download" at bounding box center [1153, 80] width 123 height 36
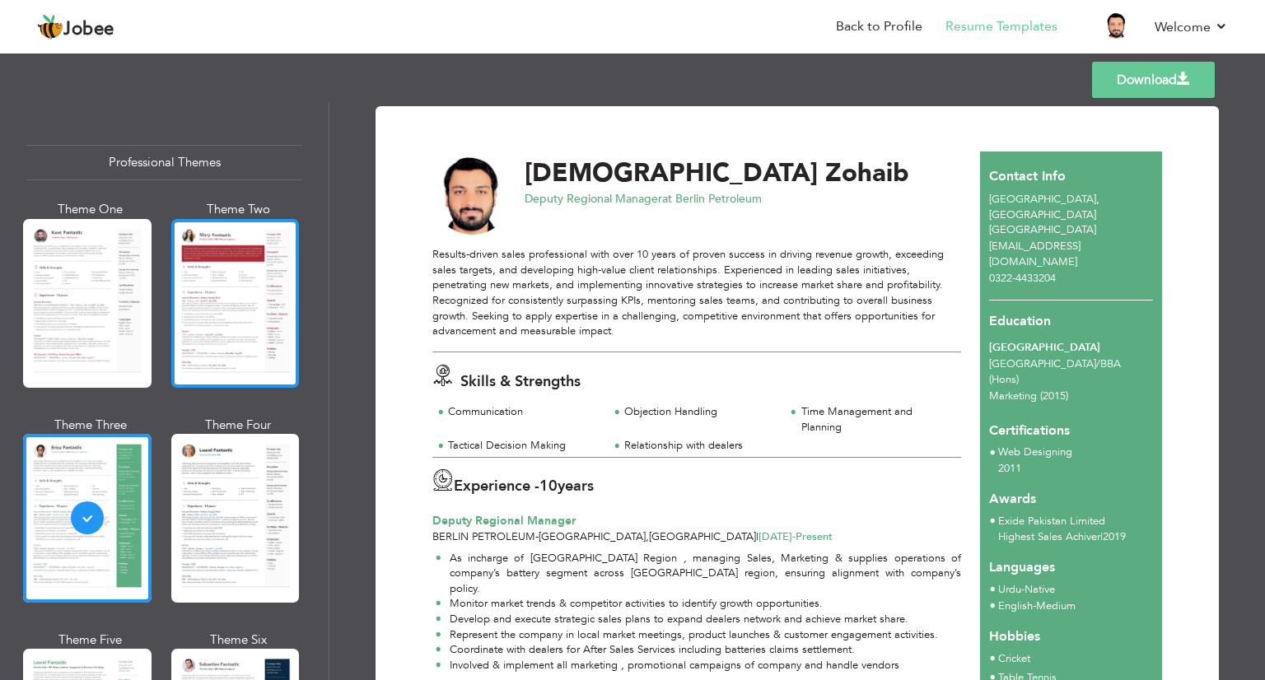
click at [202, 269] on div at bounding box center [235, 303] width 129 height 169
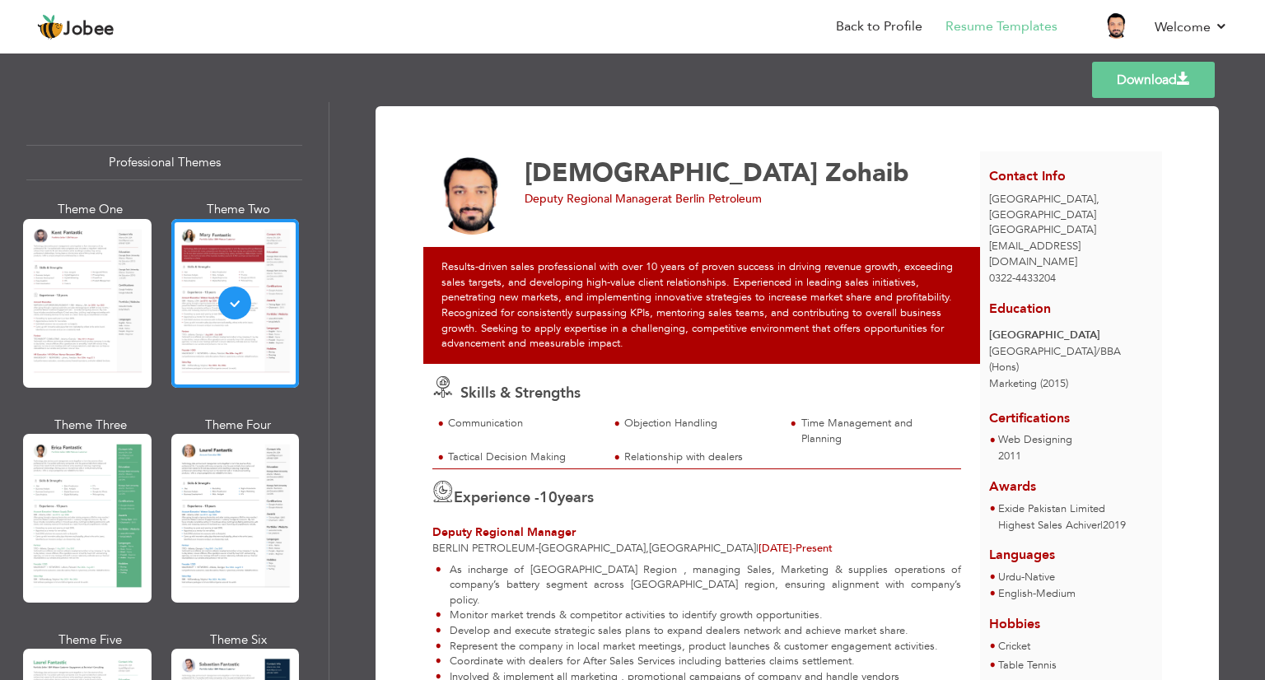
click at [1124, 77] on link "Download" at bounding box center [1153, 80] width 123 height 36
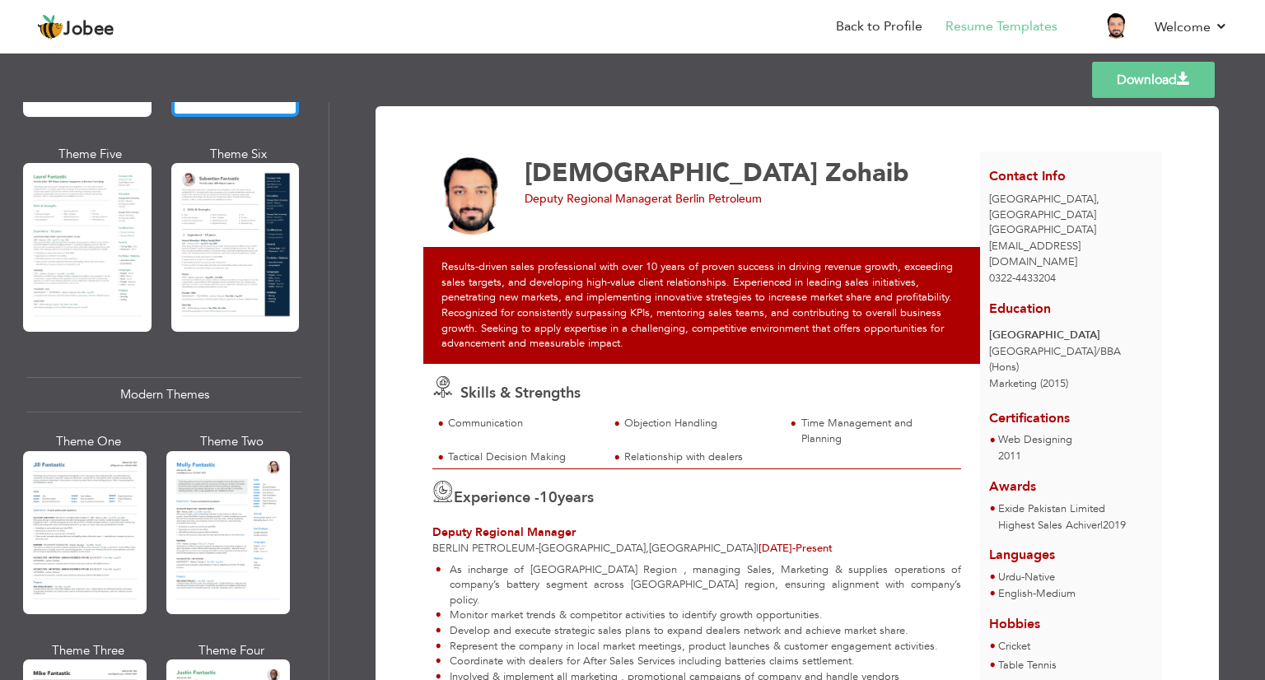
scroll to position [537, 0]
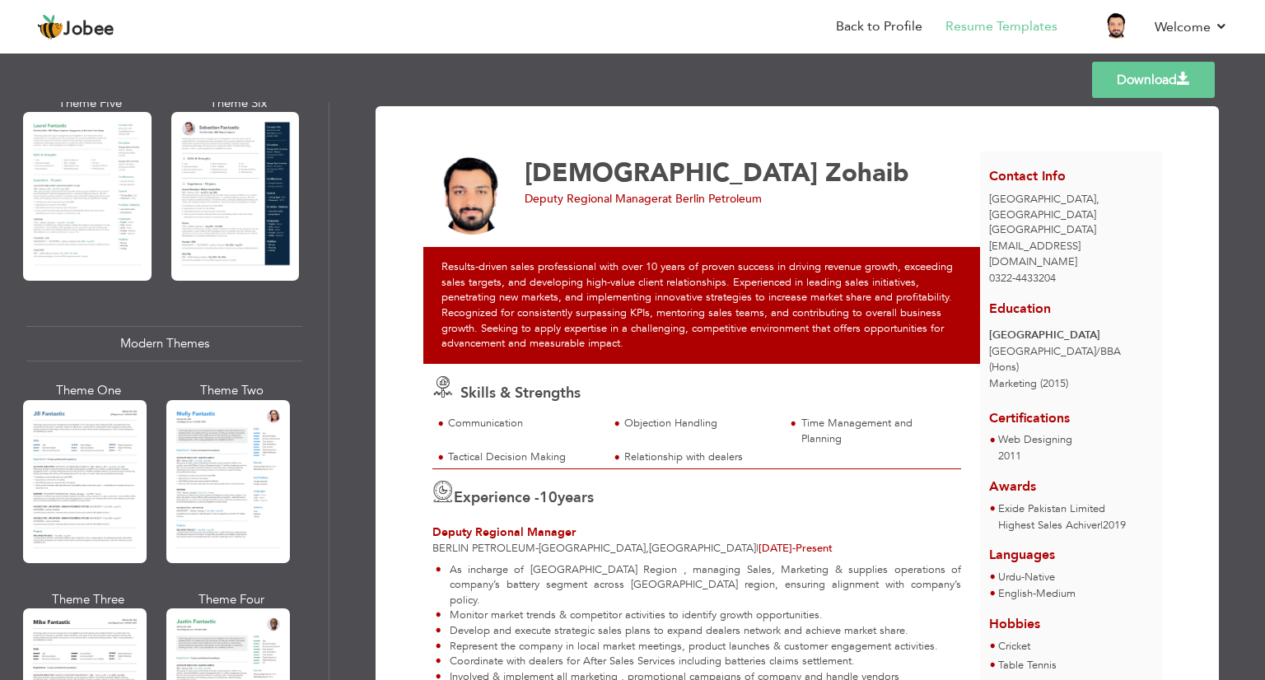
click at [233, 493] on div at bounding box center [228, 481] width 124 height 163
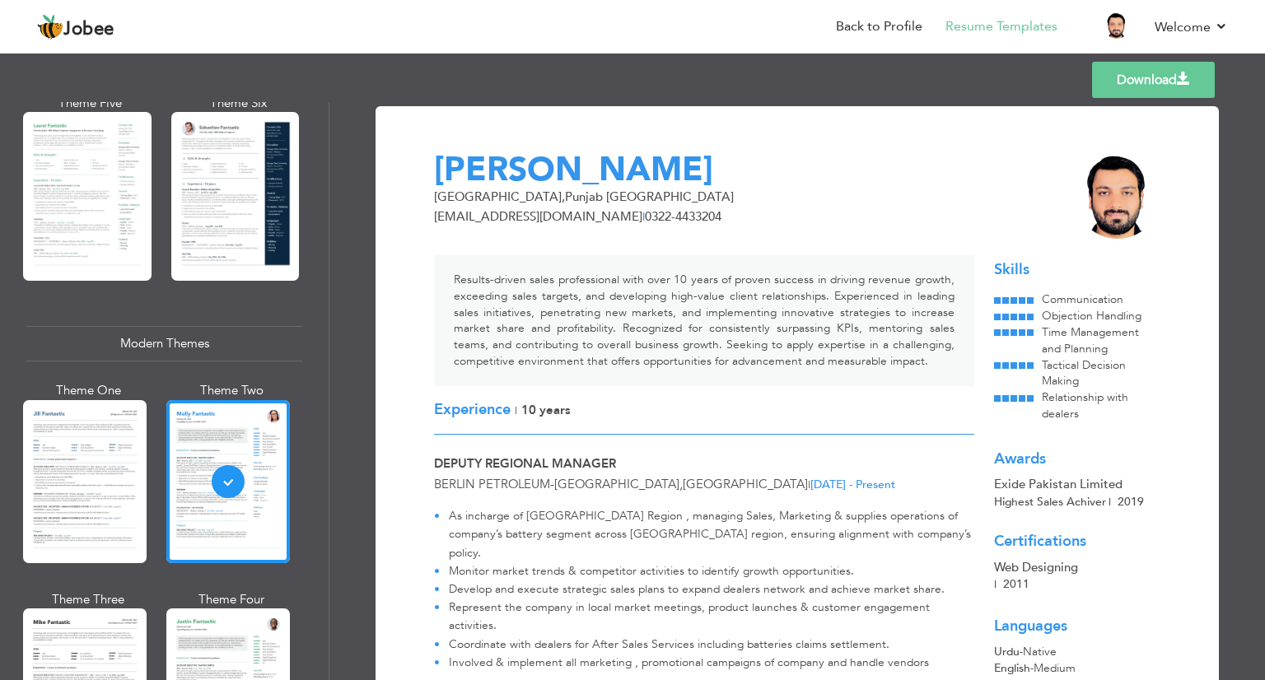
scroll to position [98, 0]
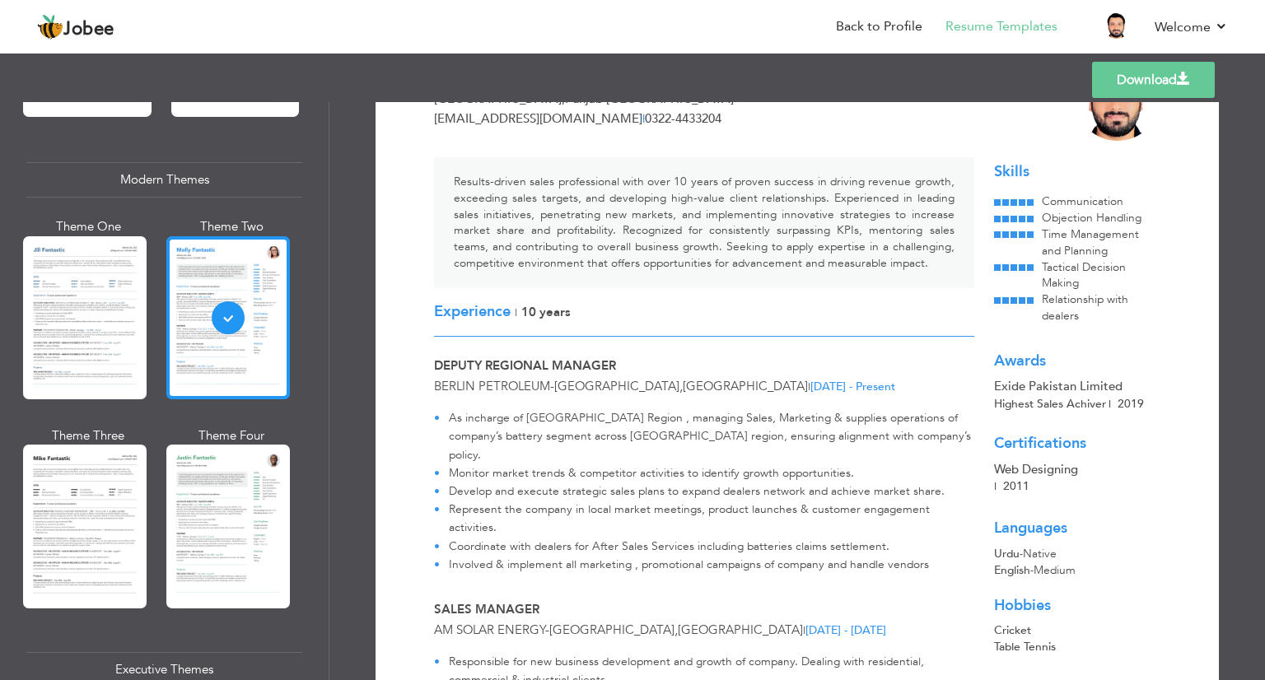
click at [241, 479] on div at bounding box center [228, 526] width 124 height 163
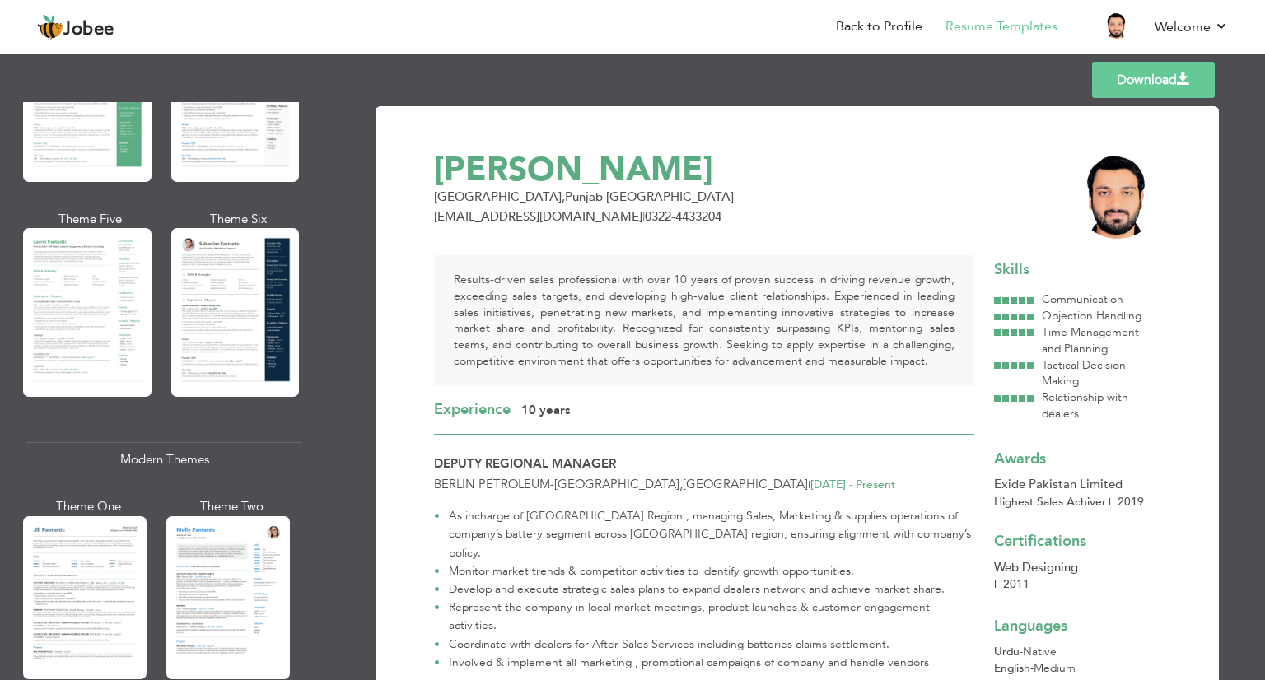
scroll to position [570, 0]
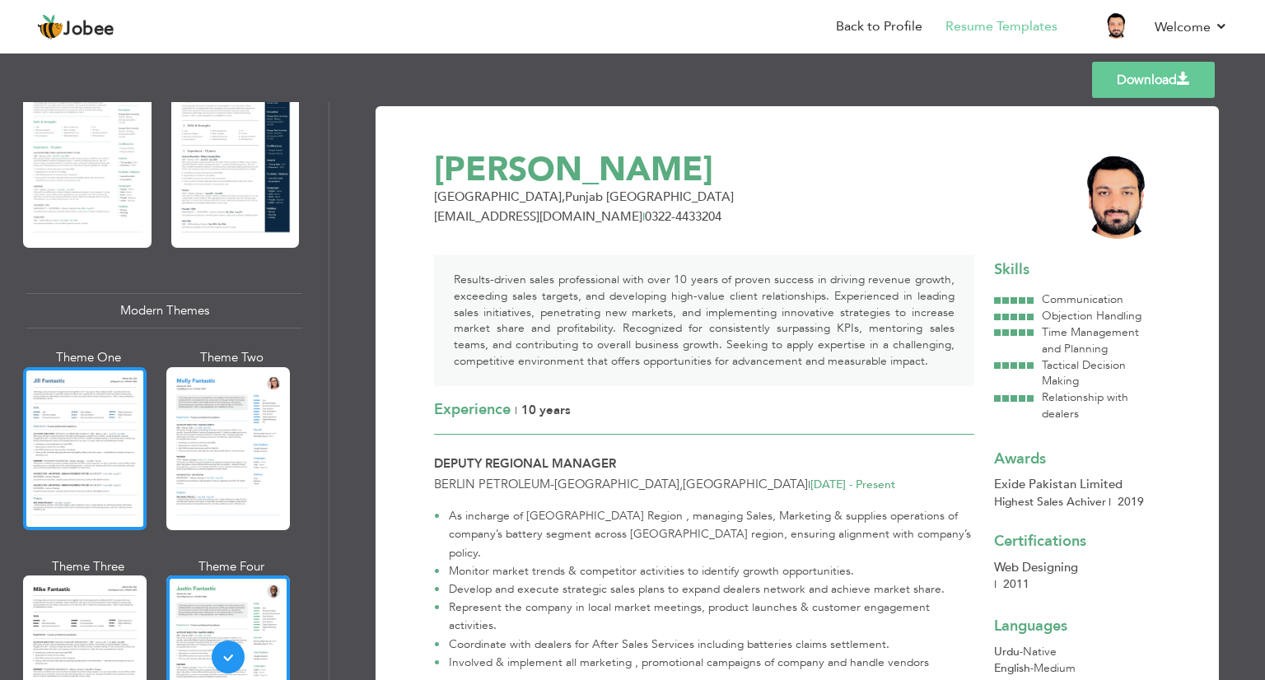
click at [143, 425] on div at bounding box center [85, 448] width 124 height 163
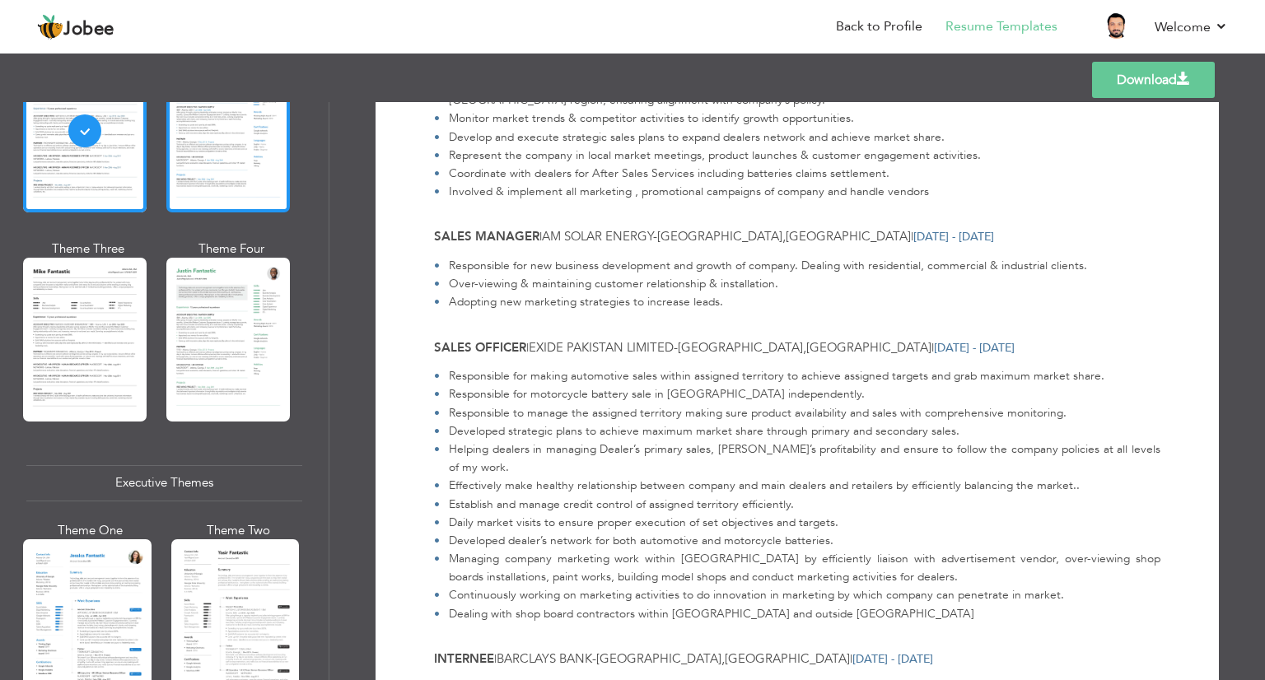
scroll to position [1071, 0]
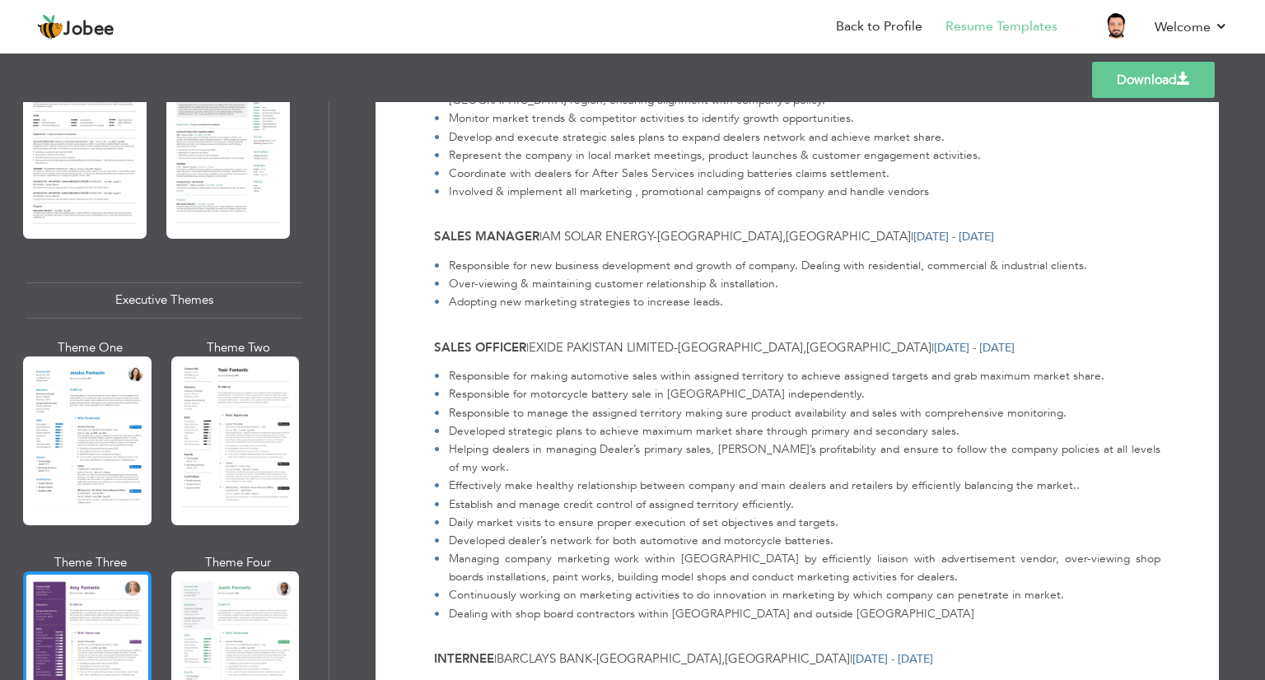
click at [96, 610] on div at bounding box center [87, 656] width 129 height 169
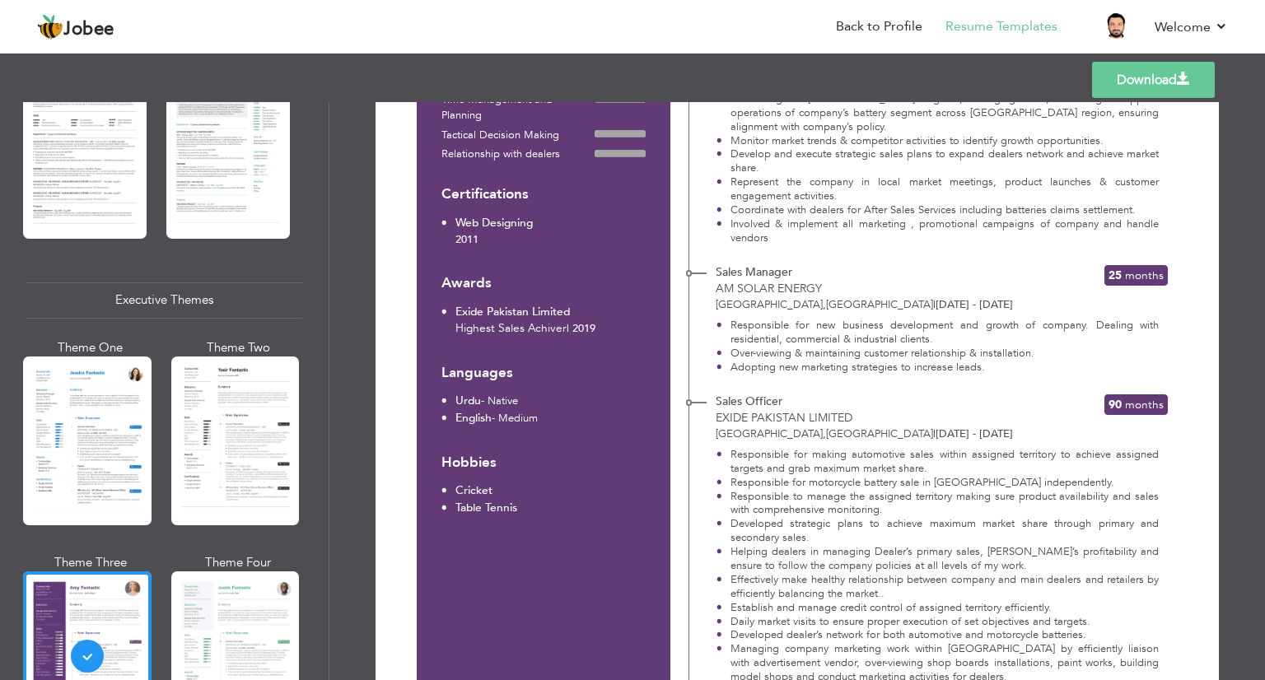
scroll to position [707, 0]
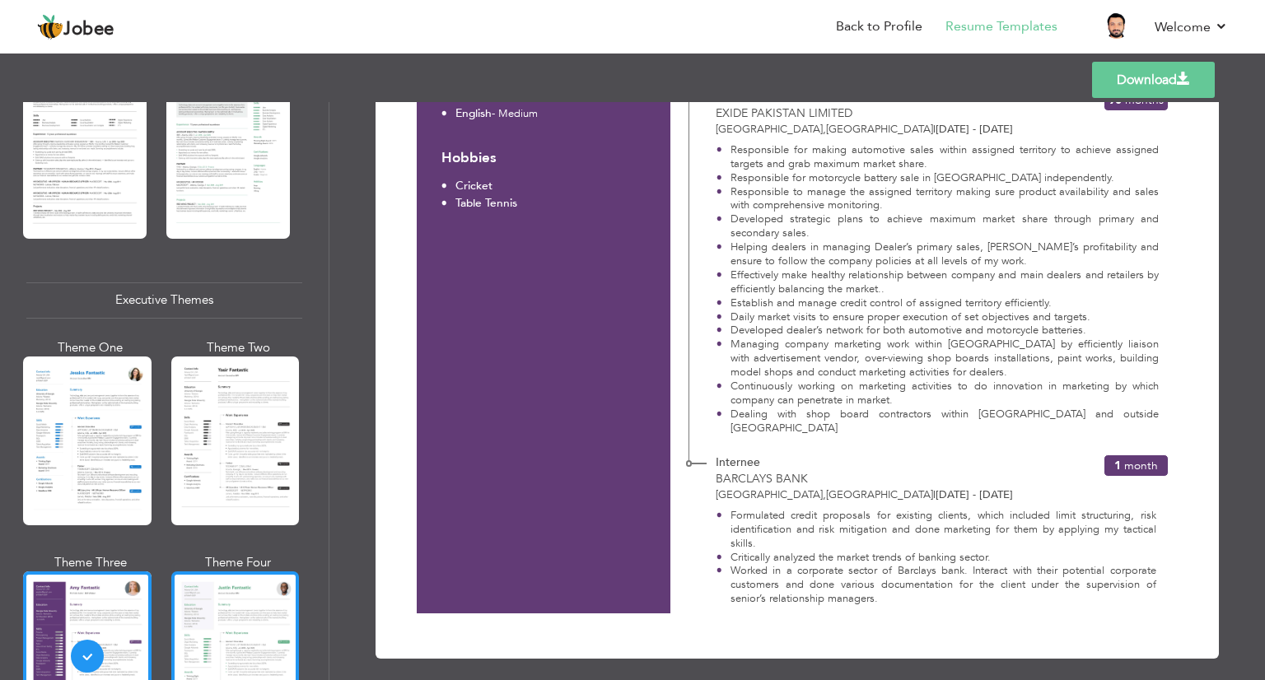
click at [270, 601] on div at bounding box center [235, 656] width 129 height 169
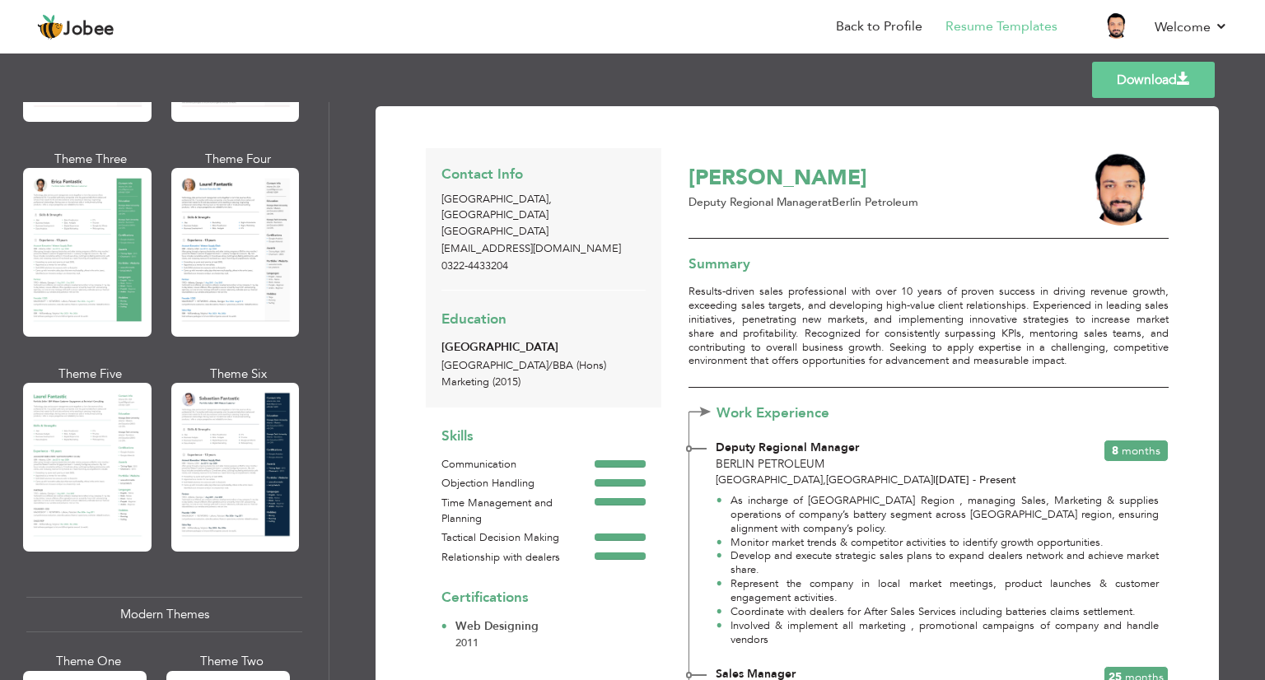
scroll to position [0, 0]
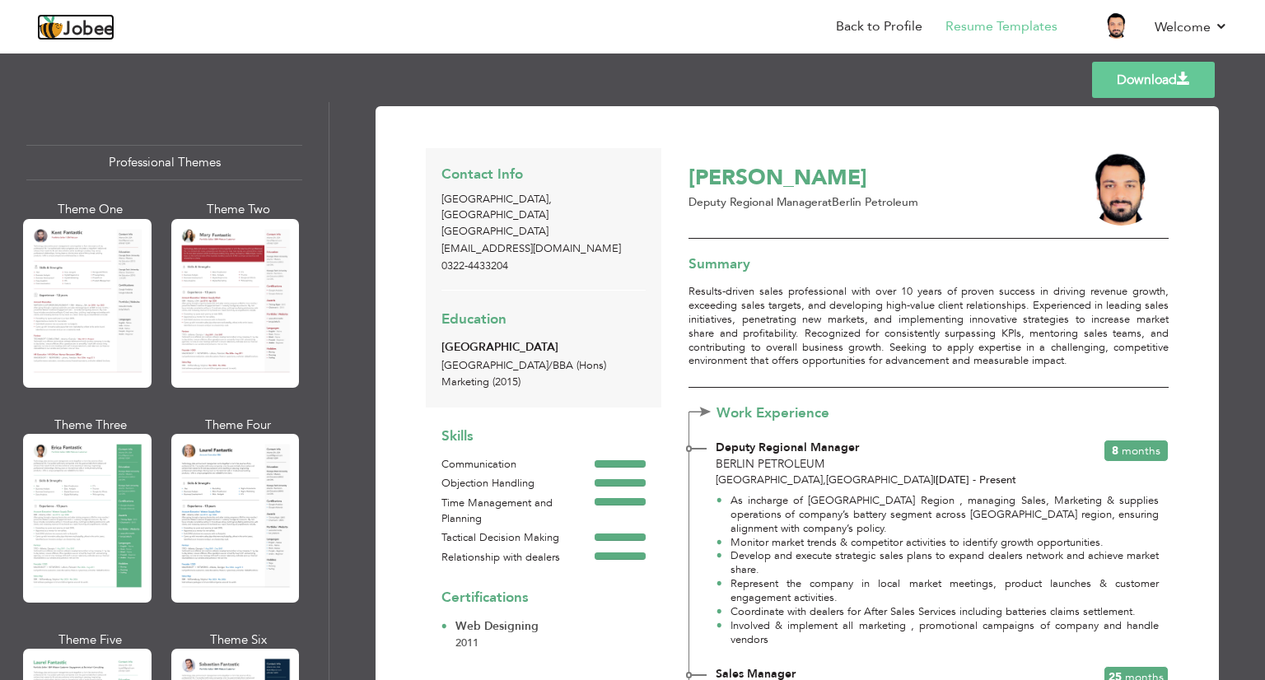
click at [91, 35] on span "Jobee" at bounding box center [88, 30] width 51 height 18
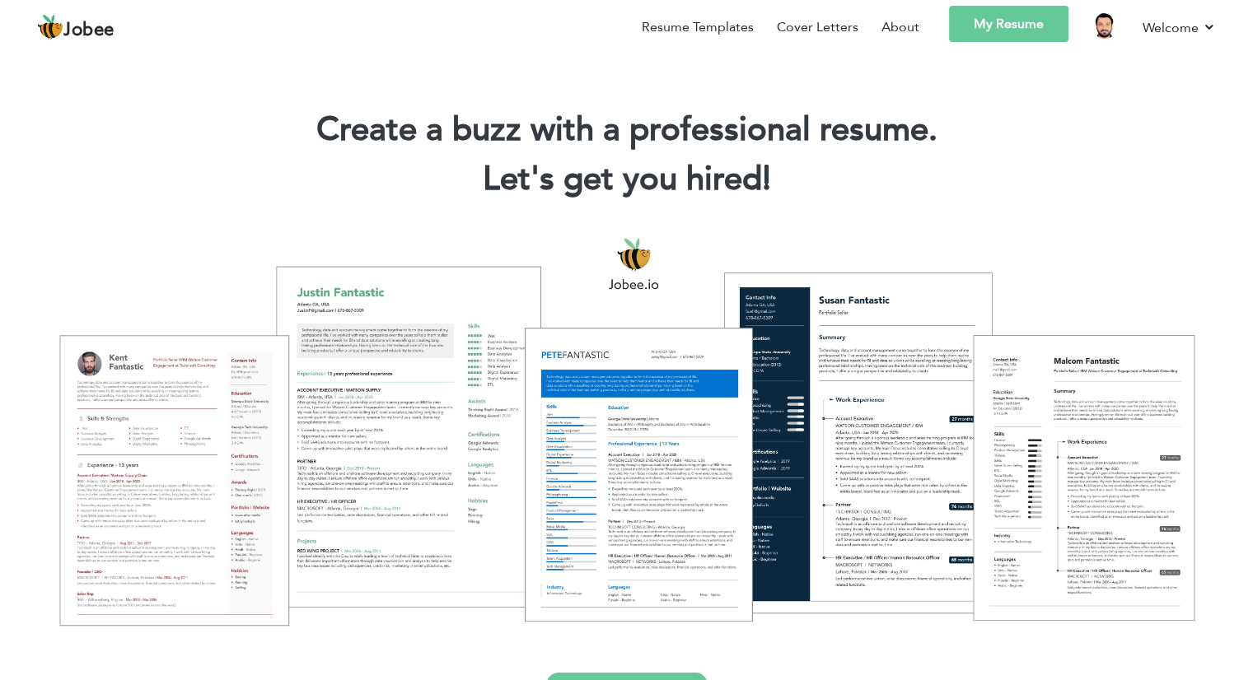
click at [1041, 30] on link "My Resume" at bounding box center [1008, 24] width 119 height 36
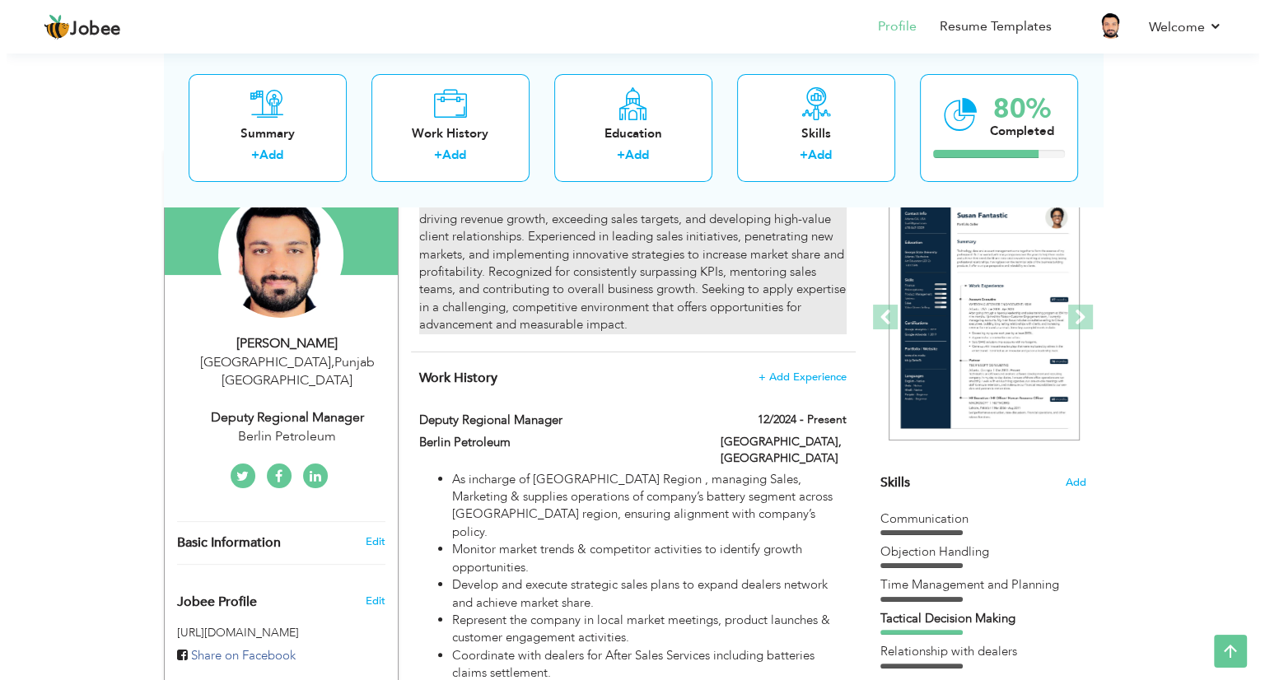
scroll to position [158, 0]
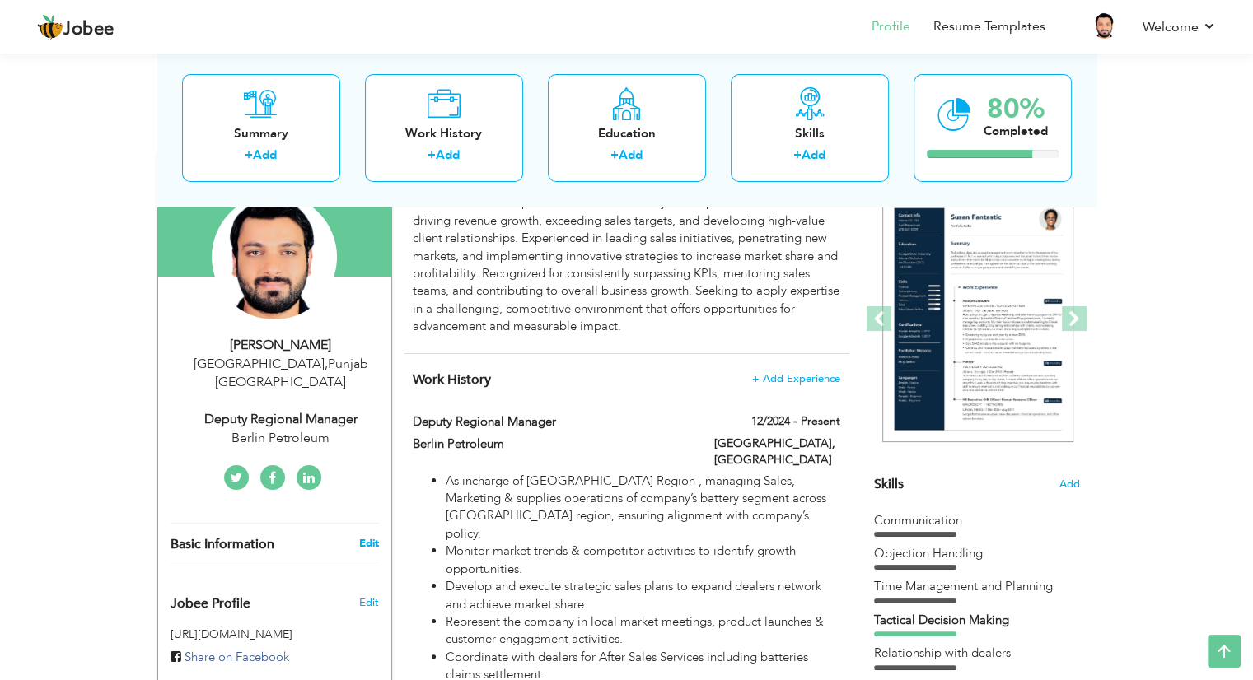
click at [371, 536] on link "Edit" at bounding box center [368, 543] width 20 height 15
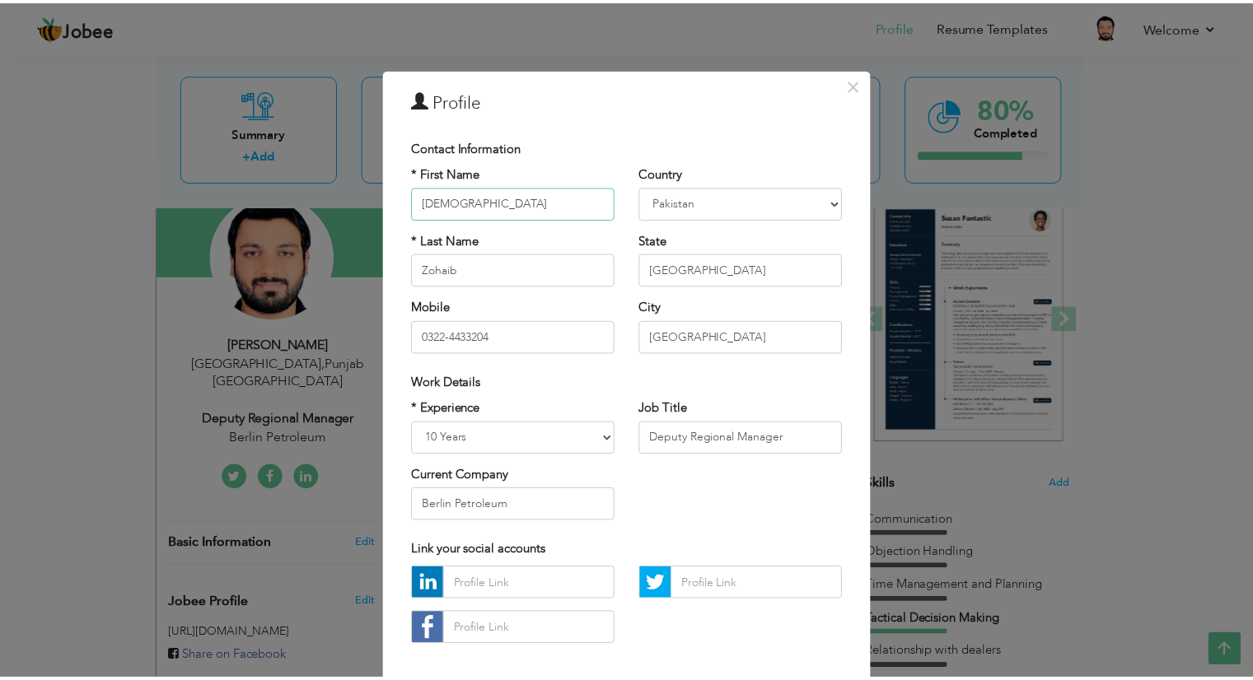
scroll to position [78, 0]
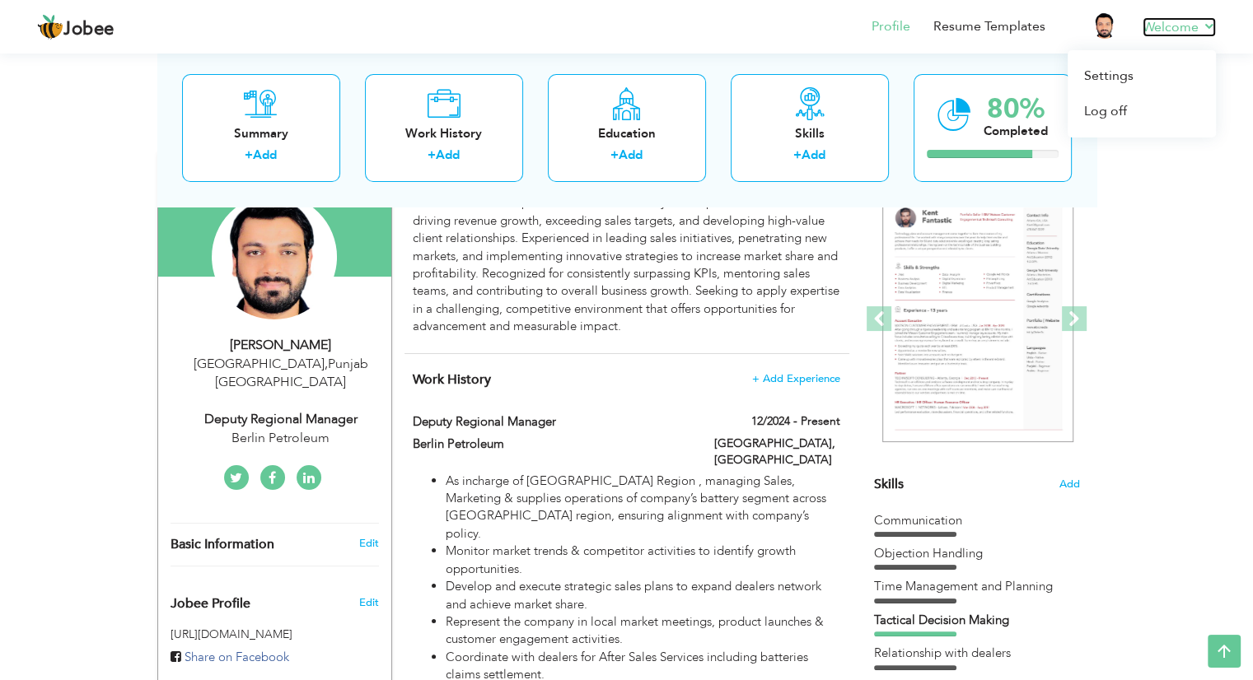
click at [1196, 26] on link "Welcome" at bounding box center [1179, 27] width 73 height 20
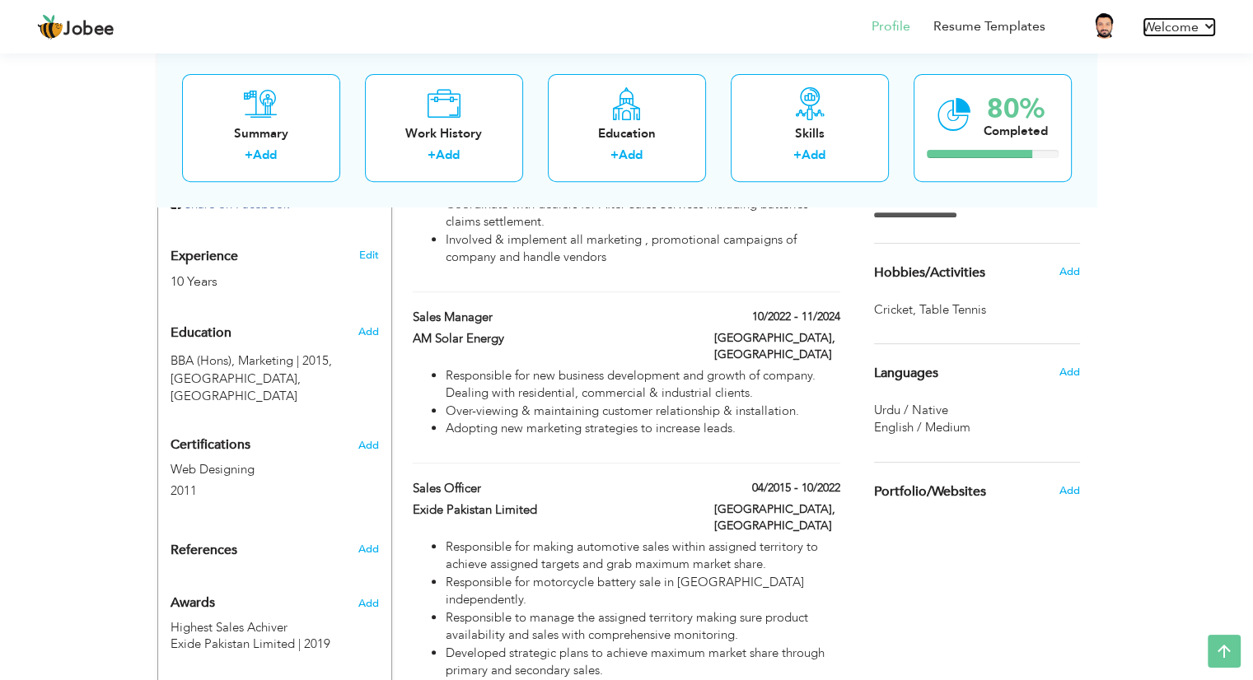
scroll to position [0, 0]
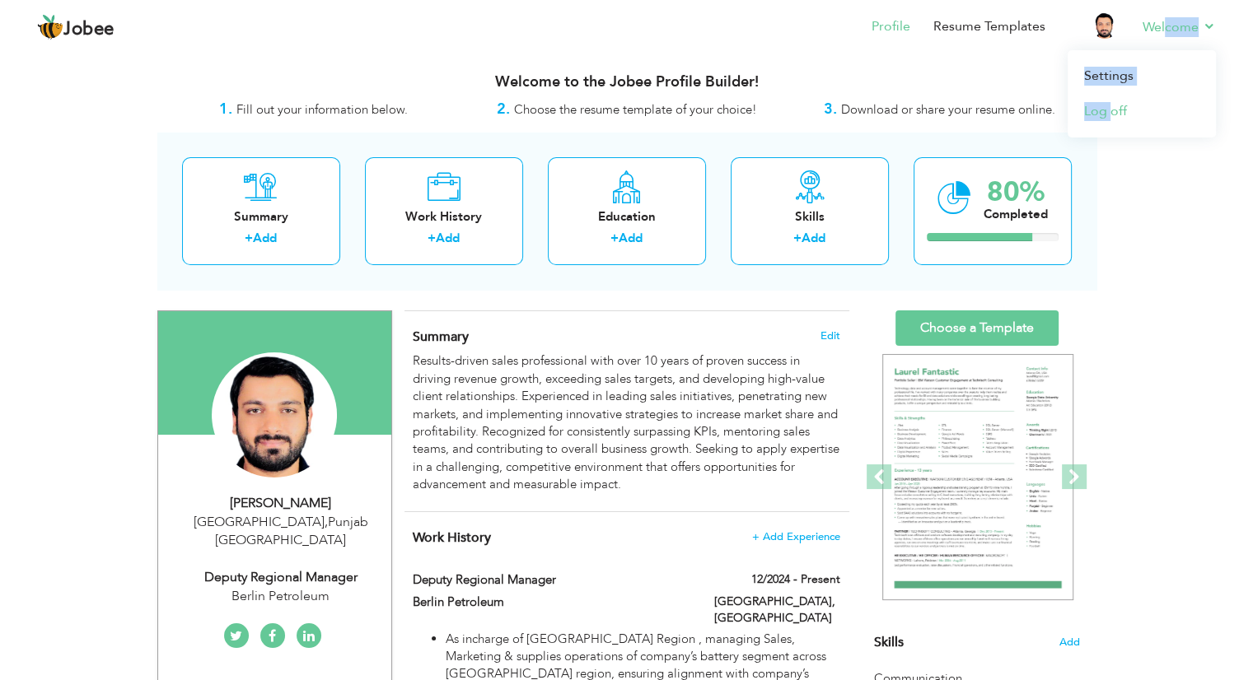
drag, startPoint x: 1166, startPoint y: 40, endPoint x: 1111, endPoint y: 119, distance: 96.4
click at [1120, 50] on li "Welcome Settings Log off" at bounding box center [1168, 28] width 96 height 44
click at [1111, 119] on link "Log off" at bounding box center [1142, 111] width 148 height 35
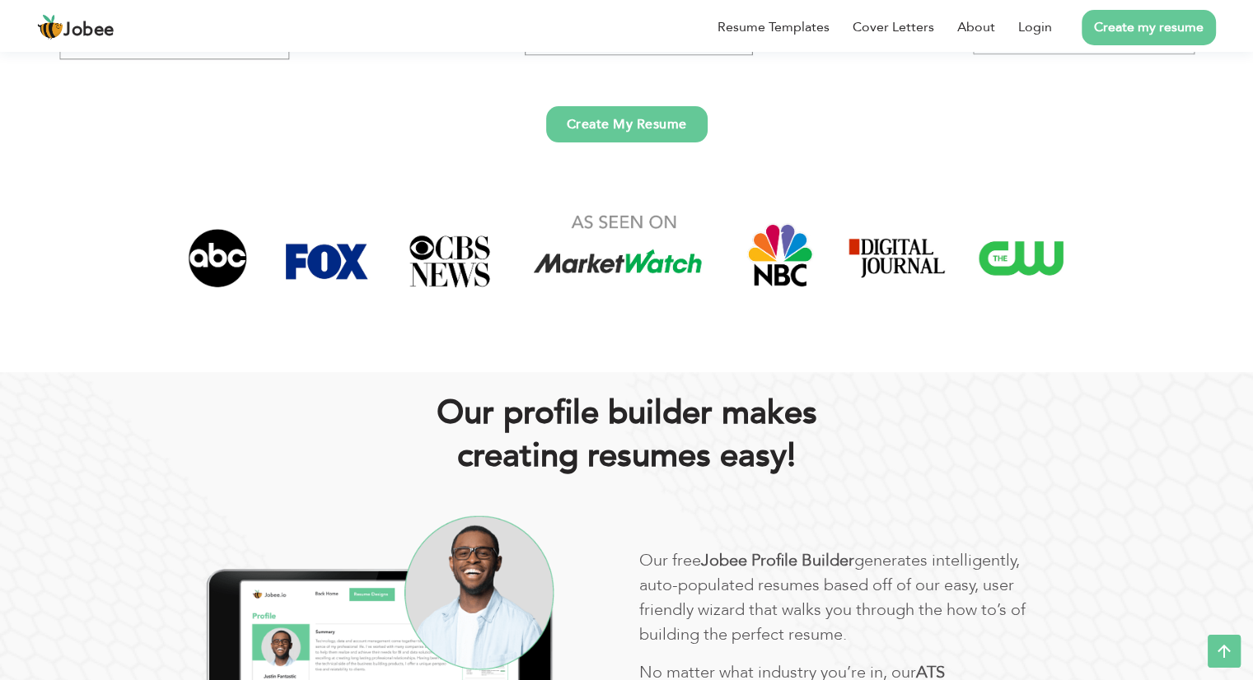
scroll to position [554, 0]
